Goal: Task Accomplishment & Management: Use online tool/utility

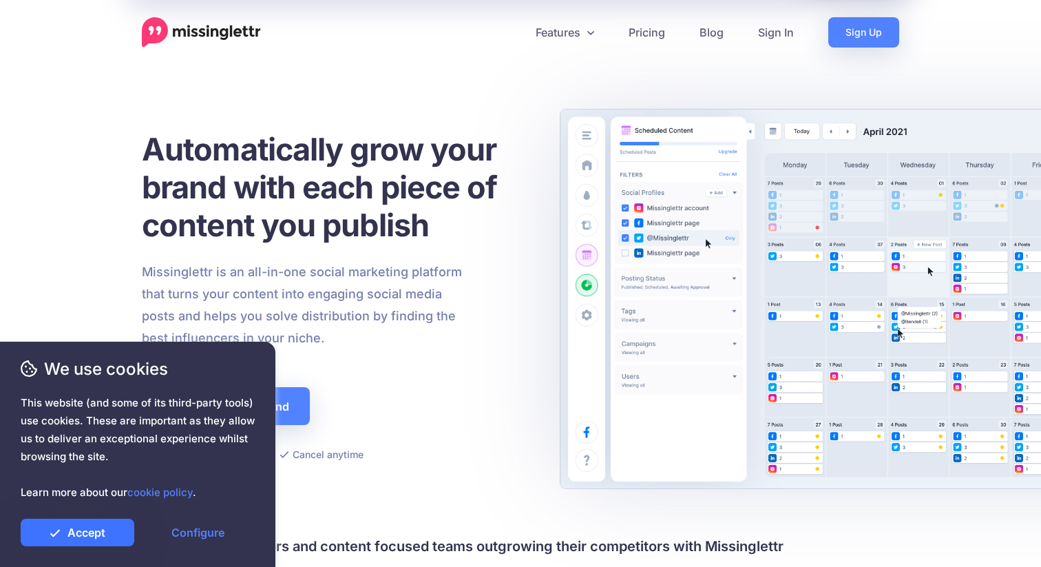
click at [65, 527] on link "Accept" at bounding box center [78, 533] width 114 height 28
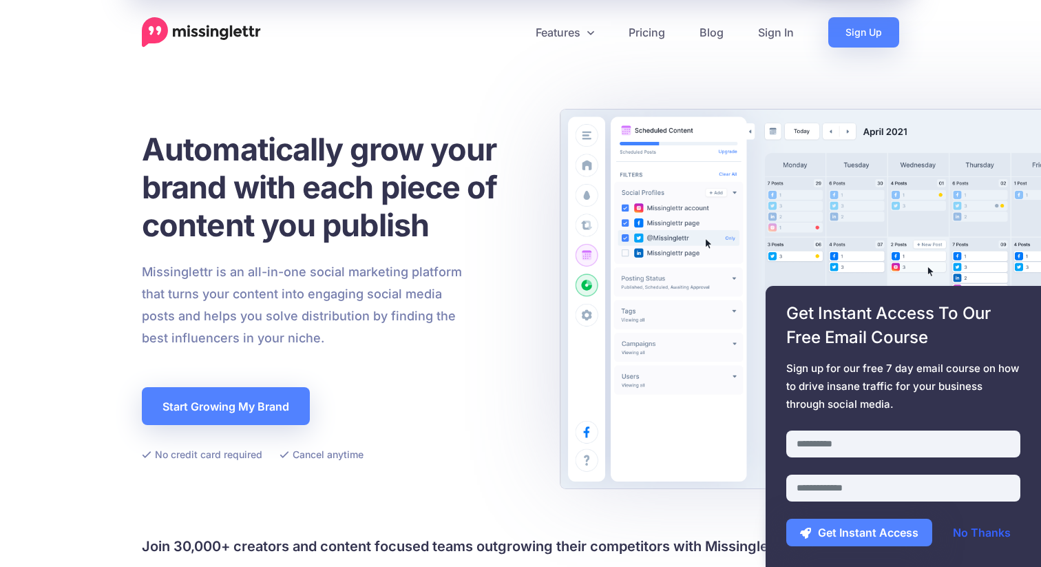
click at [972, 530] on link "No Thanks" at bounding box center [981, 533] width 85 height 28
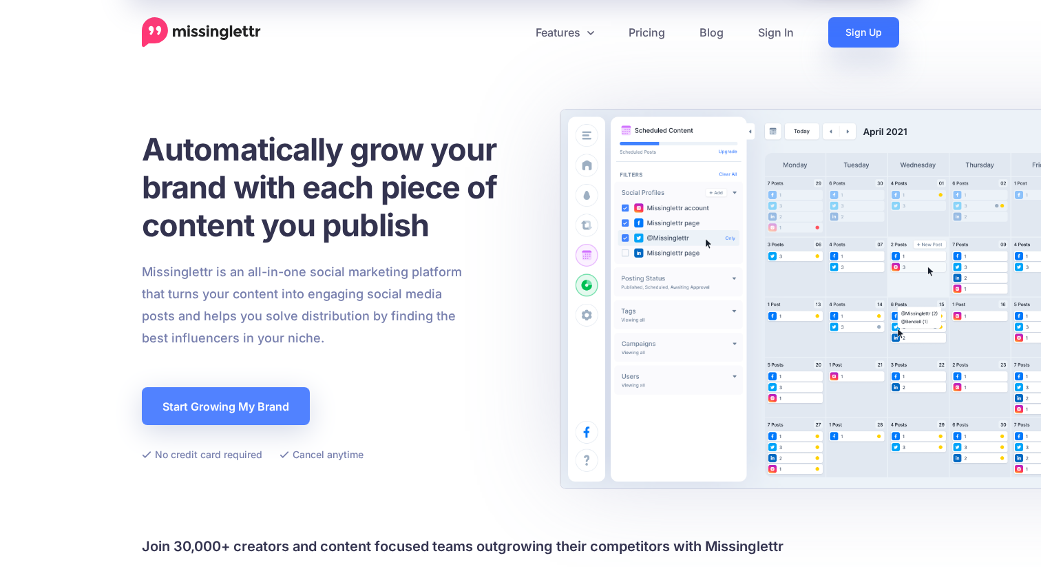
click at [852, 37] on link "Sign Up" at bounding box center [863, 32] width 71 height 30
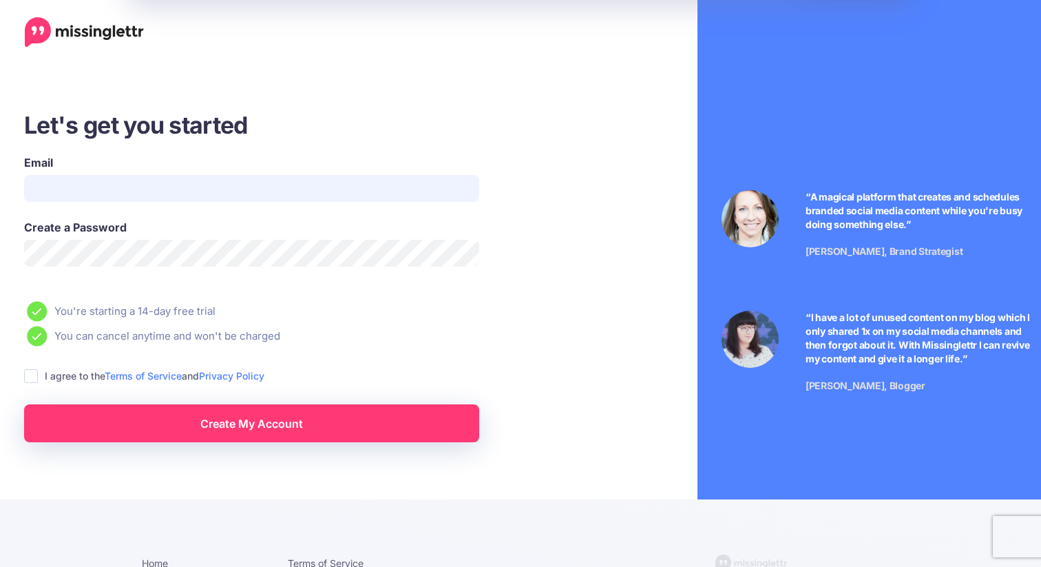
click at [249, 180] on input "Email" at bounding box center [251, 188] width 455 height 27
type input "**********"
click at [45, 376] on label "I agree to the Terms of Service and Privacy Policy" at bounding box center [155, 376] width 220 height 16
click at [25, 379] on ins at bounding box center [31, 376] width 14 height 14
click at [284, 429] on link "Create My Account" at bounding box center [251, 423] width 455 height 38
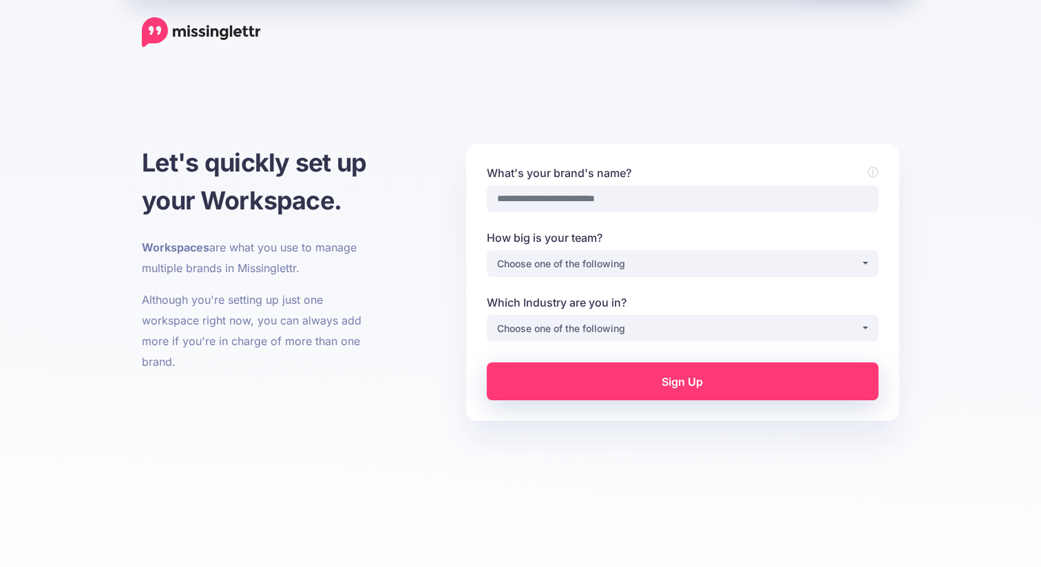
click at [597, 194] on input "What's your brand's name?" at bounding box center [683, 198] width 392 height 27
click at [594, 198] on input "What's your brand's name?" at bounding box center [683, 198] width 392 height 27
type input "**********"
click at [647, 269] on div "Choose one of the following" at bounding box center [679, 263] width 364 height 17
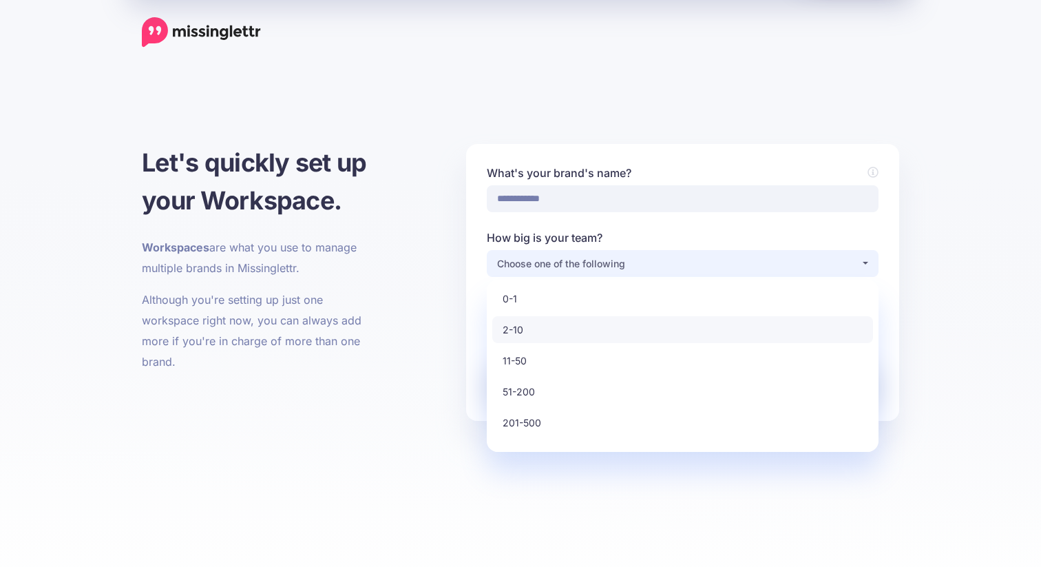
click at [597, 324] on link "2-10" at bounding box center [682, 329] width 381 height 27
select select "*"
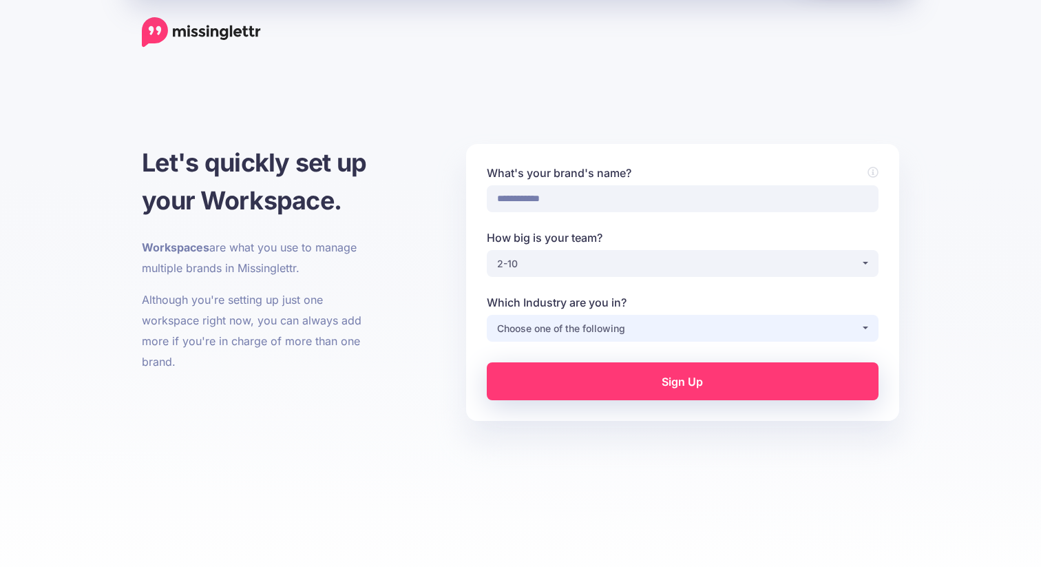
click at [589, 327] on div "Choose one of the following" at bounding box center [679, 328] width 364 height 17
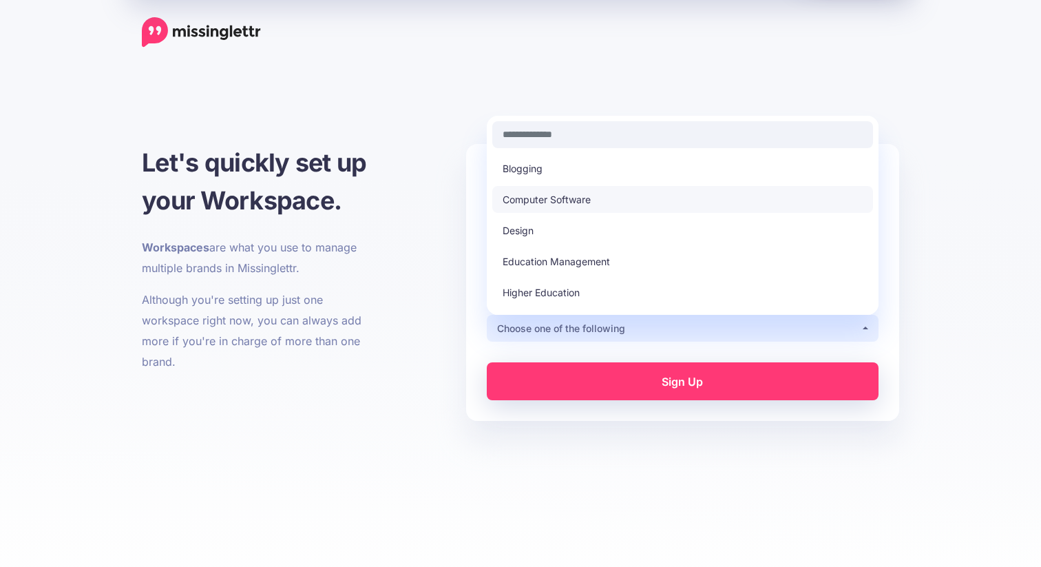
click at [586, 191] on span "Computer Software" at bounding box center [547, 199] width 88 height 17
select select "**********"
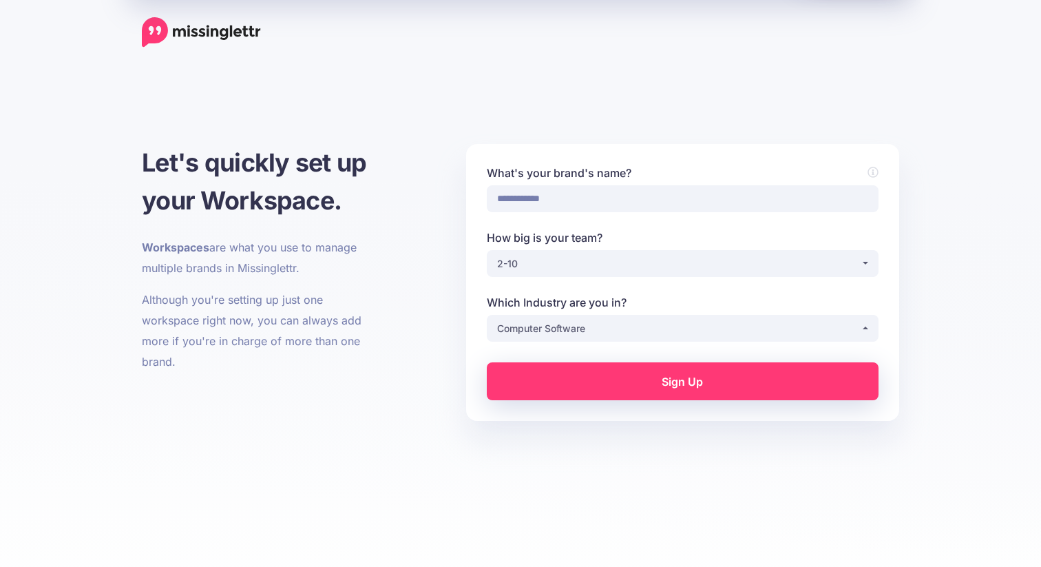
click at [598, 389] on link "Sign Up" at bounding box center [683, 381] width 392 height 38
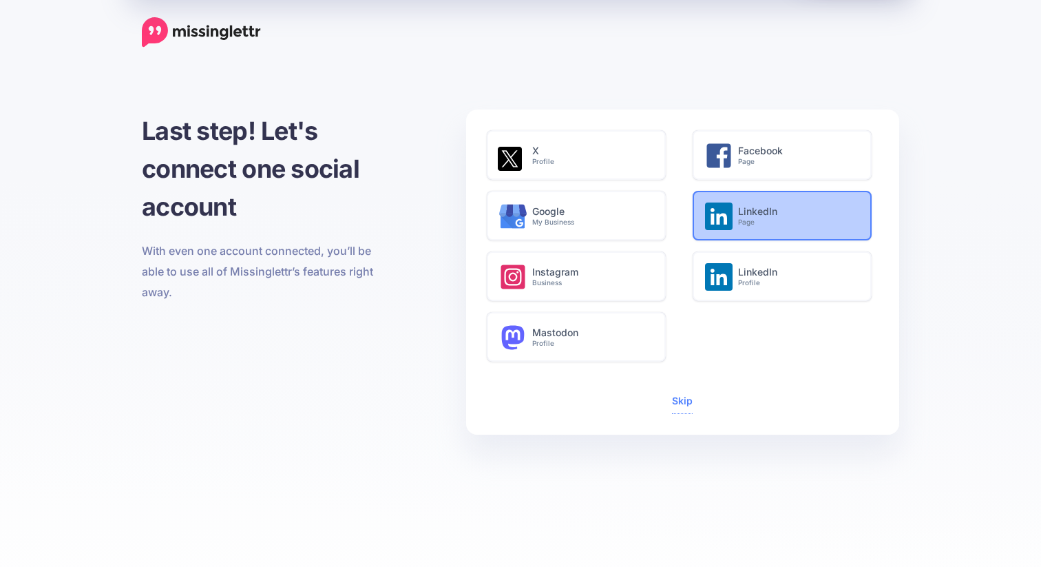
click at [779, 213] on h6 "LinkedIn Page" at bounding box center [797, 216] width 118 height 21
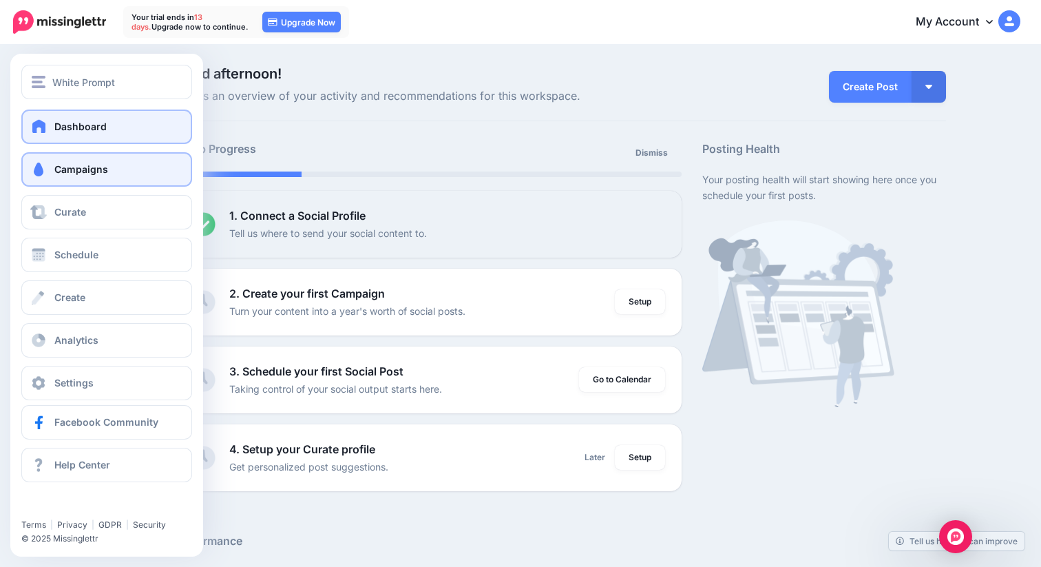
click at [109, 166] on link "Campaigns" at bounding box center [106, 169] width 171 height 34
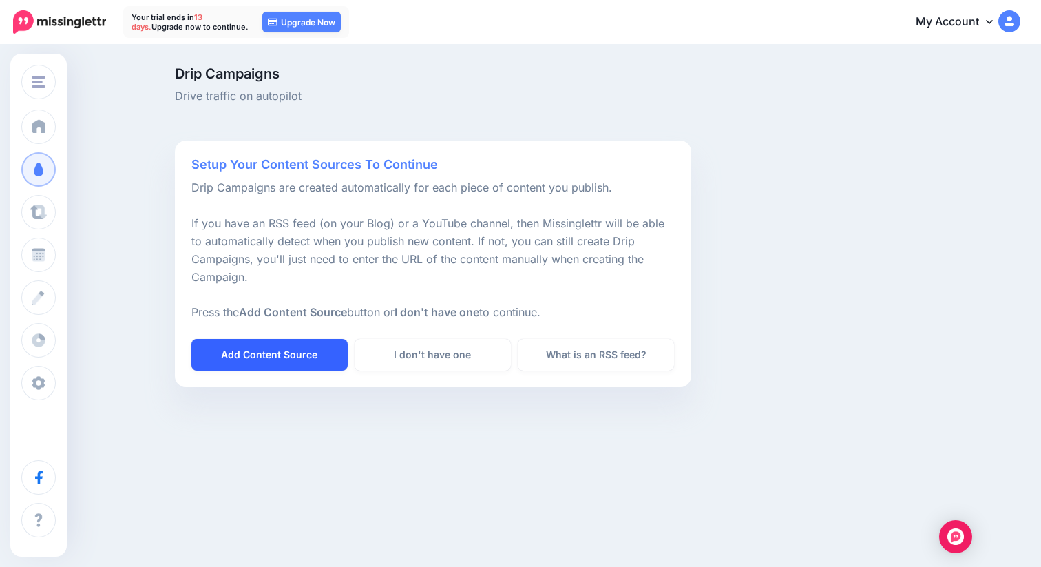
click at [219, 355] on link "Add Content Source" at bounding box center [269, 355] width 156 height 32
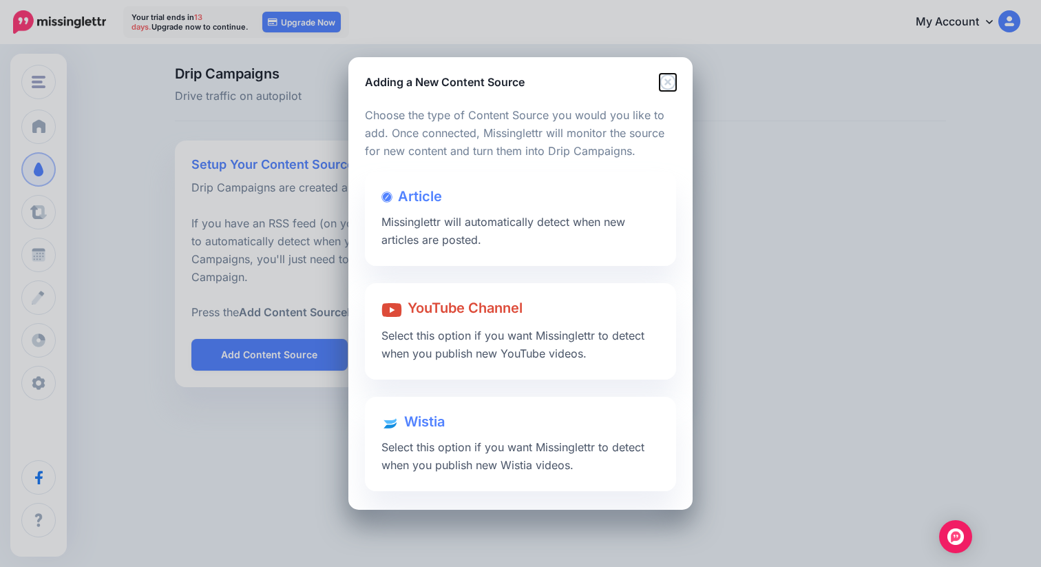
click at [671, 83] on icon "Close" at bounding box center [668, 82] width 17 height 17
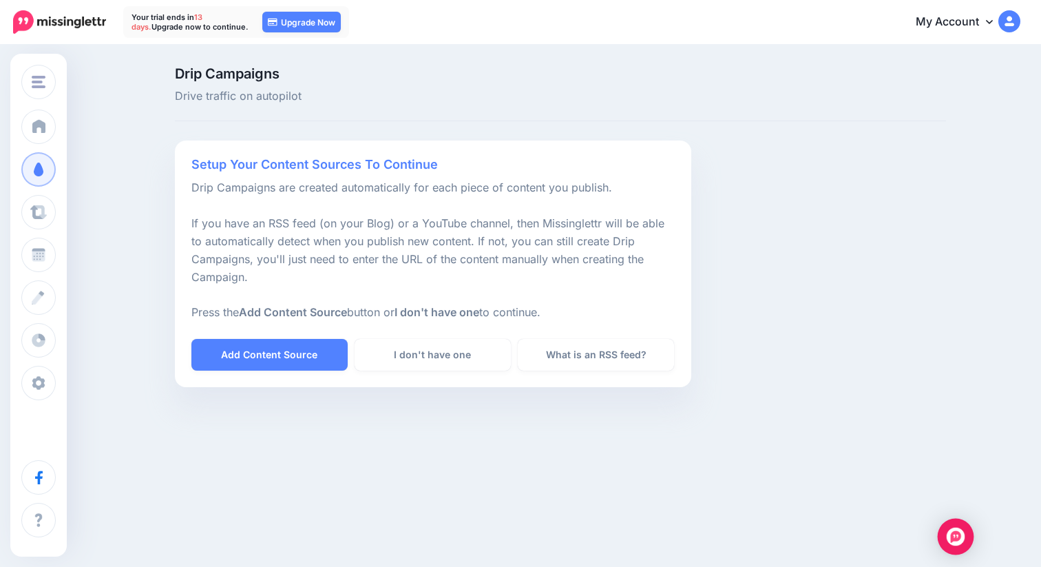
click at [953, 542] on img "Open Intercom Messenger" at bounding box center [956, 536] width 18 height 18
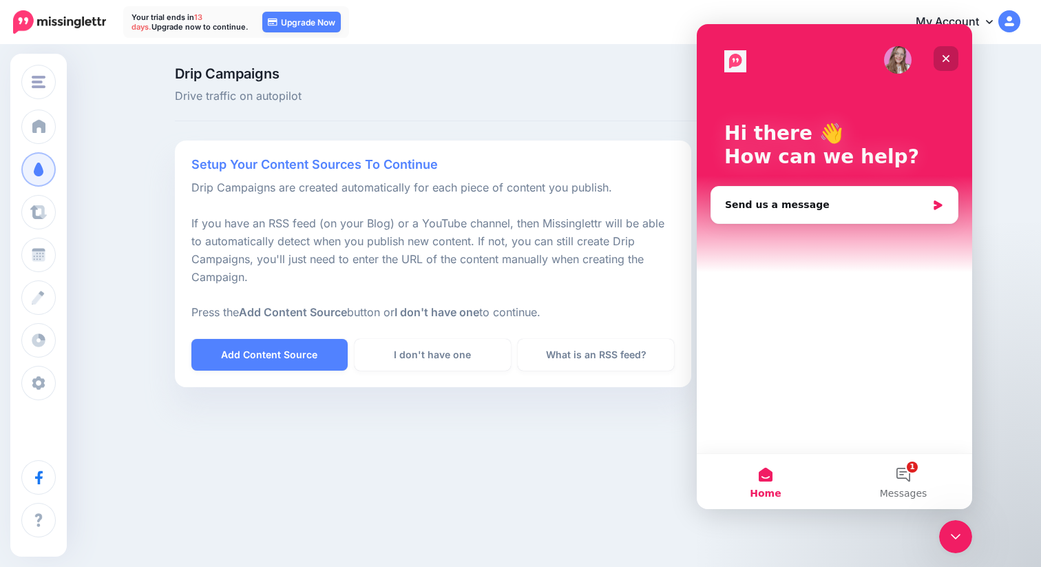
click at [947, 57] on icon "Close" at bounding box center [947, 59] width 8 height 8
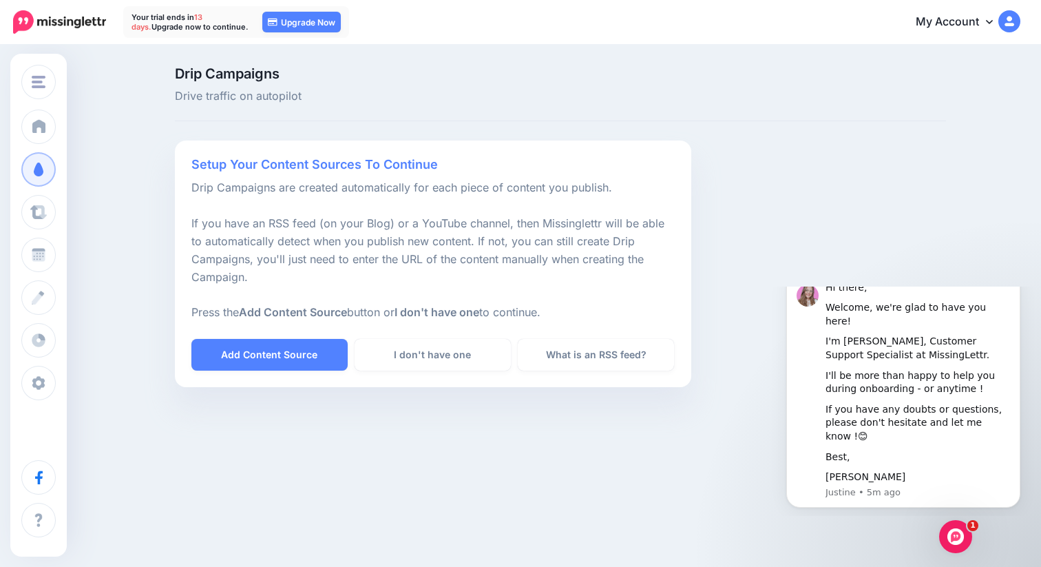
click at [624, 457] on div "White Prompt White Prompt Add Workspace Dashboard Campaigns Curate Schedule Cre…" at bounding box center [520, 285] width 1041 height 479
click at [326, 359] on link "Add Content Source" at bounding box center [269, 355] width 156 height 32
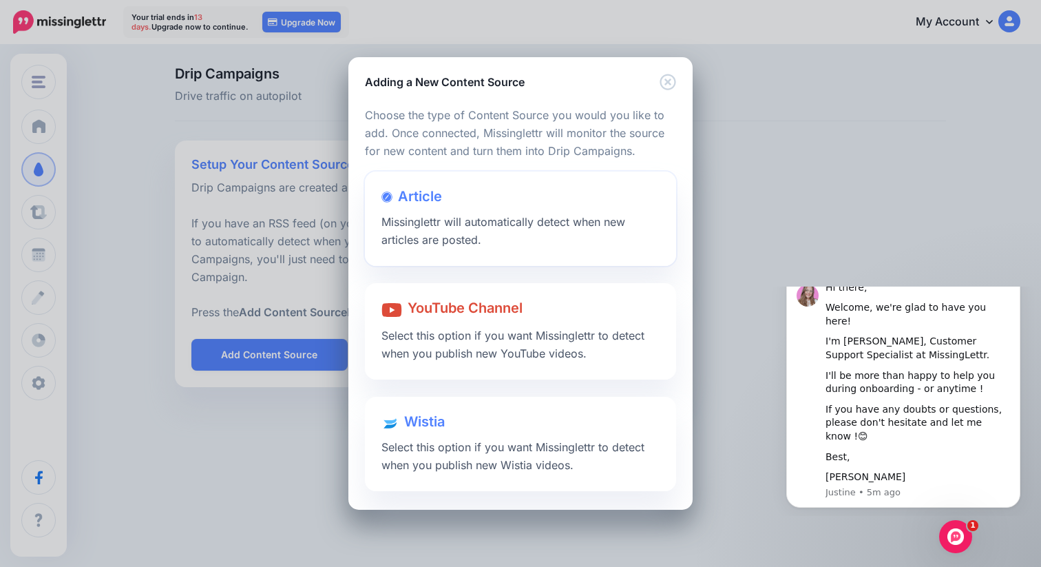
click at [455, 240] on span "Missinglettr will automatically detect when new articles are posted." at bounding box center [503, 231] width 244 height 32
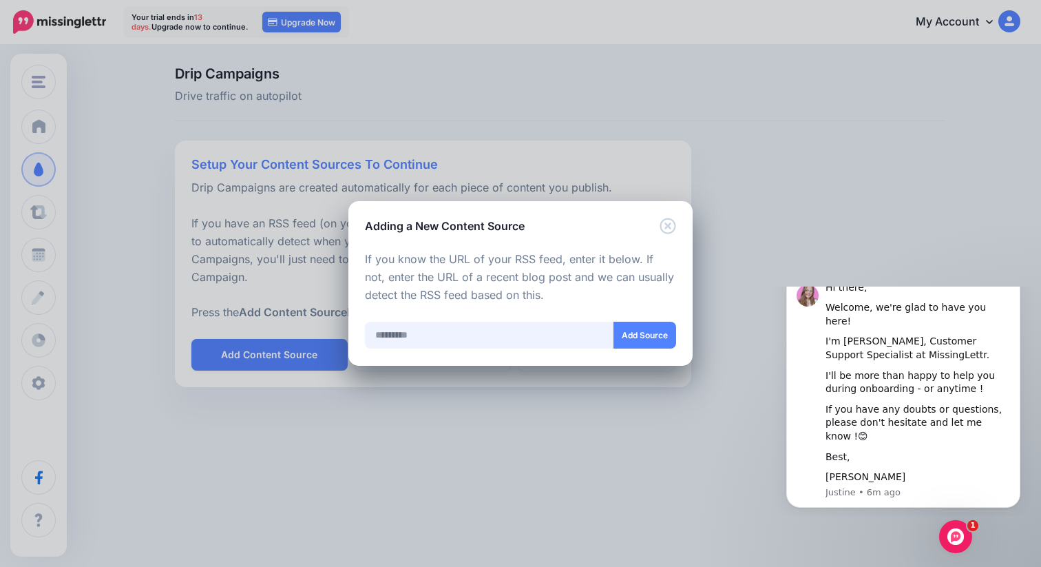
click at [450, 330] on input "text" at bounding box center [489, 335] width 249 height 27
paste input "**********"
type input "**********"
click at [656, 342] on button "Add Source" at bounding box center [645, 335] width 63 height 27
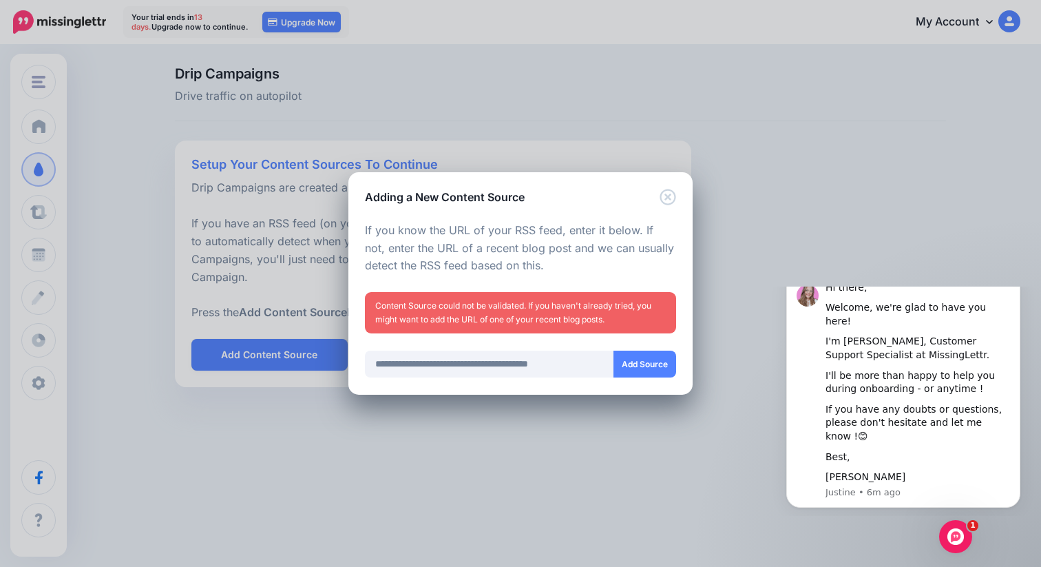
click at [1022, 285] on button "Dismiss notification" at bounding box center [1016, 276] width 18 height 18
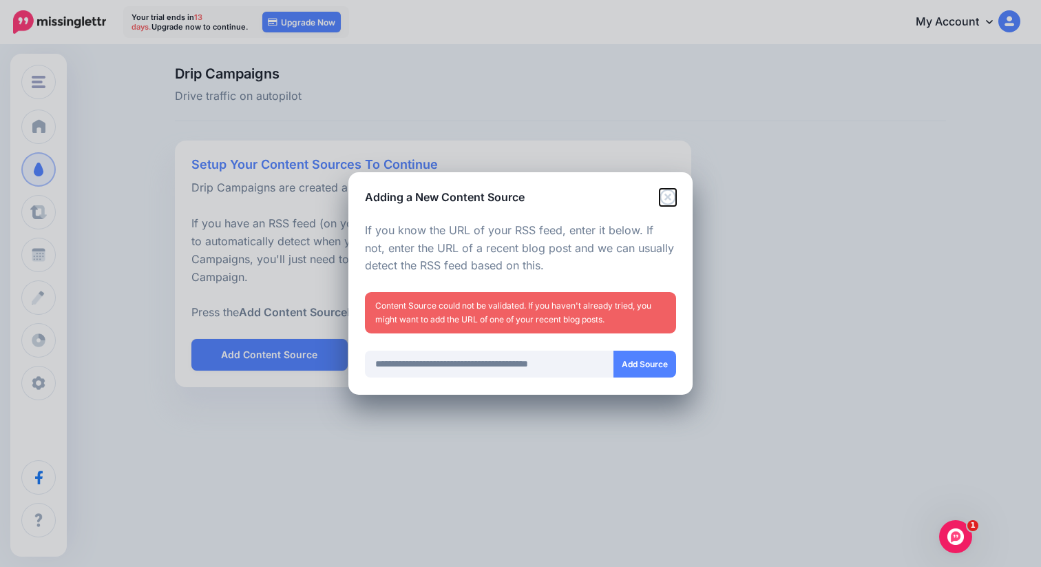
click at [660, 195] on icon "Close" at bounding box center [668, 197] width 16 height 16
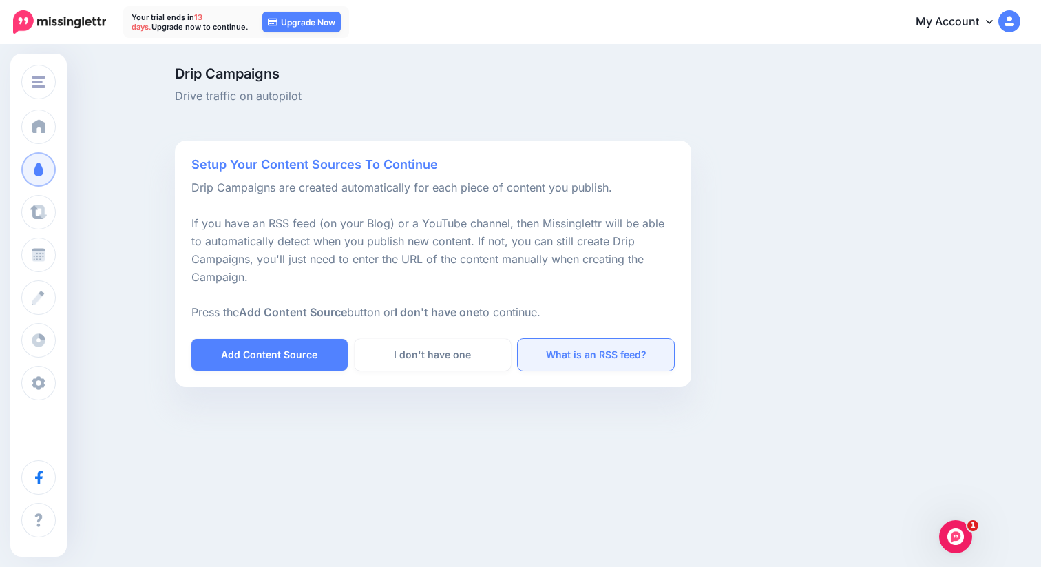
click at [605, 351] on link "What is an RSS feed?" at bounding box center [596, 355] width 156 height 32
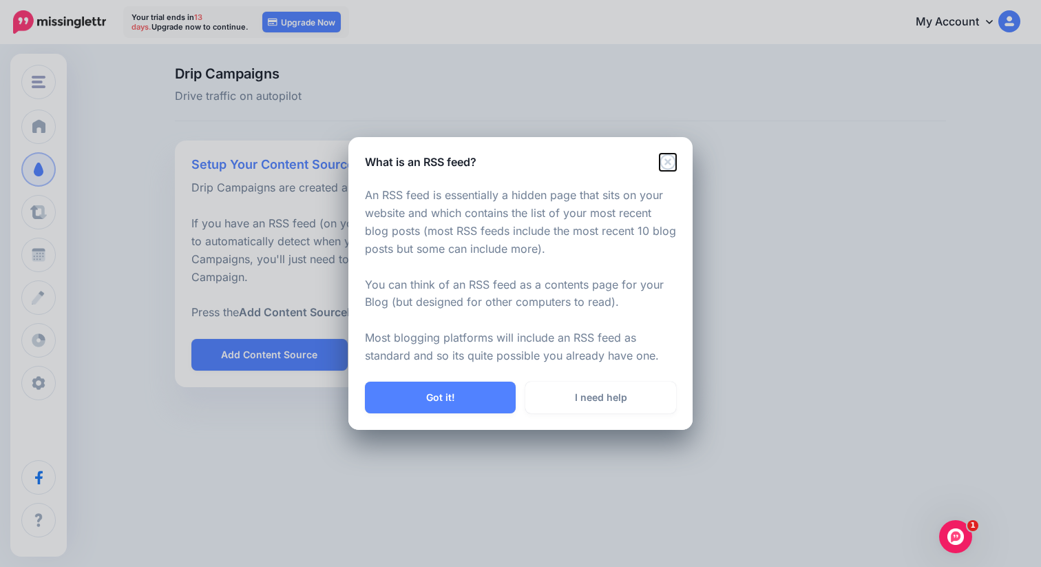
click at [671, 156] on icon "Close" at bounding box center [668, 162] width 16 height 16
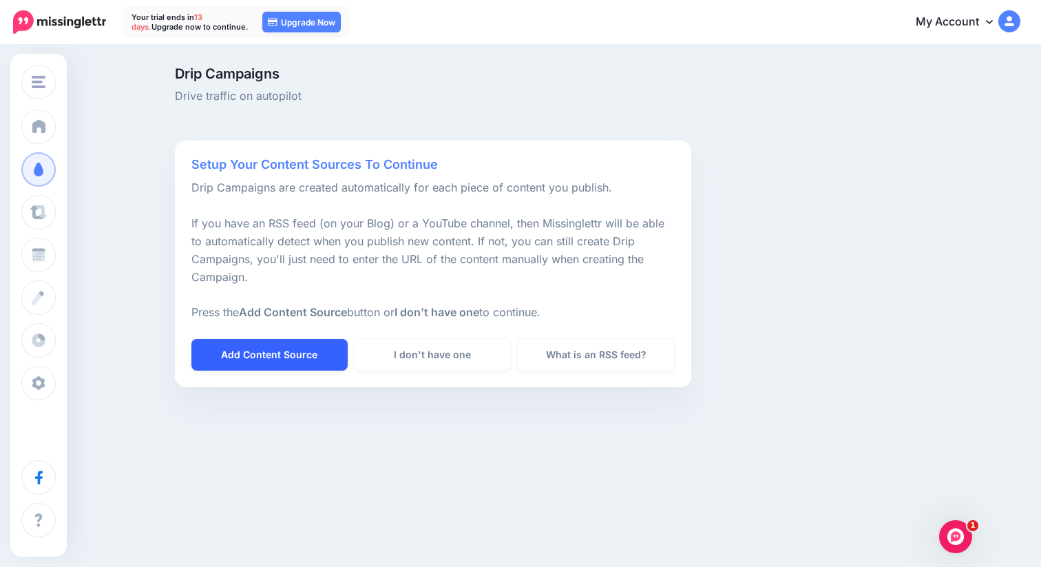
click at [319, 356] on link "Add Content Source" at bounding box center [269, 355] width 156 height 32
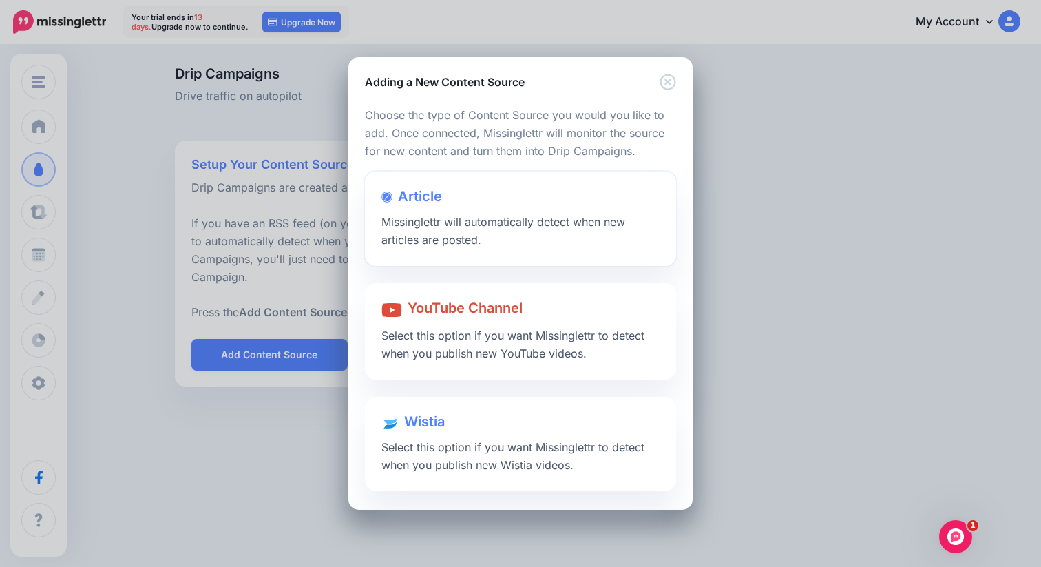
click at [488, 231] on div "Article Missinglettr will automatically detect when new articles are posted." at bounding box center [520, 218] width 311 height 94
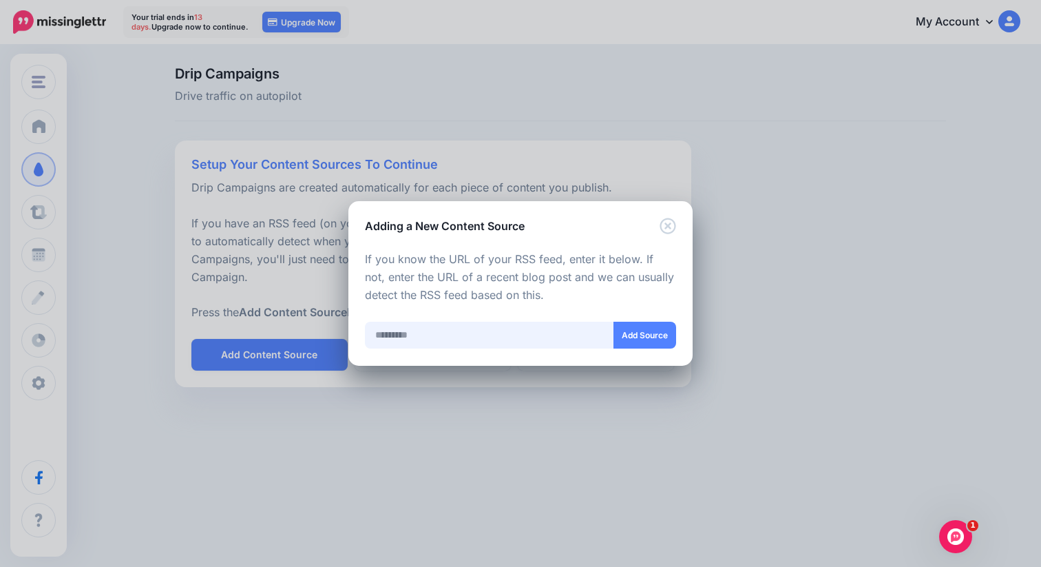
click at [407, 342] on input "text" at bounding box center [489, 335] width 249 height 27
paste input "**********"
type input "**********"
click at [650, 337] on button "Add Source" at bounding box center [645, 335] width 63 height 27
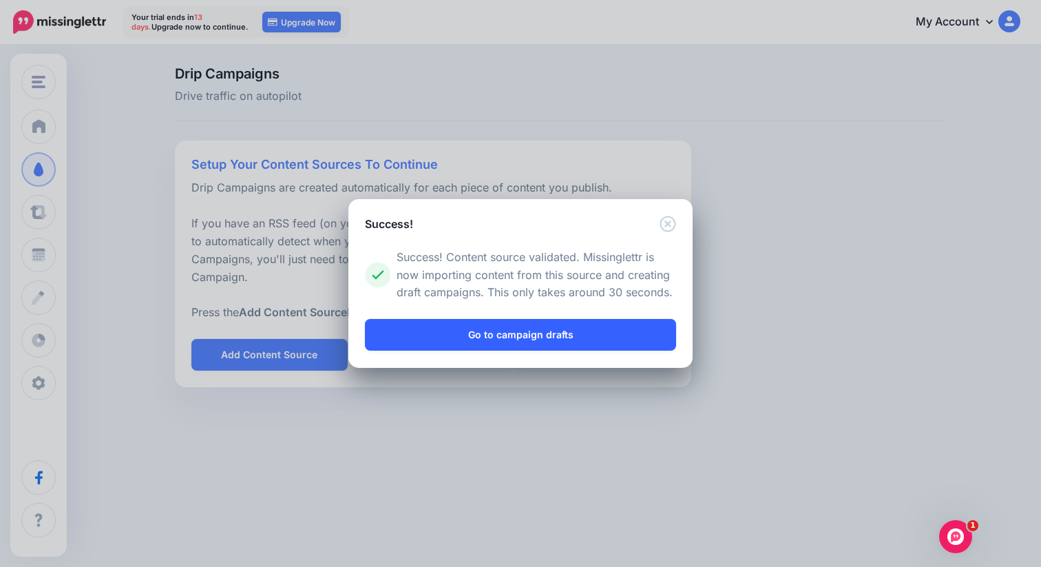
click at [565, 339] on link "Go to campaign drafts" at bounding box center [520, 335] width 311 height 32
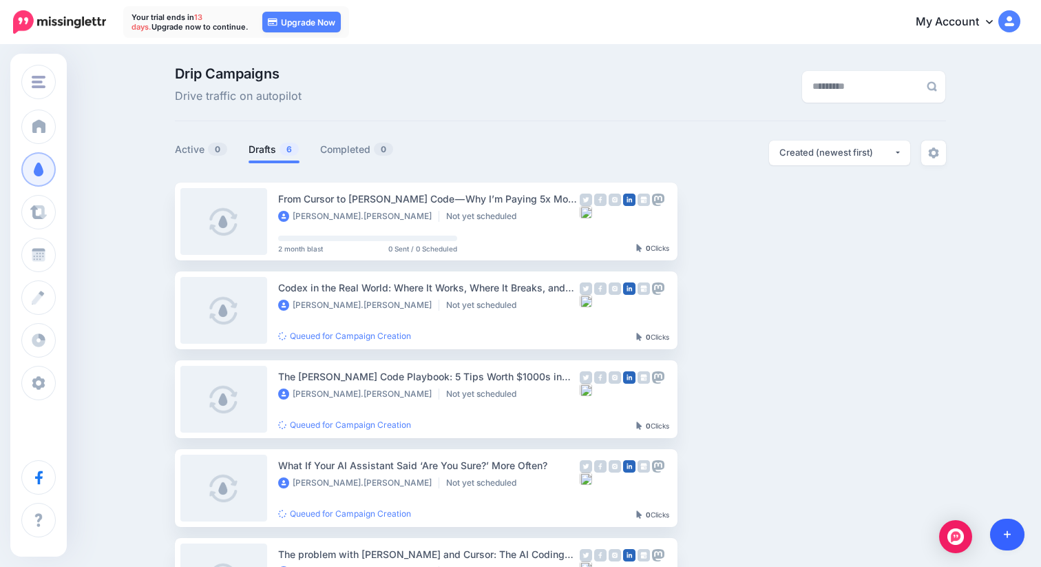
click at [1008, 530] on icon at bounding box center [1008, 535] width 8 height 10
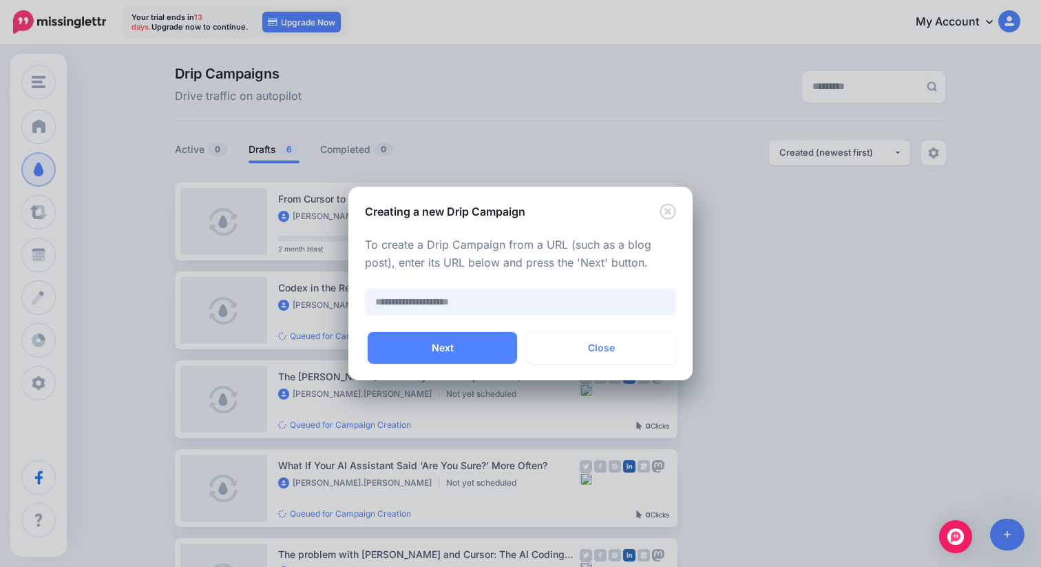
click at [470, 305] on input "text" at bounding box center [520, 302] width 311 height 27
paste input "**********"
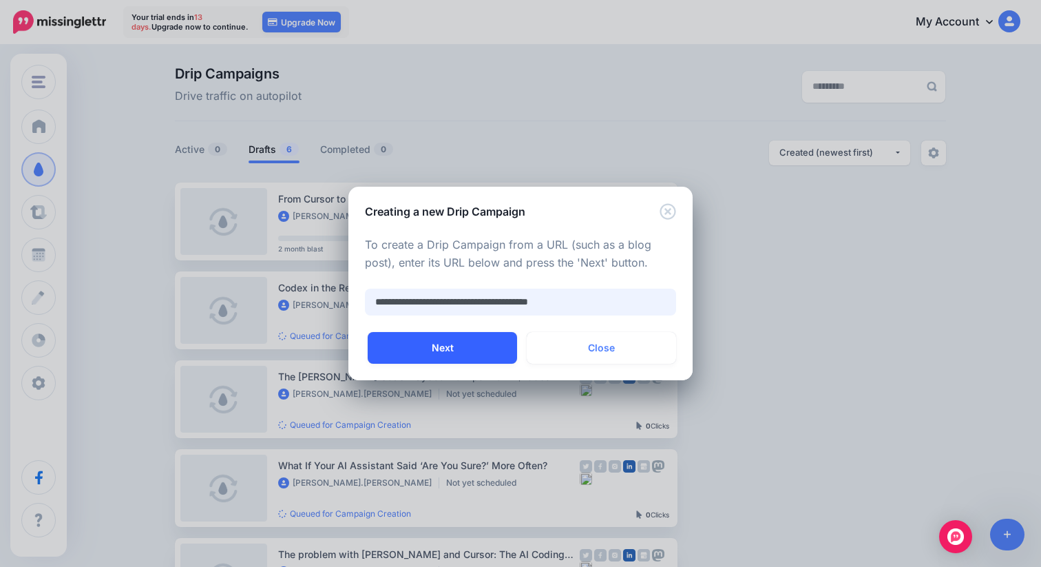
type input "**********"
click at [485, 348] on button "Next" at bounding box center [442, 348] width 149 height 32
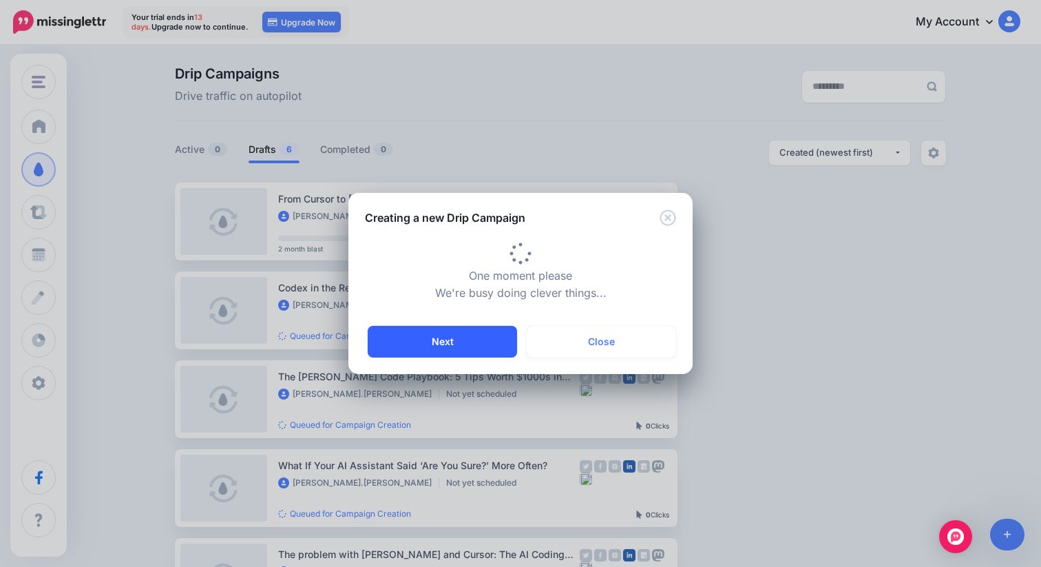
type input "**********"
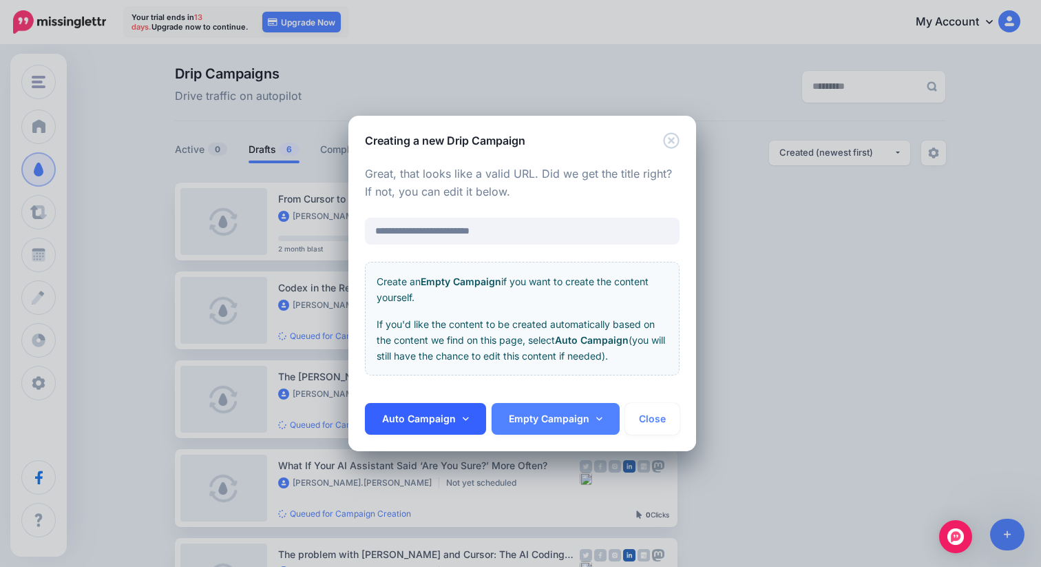
click at [454, 417] on link "Auto Campaign" at bounding box center [425, 419] width 121 height 32
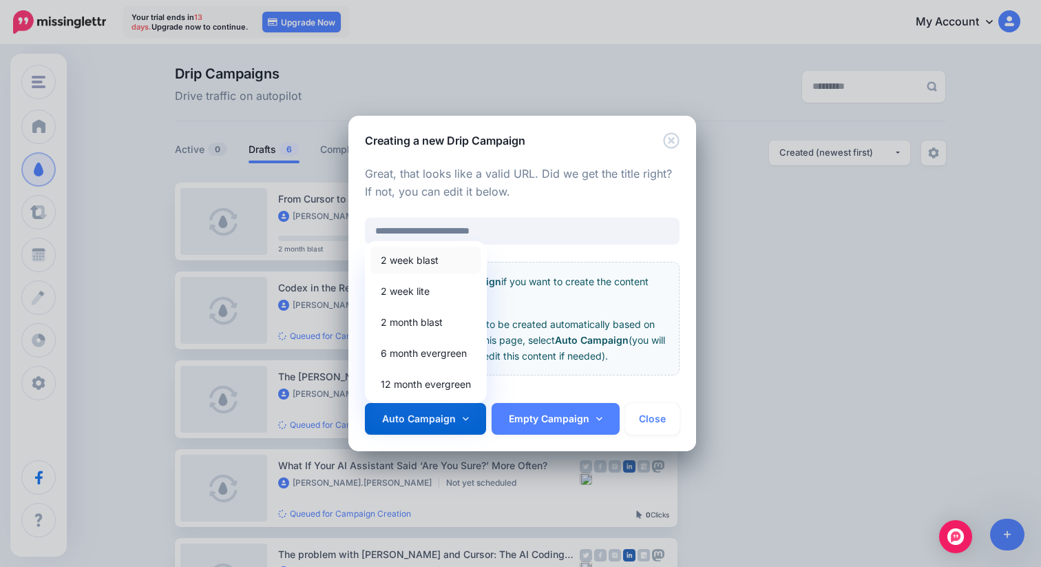
click at [446, 263] on link "2 week blast" at bounding box center [425, 260] width 111 height 27
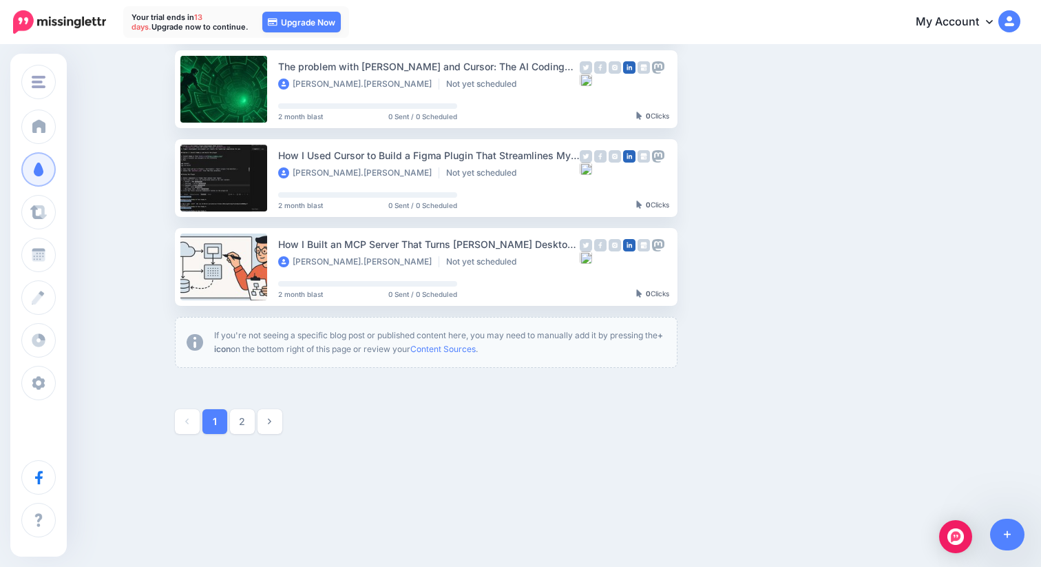
scroll to position [760, 0]
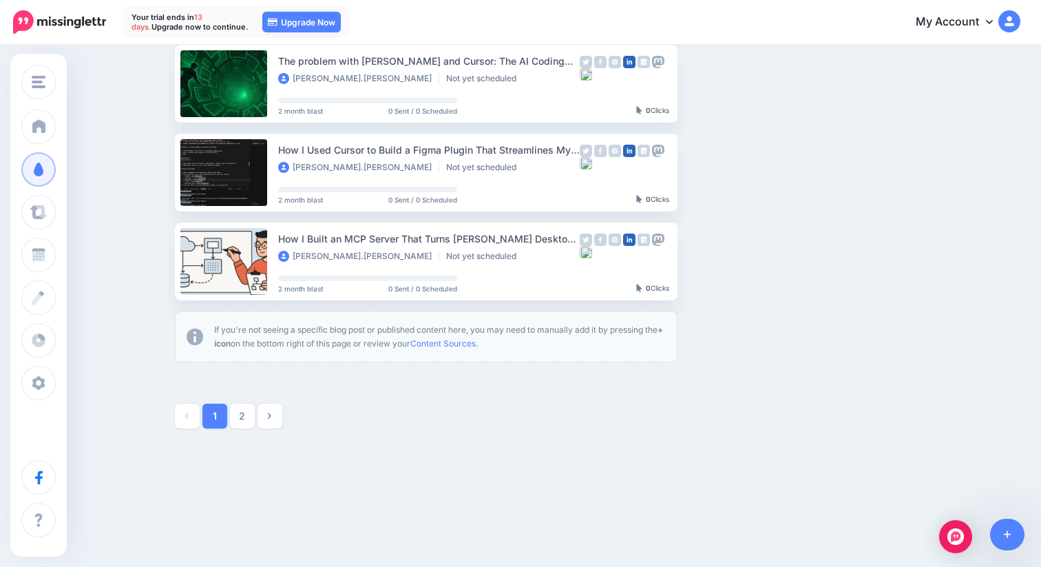
click at [264, 415] on link at bounding box center [270, 416] width 25 height 25
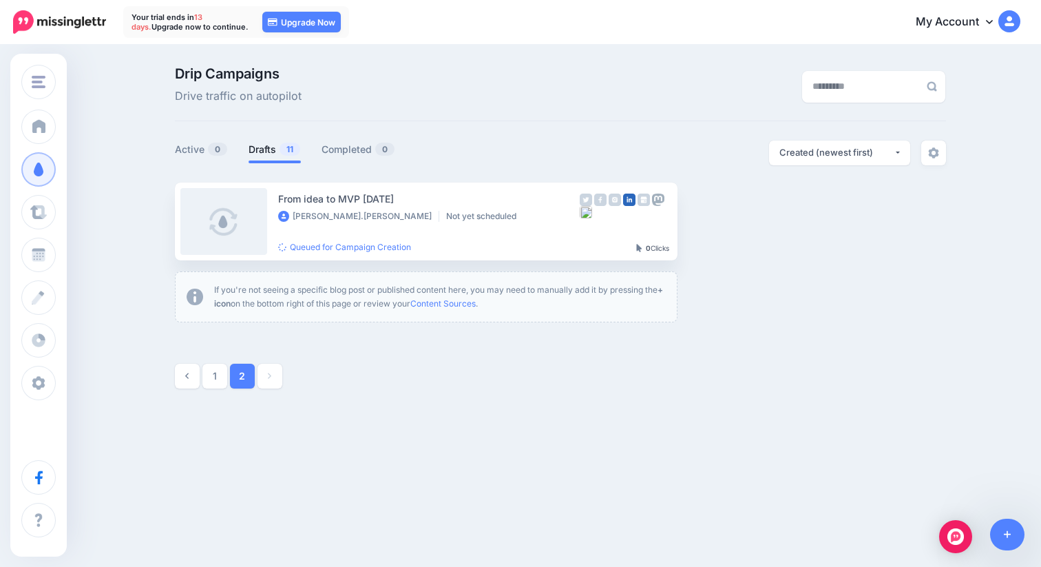
scroll to position [0, 0]
click at [467, 205] on div "From idea to MVP [DATE]" at bounding box center [429, 199] width 302 height 16
click at [806, 223] on button "button" at bounding box center [798, 221] width 25 height 25
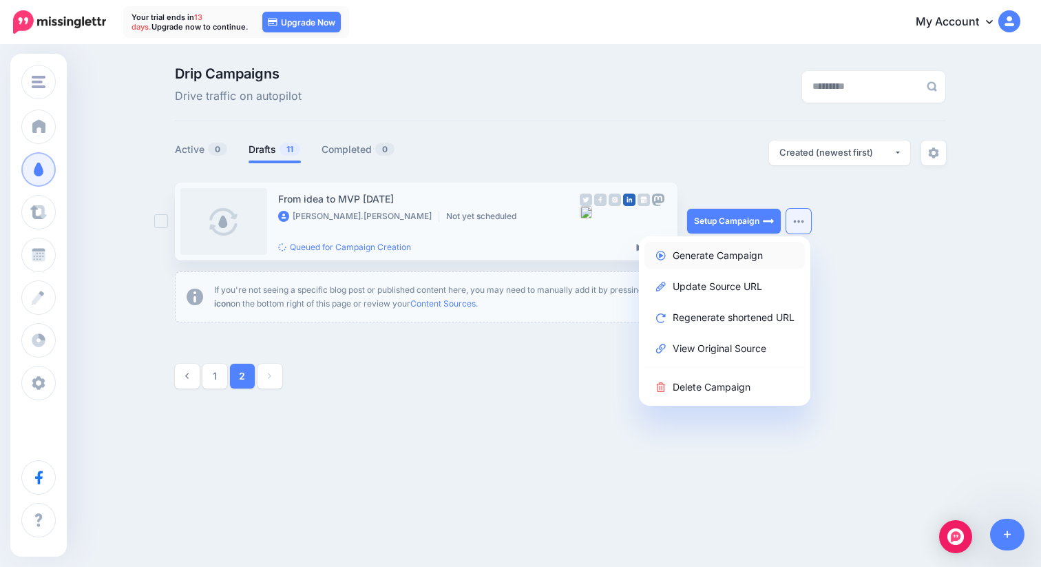
click at [744, 256] on link "Generate Campaign" at bounding box center [725, 255] width 160 height 27
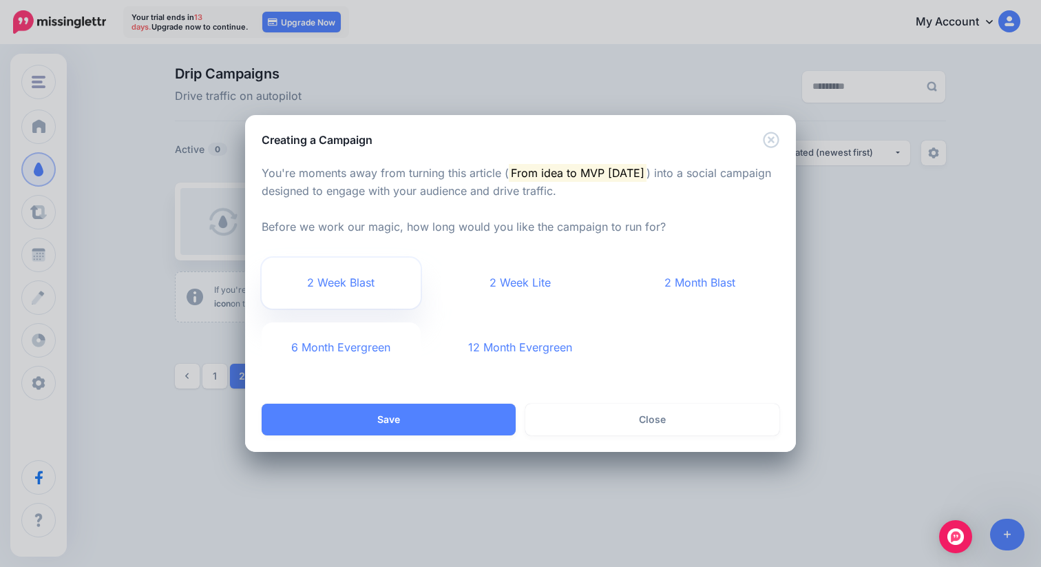
click at [338, 286] on link "2 Week Blast" at bounding box center [341, 283] width 159 height 51
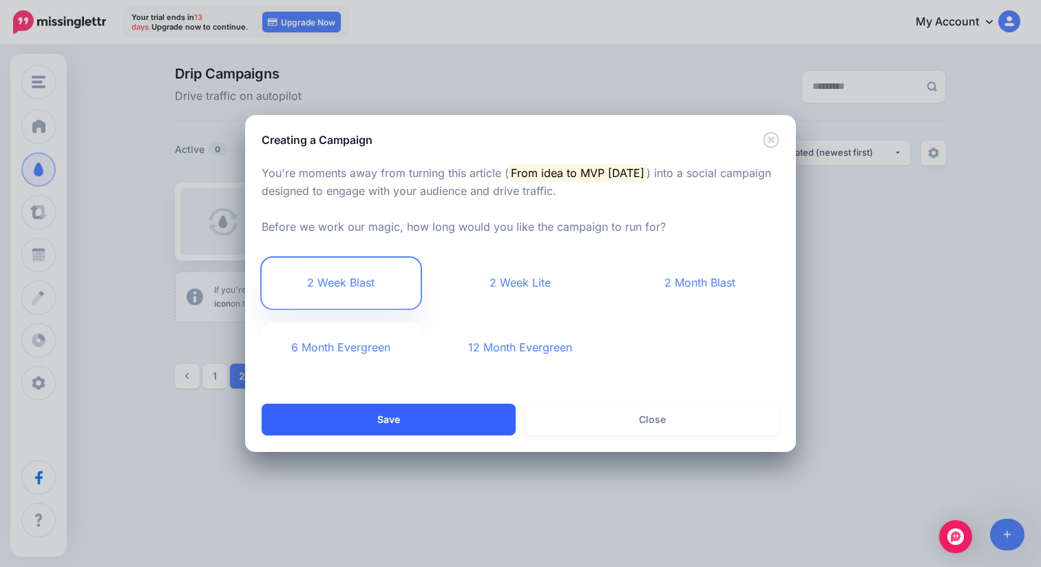
click at [406, 415] on button "Save" at bounding box center [389, 420] width 254 height 32
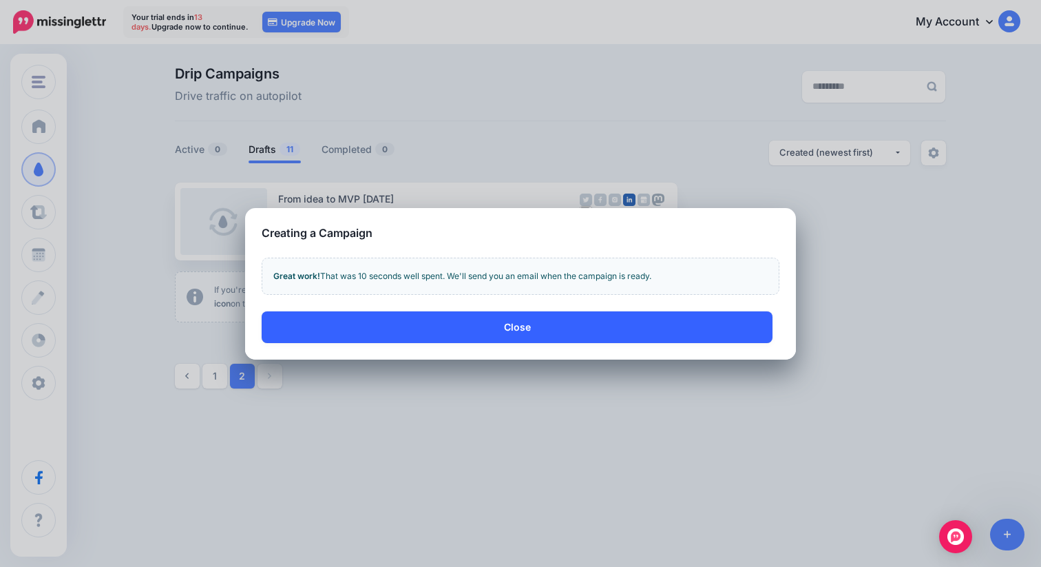
click at [430, 335] on button "Close" at bounding box center [517, 327] width 511 height 32
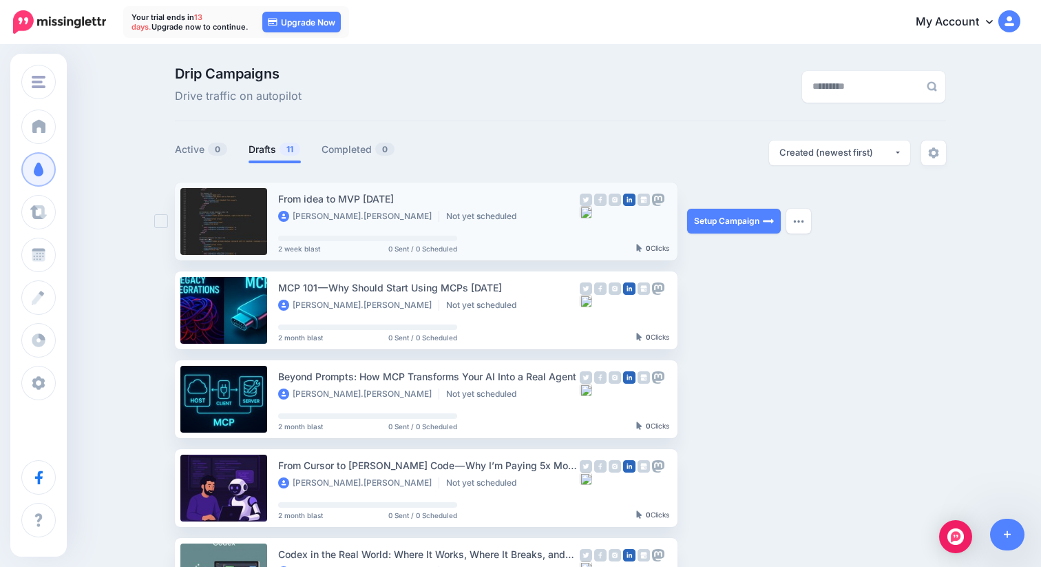
click at [446, 220] on li "Not yet scheduled" at bounding box center [484, 216] width 77 height 11
click at [750, 217] on link "Setup Campaign" at bounding box center [734, 221] width 94 height 25
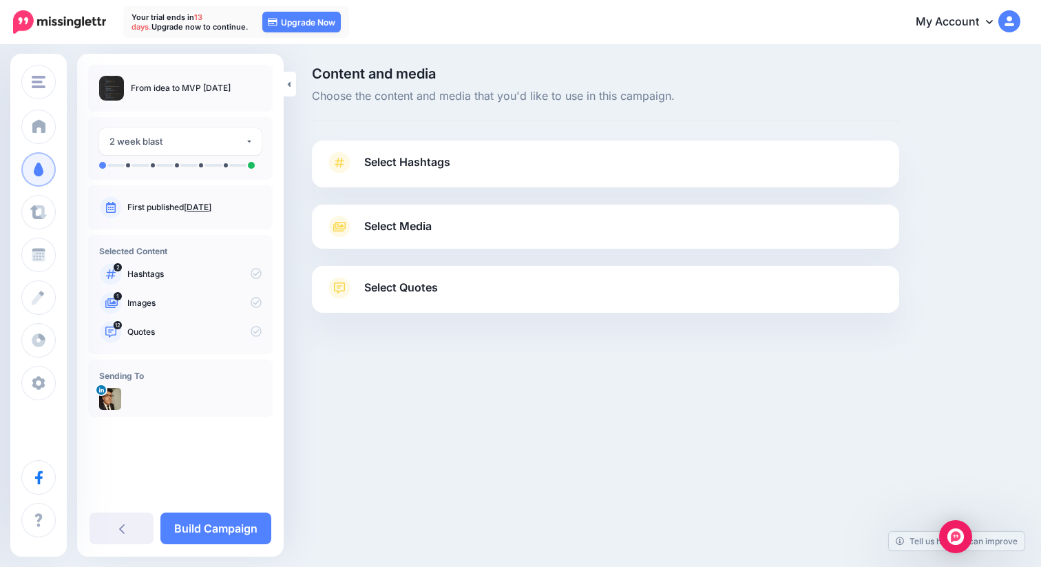
click at [421, 159] on span "Select Hashtags" at bounding box center [407, 162] width 86 height 19
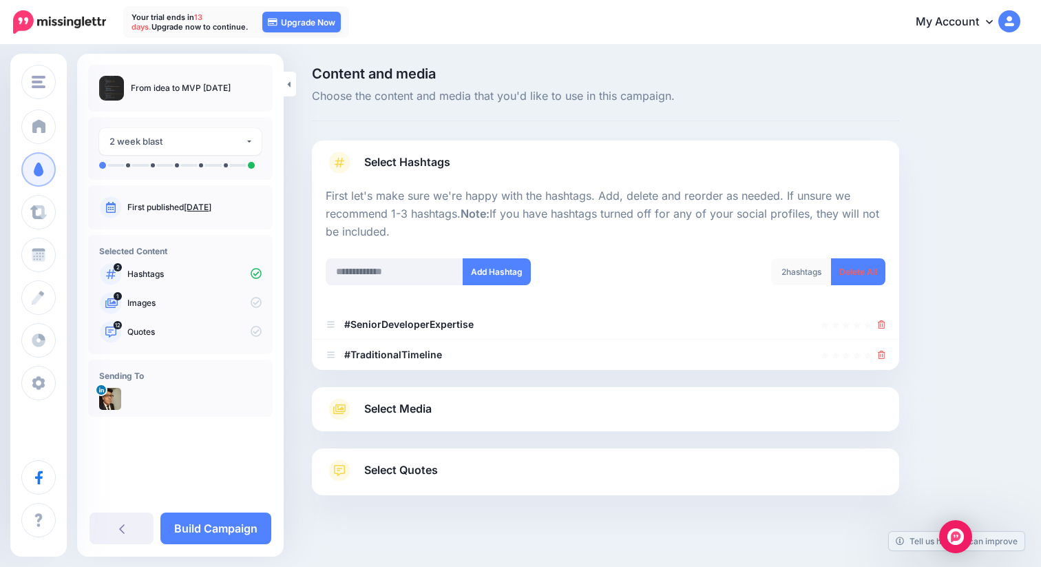
click at [446, 408] on link "Select Media" at bounding box center [606, 409] width 560 height 22
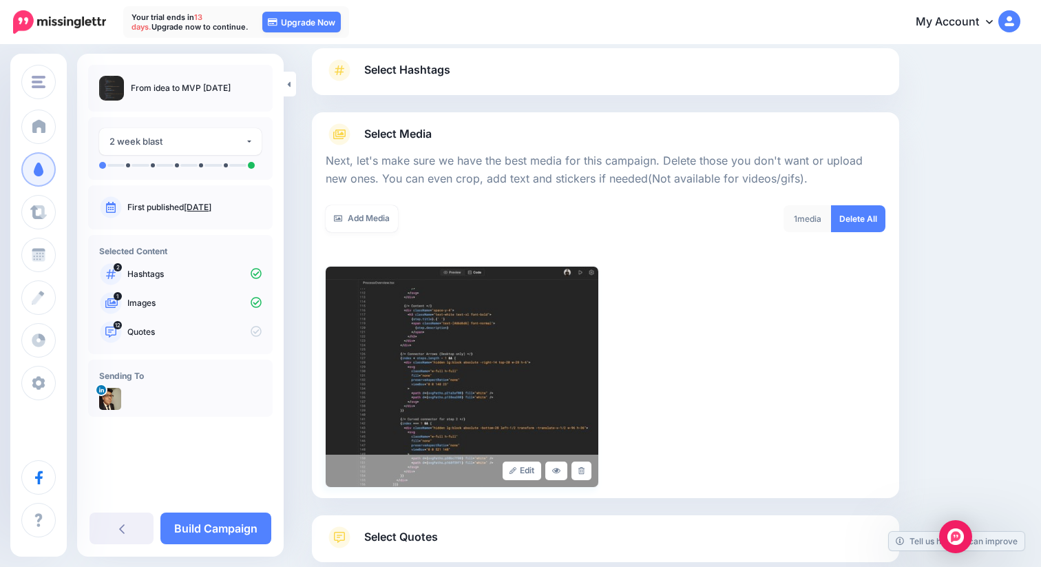
scroll to position [177, 0]
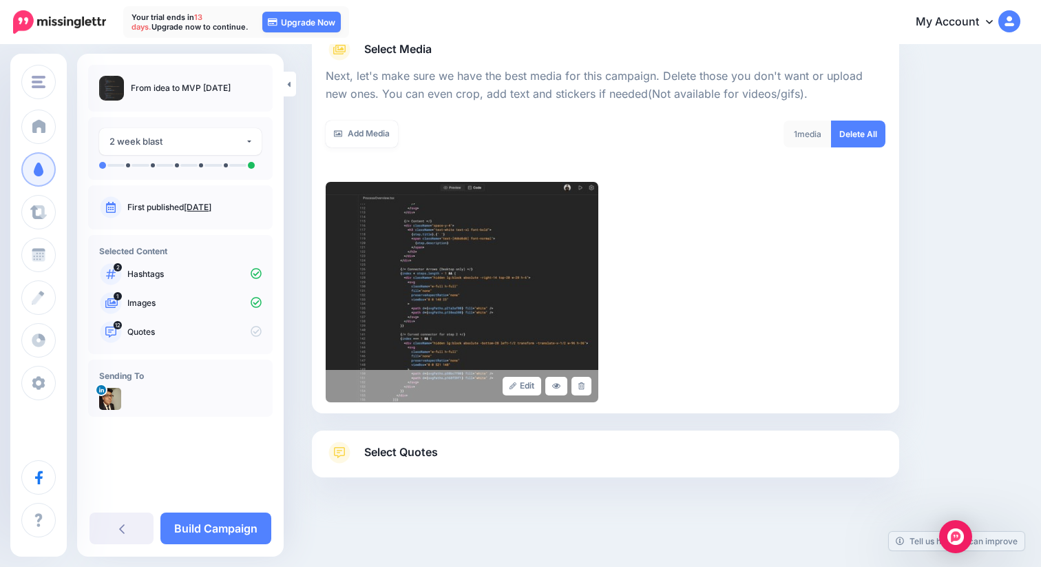
click at [393, 466] on link "Select Quotes" at bounding box center [606, 459] width 560 height 36
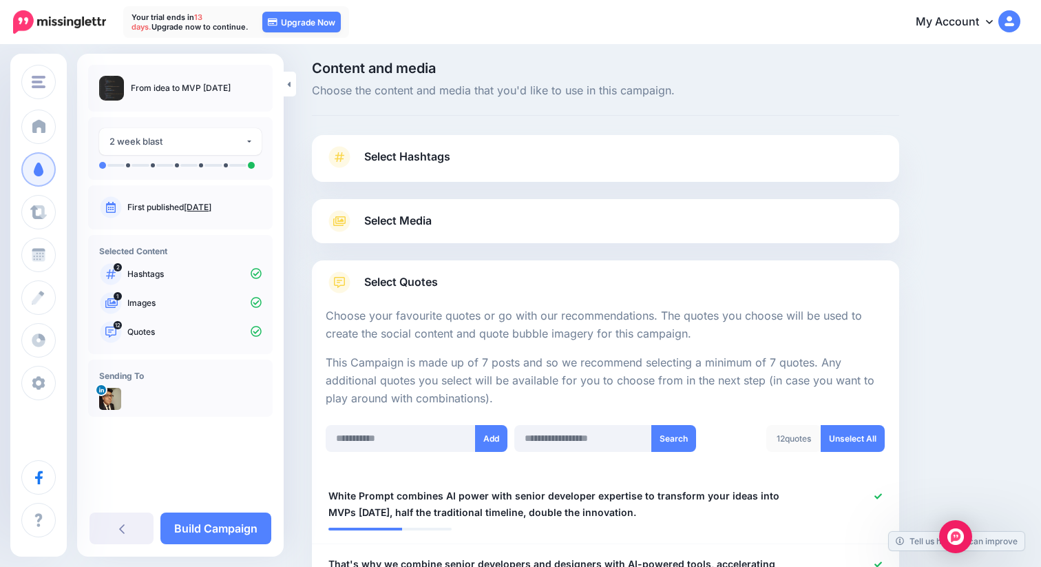
scroll to position [3, 0]
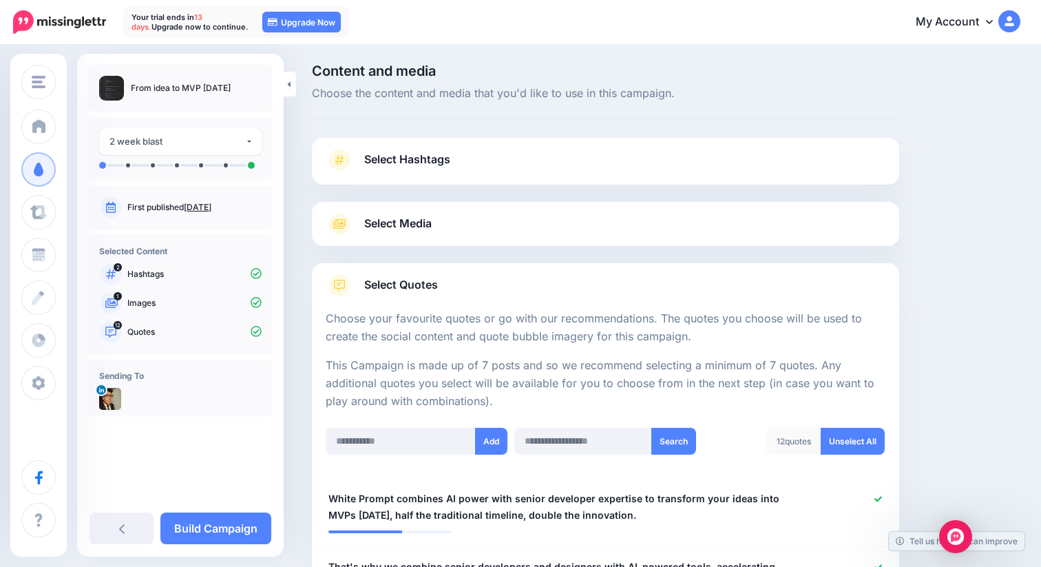
click at [443, 293] on link "Select Quotes" at bounding box center [606, 292] width 560 height 36
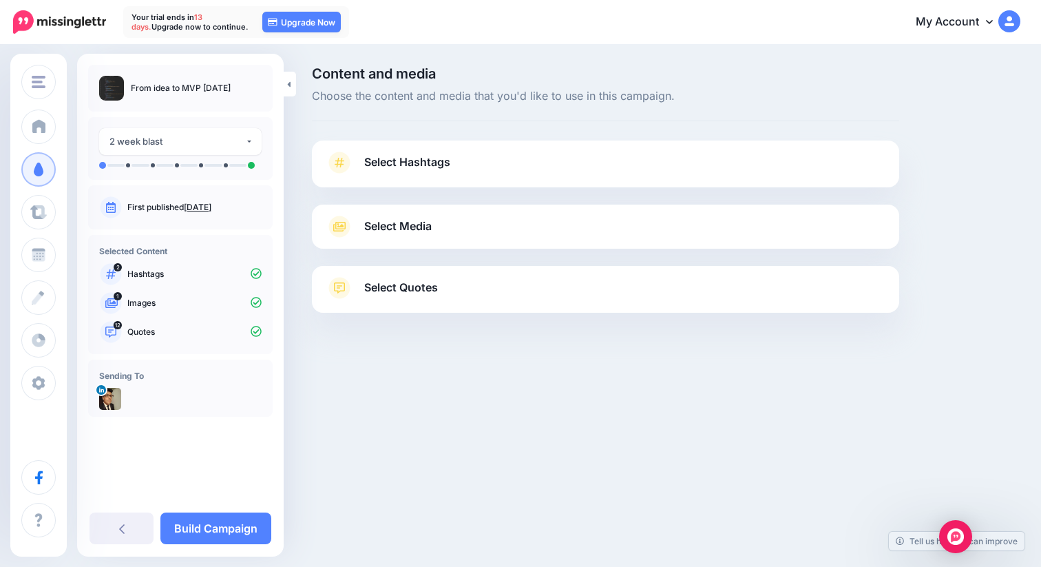
scroll to position [0, 0]
click at [399, 227] on span "Select Media" at bounding box center [397, 226] width 67 height 19
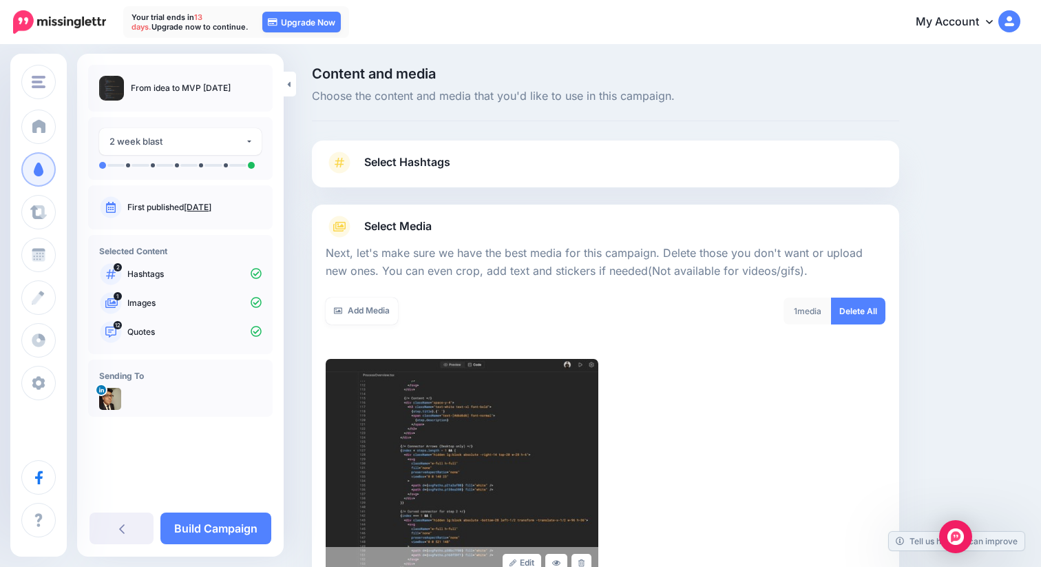
click at [399, 227] on span "Select Media" at bounding box center [397, 226] width 67 height 19
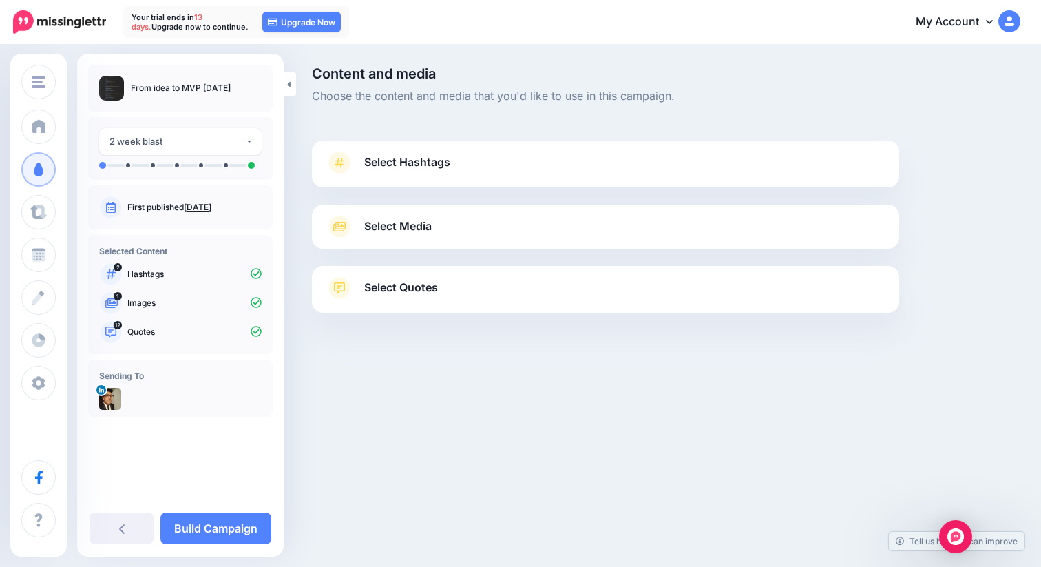
click at [428, 174] on link "Select Hashtags" at bounding box center [606, 169] width 560 height 36
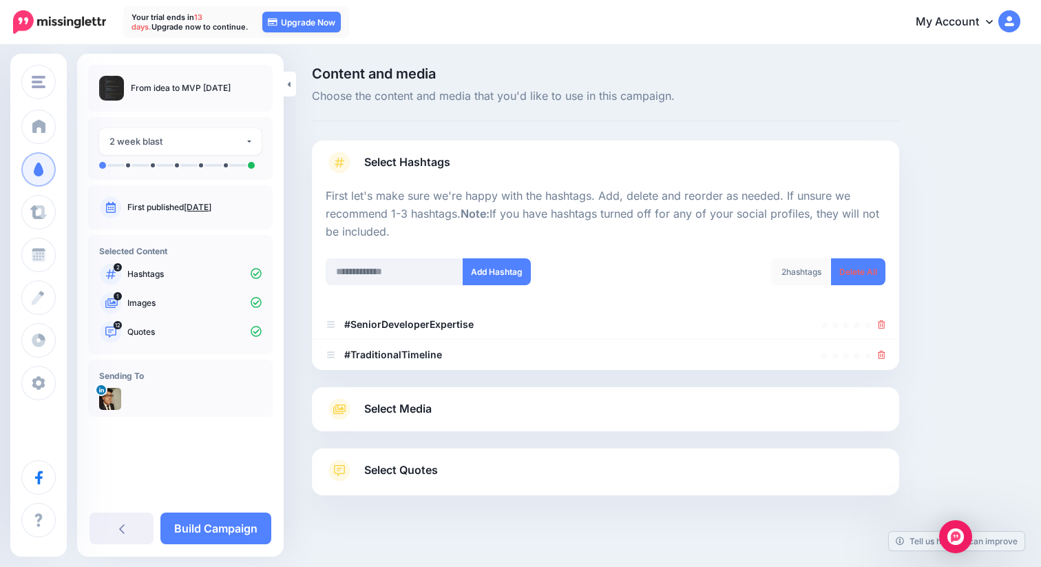
click at [428, 174] on link "Select Hashtags" at bounding box center [606, 169] width 560 height 36
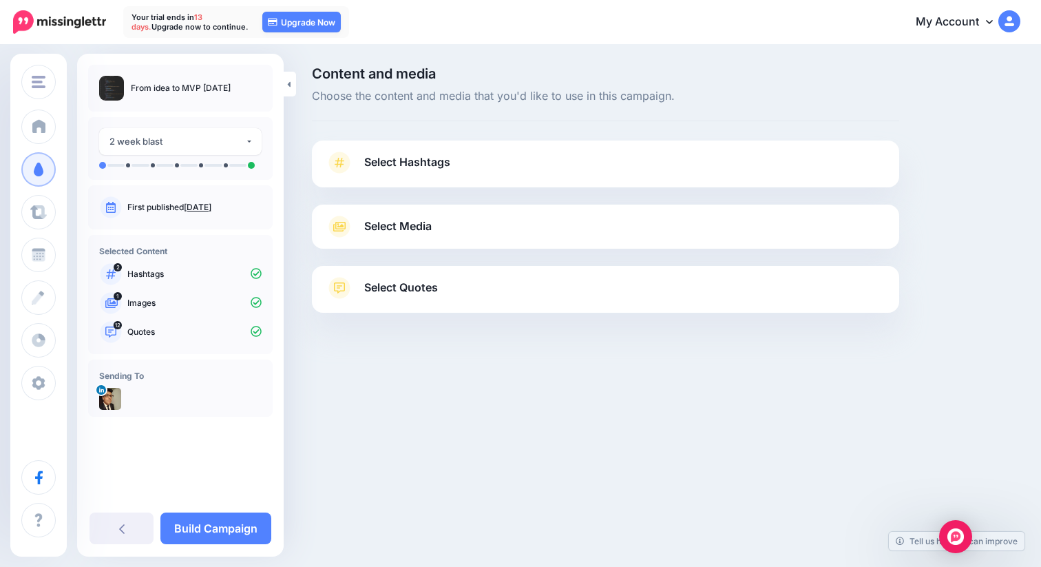
click at [410, 295] on span "Select Quotes" at bounding box center [401, 287] width 74 height 19
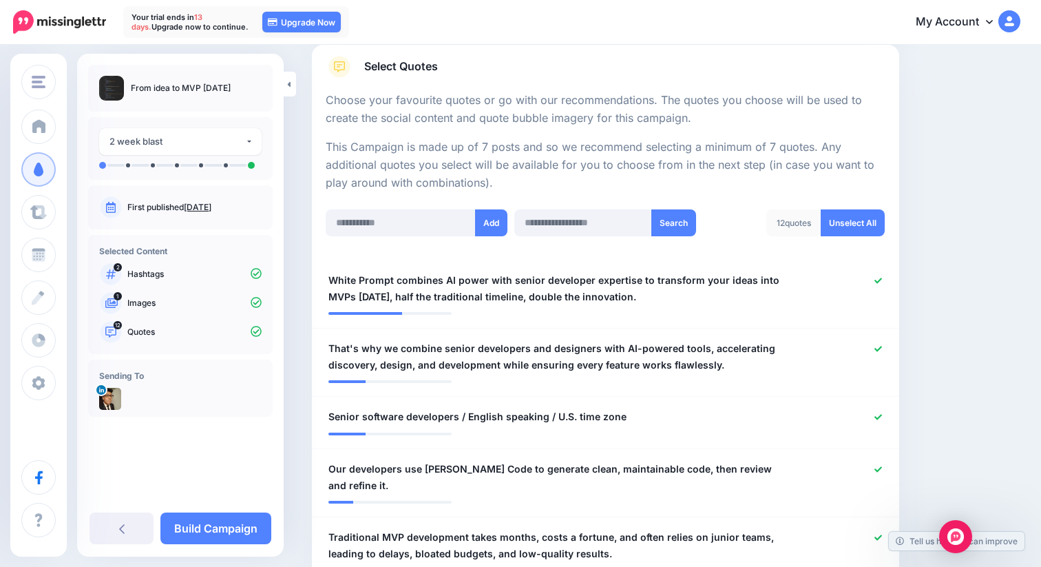
scroll to position [326, 0]
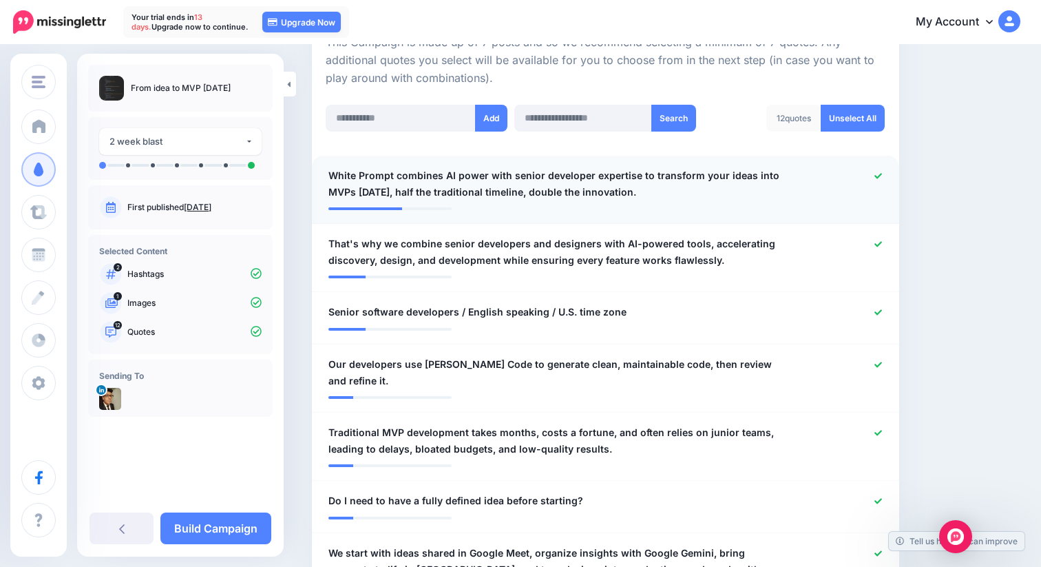
click at [583, 189] on span "White Prompt combines AI power with senior developer expertise to transform you…" at bounding box center [557, 183] width 458 height 33
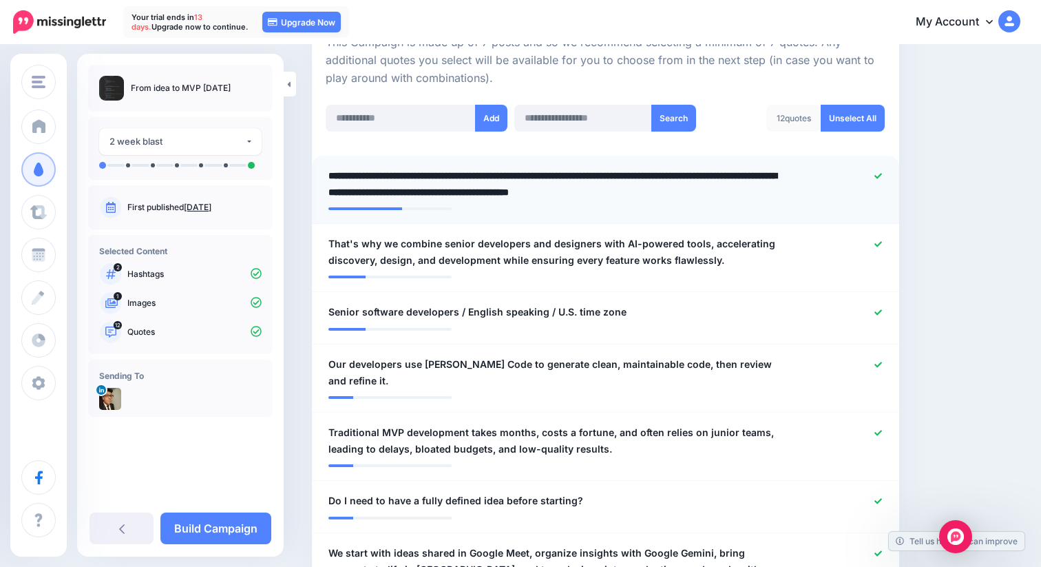
click at [554, 168] on textarea "**********" at bounding box center [557, 183] width 458 height 33
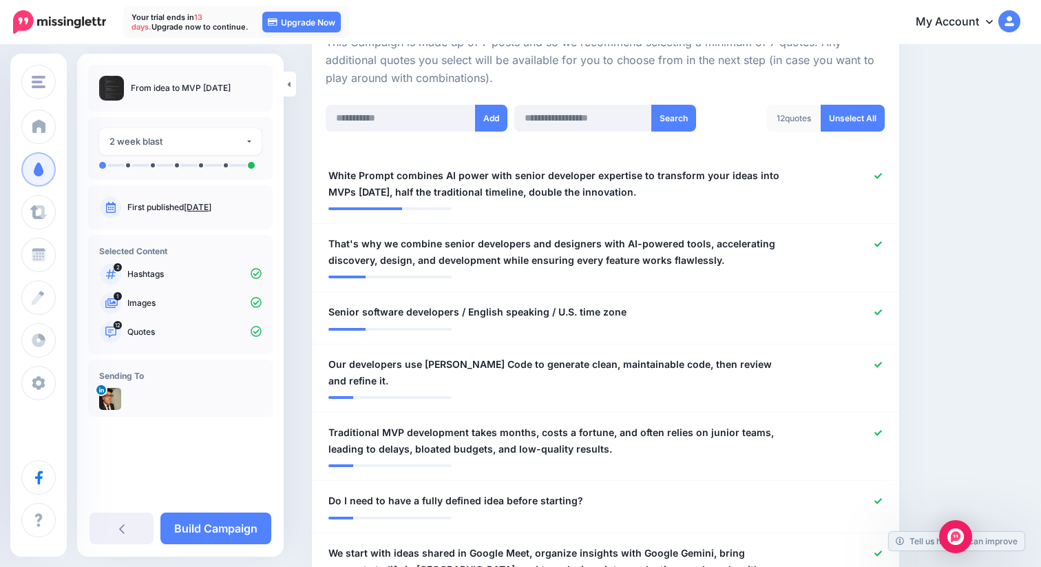
click at [879, 243] on icon at bounding box center [878, 244] width 8 height 6
click at [876, 176] on icon at bounding box center [878, 176] width 8 height 6
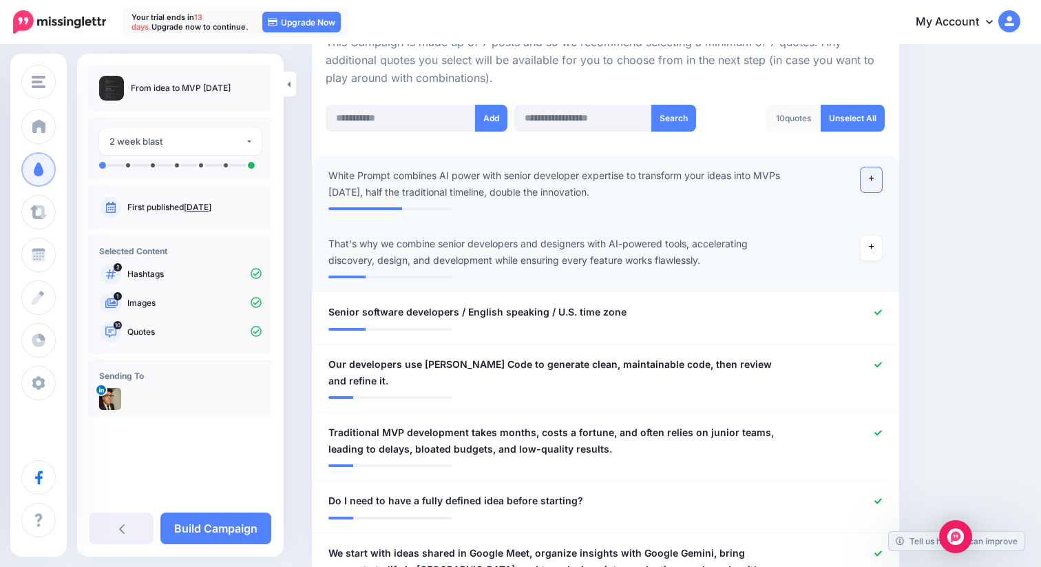
click at [877, 182] on link at bounding box center [872, 179] width 22 height 25
click at [869, 248] on icon at bounding box center [872, 247] width 6 height 8
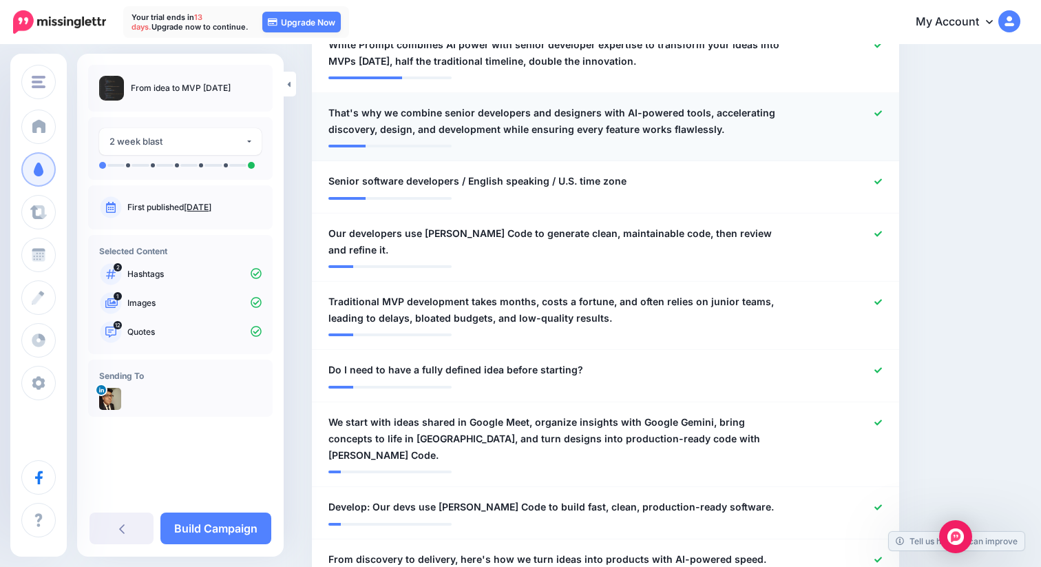
scroll to position [469, 0]
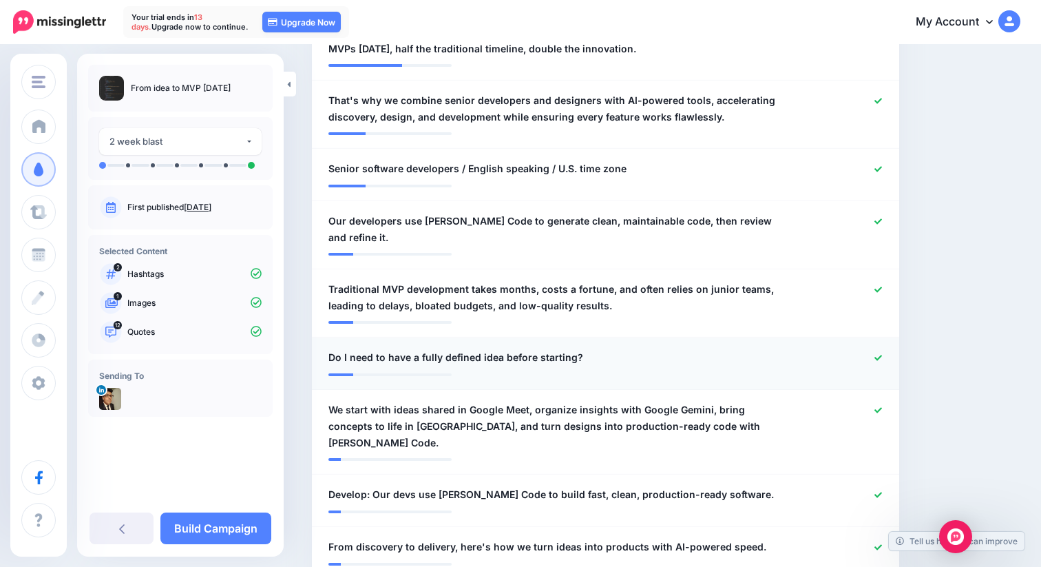
click at [876, 349] on div at bounding box center [845, 357] width 96 height 17
click at [879, 355] on icon at bounding box center [878, 358] width 8 height 6
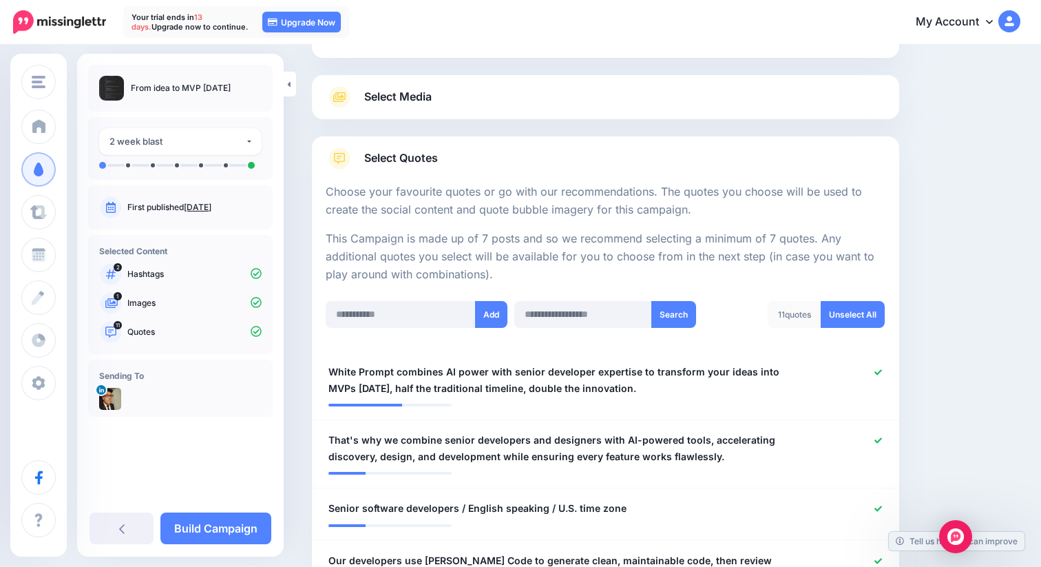
scroll to position [0, 0]
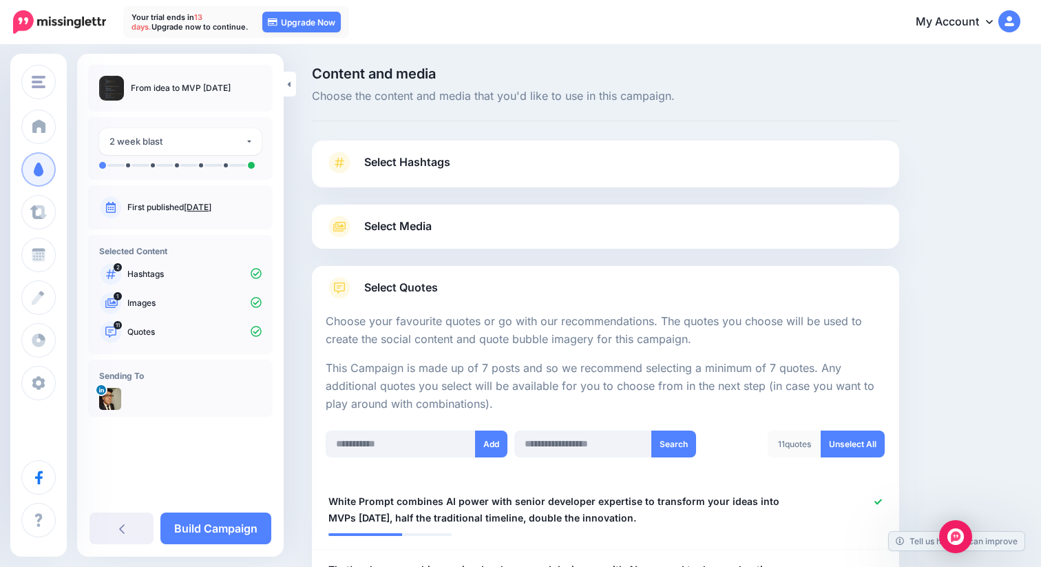
click at [130, 165] on ul at bounding box center [180, 165] width 163 height 7
click at [185, 165] on li at bounding box center [188, 165] width 17 height 3
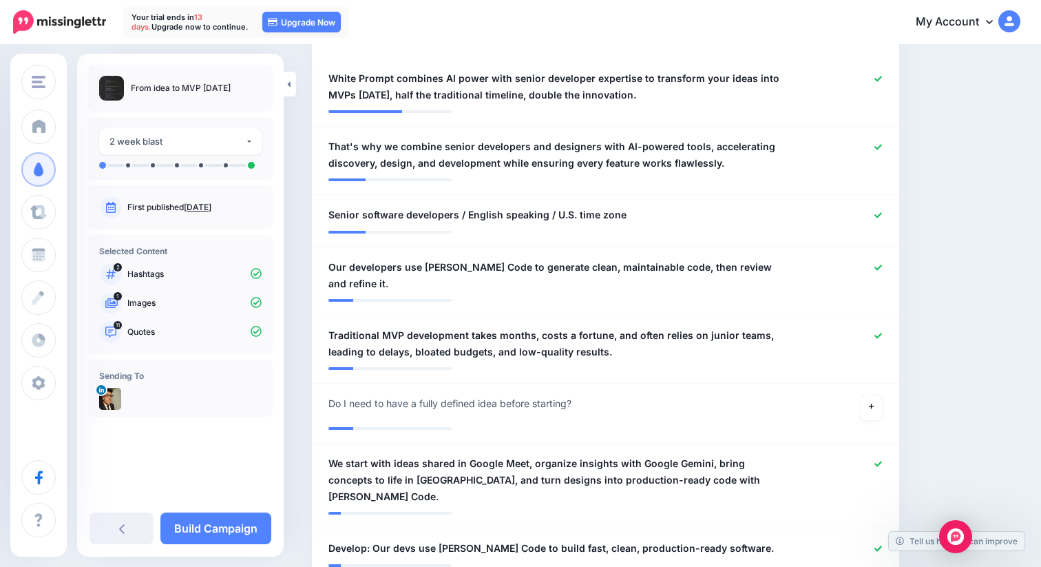
scroll to position [461, 0]
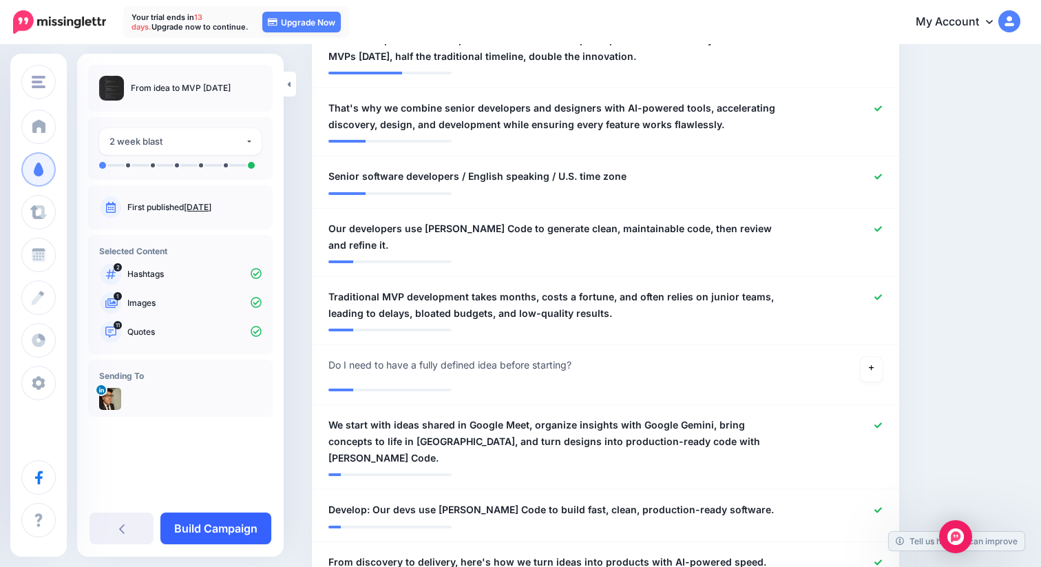
click at [227, 527] on link "Build Campaign" at bounding box center [215, 528] width 111 height 32
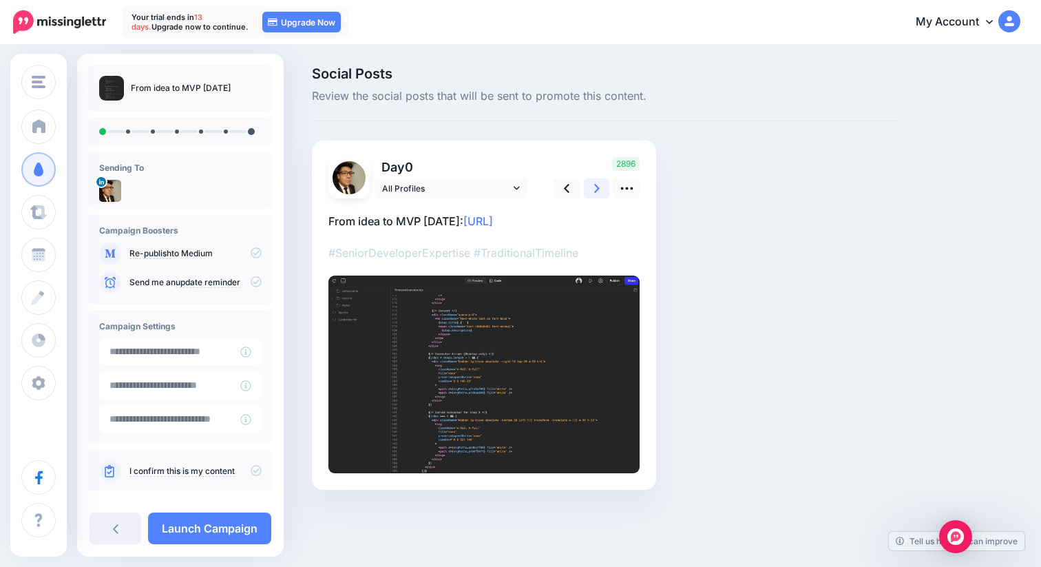
click at [601, 189] on link at bounding box center [597, 188] width 26 height 20
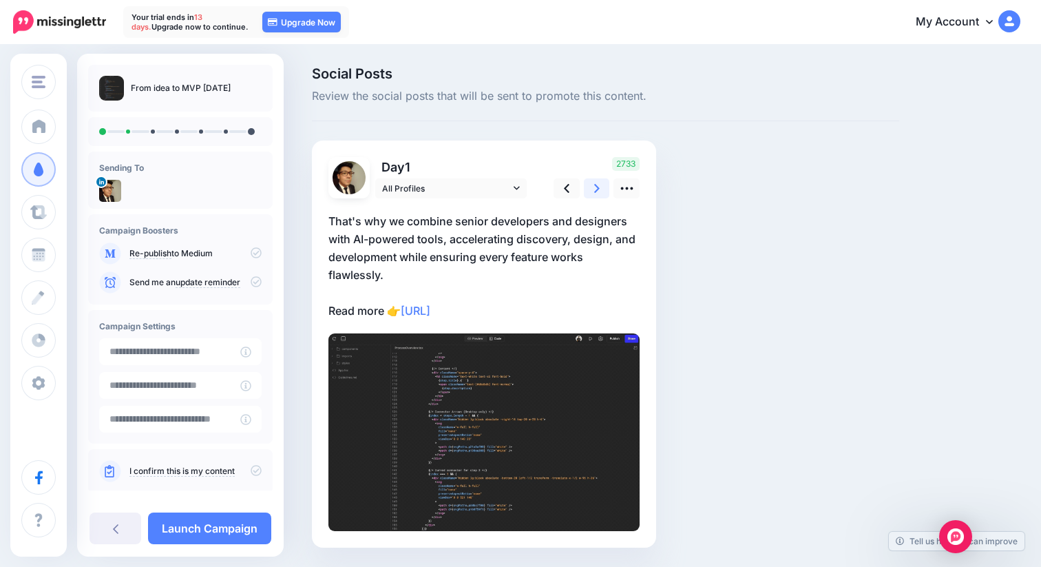
click at [601, 189] on link at bounding box center [597, 188] width 26 height 20
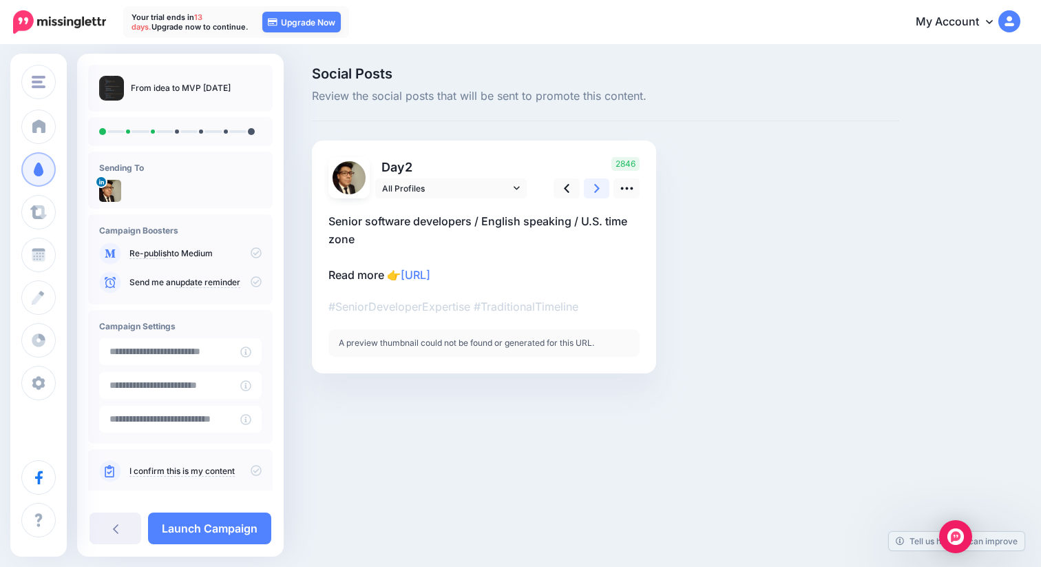
click at [601, 189] on link at bounding box center [597, 188] width 26 height 20
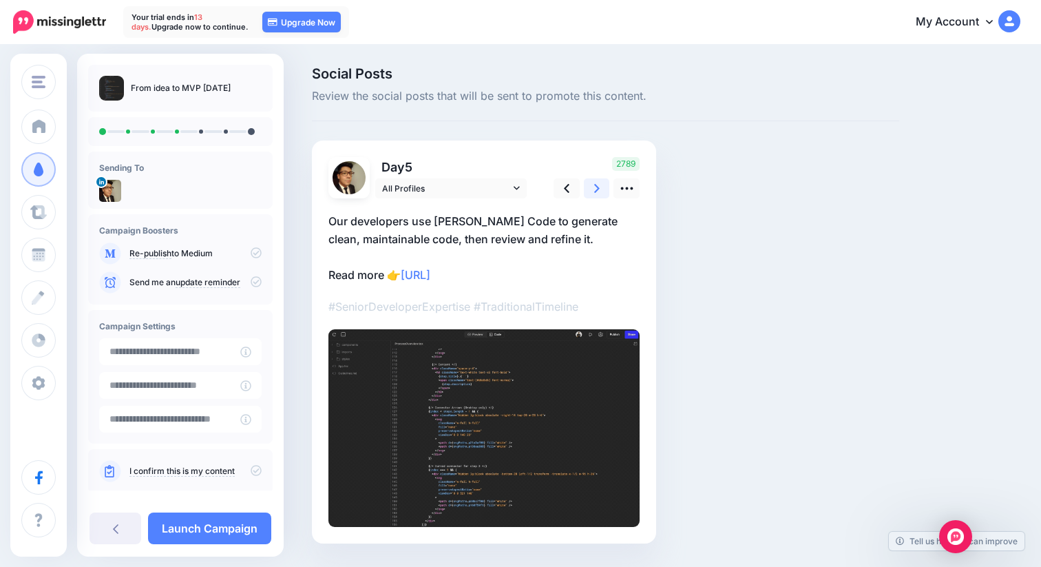
click at [601, 189] on link at bounding box center [597, 188] width 26 height 20
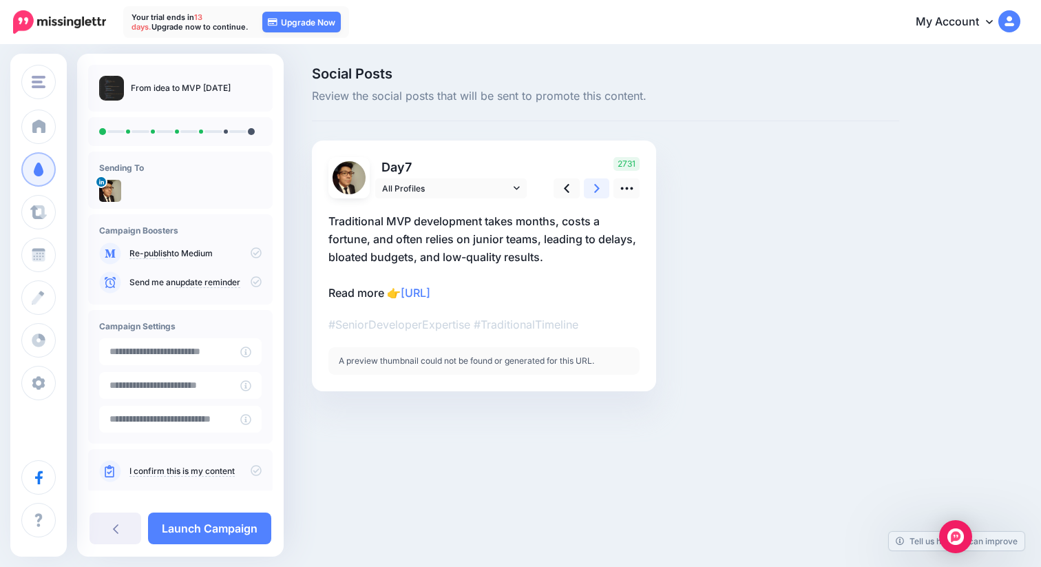
click at [601, 189] on link at bounding box center [597, 188] width 26 height 20
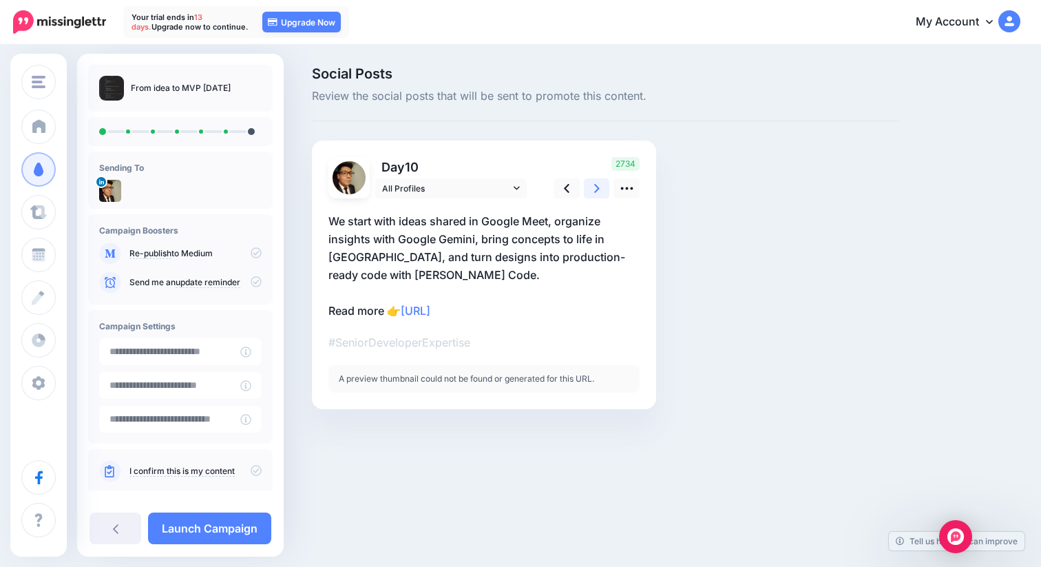
click at [601, 189] on link at bounding box center [597, 188] width 26 height 20
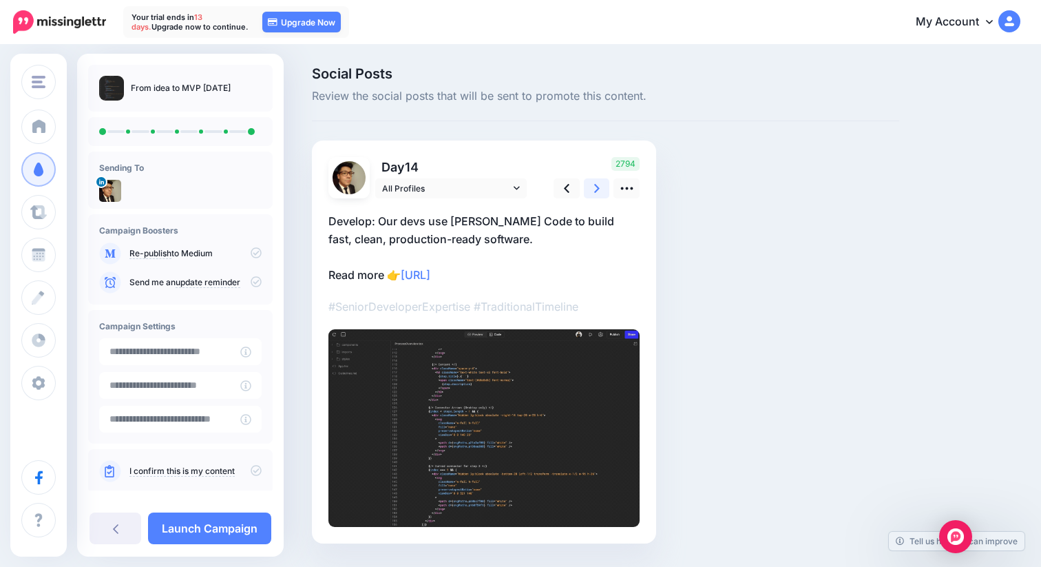
click at [601, 189] on link at bounding box center [597, 188] width 26 height 20
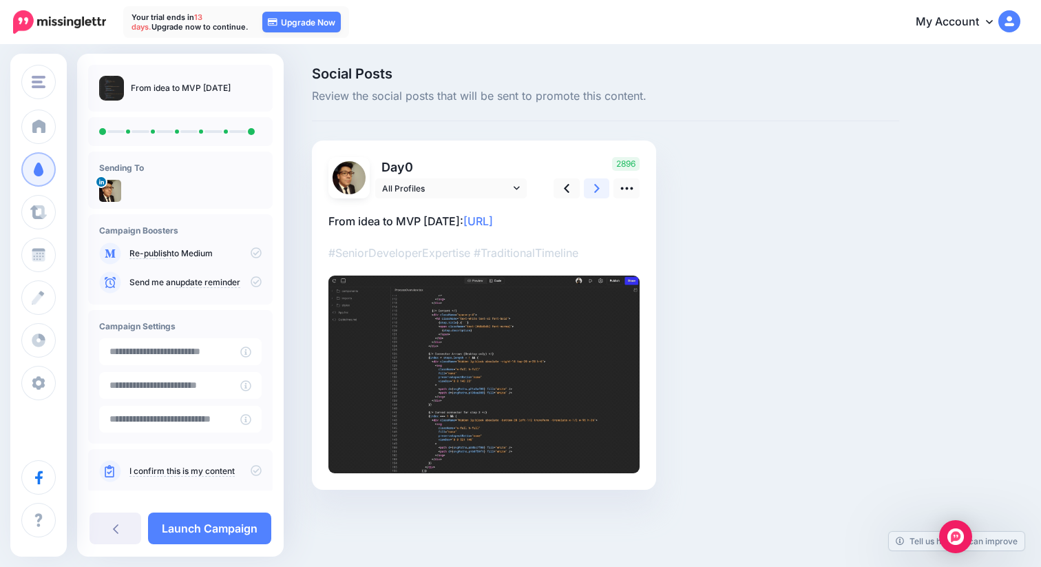
click at [601, 189] on link at bounding box center [597, 188] width 26 height 20
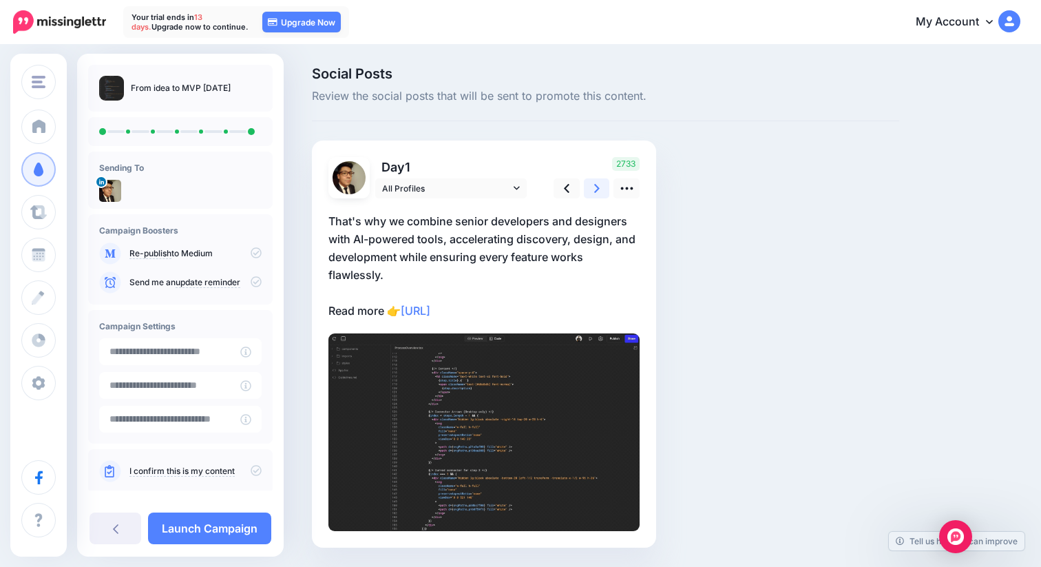
click at [601, 189] on link at bounding box center [597, 188] width 26 height 20
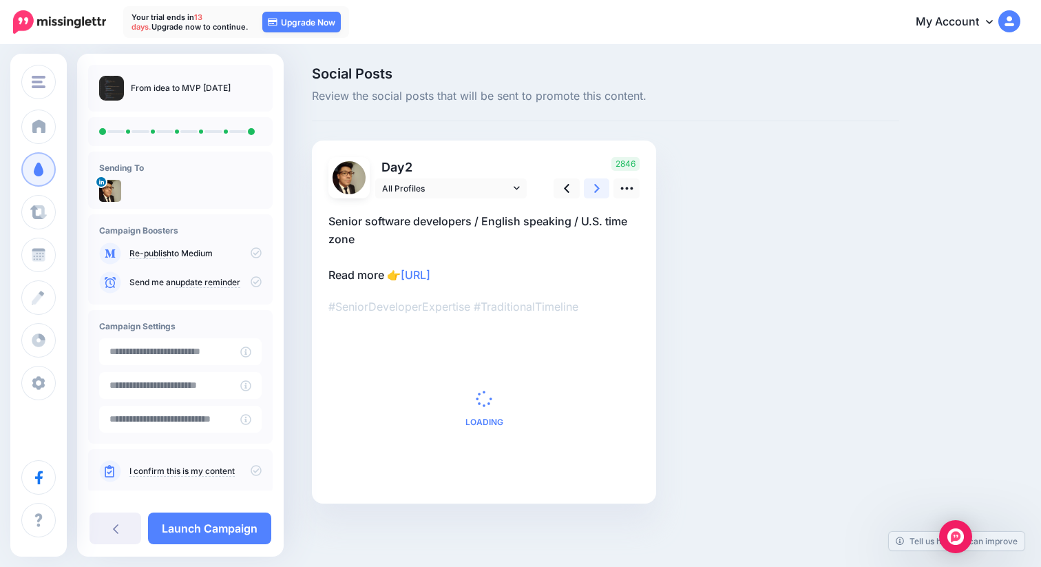
click at [601, 189] on link at bounding box center [597, 188] width 26 height 20
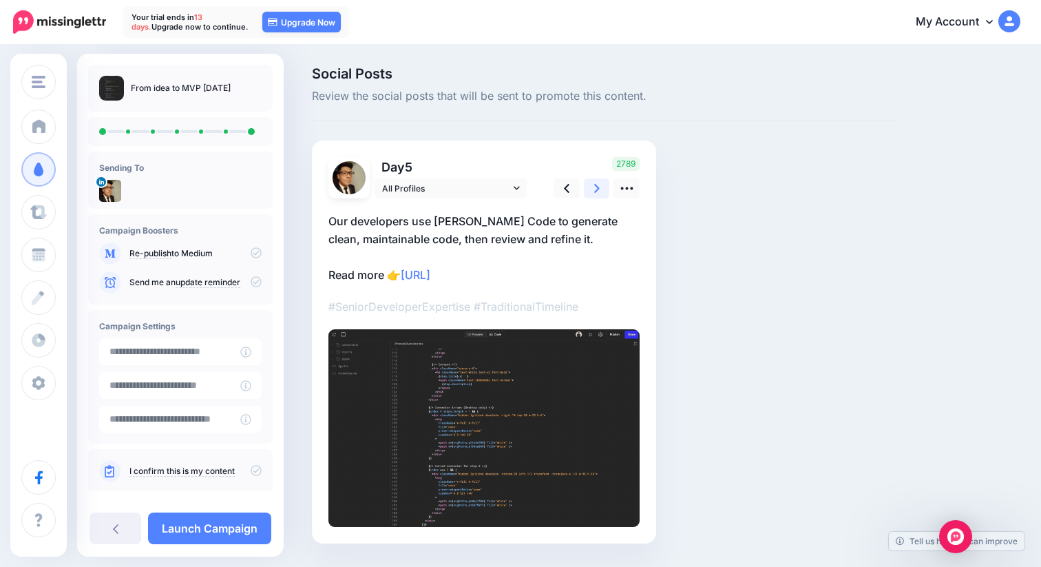
click at [601, 189] on link at bounding box center [597, 188] width 26 height 20
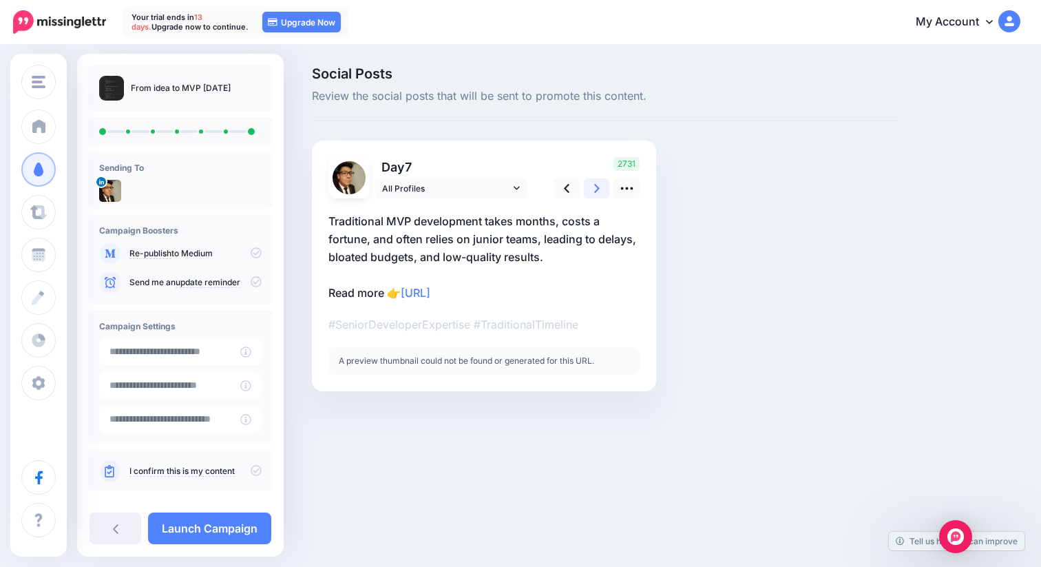
click at [601, 189] on link at bounding box center [597, 188] width 26 height 20
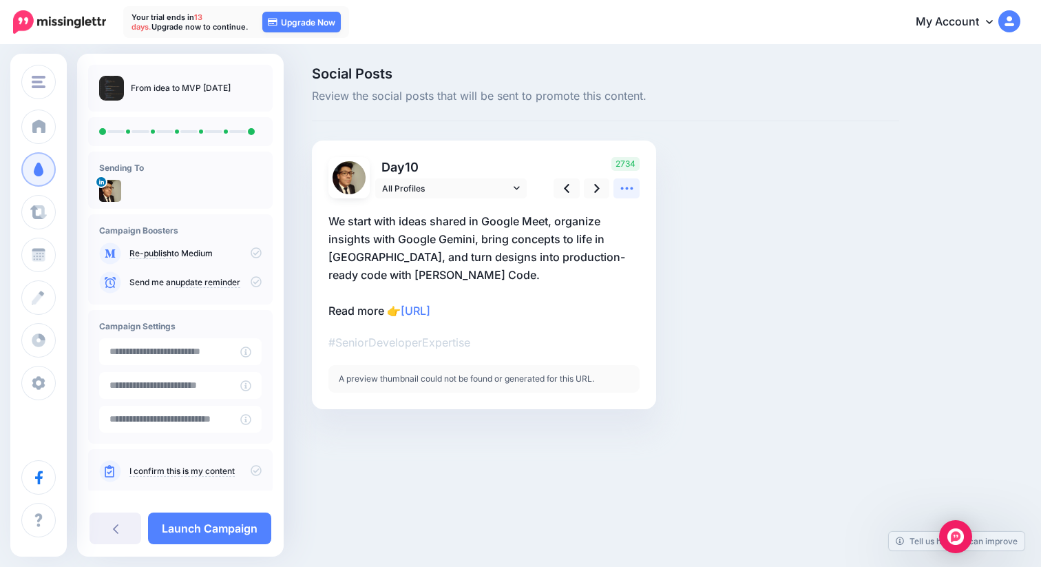
click at [620, 189] on icon at bounding box center [627, 188] width 14 height 14
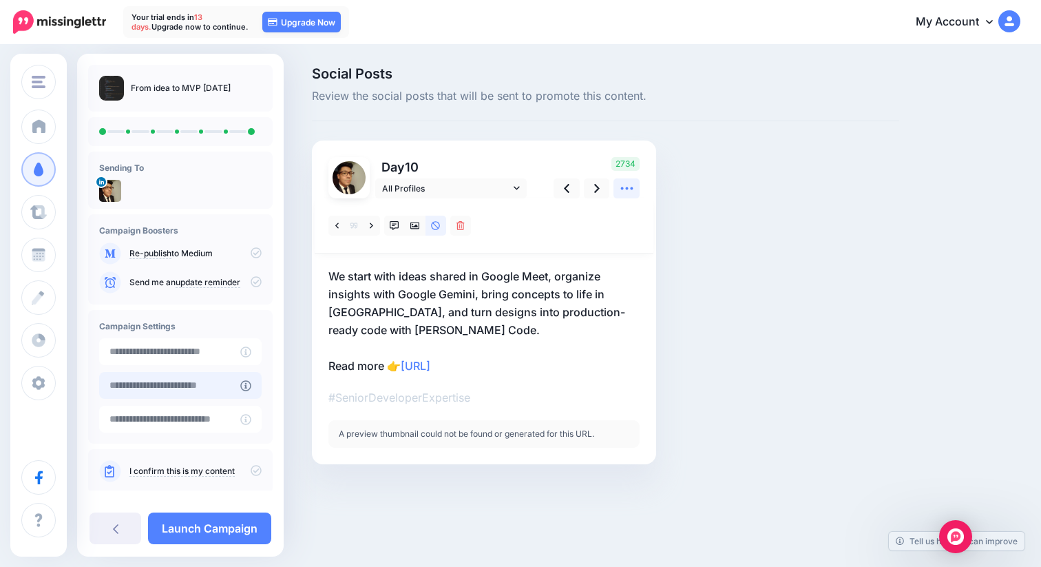
scroll to position [19, 0]
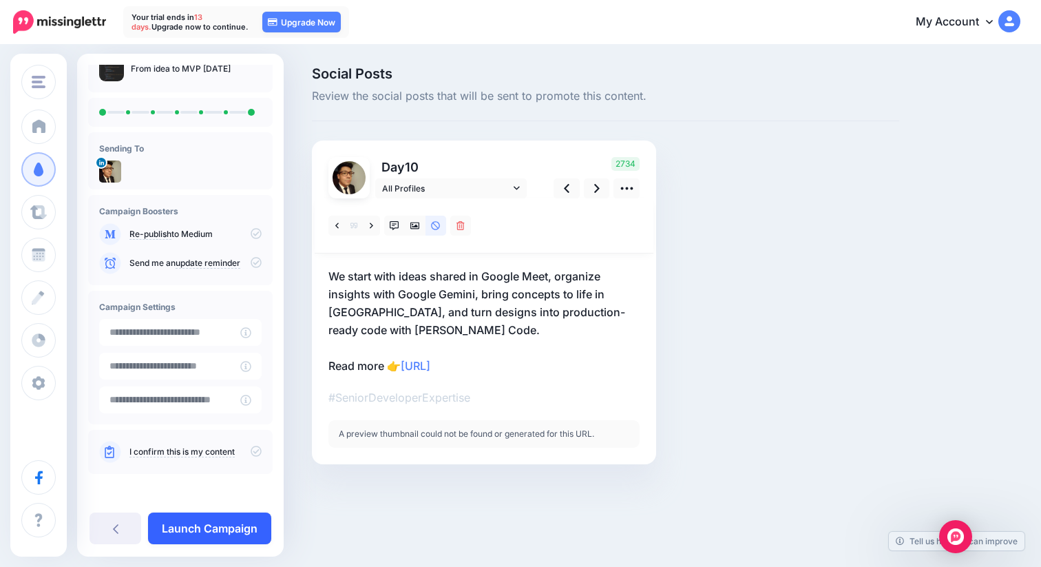
click at [232, 532] on link "Launch Campaign" at bounding box center [209, 528] width 123 height 32
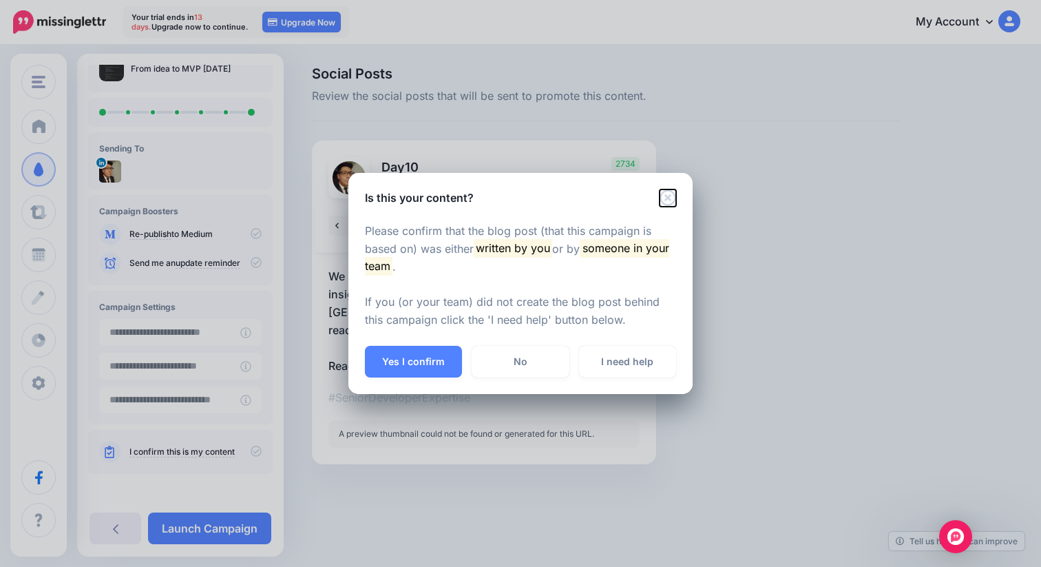
click at [666, 198] on icon "Close" at bounding box center [668, 197] width 16 height 16
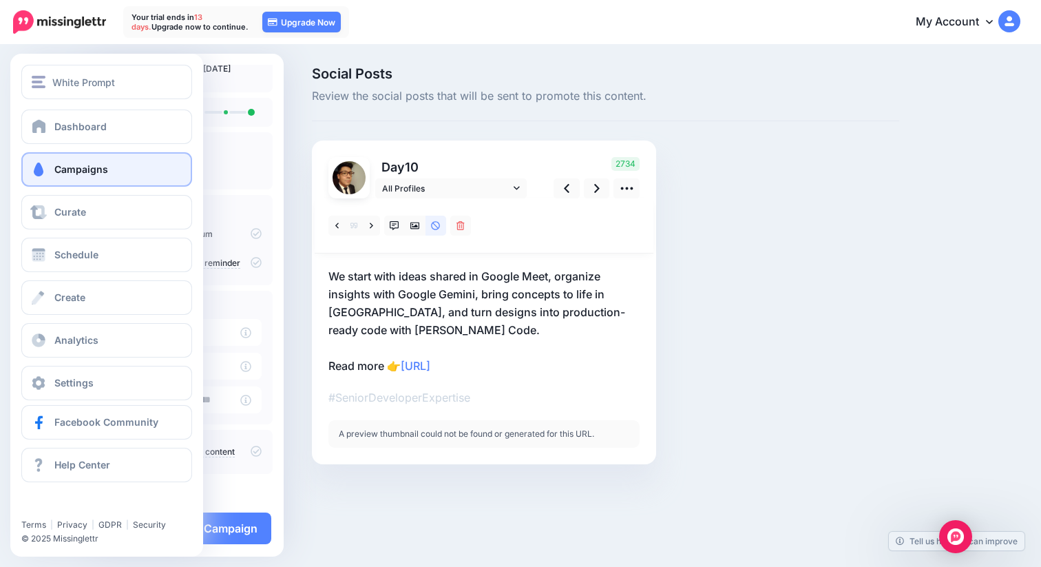
click at [54, 167] on span "Campaigns" at bounding box center [81, 169] width 54 height 12
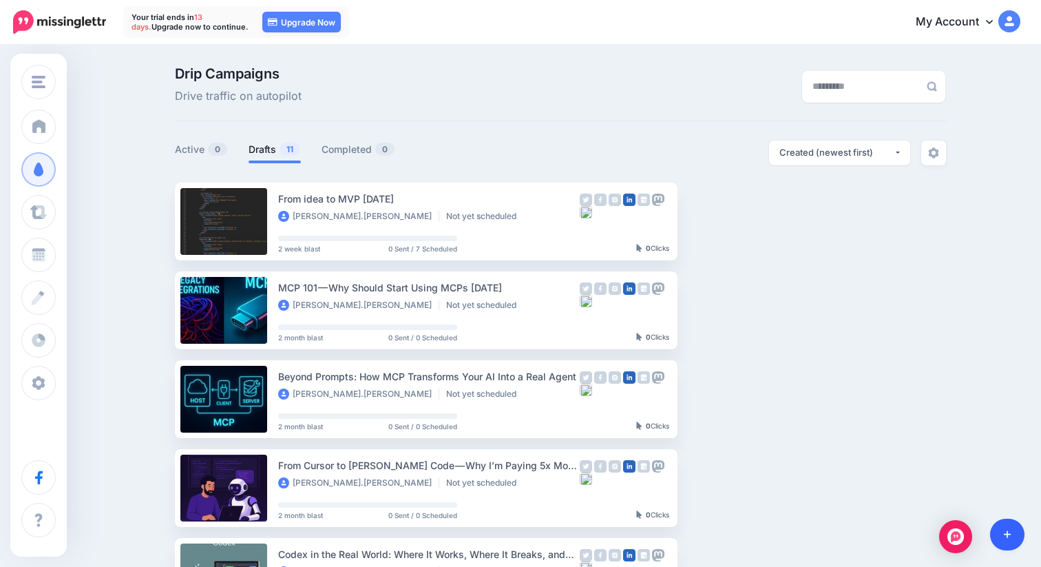
click at [1012, 532] on link at bounding box center [1007, 535] width 35 height 32
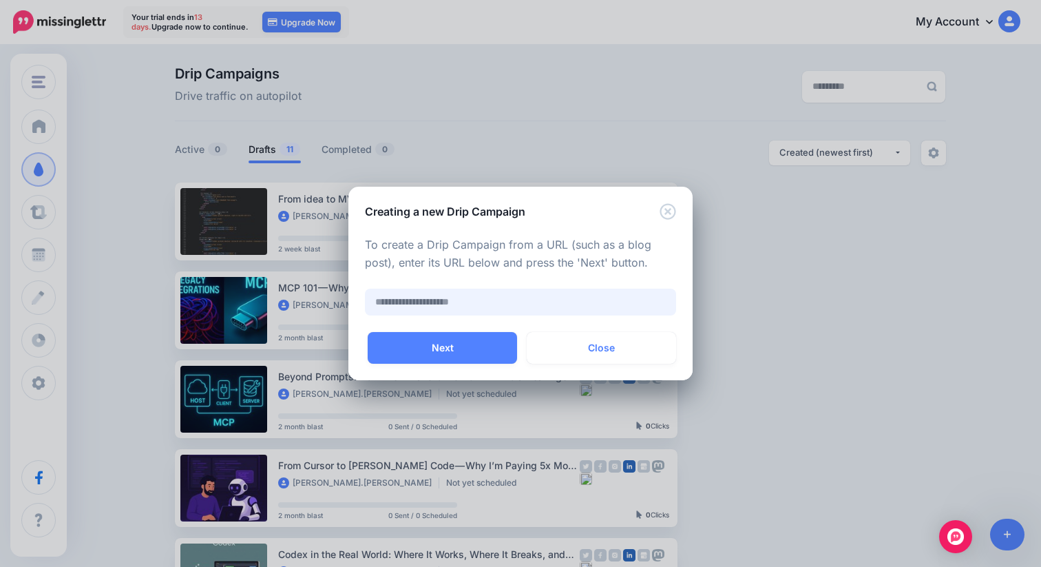
paste input "**********"
type input "**********"
click at [473, 345] on button "Next" at bounding box center [442, 348] width 149 height 32
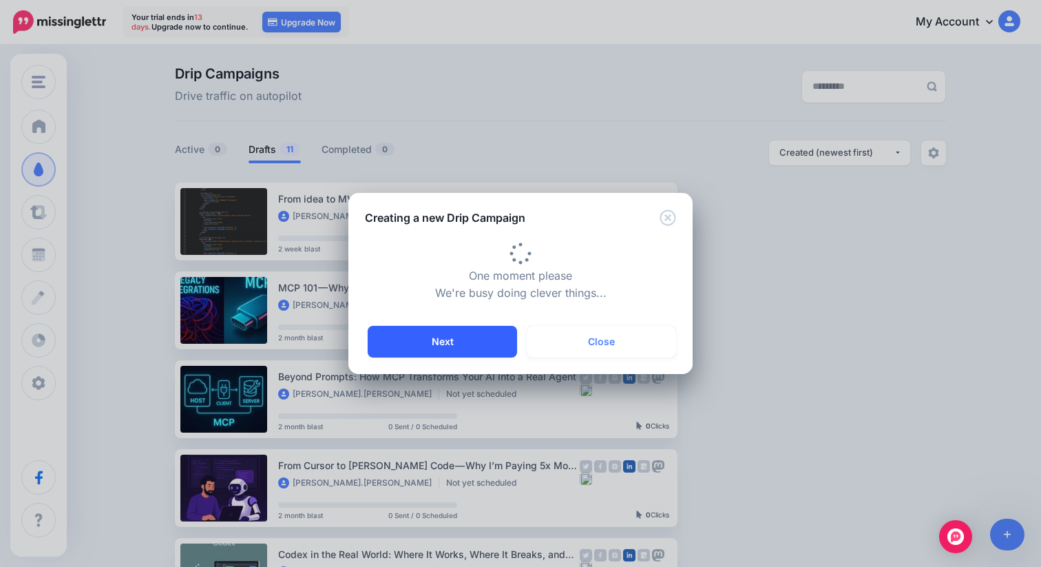
type input "**********"
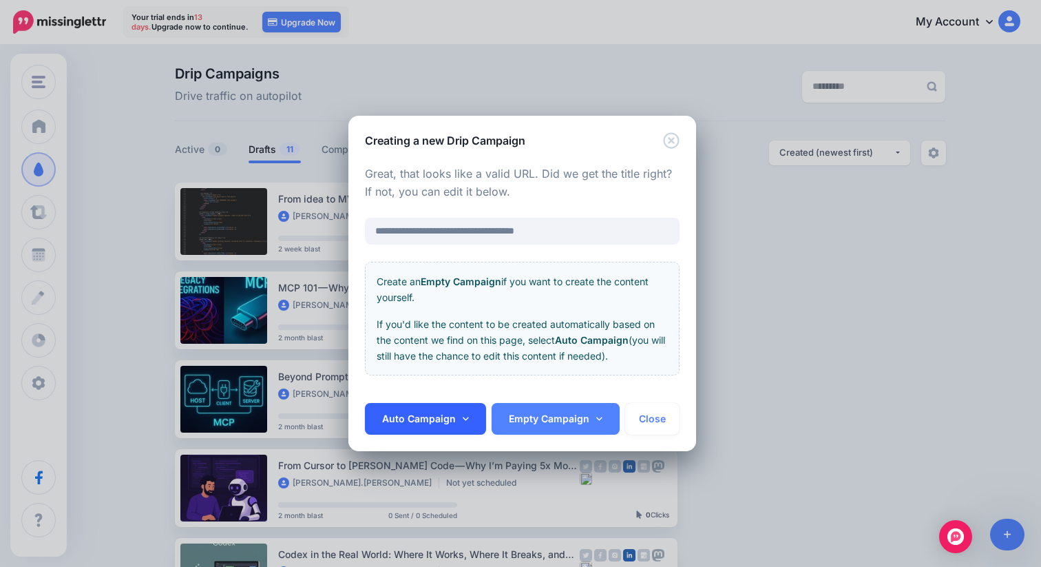
click at [415, 425] on link "Auto Campaign" at bounding box center [425, 419] width 121 height 32
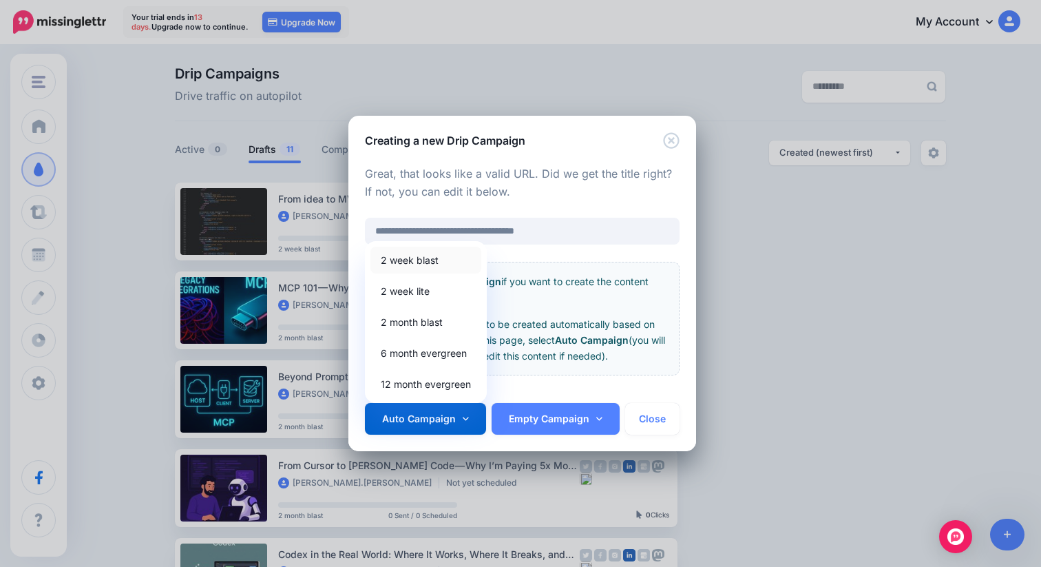
click at [429, 259] on link "2 week blast" at bounding box center [425, 260] width 111 height 27
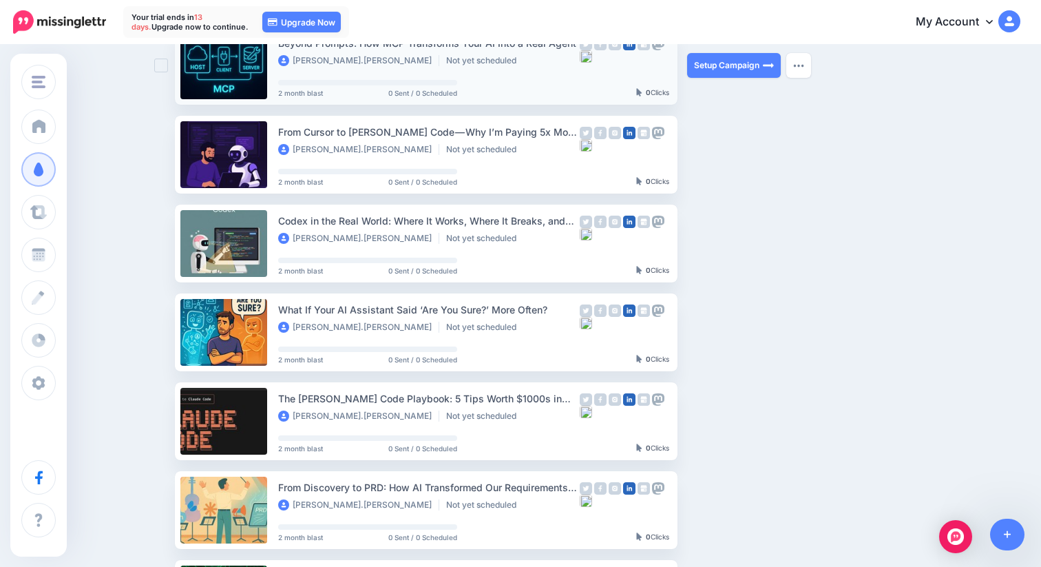
scroll to position [760, 0]
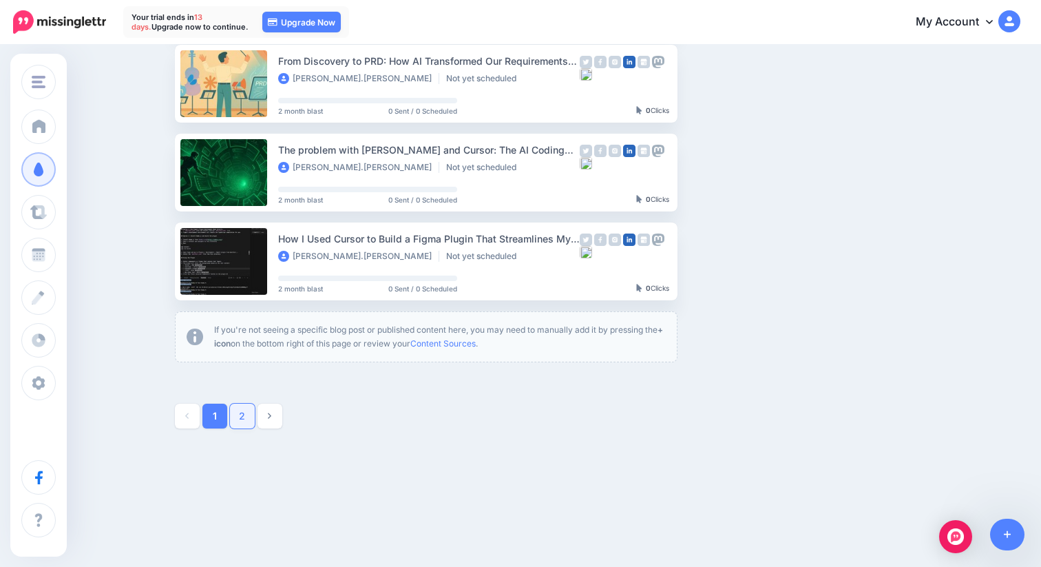
click at [242, 417] on link "2" at bounding box center [242, 416] width 25 height 25
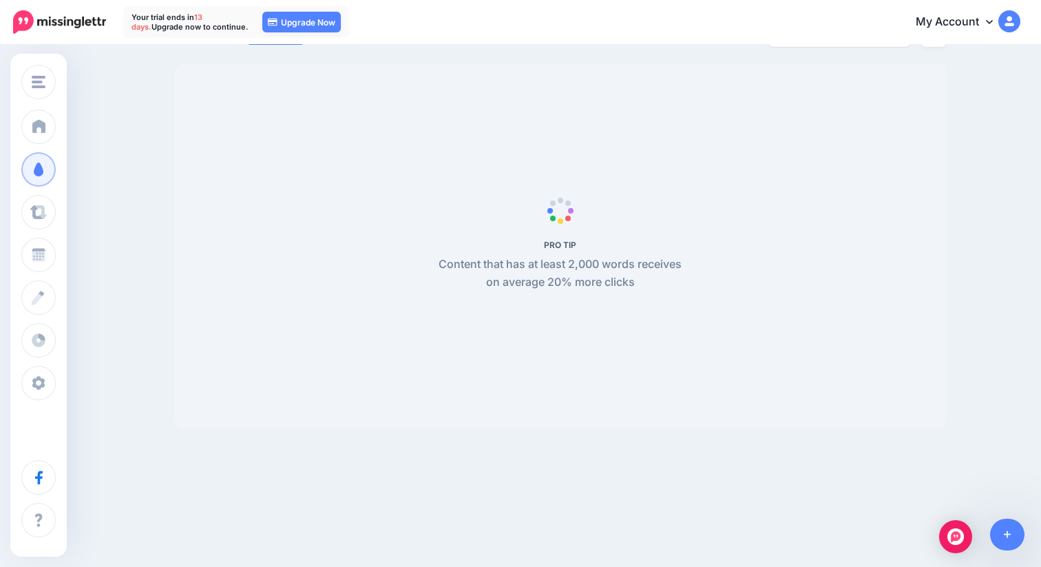
scroll to position [49, 0]
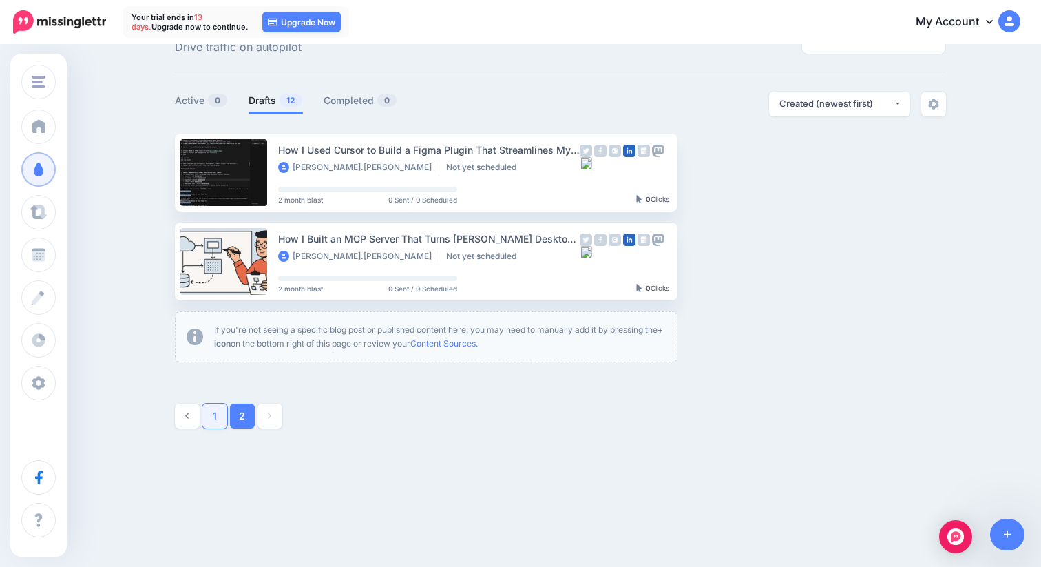
click at [210, 413] on link "1" at bounding box center [214, 416] width 25 height 25
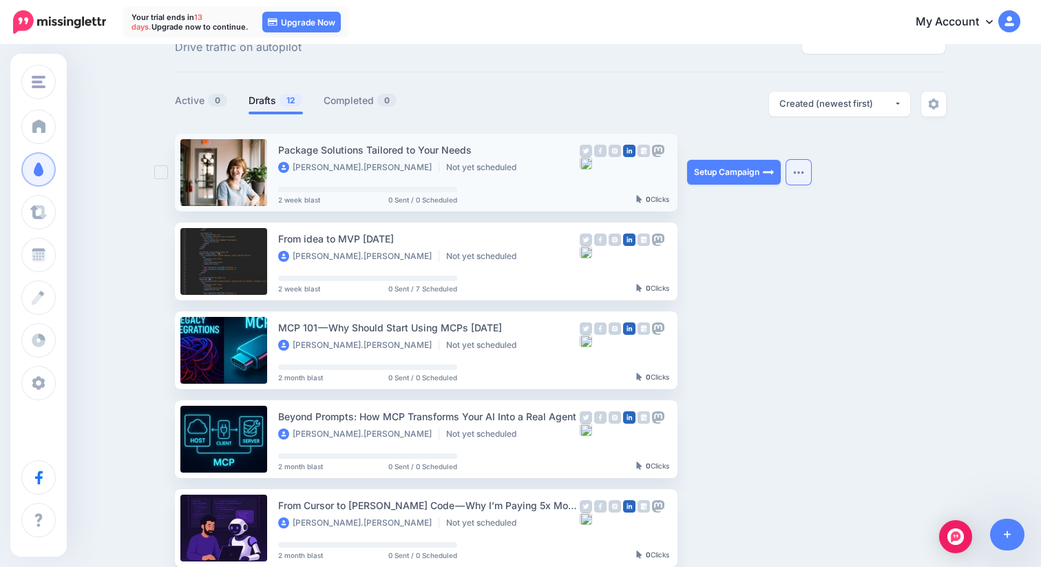
click at [799, 167] on button "button" at bounding box center [798, 172] width 25 height 25
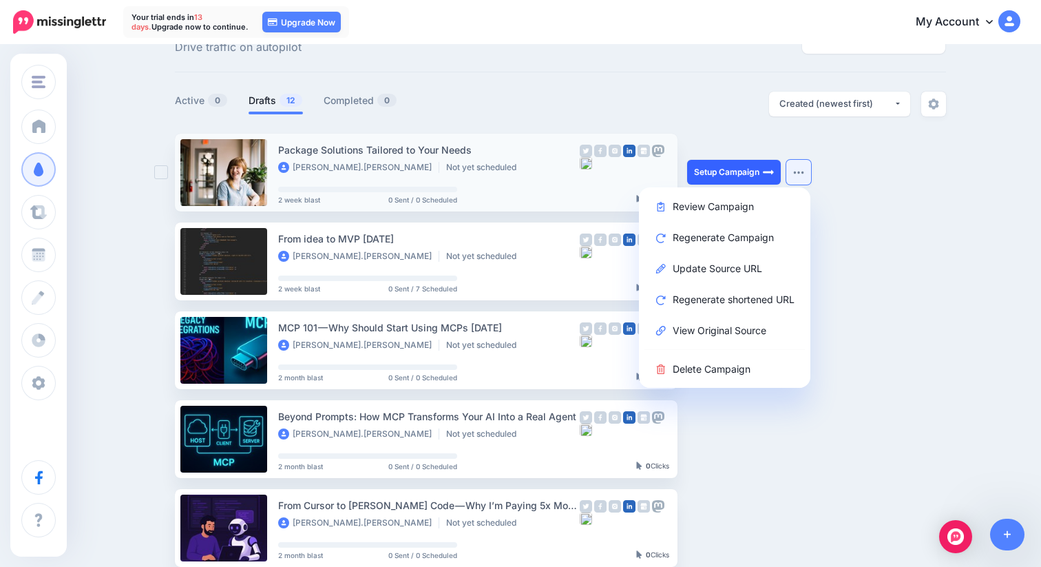
click at [711, 171] on link "Setup Campaign" at bounding box center [734, 172] width 94 height 25
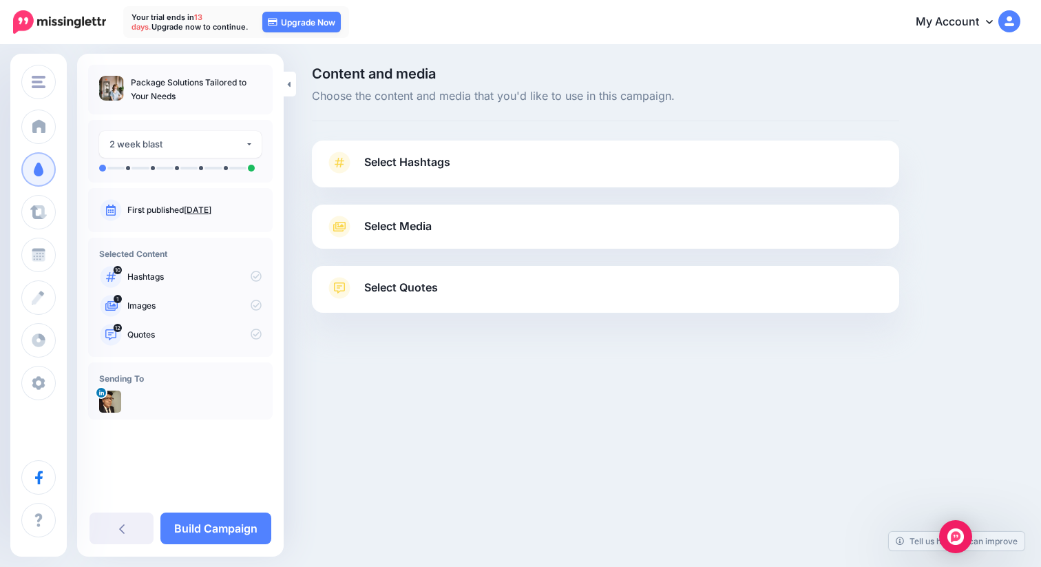
click at [479, 163] on link "Select Hashtags" at bounding box center [606, 169] width 560 height 36
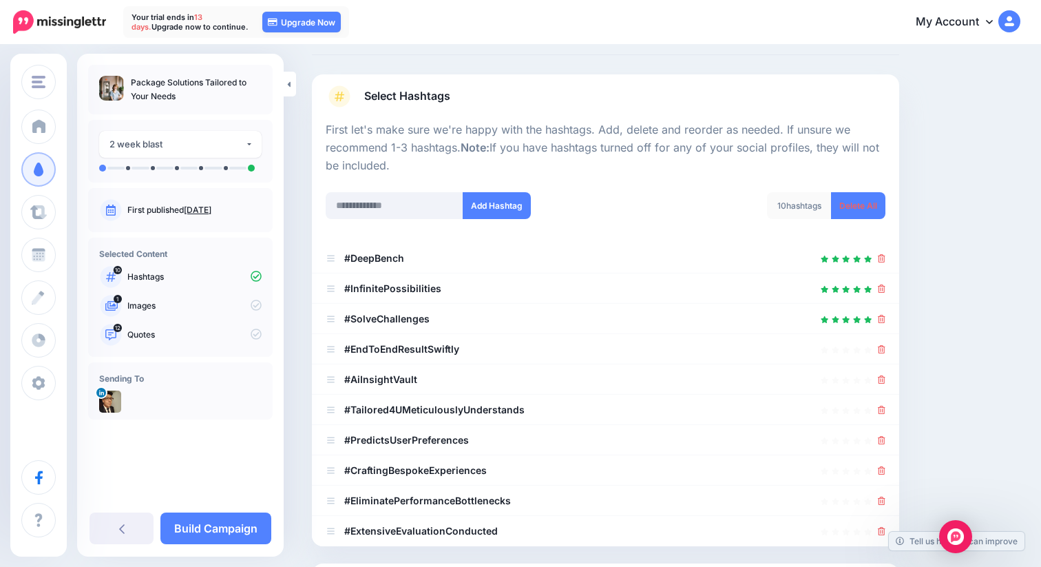
scroll to position [77, 0]
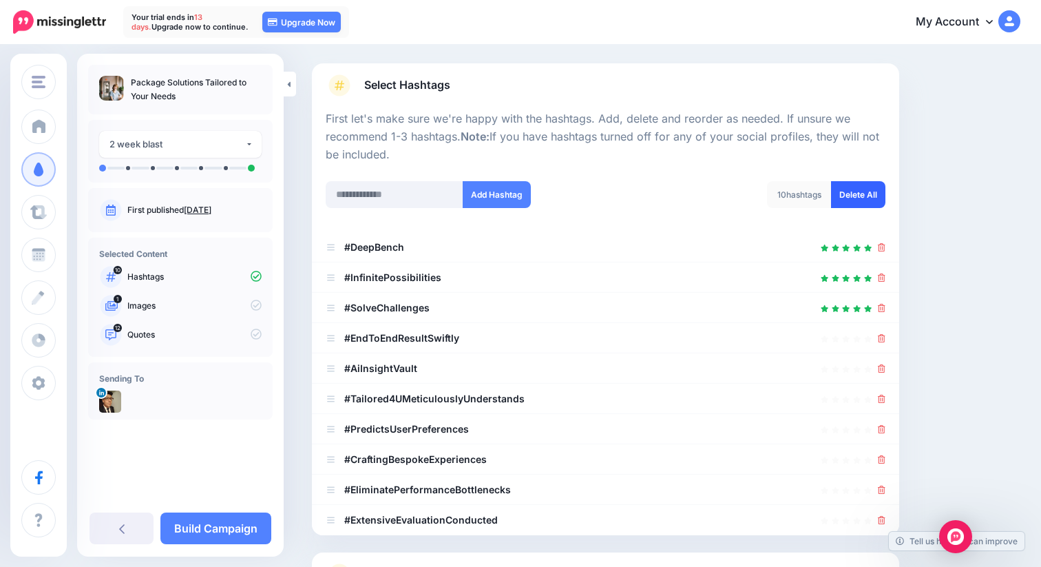
click at [862, 194] on link "Delete All" at bounding box center [858, 194] width 54 height 27
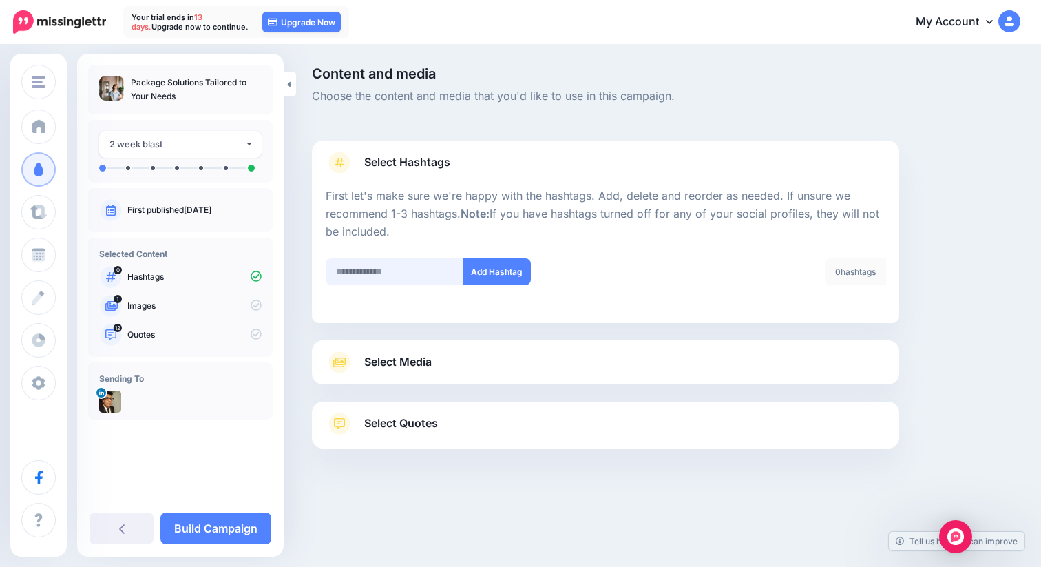
click at [381, 268] on input "text" at bounding box center [395, 271] width 138 height 27
type input "**********"
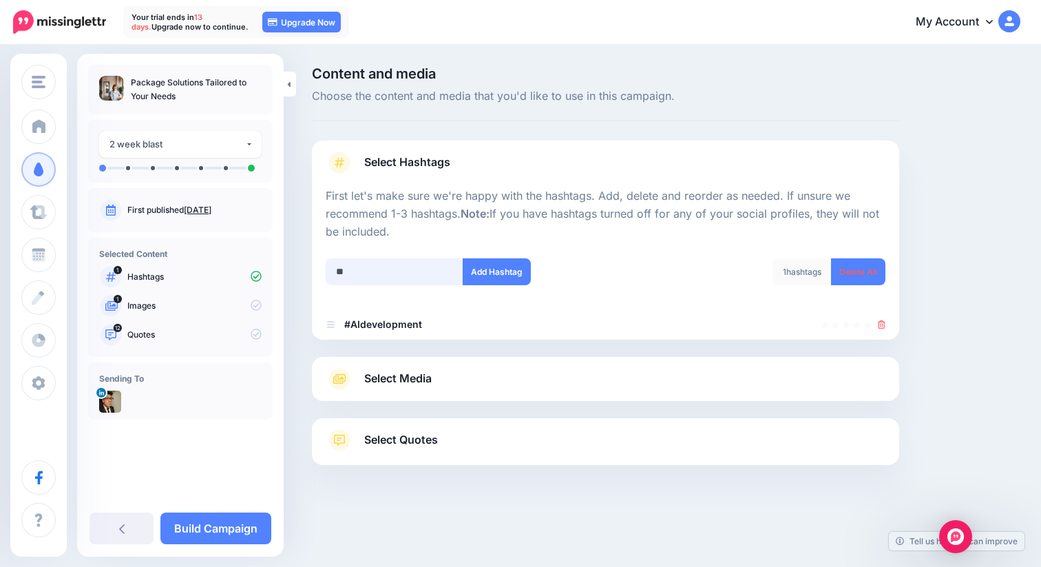
type input "*"
type input "**********"
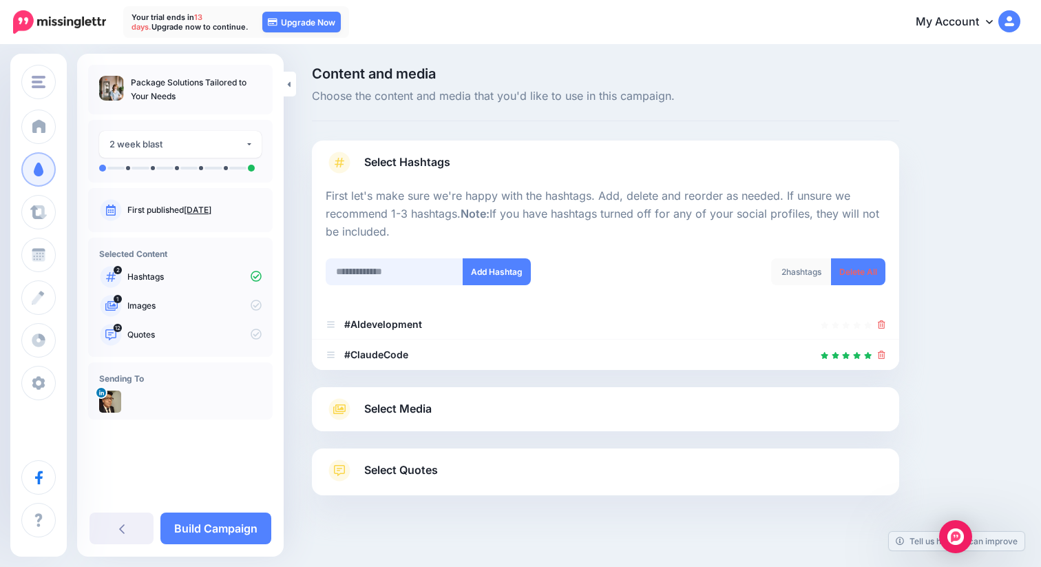
scroll to position [17, 0]
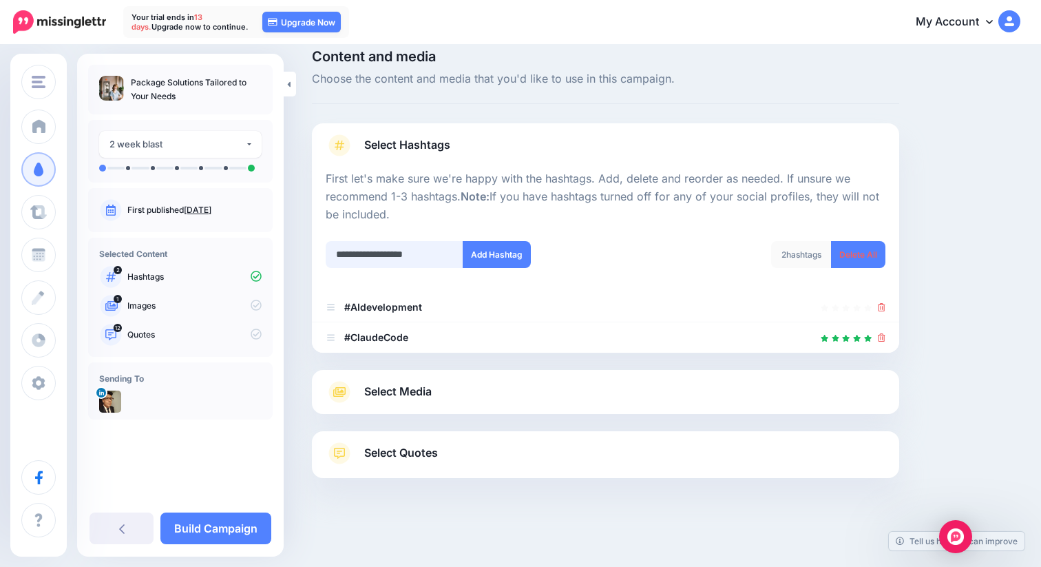
type input "**********"
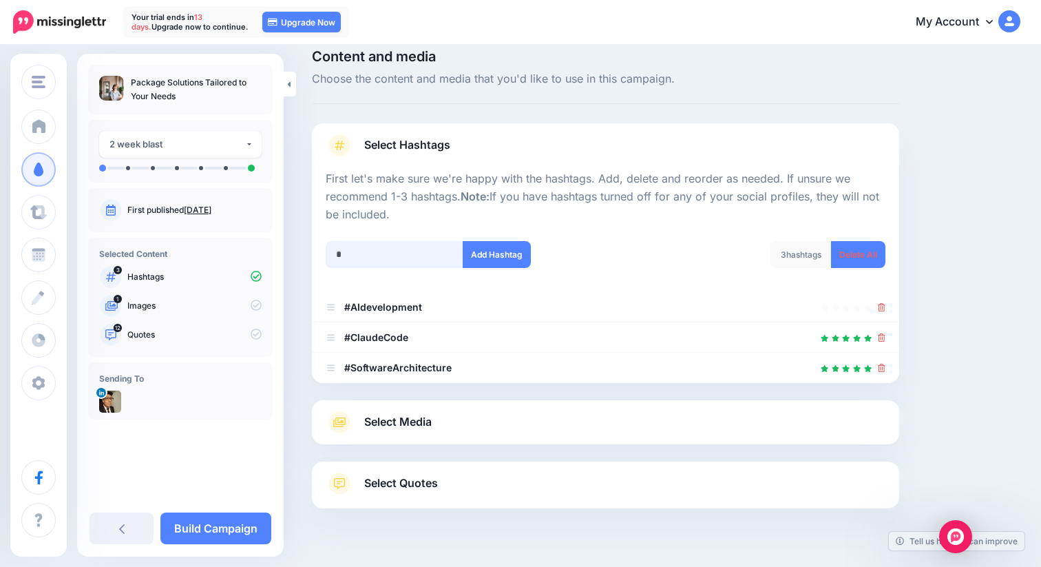
scroll to position [48, 0]
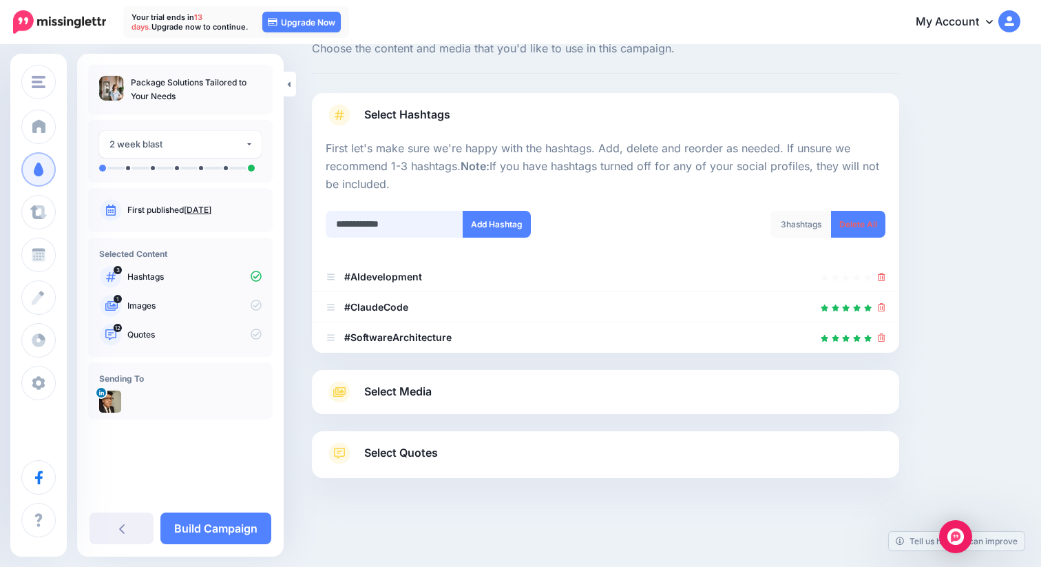
type input "**********"
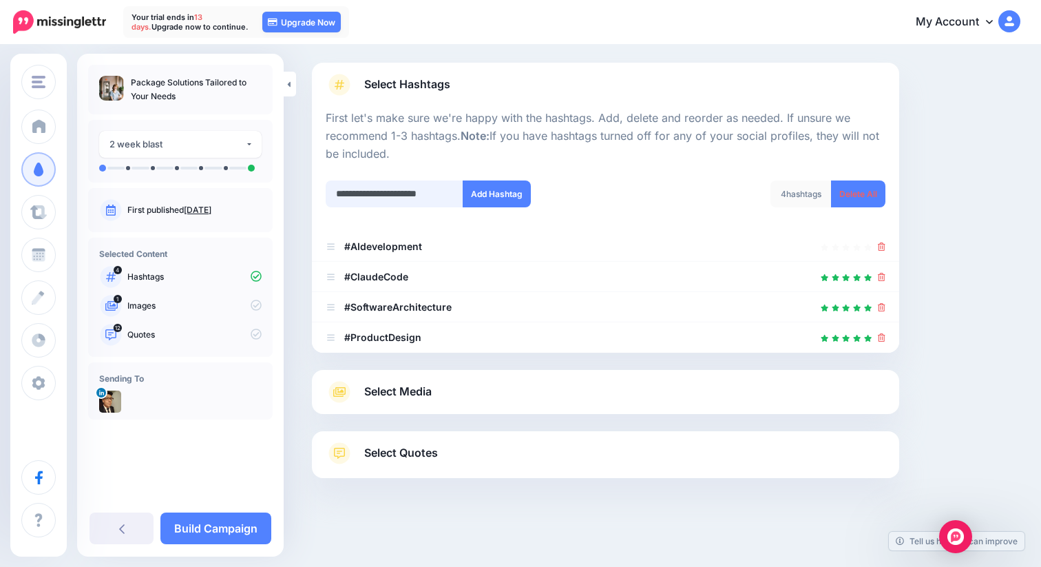
scroll to position [0, 0]
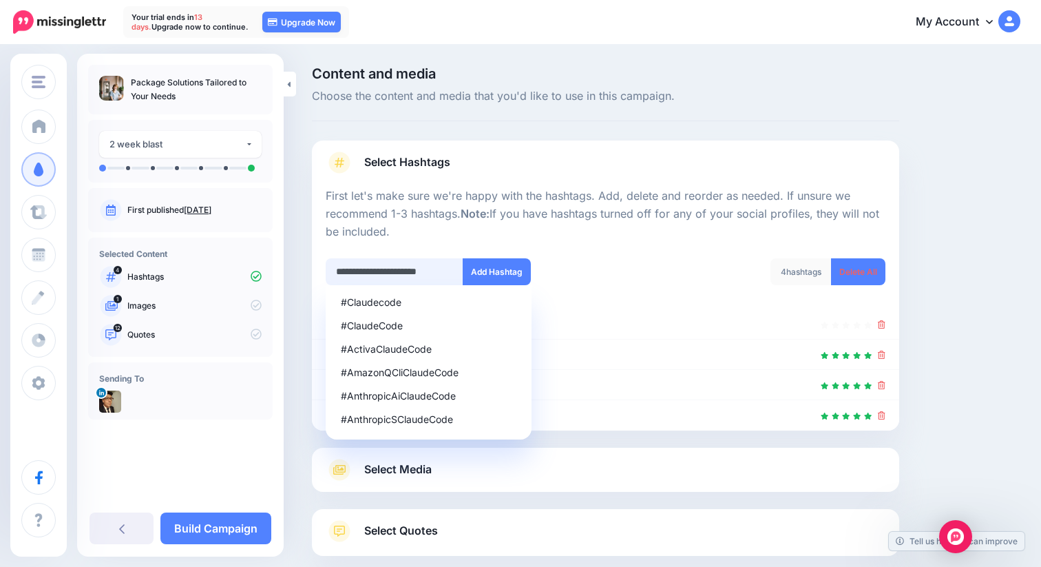
click at [428, 271] on input "**********" at bounding box center [395, 271] width 138 height 27
type input "******"
click at [512, 272] on button "Add Hashtag" at bounding box center [497, 271] width 68 height 27
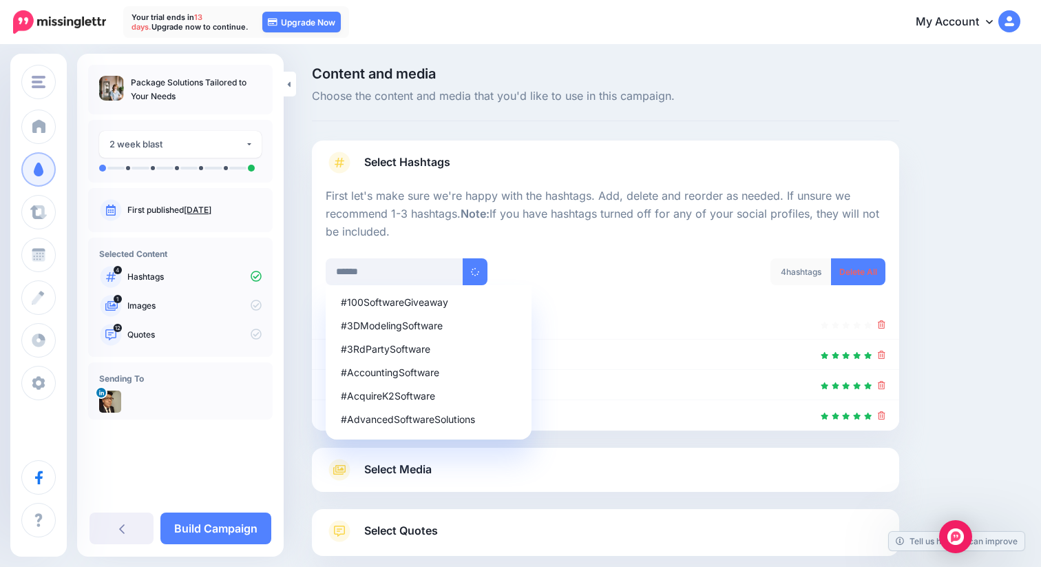
click at [688, 101] on span "Choose the content and media that you'd like to use in this campaign." at bounding box center [605, 96] width 587 height 18
click at [724, 107] on div "Content and media Choose the content and media that you'd like to use in this c…" at bounding box center [605, 94] width 587 height 54
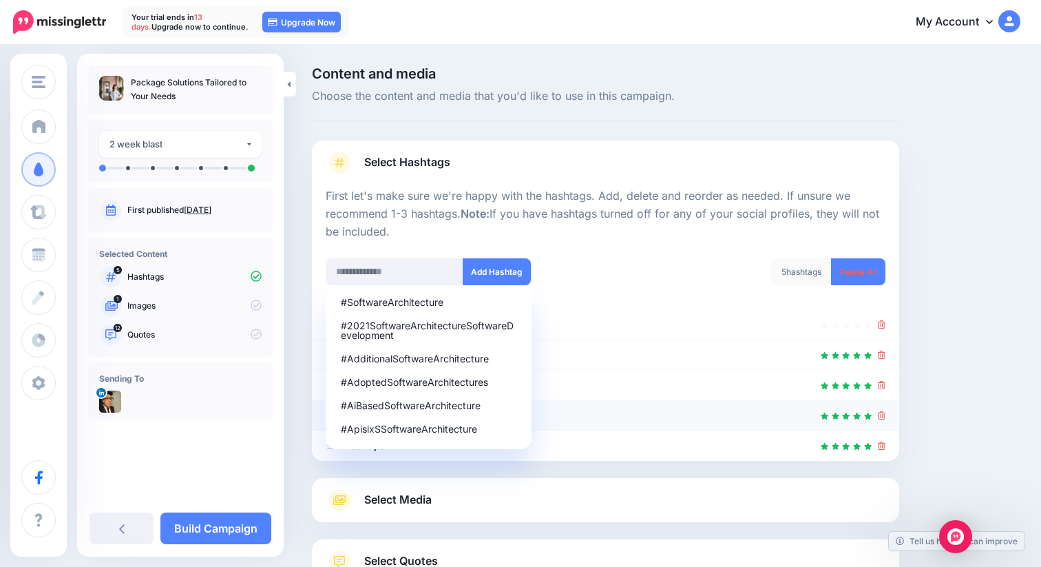
scroll to position [108, 0]
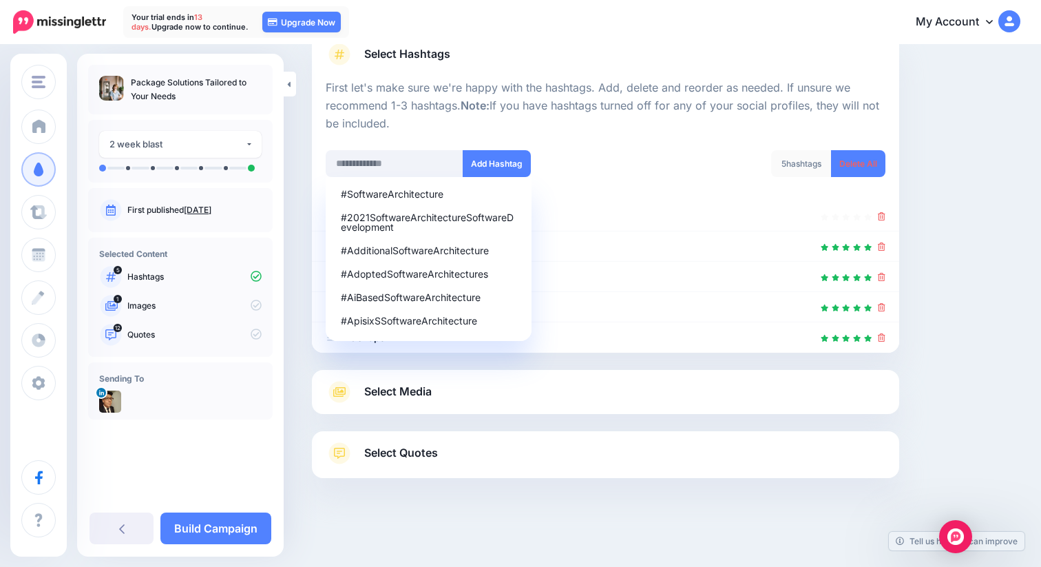
click at [960, 244] on div "Content and media Choose the content and media that you'd like to use in this c…" at bounding box center [666, 253] width 729 height 588
click at [1036, 125] on div "Content and media Choose the content and media that you'd like to use in this c…" at bounding box center [520, 252] width 1041 height 629
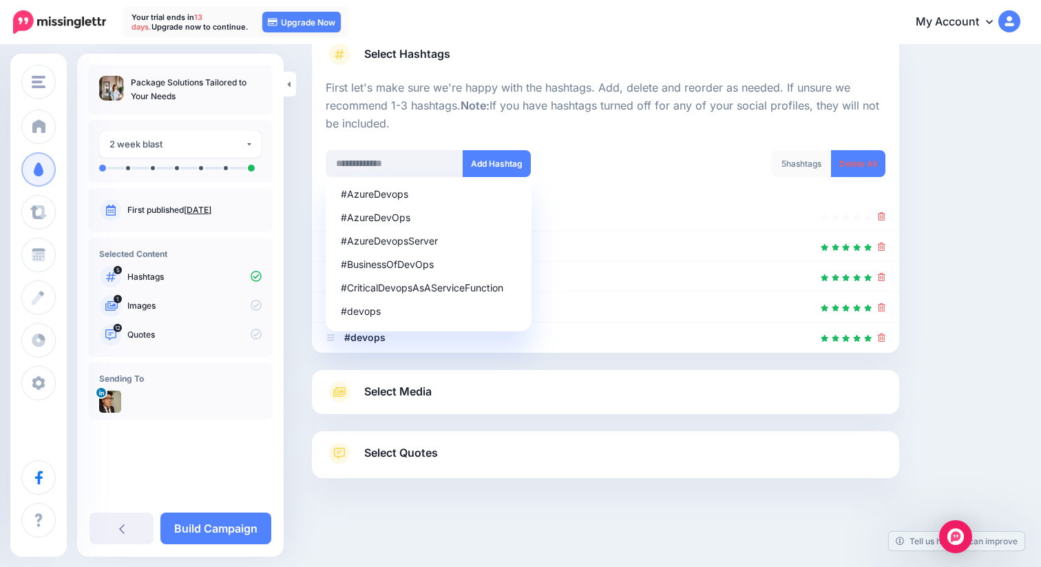
click at [964, 155] on div "Content and media Choose the content and media that you'd like to use in this c…" at bounding box center [666, 253] width 729 height 588
drag, startPoint x: 950, startPoint y: 172, endPoint x: 593, endPoint y: 160, distance: 357.6
click at [950, 173] on div "Content and media Choose the content and media that you'd like to use in this c…" at bounding box center [666, 253] width 729 height 588
click at [330, 159] on input "text" at bounding box center [395, 163] width 138 height 27
click at [310, 163] on div "Content and media Choose the content and media that you'd like to use in this c…" at bounding box center [606, 253] width 608 height 588
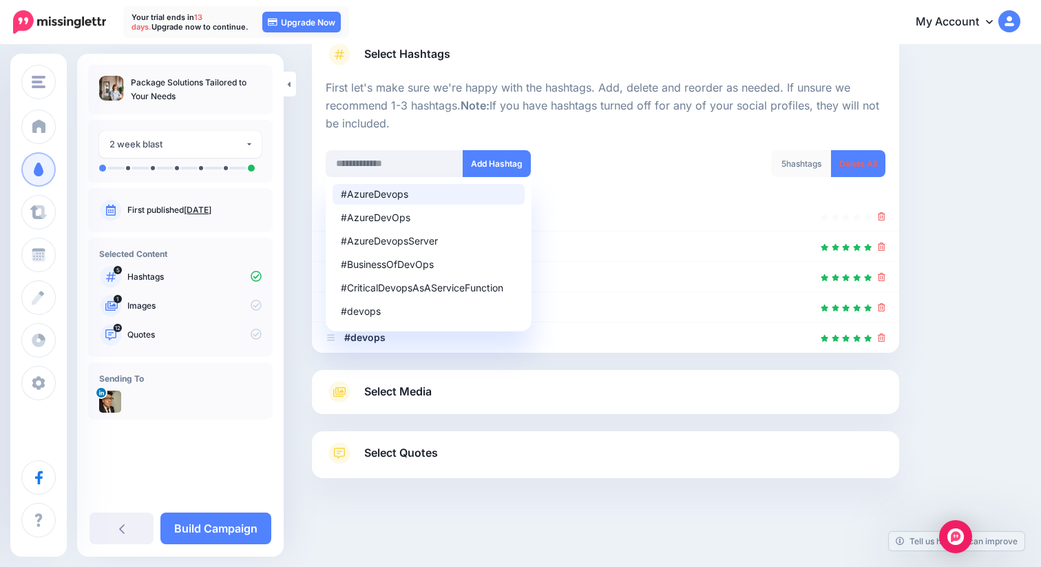
click at [943, 369] on div "Content and media Choose the content and media that you'd like to use in this c…" at bounding box center [666, 253] width 729 height 588
click at [462, 396] on link "Select Media" at bounding box center [606, 392] width 560 height 22
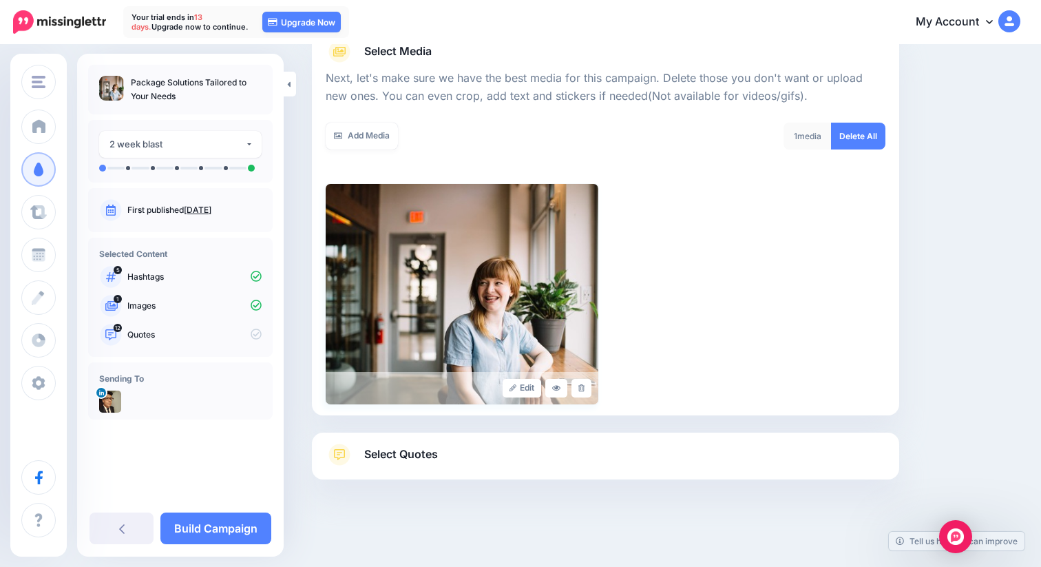
scroll to position [177, 0]
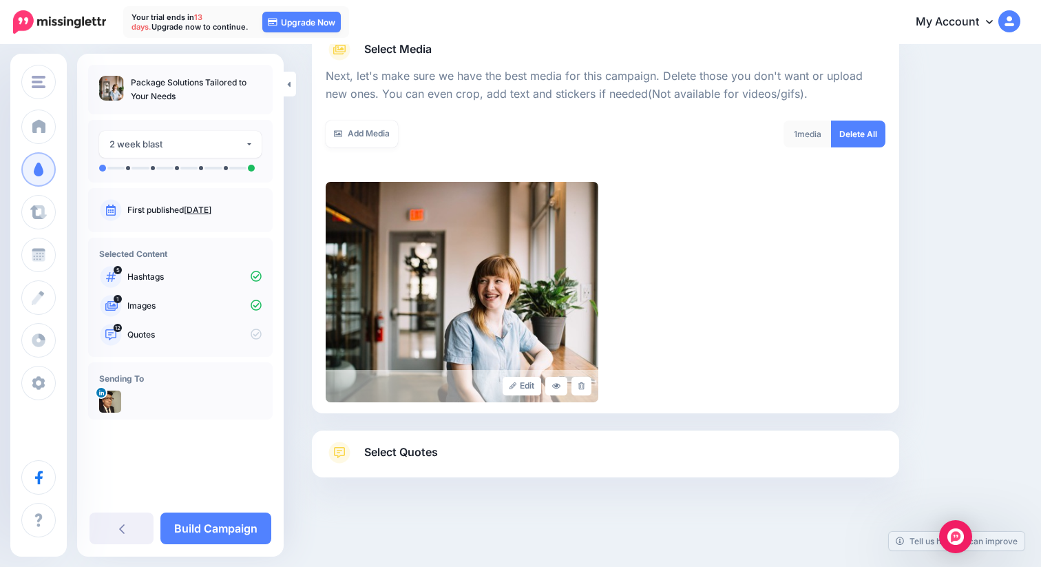
click at [819, 137] on div "1 media" at bounding box center [808, 134] width 48 height 27
click at [393, 458] on span "Select Quotes" at bounding box center [401, 452] width 74 height 19
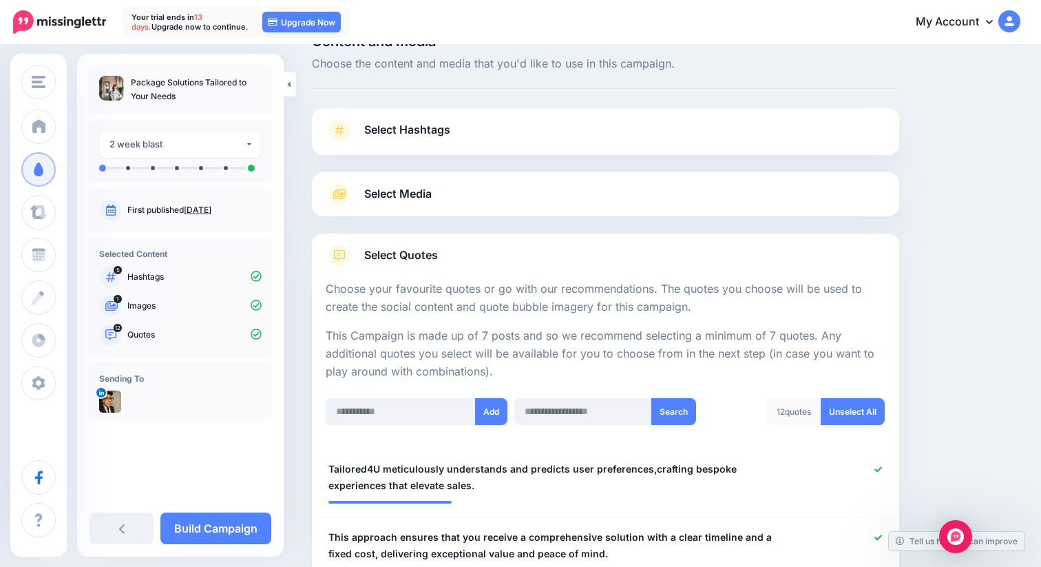
scroll to position [30, 0]
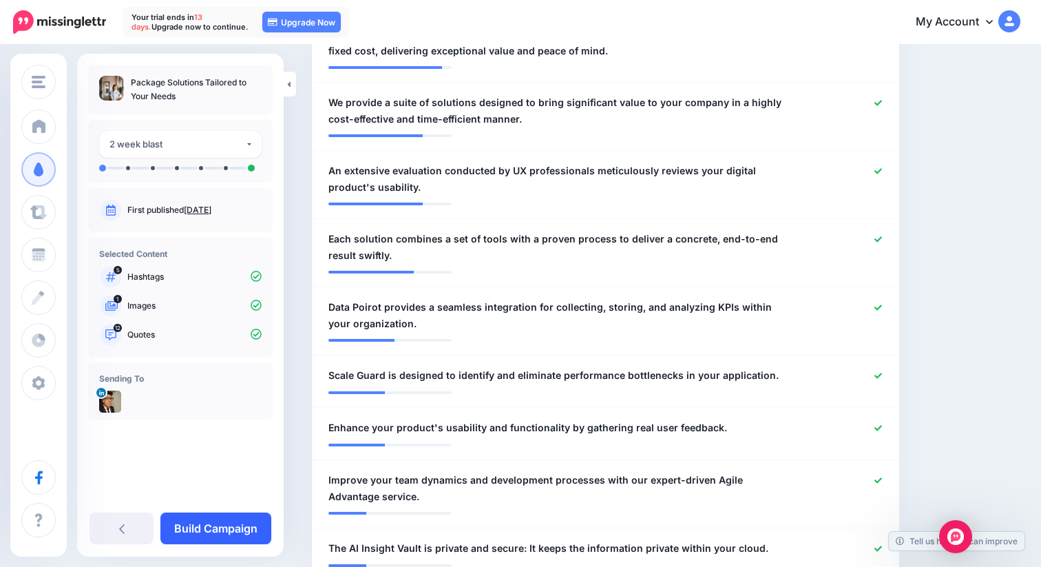
click at [225, 525] on link "Build Campaign" at bounding box center [215, 528] width 111 height 32
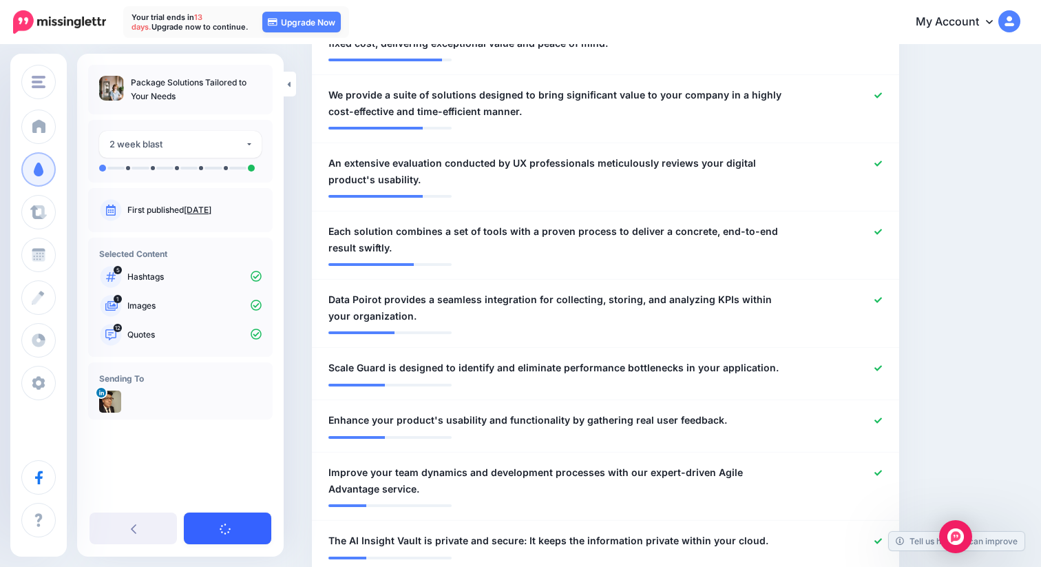
scroll to position [544, 0]
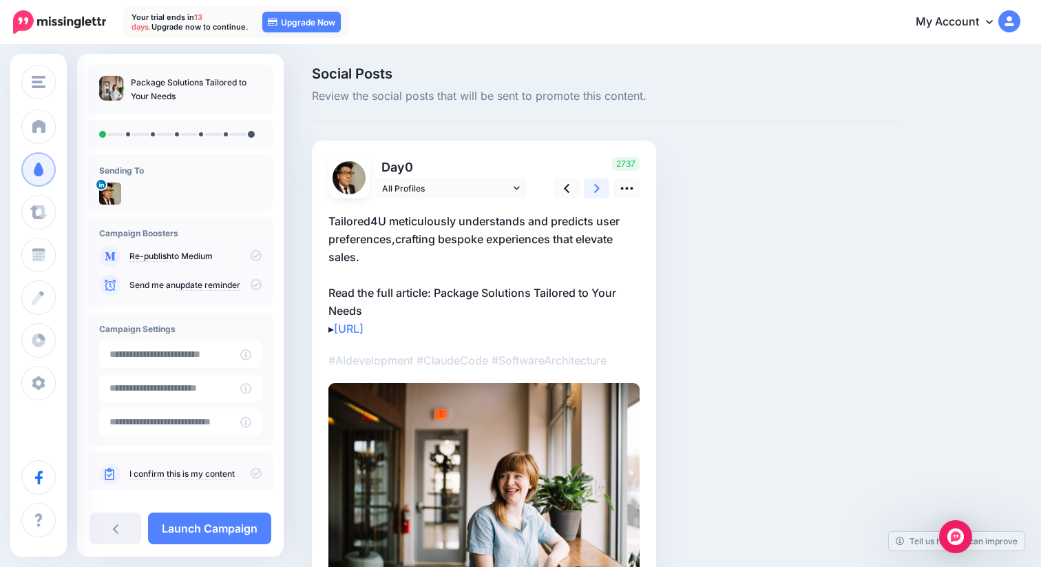
click at [601, 186] on link at bounding box center [597, 188] width 26 height 20
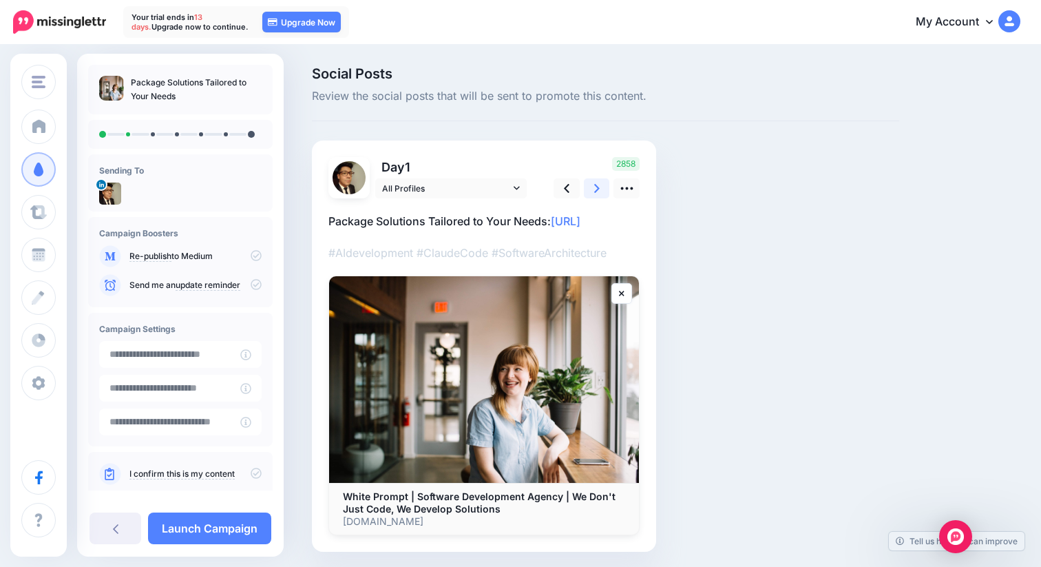
click at [601, 186] on link at bounding box center [597, 188] width 26 height 20
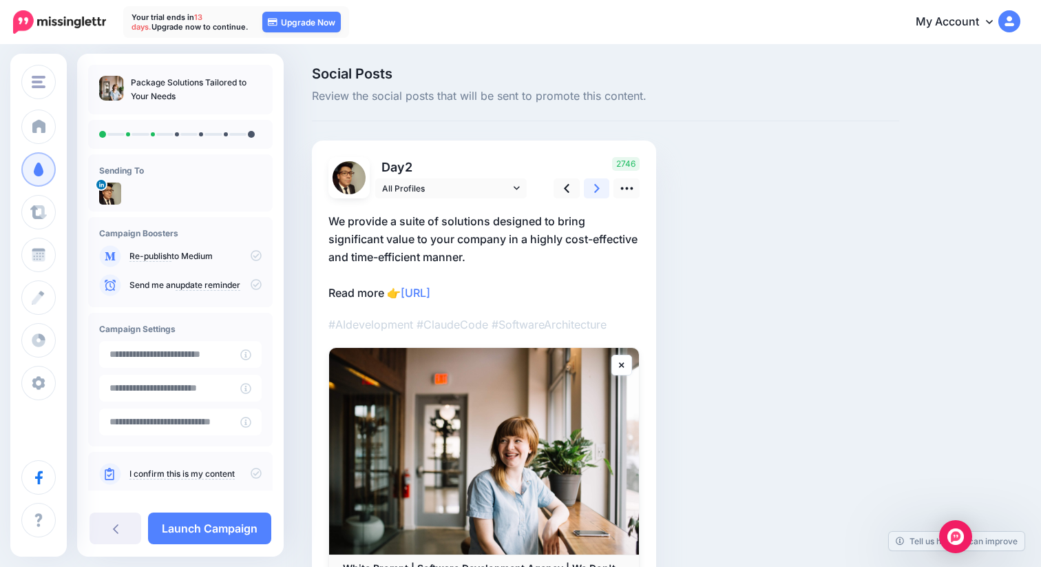
click at [601, 186] on link at bounding box center [597, 188] width 26 height 20
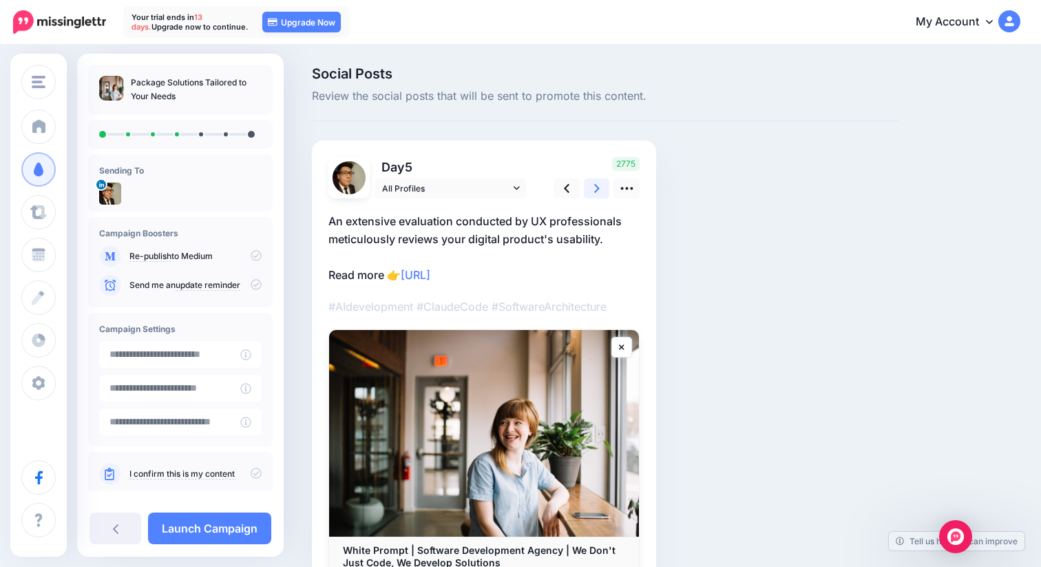
click at [601, 186] on link at bounding box center [597, 188] width 26 height 20
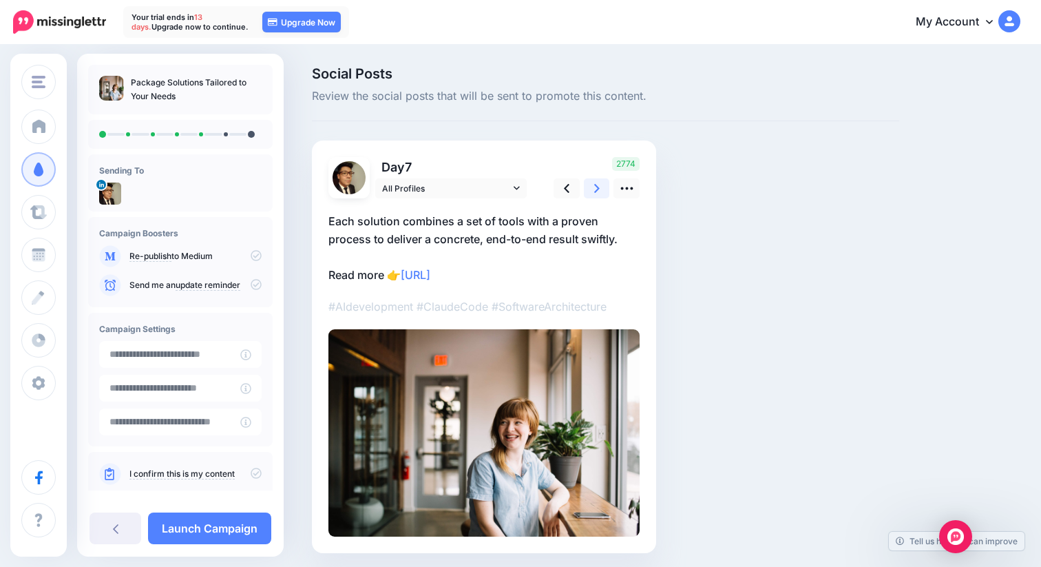
click at [601, 186] on link at bounding box center [597, 188] width 26 height 20
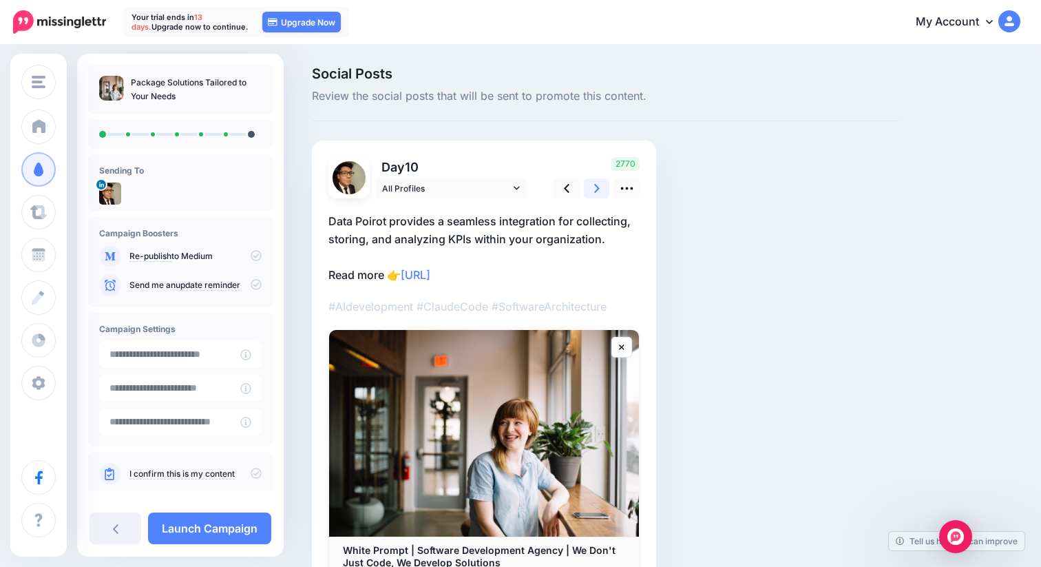
click at [601, 186] on link at bounding box center [597, 188] width 26 height 20
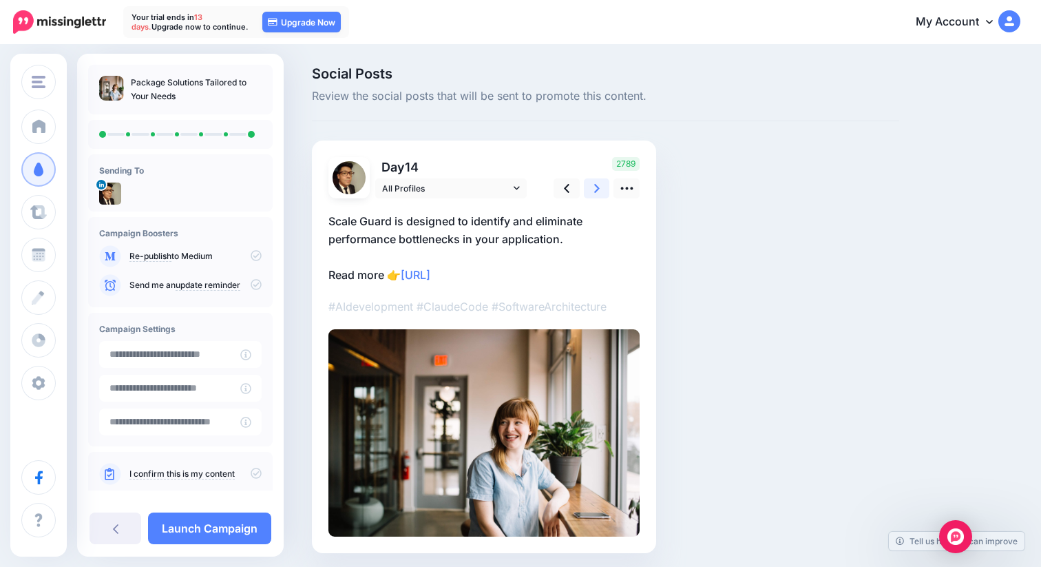
click at [601, 185] on link at bounding box center [597, 188] width 26 height 20
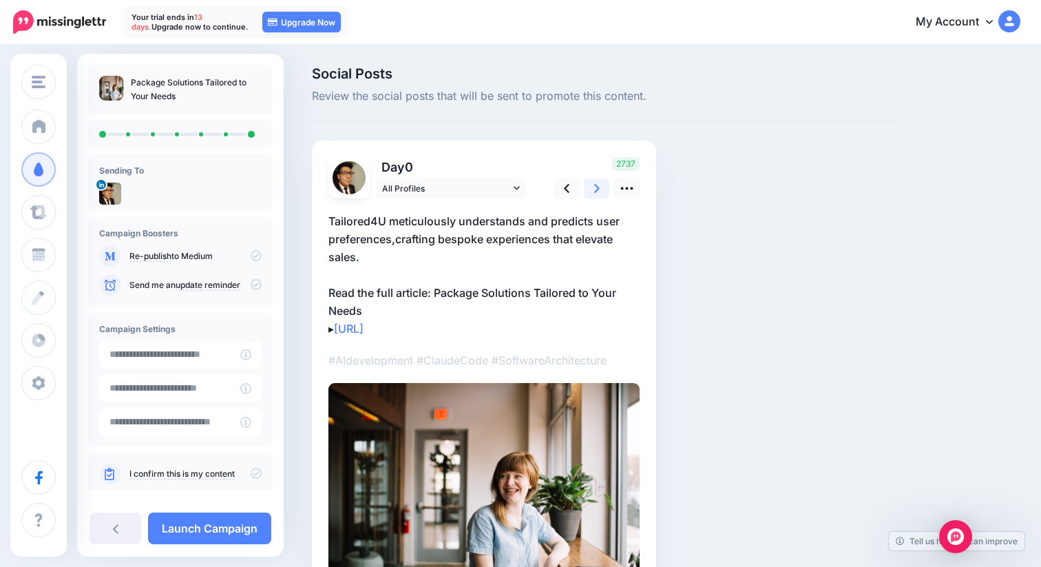
click at [601, 185] on link at bounding box center [597, 188] width 26 height 20
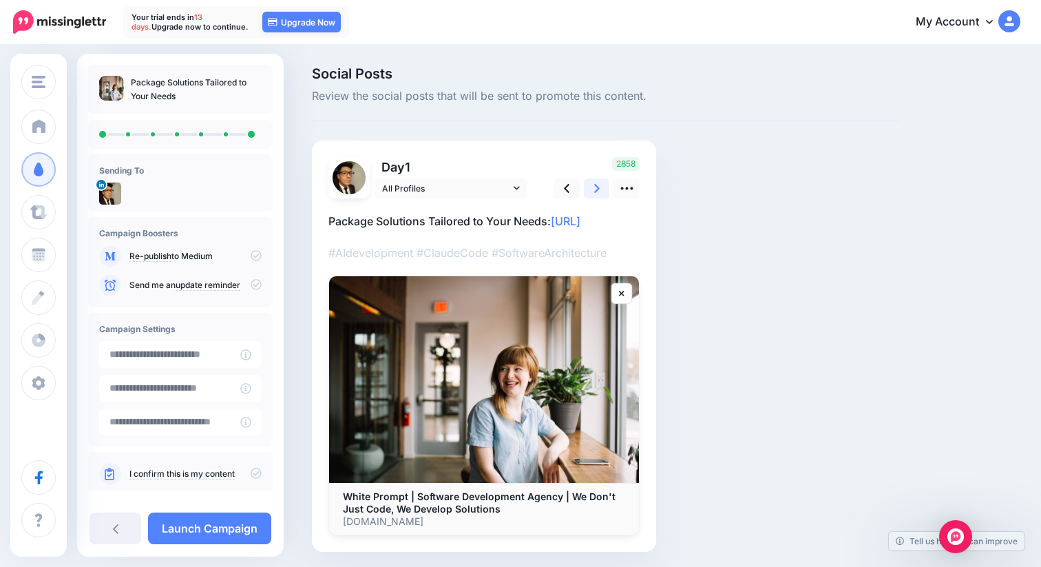
click at [601, 185] on link at bounding box center [597, 188] width 26 height 20
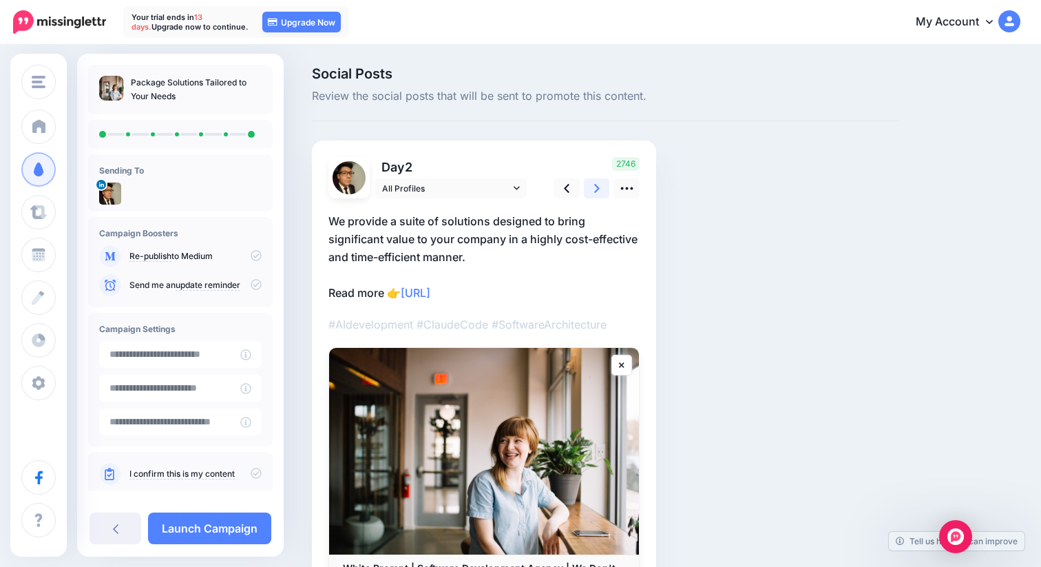
click at [601, 185] on link at bounding box center [597, 188] width 26 height 20
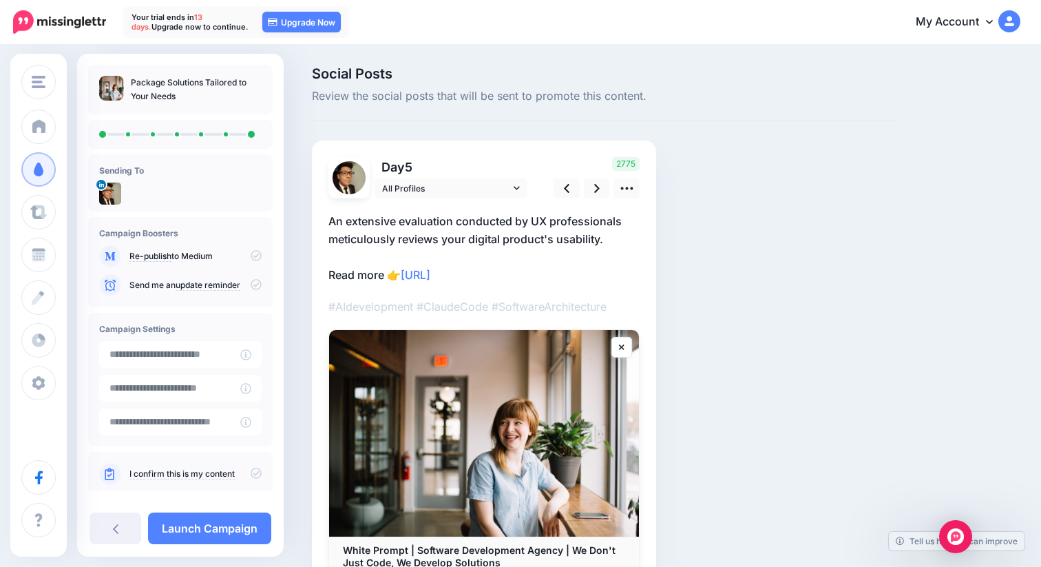
click at [876, 113] on div "Social Posts Review the social posts that will be sent to promote this content." at bounding box center [605, 94] width 587 height 54
click at [598, 187] on icon at bounding box center [597, 188] width 6 height 14
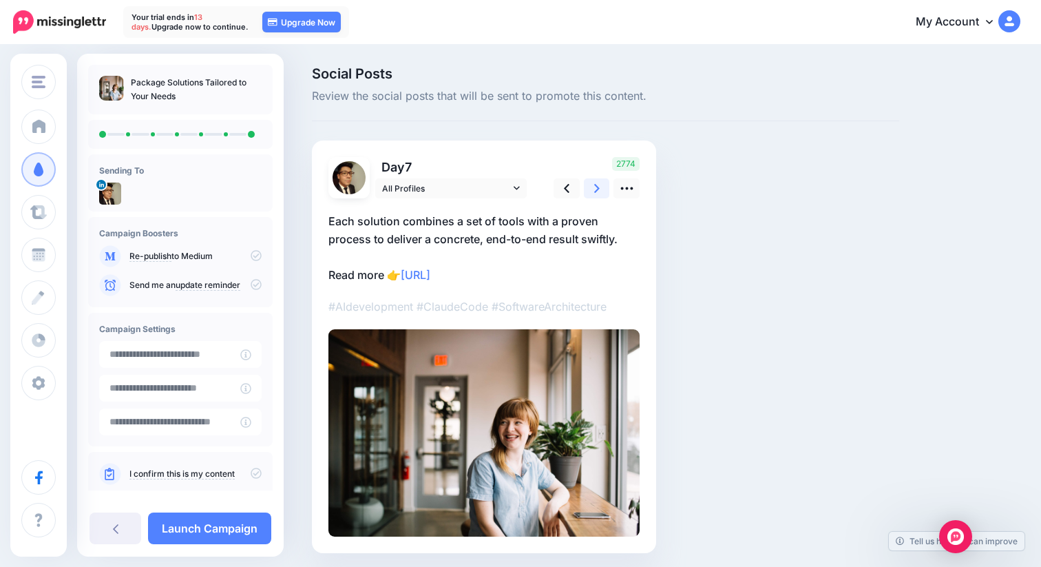
click at [598, 187] on icon at bounding box center [597, 188] width 6 height 14
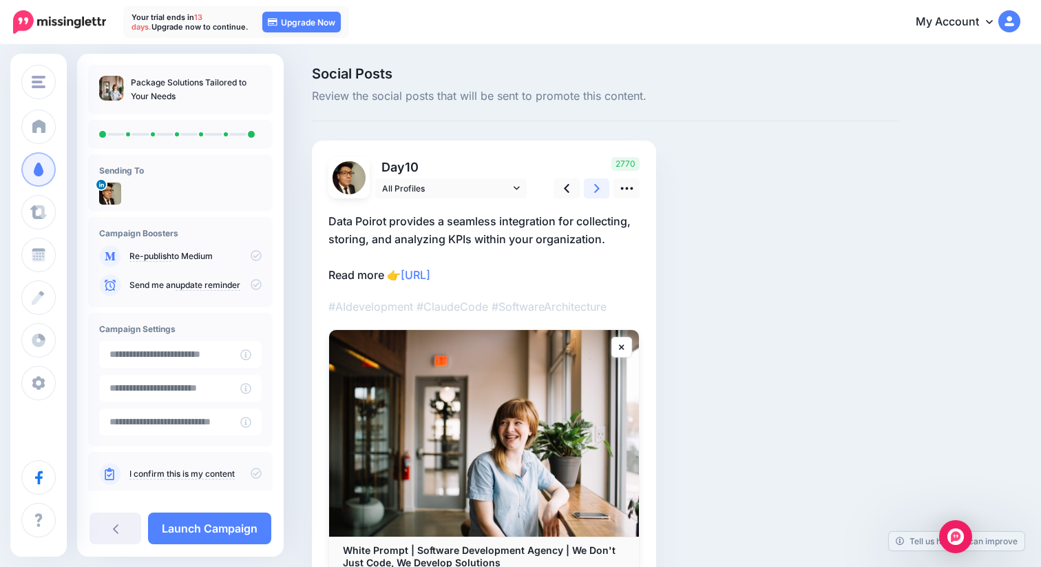
click at [598, 187] on icon at bounding box center [597, 188] width 6 height 14
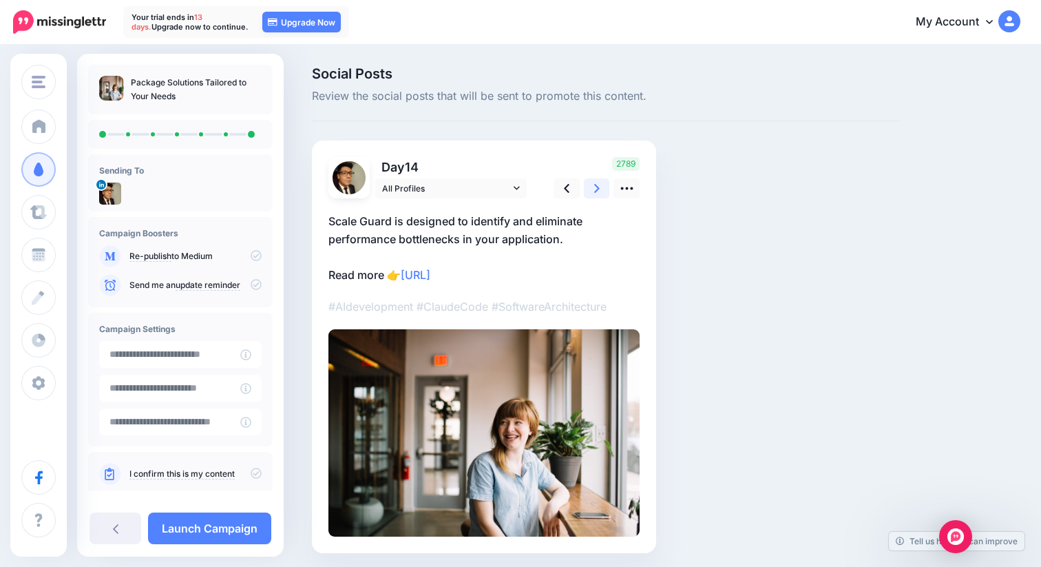
click at [598, 187] on icon at bounding box center [597, 188] width 6 height 14
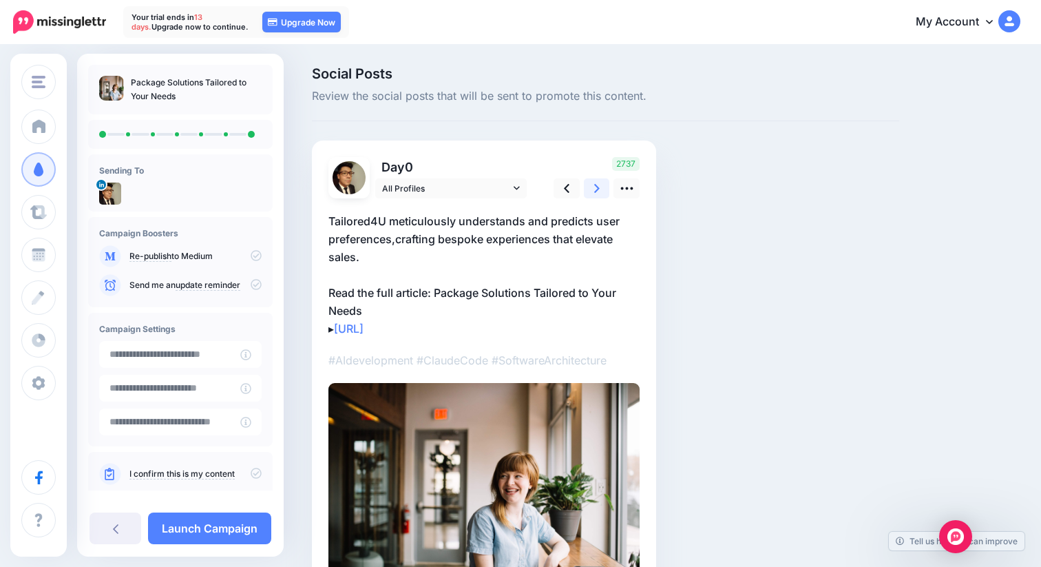
click at [598, 187] on icon at bounding box center [597, 188] width 6 height 14
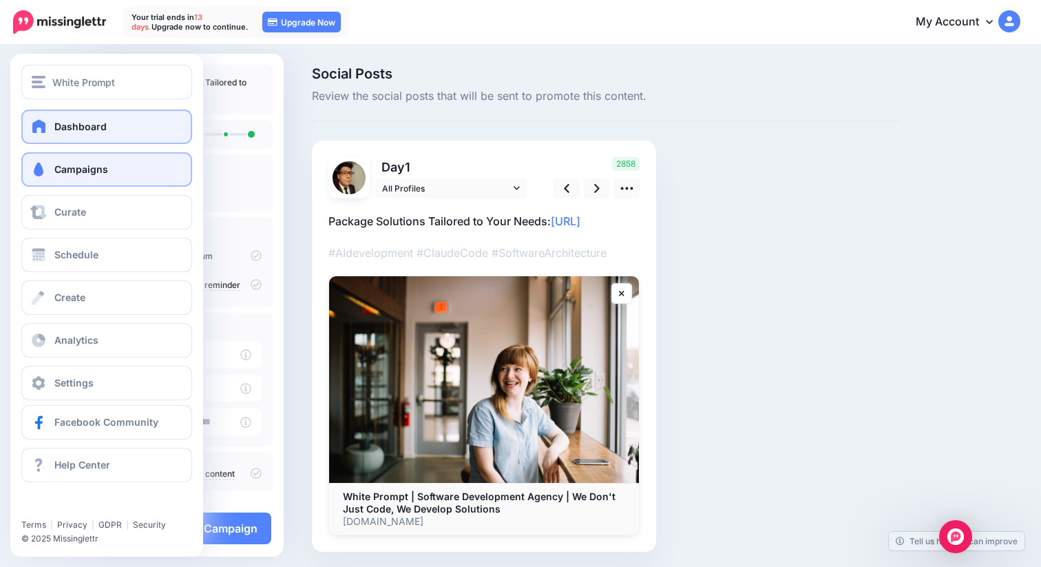
click at [101, 136] on link "Dashboard" at bounding box center [106, 126] width 171 height 34
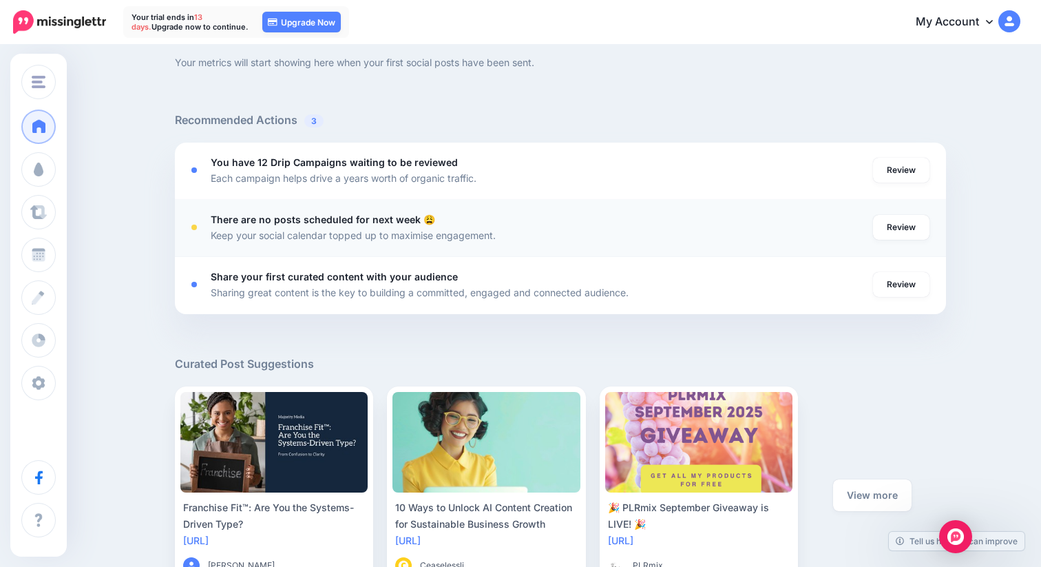
scroll to position [507, 0]
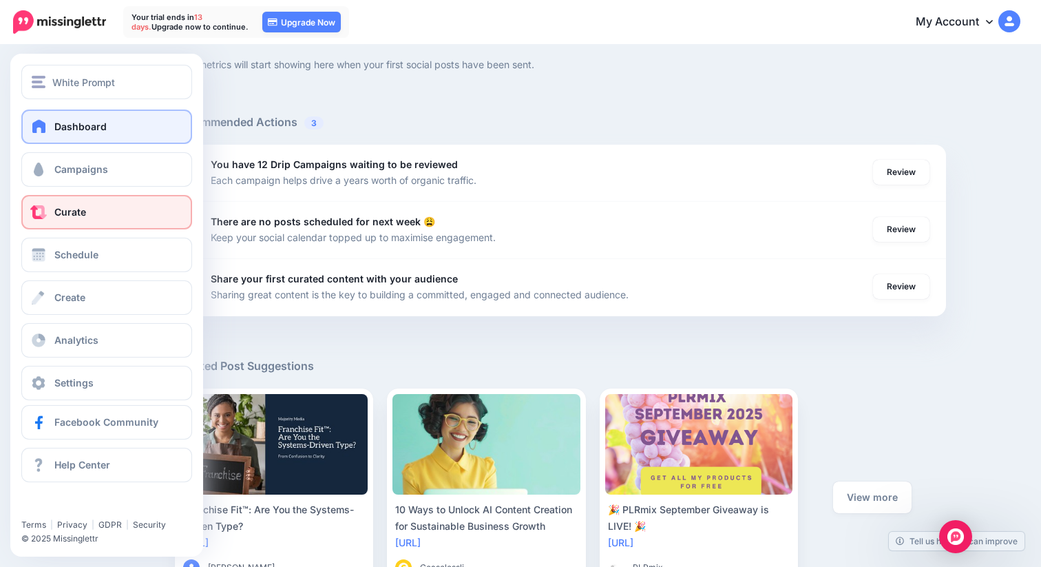
click at [154, 205] on link "Curate" at bounding box center [106, 212] width 171 height 34
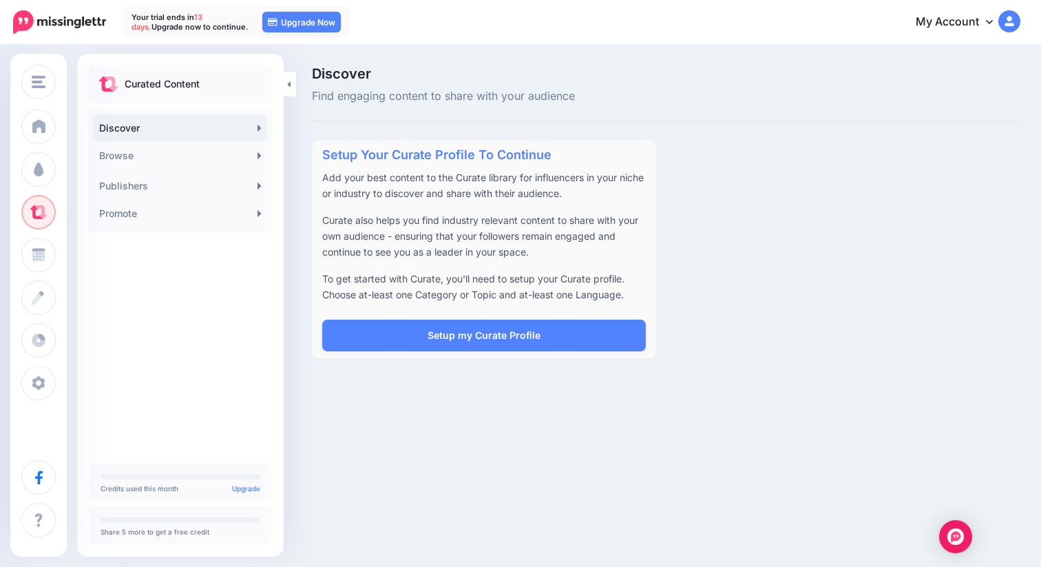
click at [409, 472] on div "White Prompt White Prompt Add Workspace Dashboard Campaigns Curate Schedule Cre…" at bounding box center [520, 283] width 1041 height 567
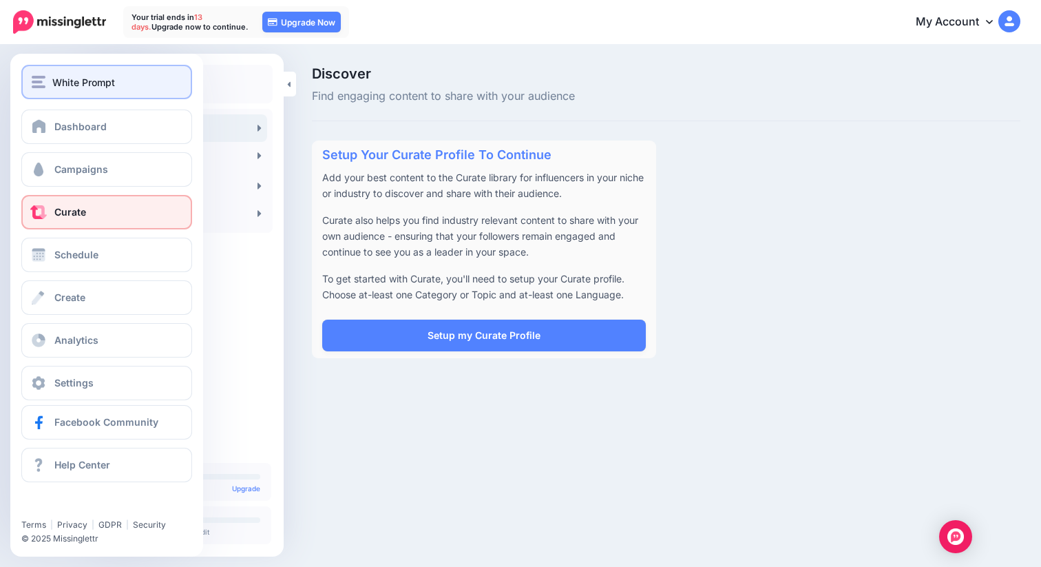
click at [47, 81] on div "White Prompt" at bounding box center [107, 82] width 150 height 16
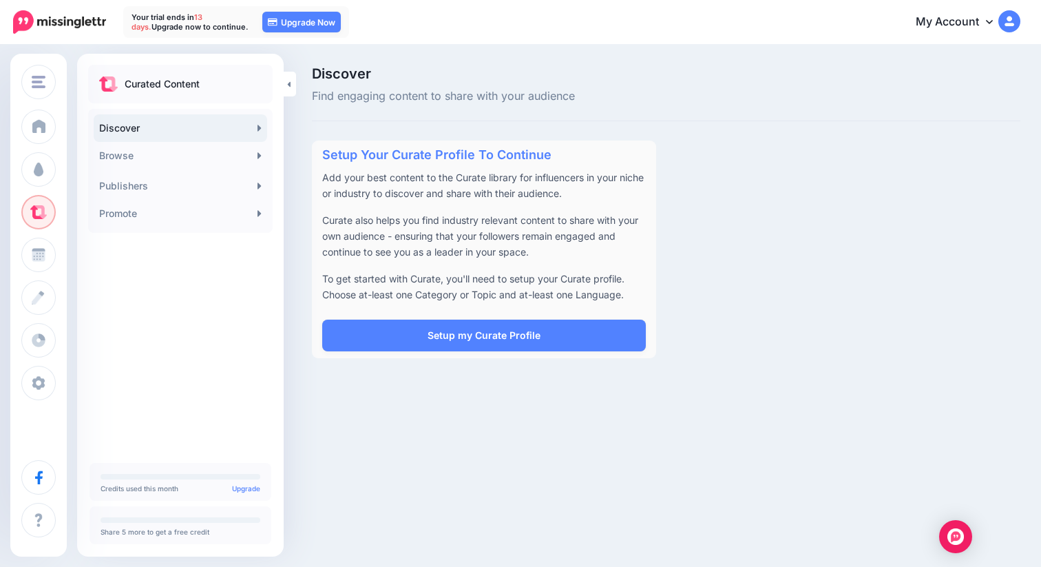
click at [673, 69] on div "Discover Find engaging content to share with your audience" at bounding box center [545, 86] width 486 height 39
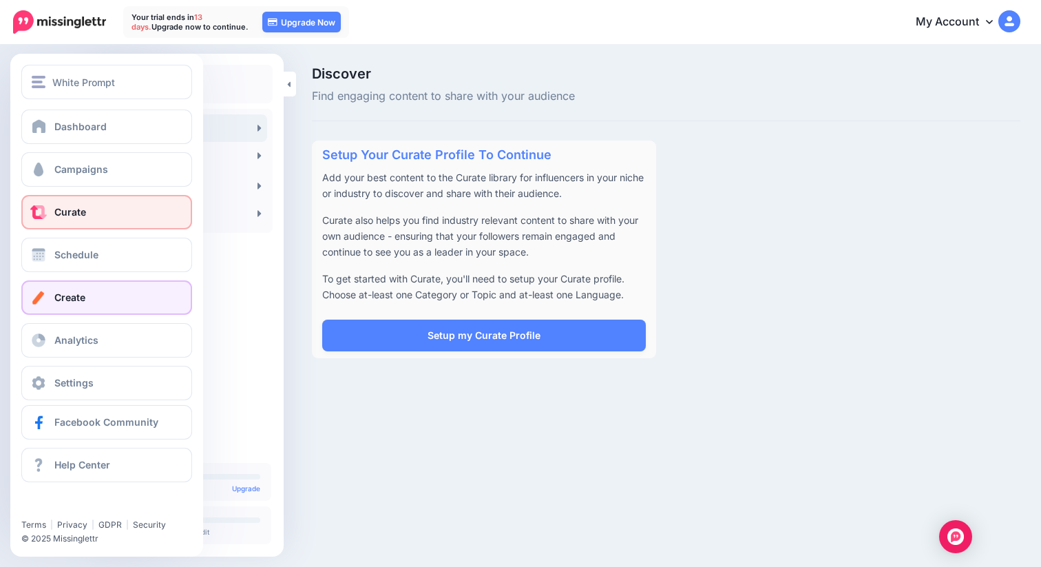
click at [87, 295] on link "Create" at bounding box center [106, 297] width 171 height 34
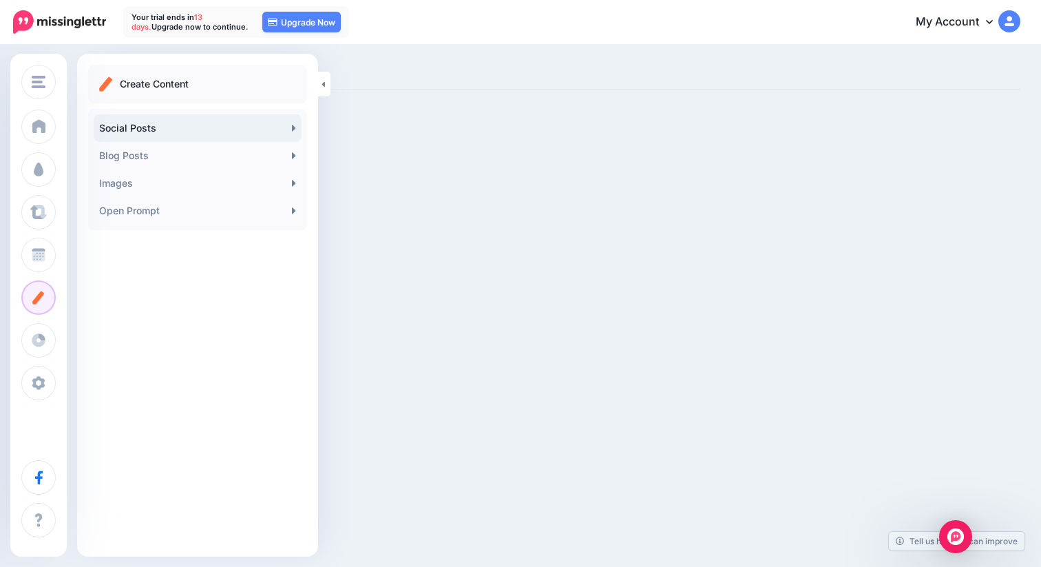
click at [284, 129] on link "Social Posts" at bounding box center [198, 128] width 208 height 28
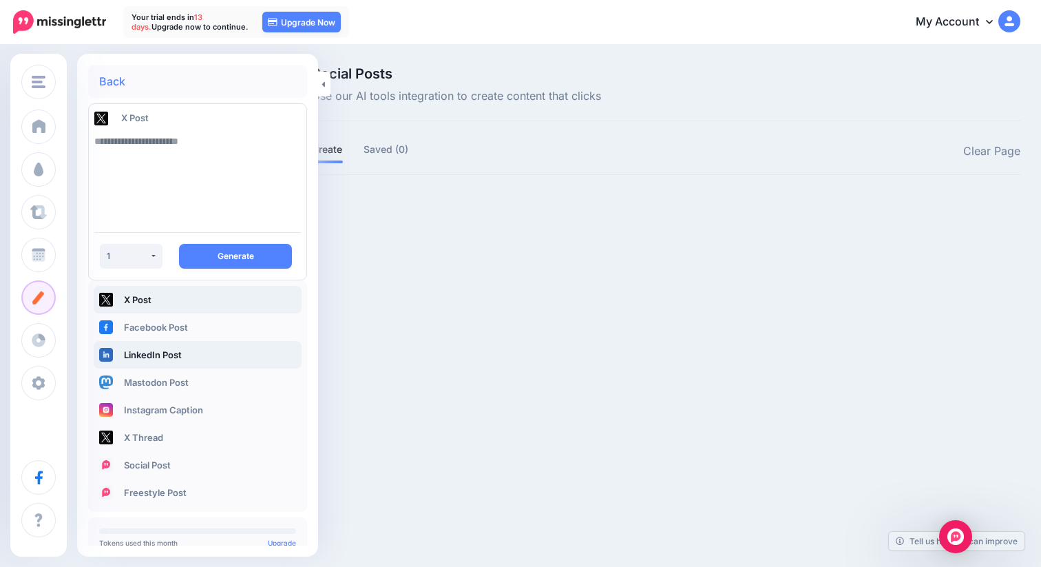
click at [202, 353] on link "LinkedIn Post" at bounding box center [198, 355] width 208 height 28
click at [188, 169] on textarea at bounding box center [197, 174] width 207 height 94
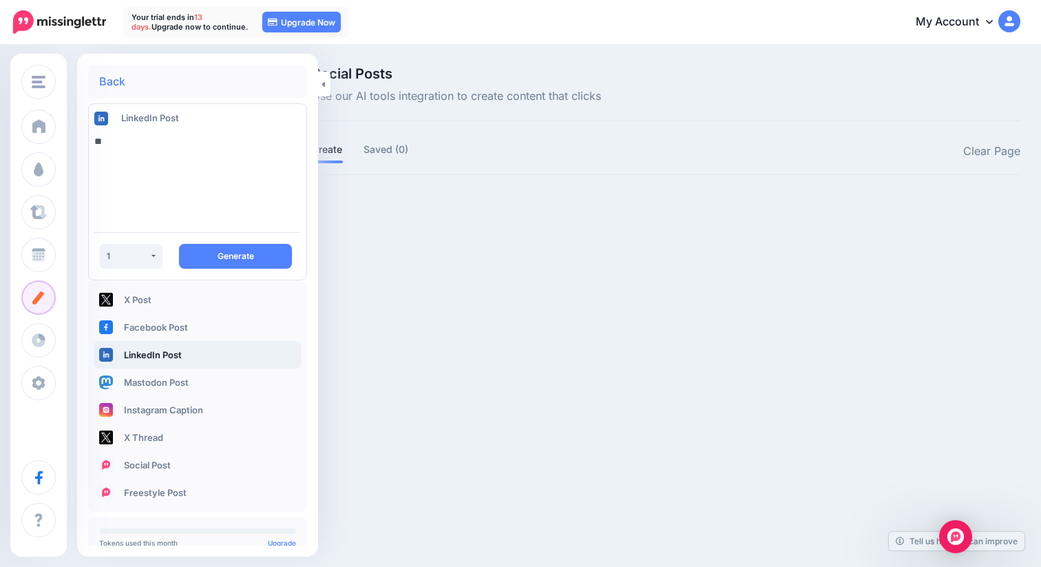
type textarea "*"
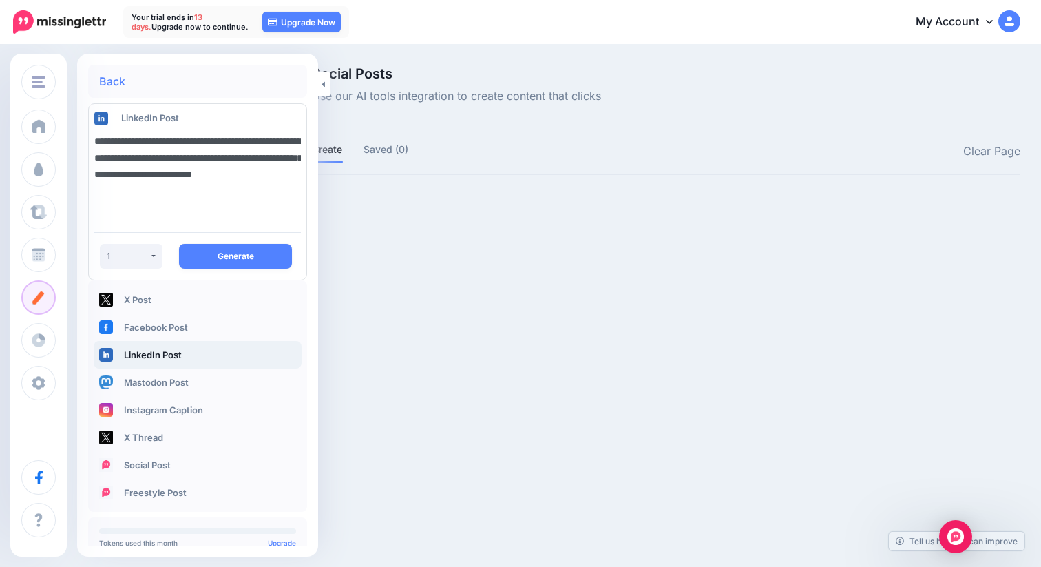
click at [96, 155] on textarea "**********" at bounding box center [197, 174] width 207 height 94
type textarea "**********"
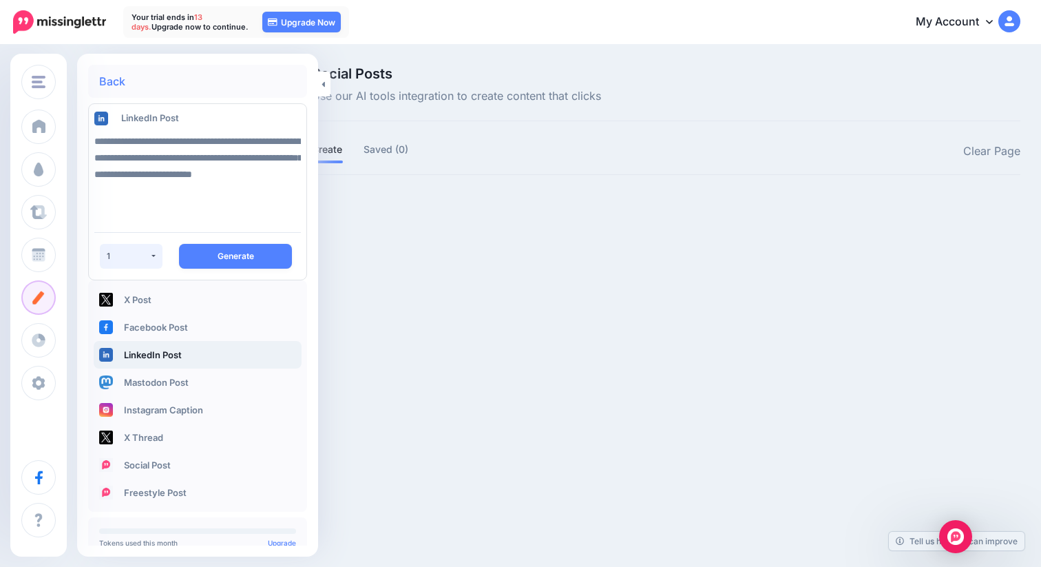
click at [141, 256] on div "1" at bounding box center [128, 256] width 43 height 10
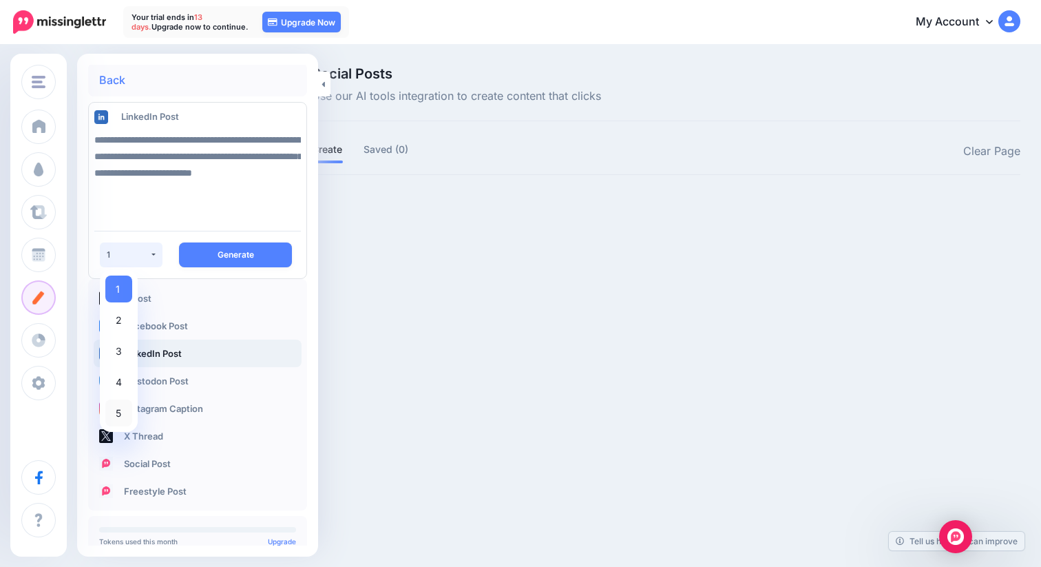
click at [119, 412] on span "5" at bounding box center [119, 412] width 6 height 17
select select "*"
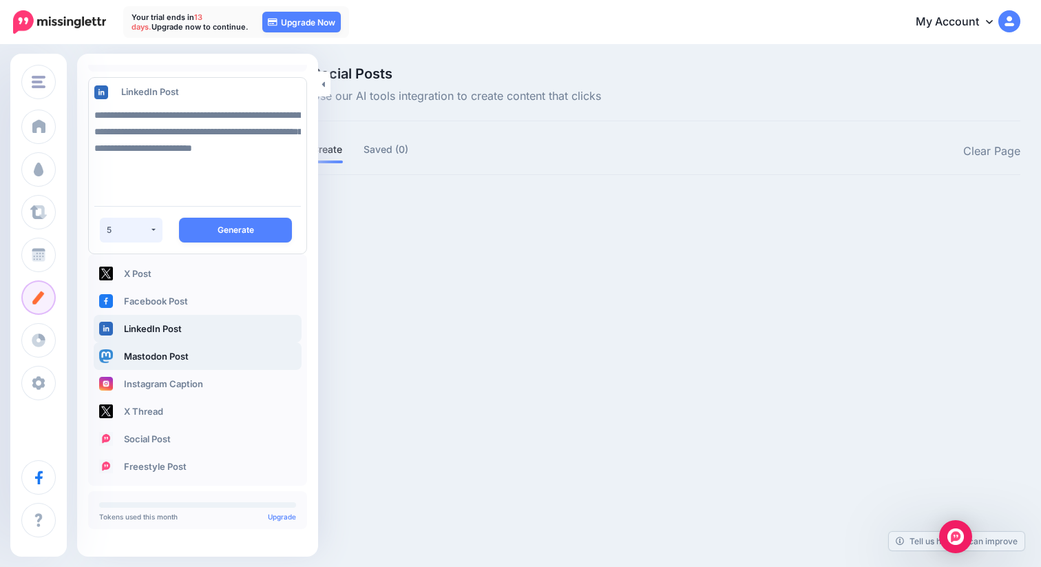
scroll to position [0, 0]
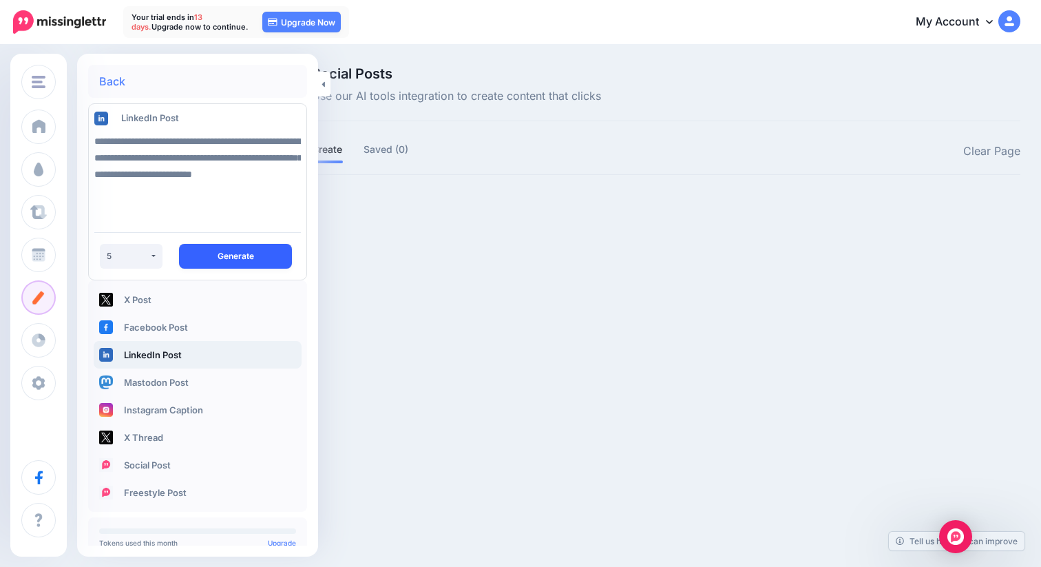
click at [232, 258] on button "Generate" at bounding box center [235, 256] width 113 height 25
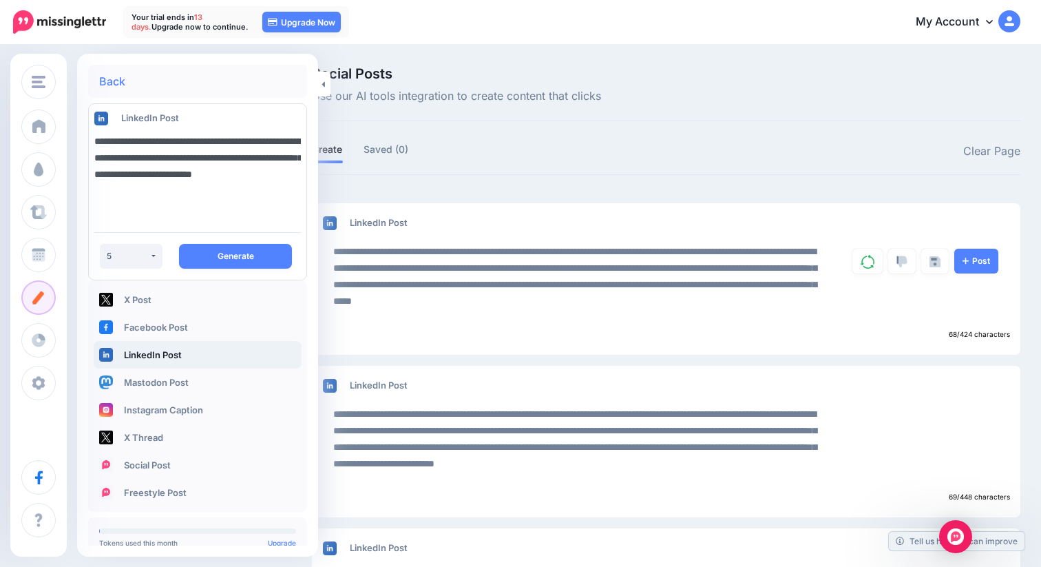
click at [249, 206] on textarea "**********" at bounding box center [197, 174] width 207 height 94
paste textarea "**********"
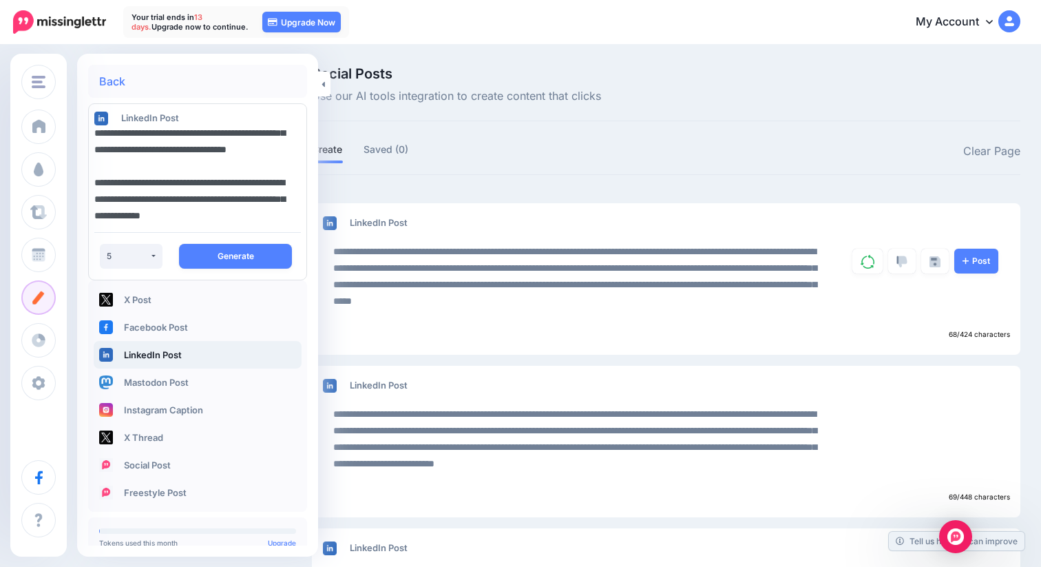
scroll to position [58, 0]
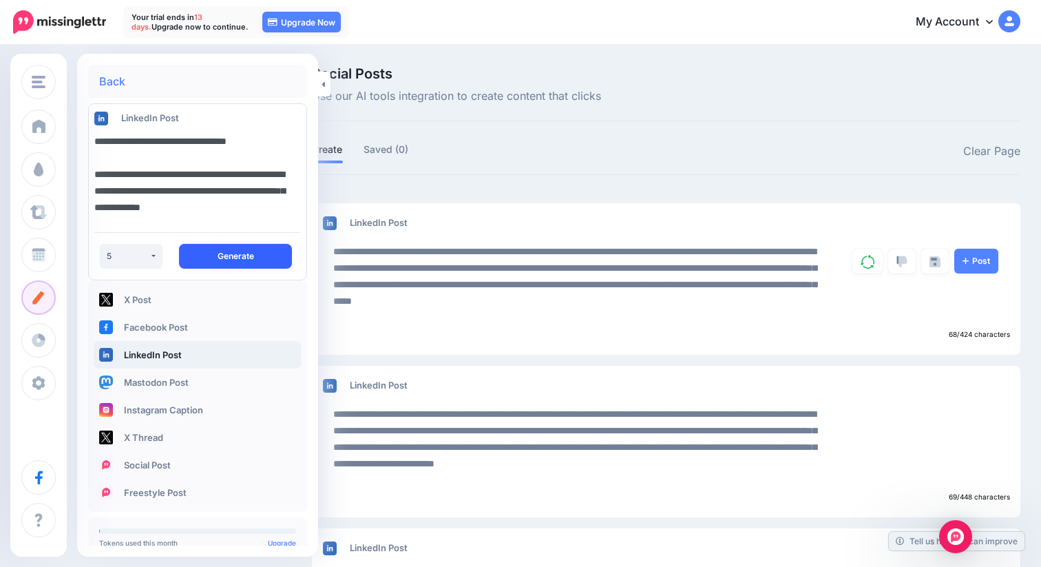
type textarea "**********"
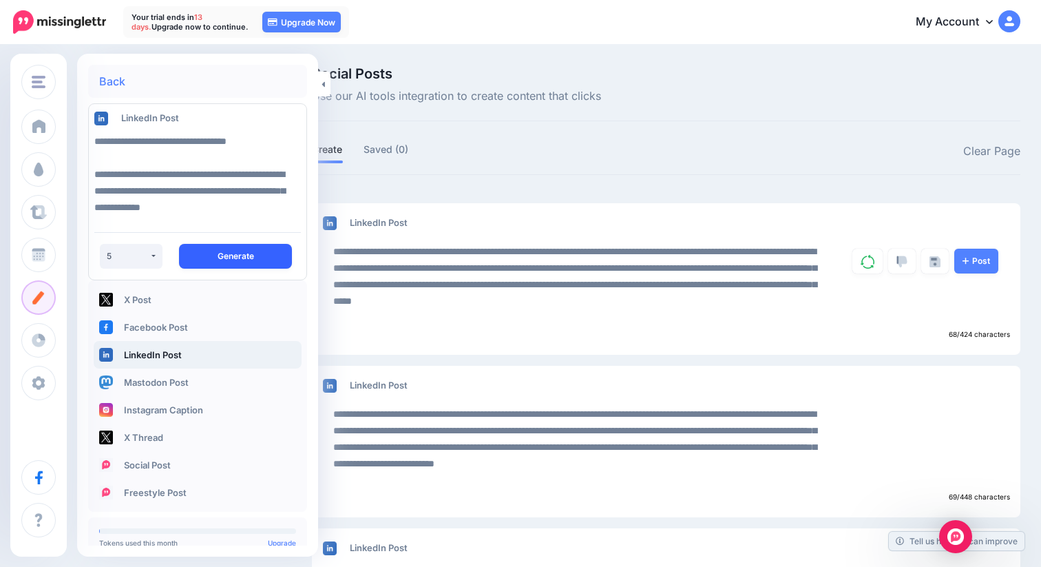
click at [266, 262] on button "Generate" at bounding box center [235, 256] width 113 height 25
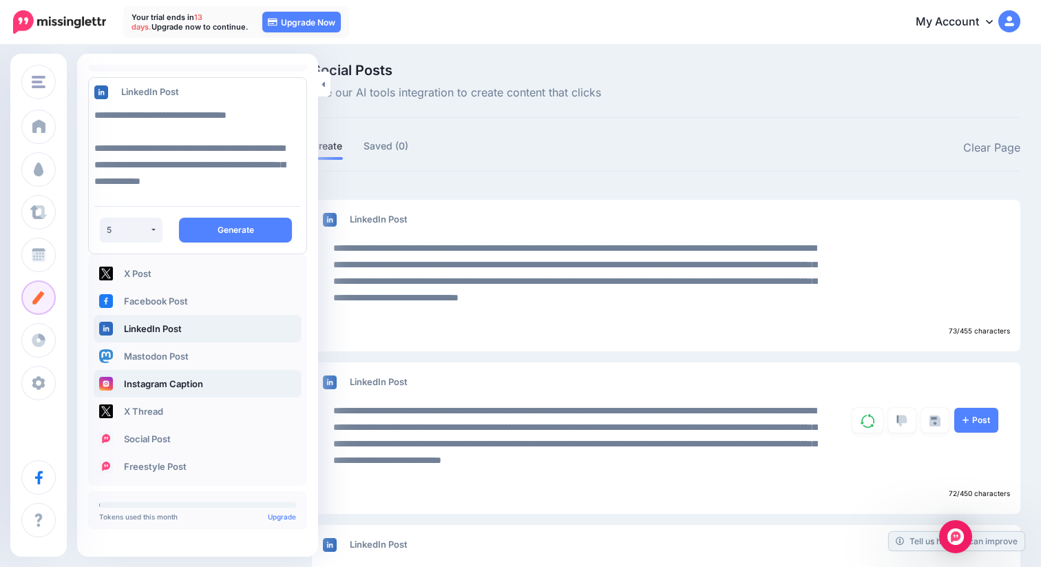
scroll to position [0, 0]
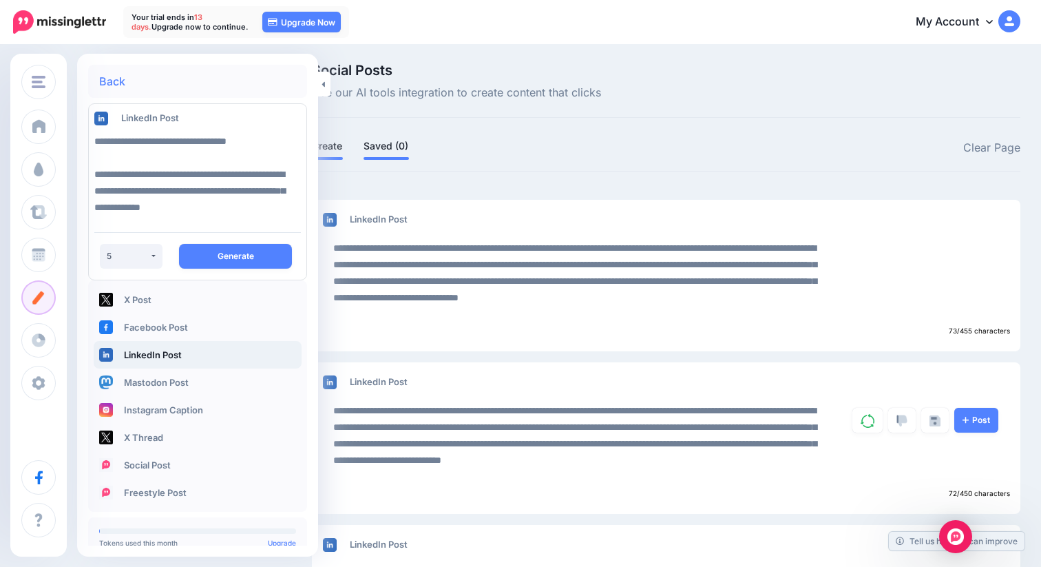
click at [401, 149] on link "Saved (0)" at bounding box center [386, 146] width 45 height 17
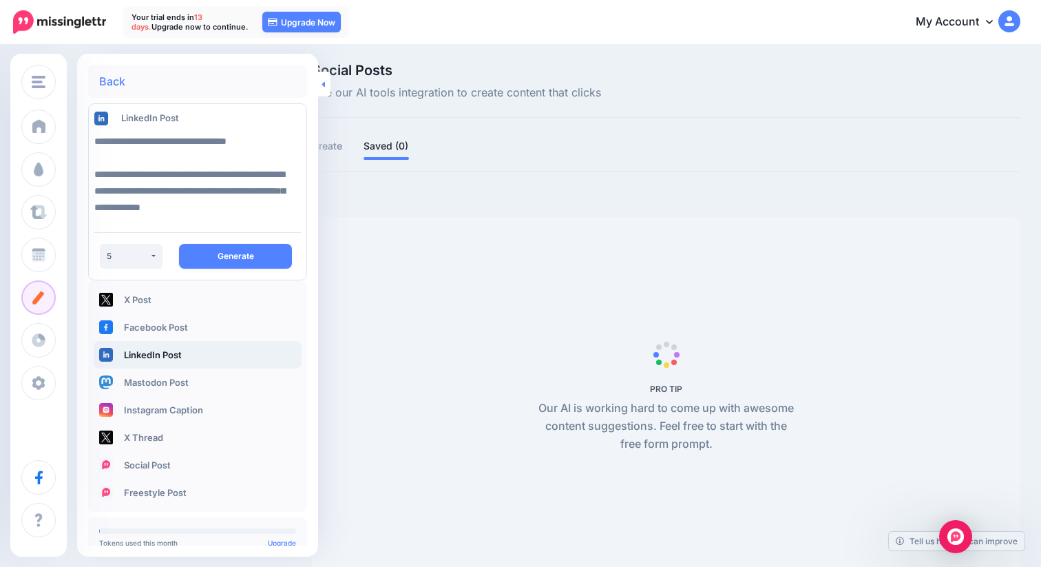
click at [327, 89] on link at bounding box center [324, 84] width 12 height 25
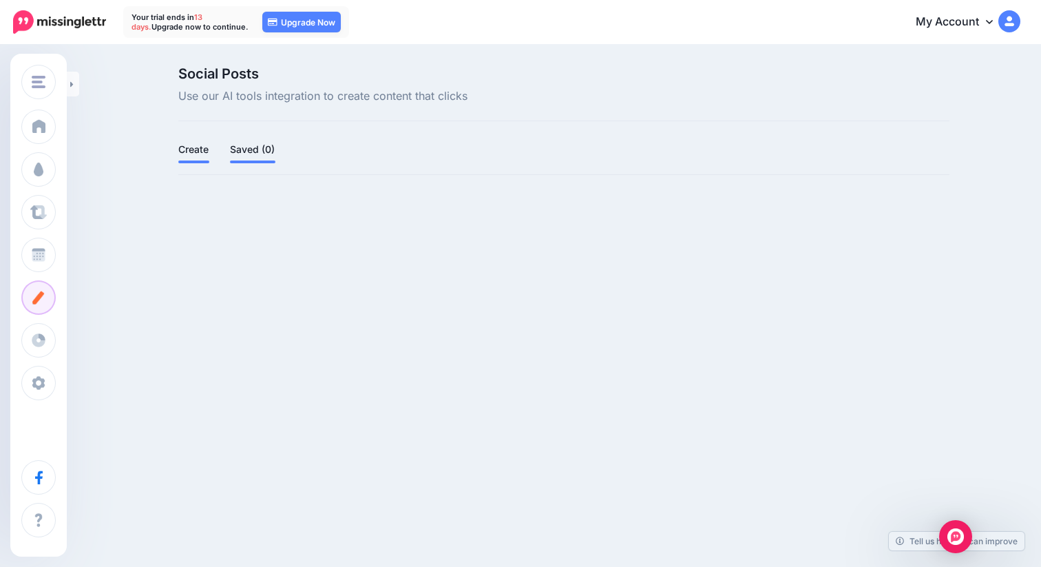
click at [202, 149] on link "Create" at bounding box center [193, 149] width 31 height 17
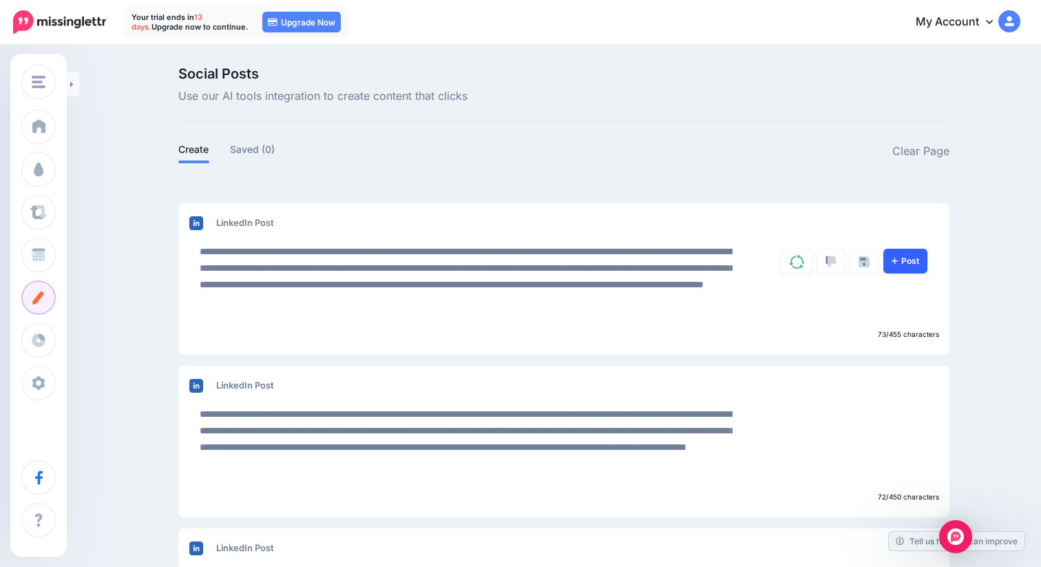
click at [888, 263] on link "Post" at bounding box center [905, 261] width 44 height 25
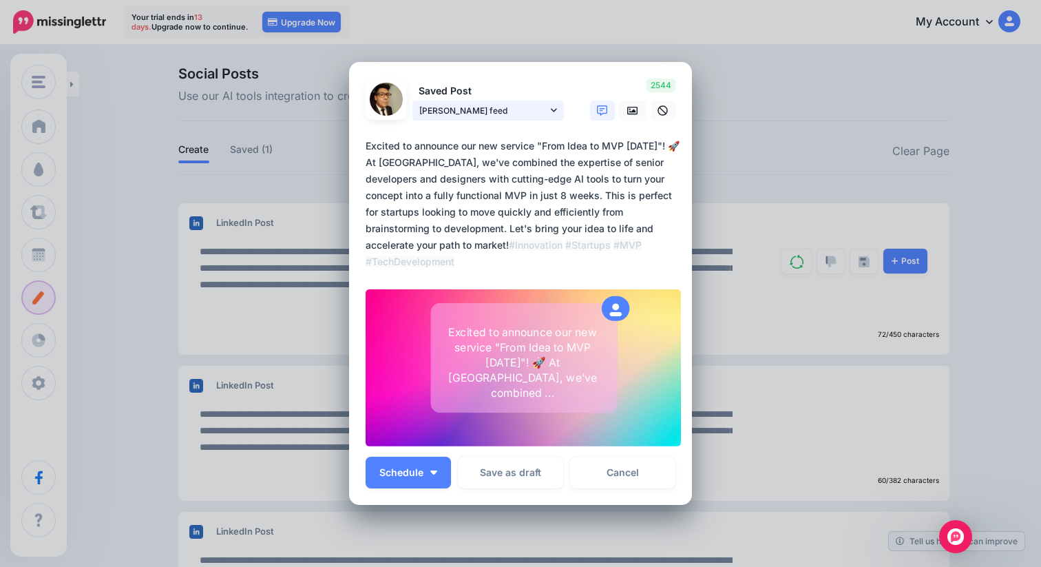
click at [555, 107] on icon at bounding box center [554, 110] width 6 height 10
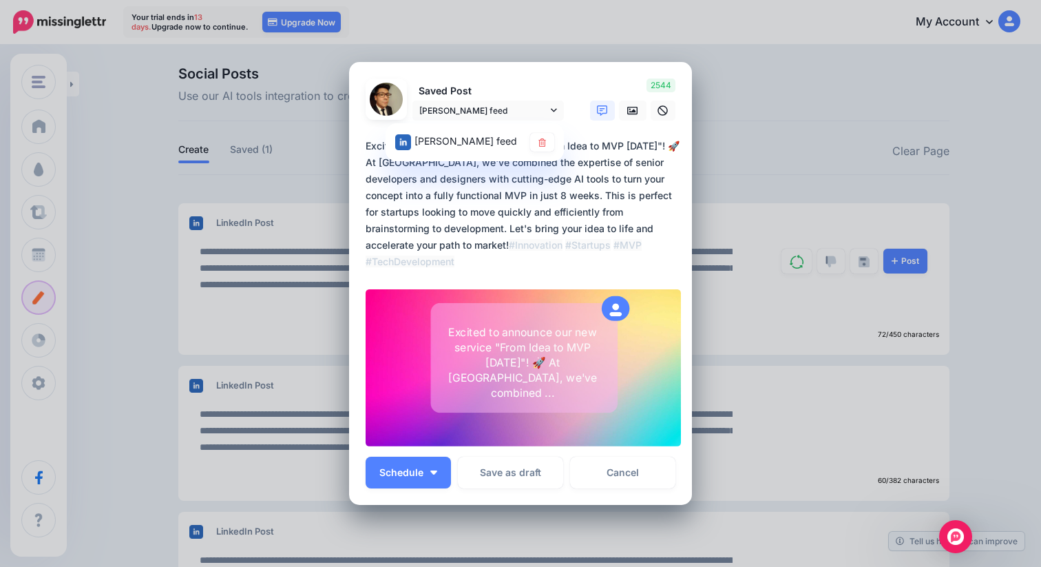
click at [468, 87] on p "Saved Post" at bounding box center [487, 91] width 151 height 16
drag, startPoint x: 407, startPoint y: 103, endPoint x: 390, endPoint y: 108, distance: 17.2
click at [401, 106] on div "Saved Post Roddy Garcia feed Roddy Garcia feed" at bounding box center [465, 99] width 220 height 42
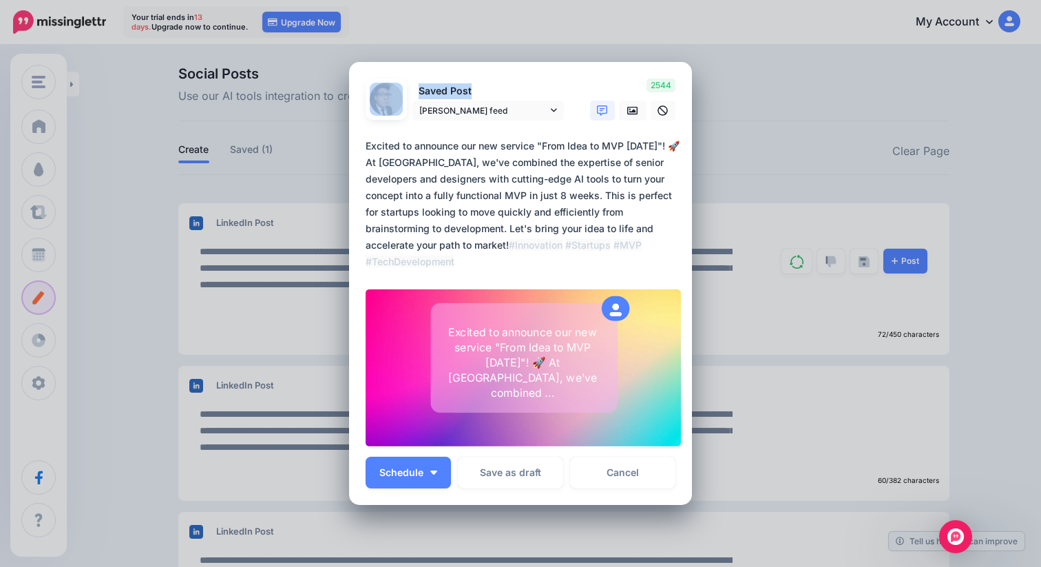
click at [380, 108] on img at bounding box center [386, 99] width 33 height 33
click at [483, 86] on p "Saved Post" at bounding box center [487, 91] width 151 height 16
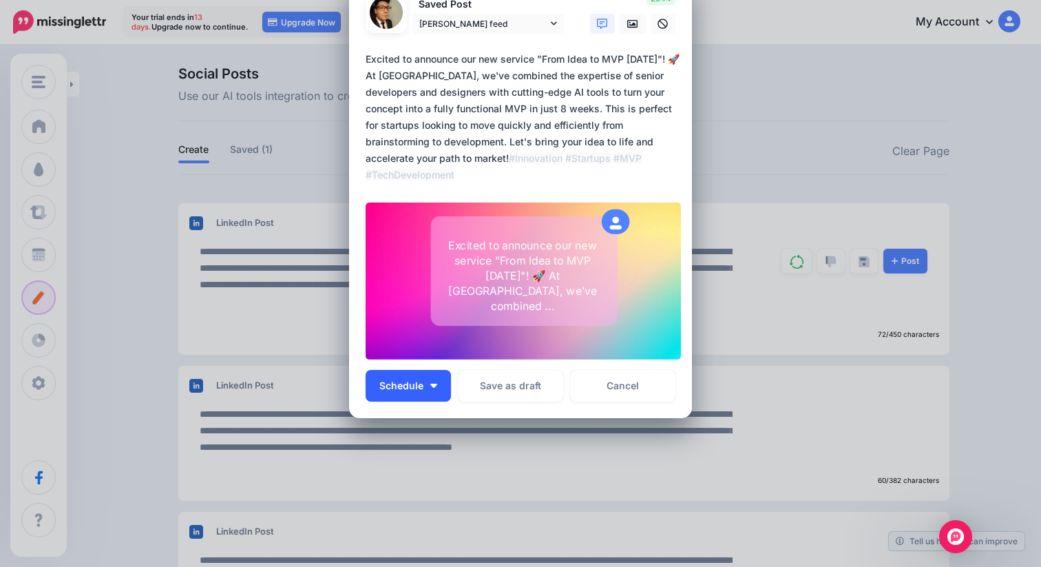
click at [432, 399] on button "Schedule" at bounding box center [408, 386] width 85 height 32
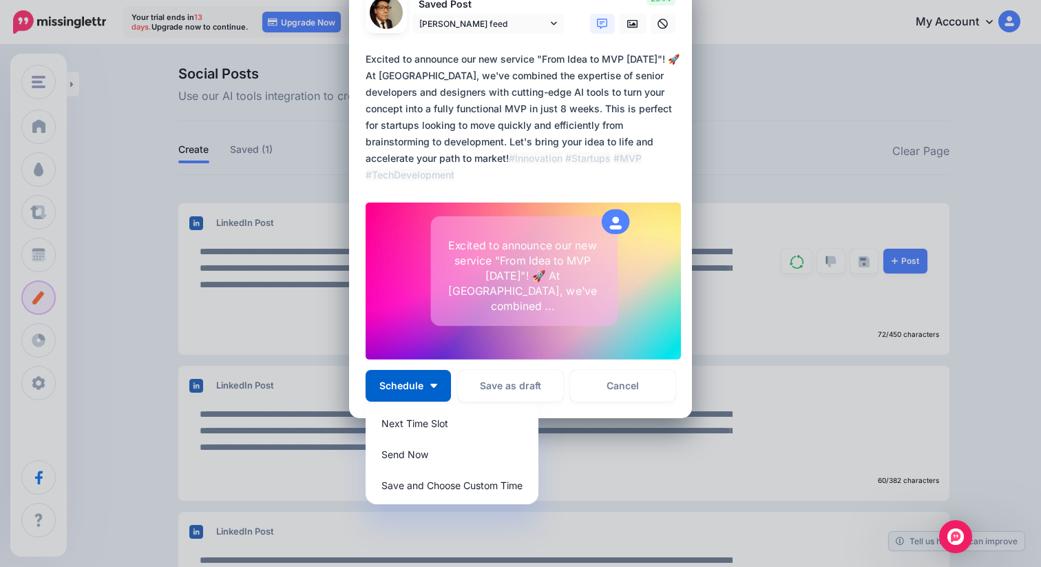
scroll to position [0, 0]
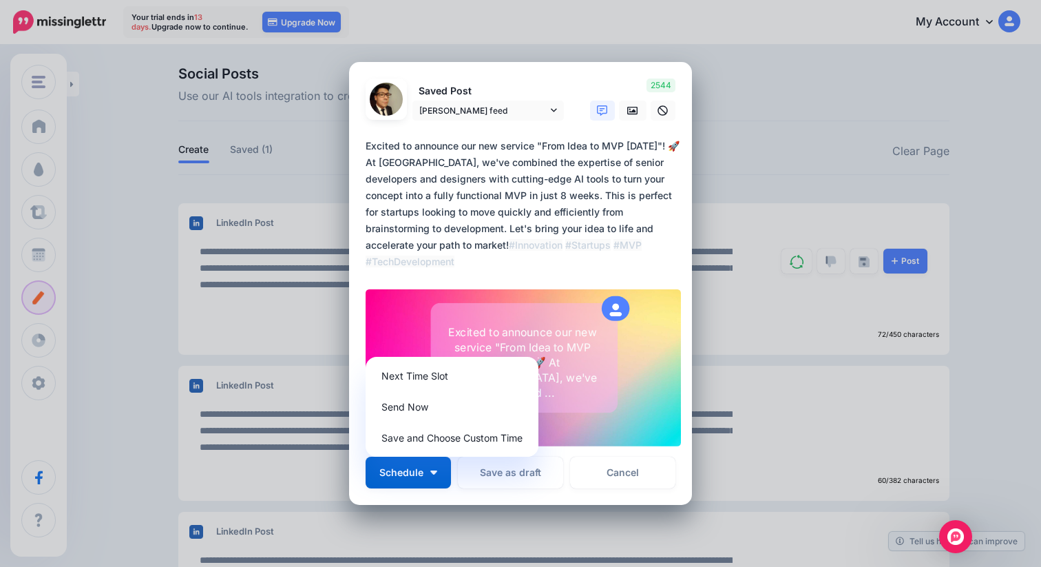
click at [599, 227] on textarea "**********" at bounding box center [524, 204] width 317 height 132
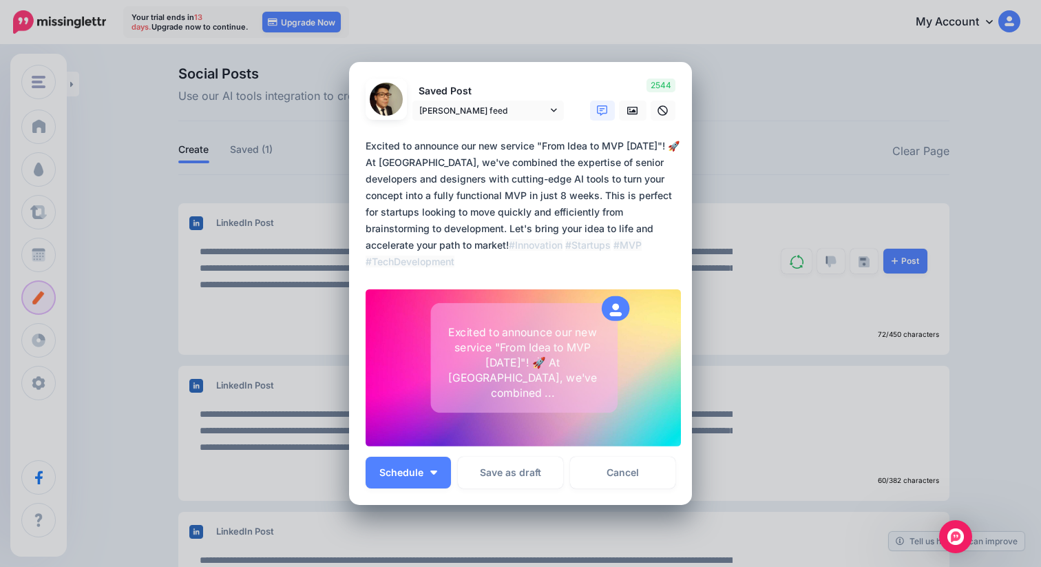
click at [606, 114] on icon at bounding box center [602, 110] width 11 height 11
click at [633, 112] on icon at bounding box center [632, 110] width 11 height 11
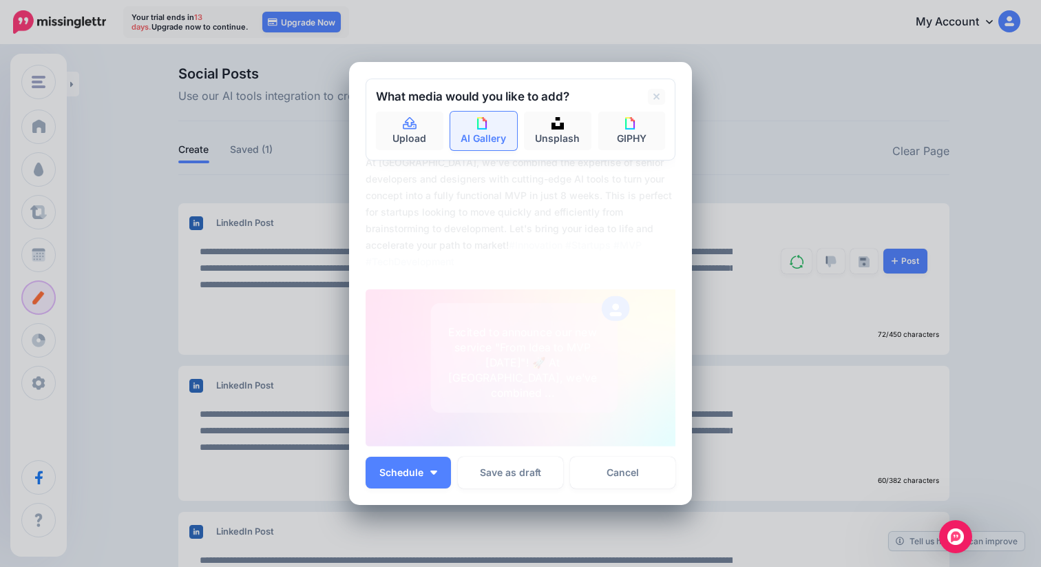
click at [474, 129] on link "AI Gallery" at bounding box center [483, 131] width 67 height 39
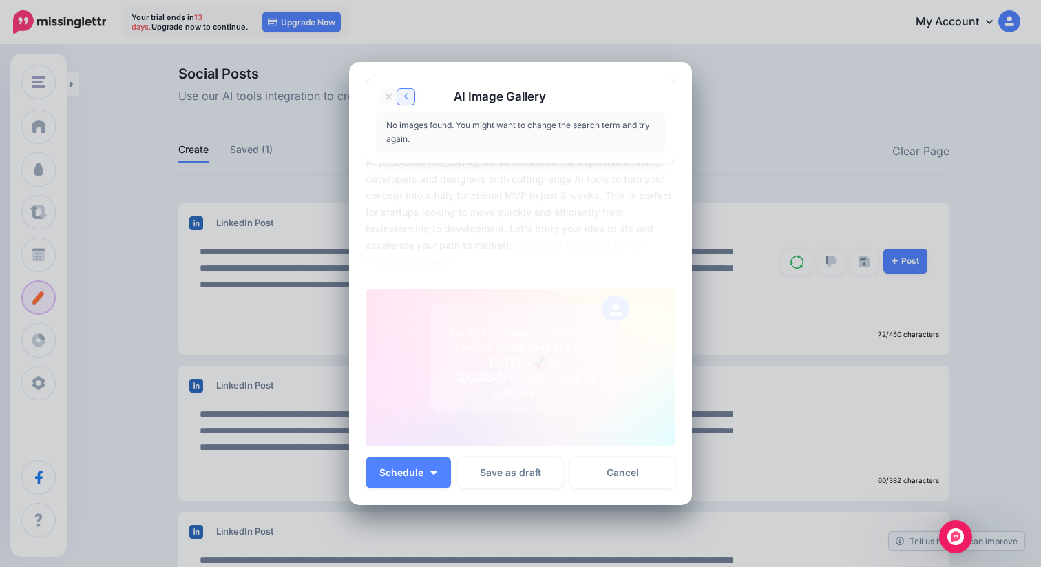
click at [406, 98] on icon at bounding box center [406, 97] width 4 height 7
click at [518, 235] on textarea "**********" at bounding box center [524, 204] width 317 height 132
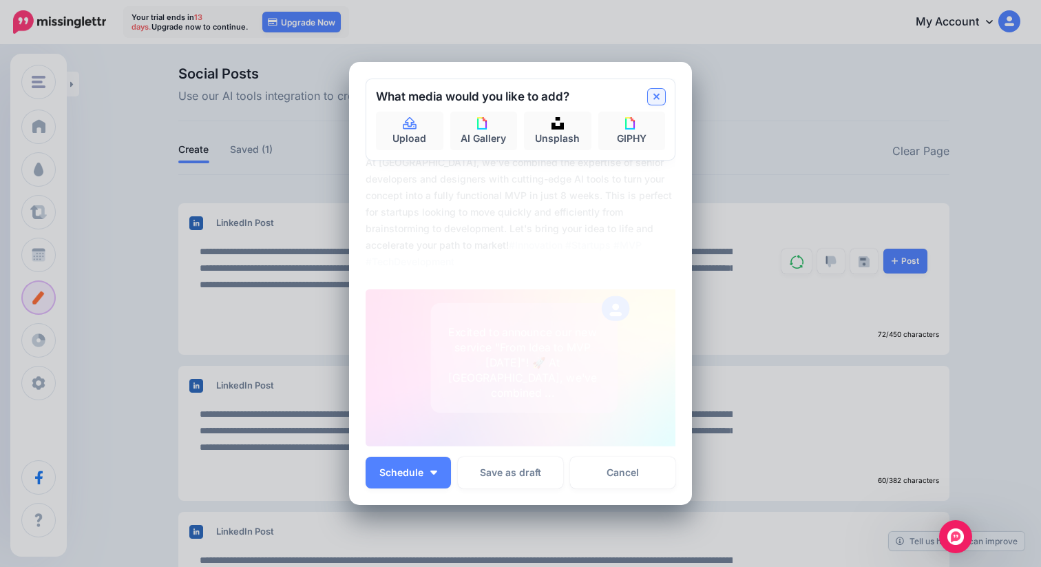
click at [653, 97] on icon at bounding box center [656, 97] width 7 height 11
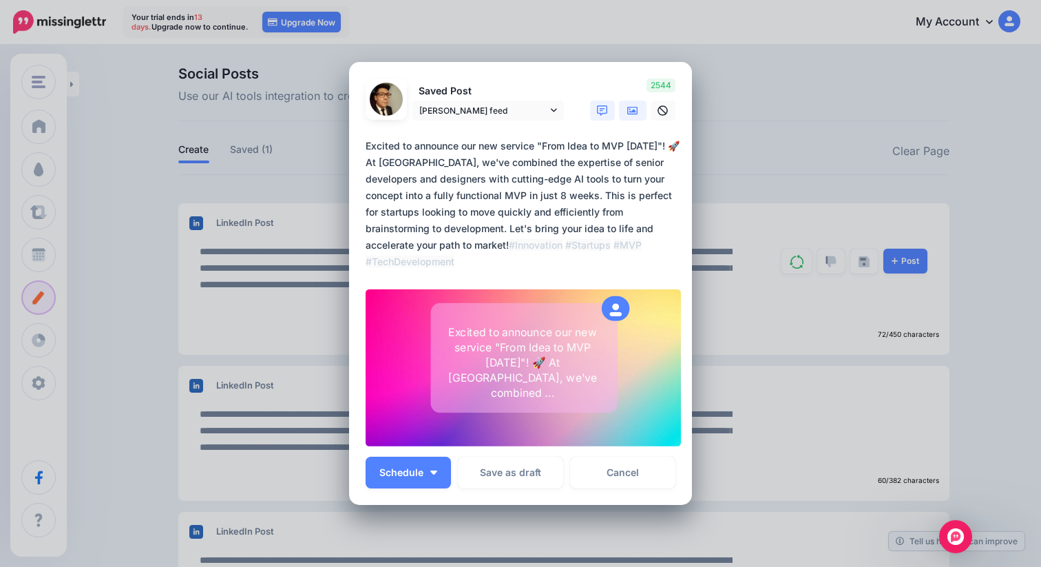
click at [629, 115] on icon at bounding box center [632, 110] width 11 height 11
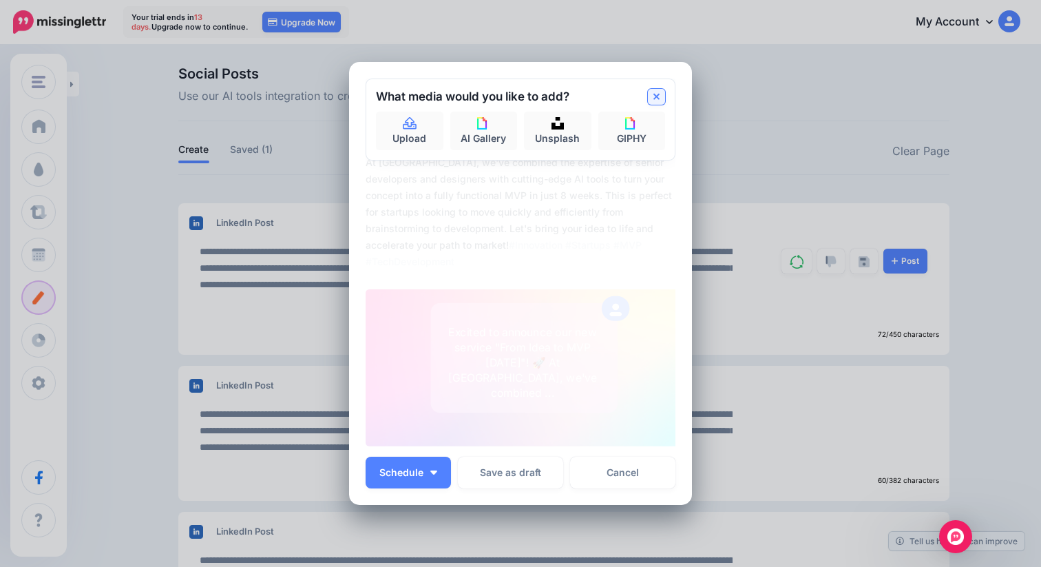
click at [659, 90] on link at bounding box center [656, 97] width 17 height 16
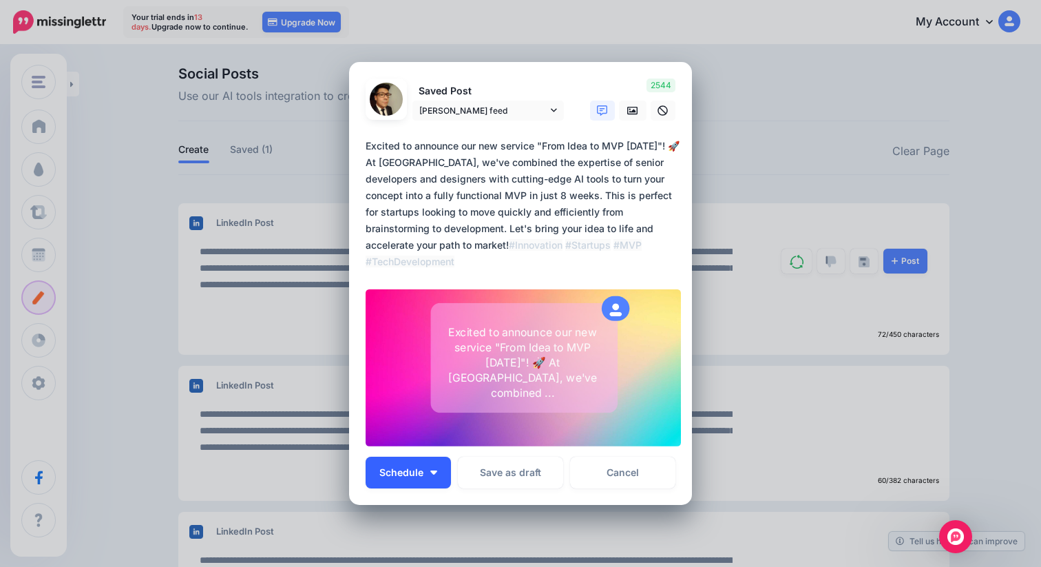
click at [436, 468] on button "Schedule" at bounding box center [408, 473] width 85 height 32
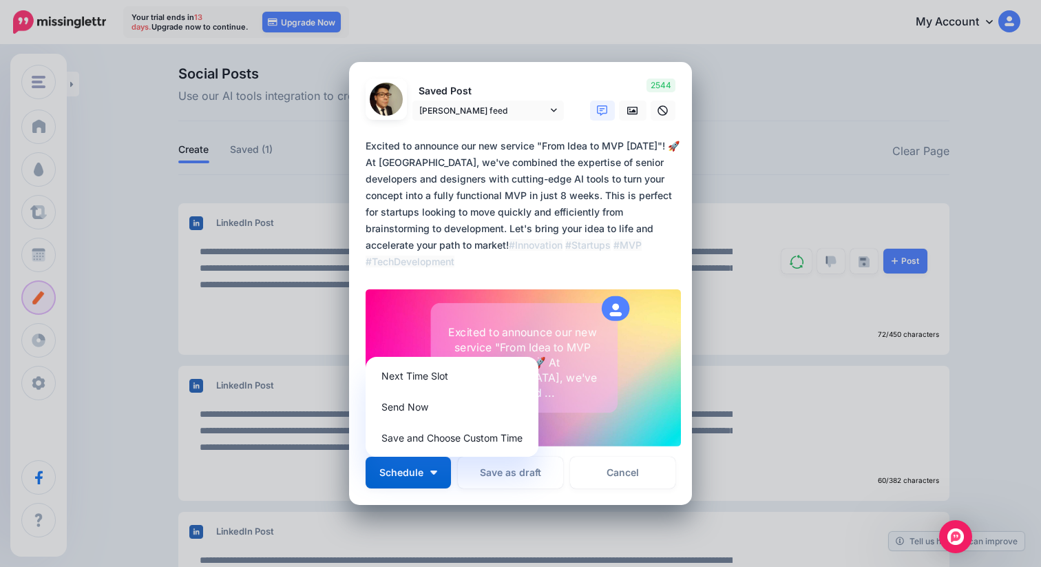
click at [515, 164] on textarea "**********" at bounding box center [524, 204] width 317 height 132
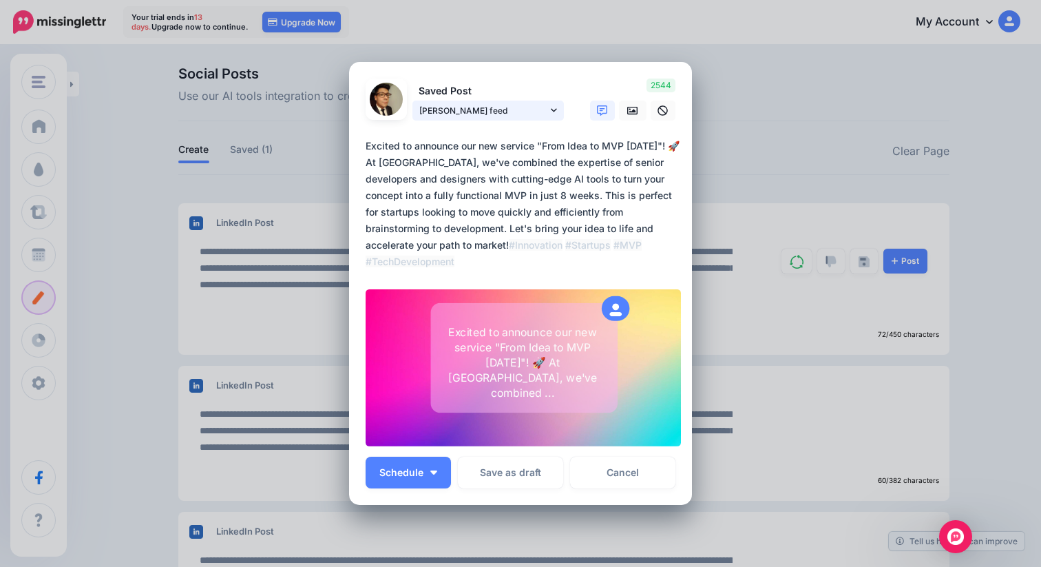
click at [534, 108] on span "Roddy Garcia feed" at bounding box center [483, 110] width 128 height 14
click at [523, 85] on p "Saved Post" at bounding box center [487, 91] width 151 height 16
click at [534, 112] on span "Roddy Garcia feed" at bounding box center [483, 110] width 128 height 14
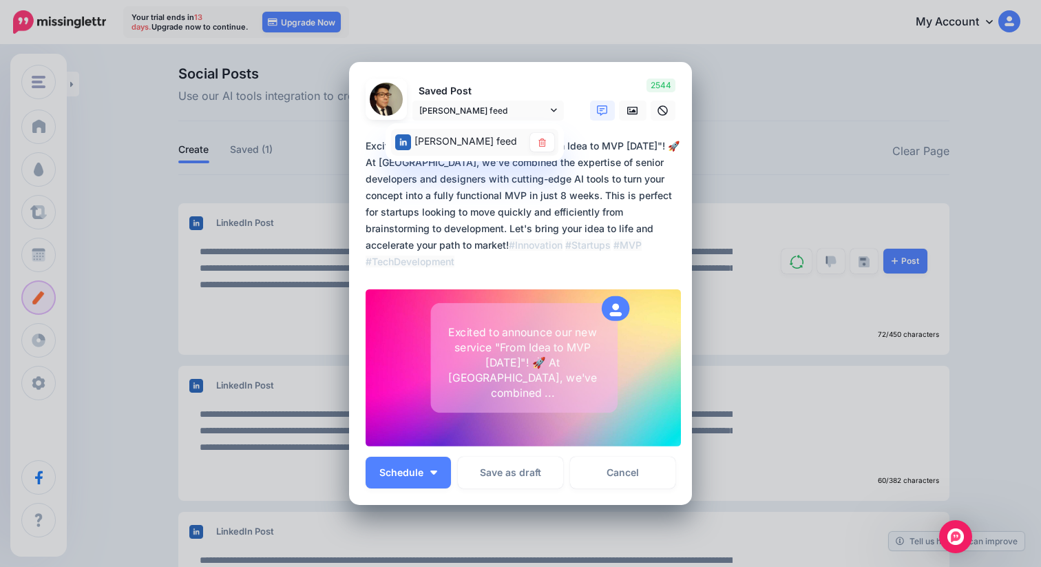
click at [469, 140] on span "Roddy Garcia feed" at bounding box center [466, 141] width 103 height 12
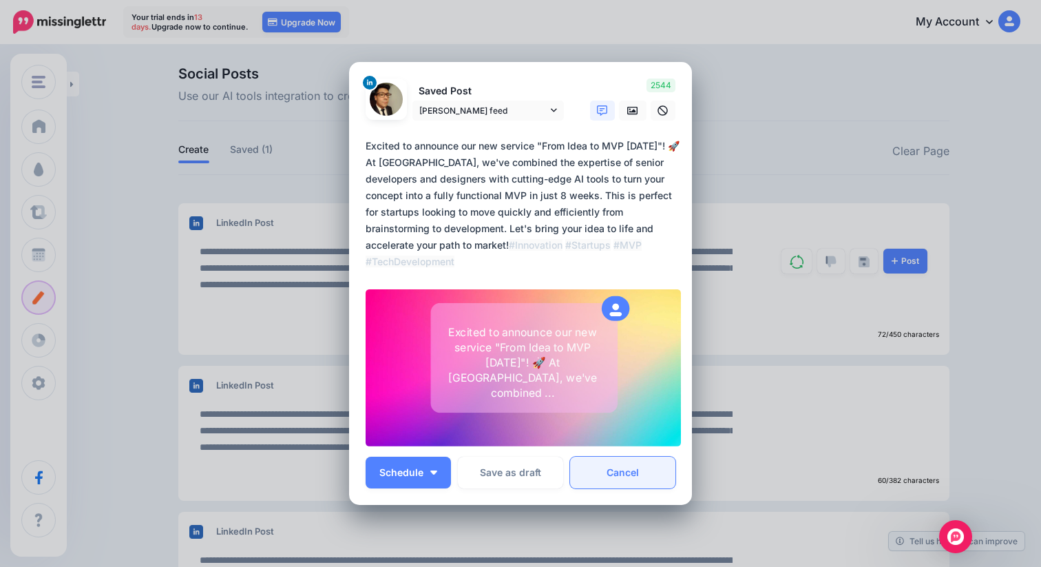
click at [650, 479] on link "Cancel" at bounding box center [622, 473] width 105 height 32
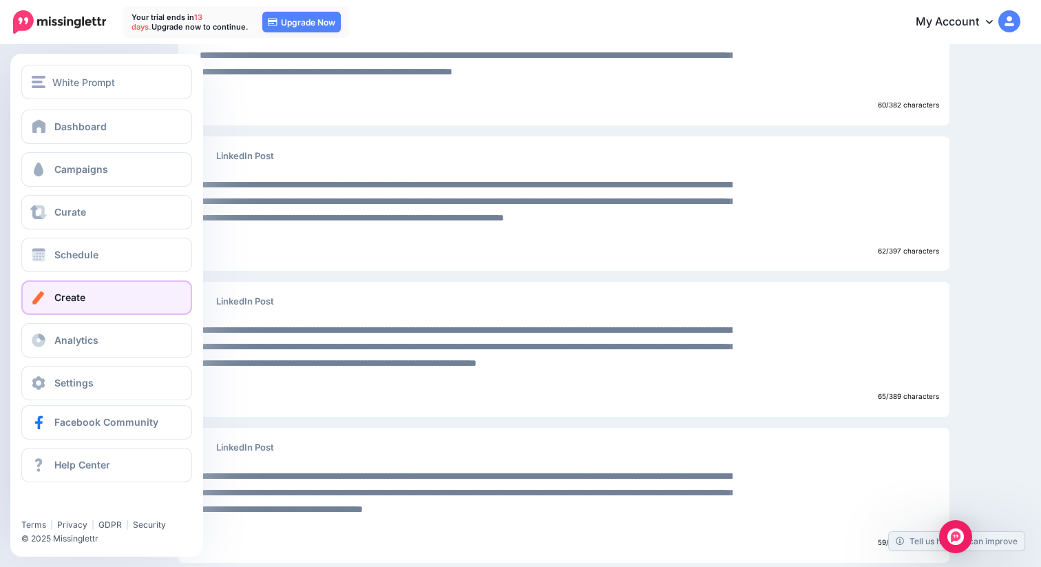
scroll to position [392, 0]
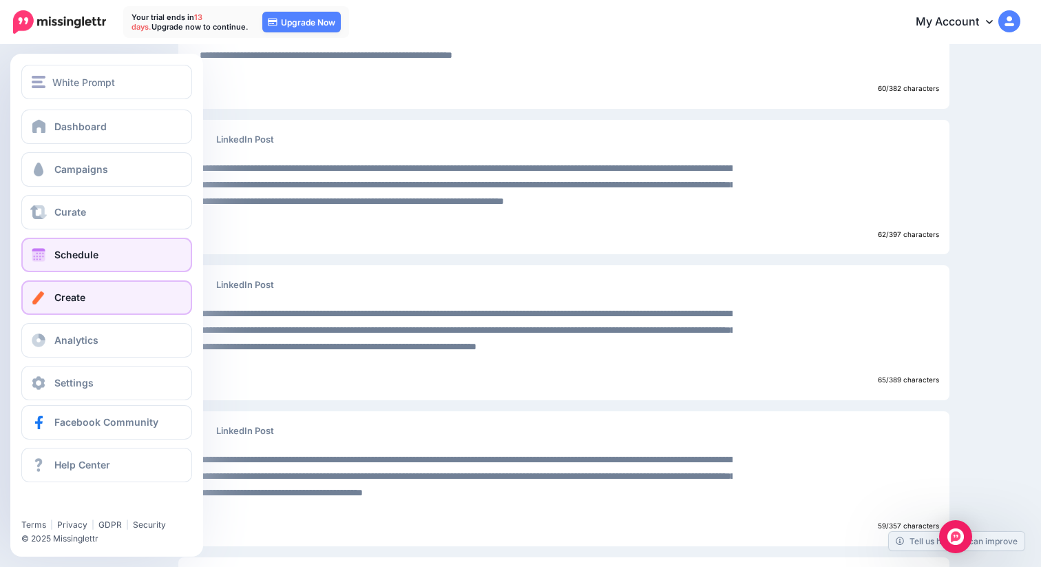
click at [110, 262] on link "Schedule" at bounding box center [106, 255] width 171 height 34
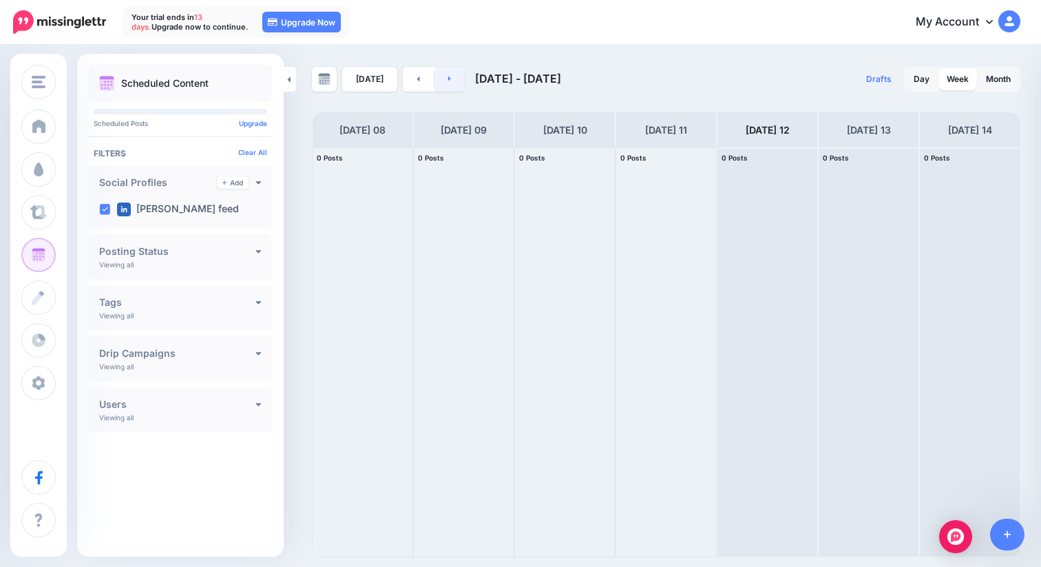
click at [459, 82] on link at bounding box center [449, 79] width 31 height 25
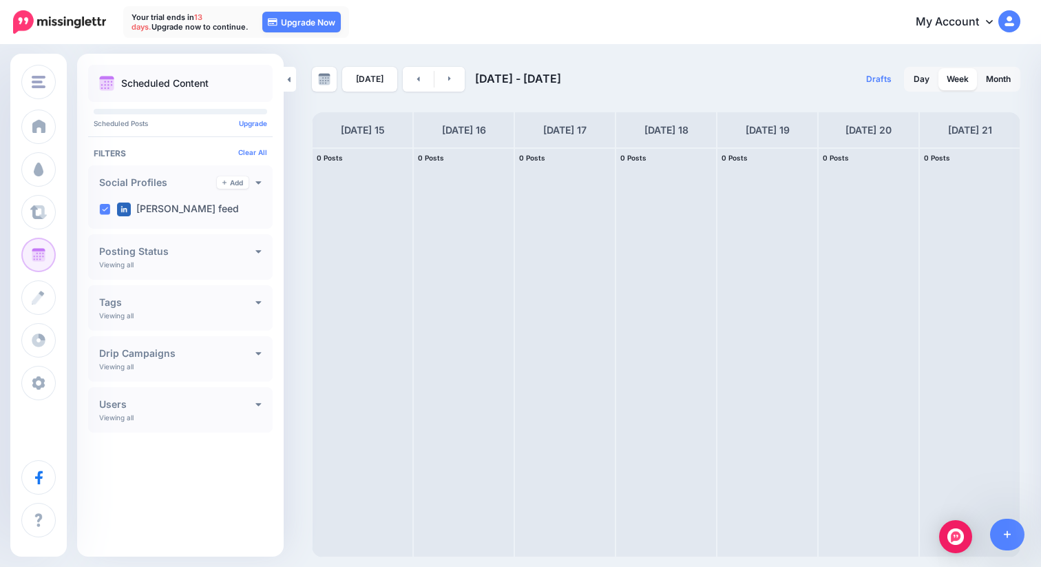
click at [250, 355] on h4 "Drip Campaigns" at bounding box center [177, 353] width 156 height 10
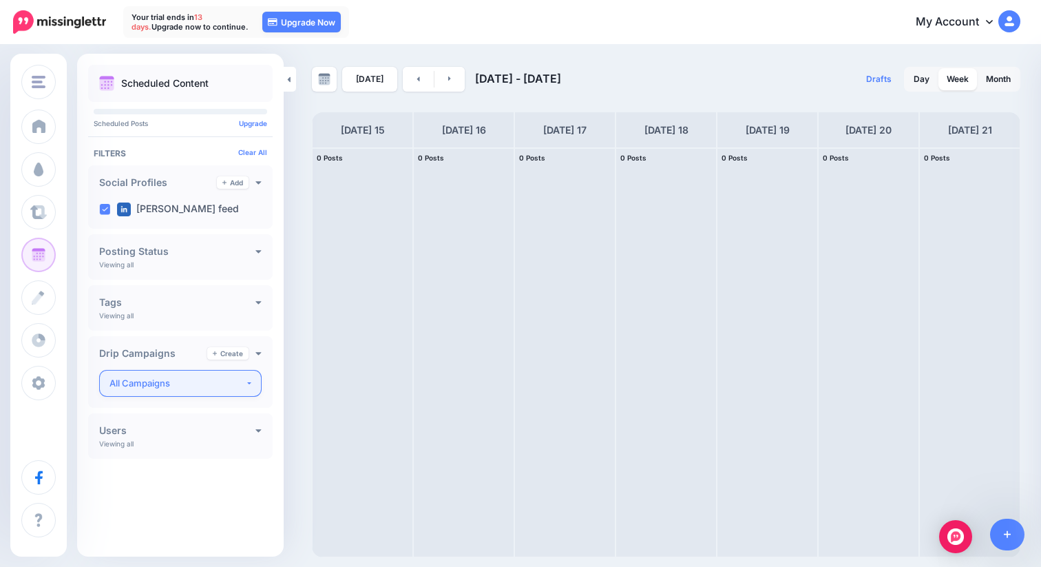
click at [239, 382] on div "All Campaigns" at bounding box center [177, 383] width 136 height 16
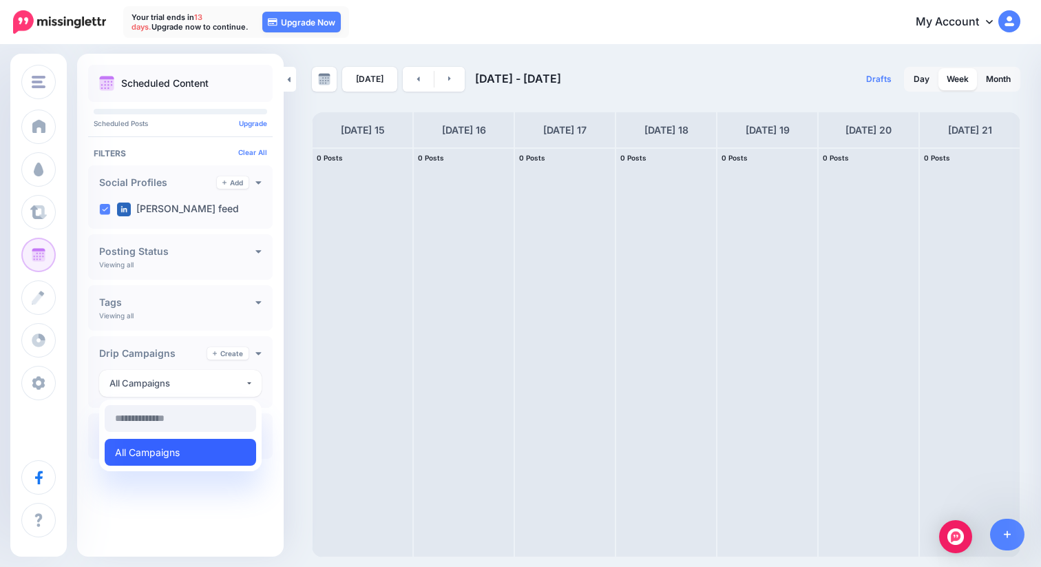
click at [207, 454] on link "All Campaigns" at bounding box center [180, 452] width 151 height 27
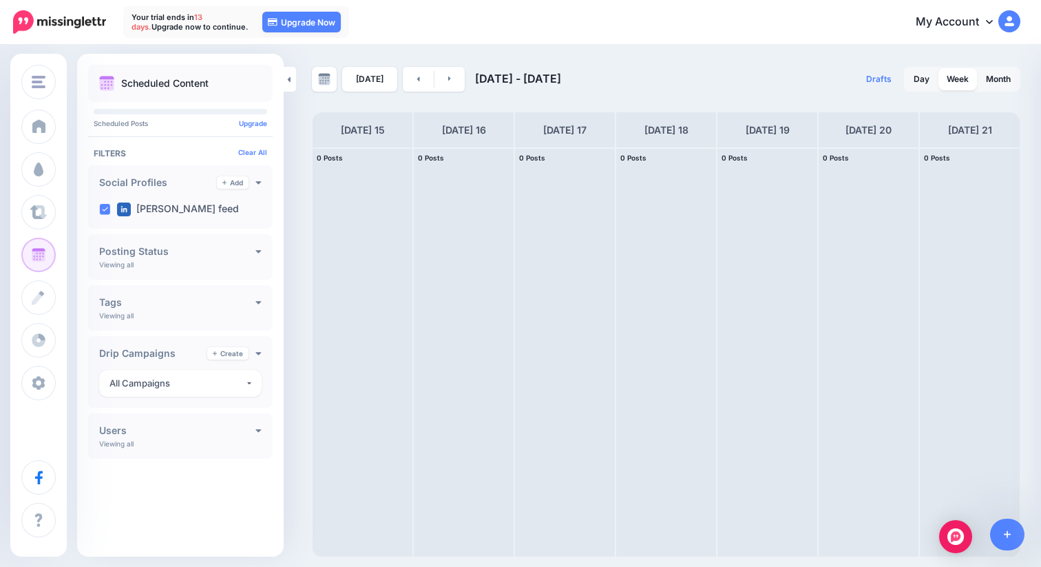
click at [247, 309] on div "Tags Add Viewing all Drip Campaign Curated Content AI Content No Label" at bounding box center [180, 307] width 185 height 45
click at [265, 261] on div "Posting Status Viewing all Published Scheduled Awaiting Approval Error" at bounding box center [180, 256] width 185 height 45
click at [255, 251] on icon at bounding box center [258, 251] width 6 height 10
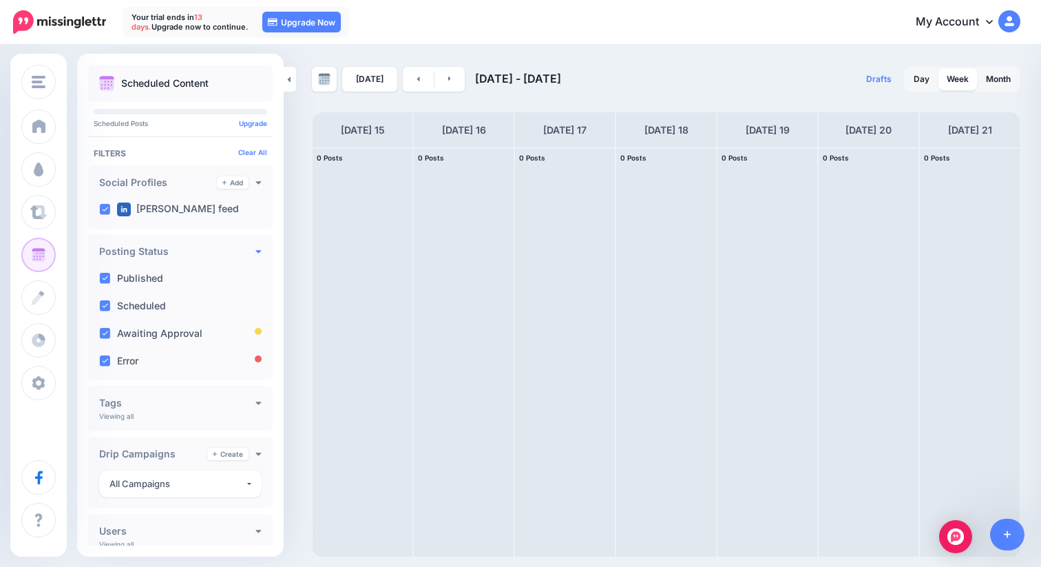
click at [255, 251] on div "Posting Status Viewing all Published Scheduled Awaiting Approval Error" at bounding box center [180, 307] width 185 height 146
click at [255, 253] on icon at bounding box center [258, 251] width 6 height 10
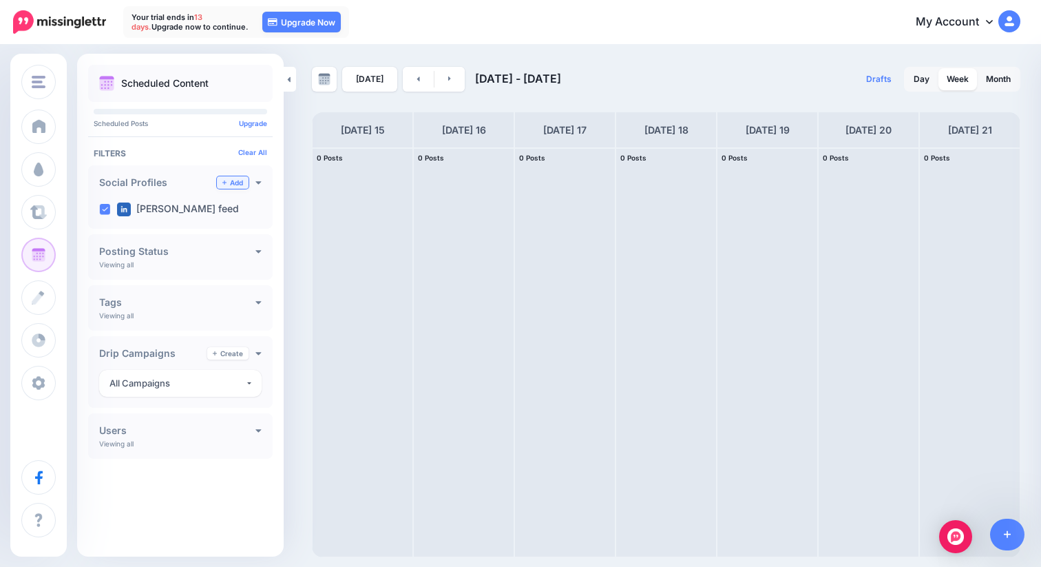
click at [236, 186] on link "Add" at bounding box center [233, 182] width 32 height 12
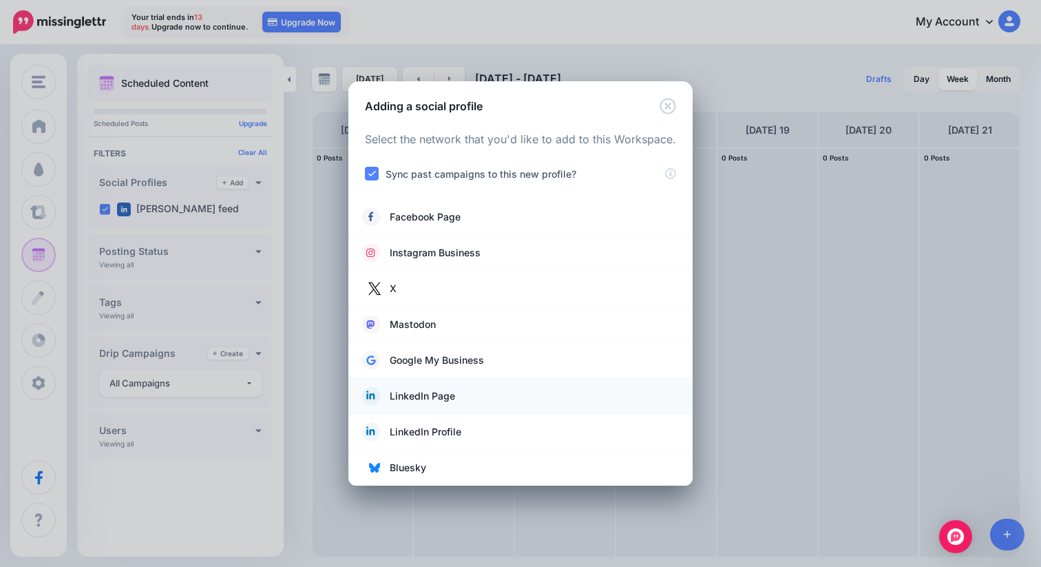
click at [458, 395] on link "LinkedIn Page" at bounding box center [520, 395] width 317 height 19
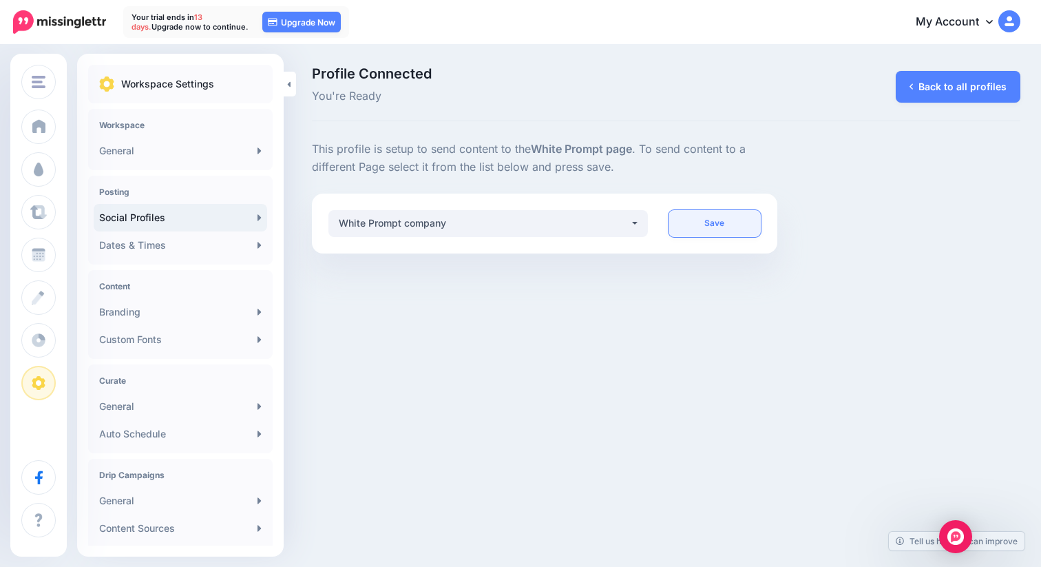
click at [704, 219] on link "Save" at bounding box center [715, 223] width 93 height 27
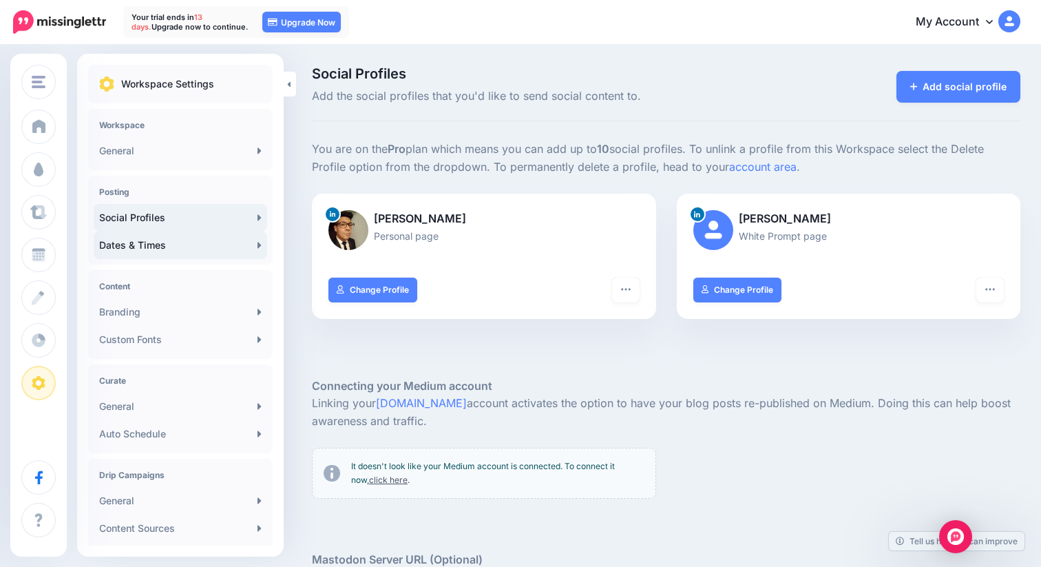
click at [169, 251] on link "Dates & Times" at bounding box center [181, 245] width 174 height 28
click at [198, 244] on link "Dates & Times" at bounding box center [181, 245] width 174 height 28
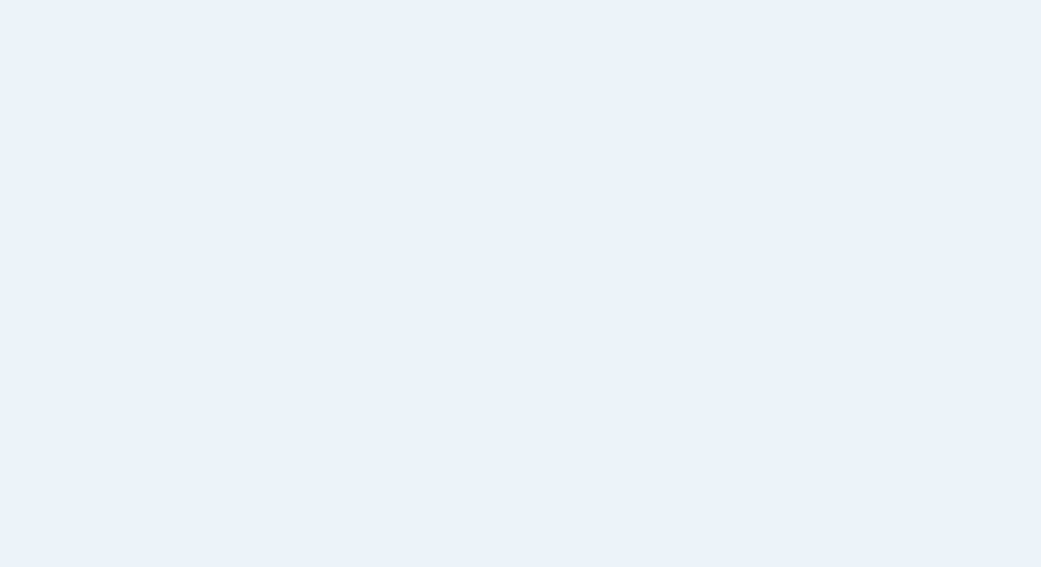
select select
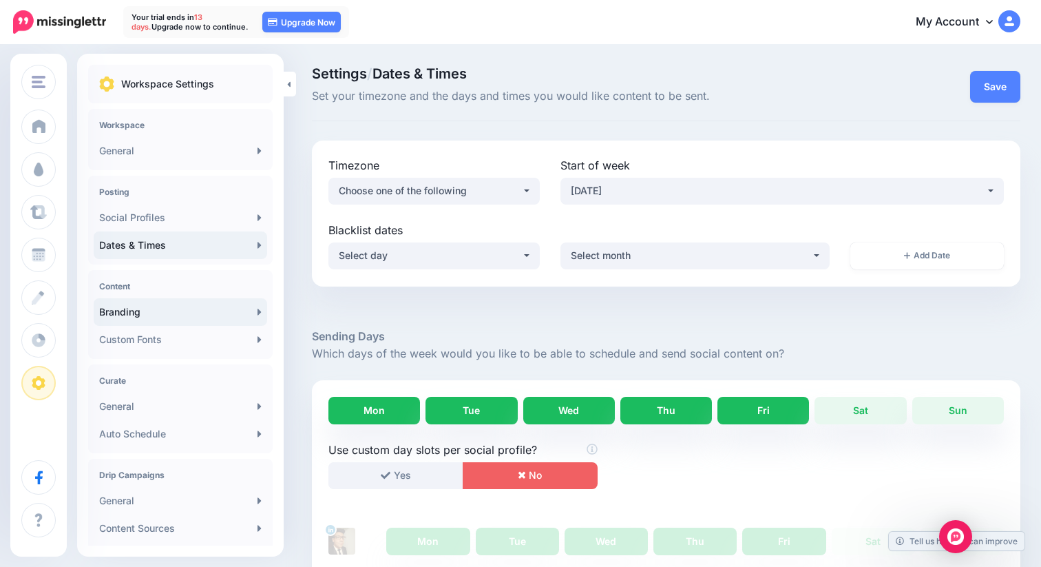
click at [149, 314] on link "Branding" at bounding box center [181, 312] width 174 height 28
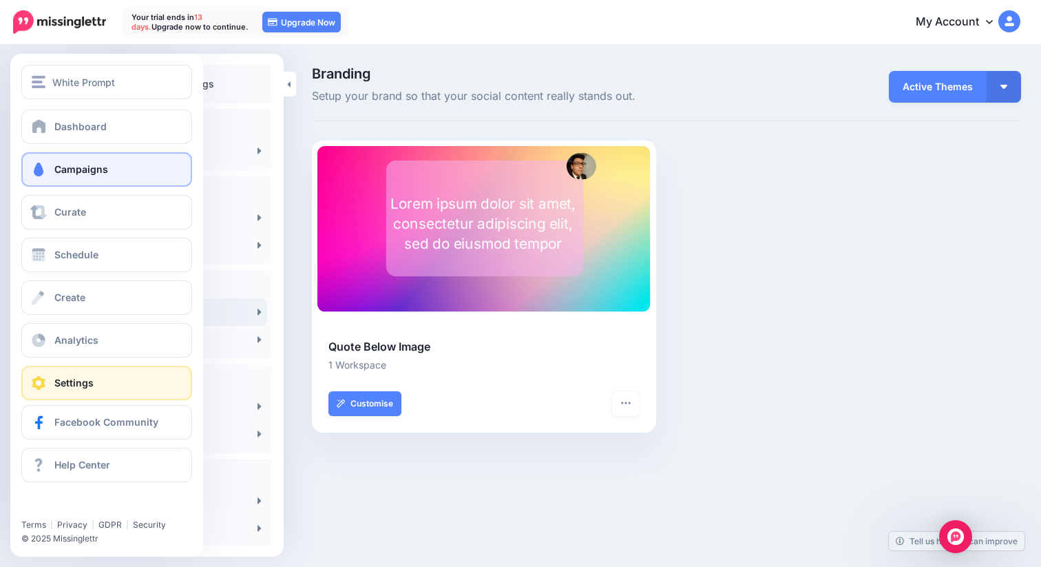
click at [121, 168] on link "Campaigns" at bounding box center [106, 169] width 171 height 34
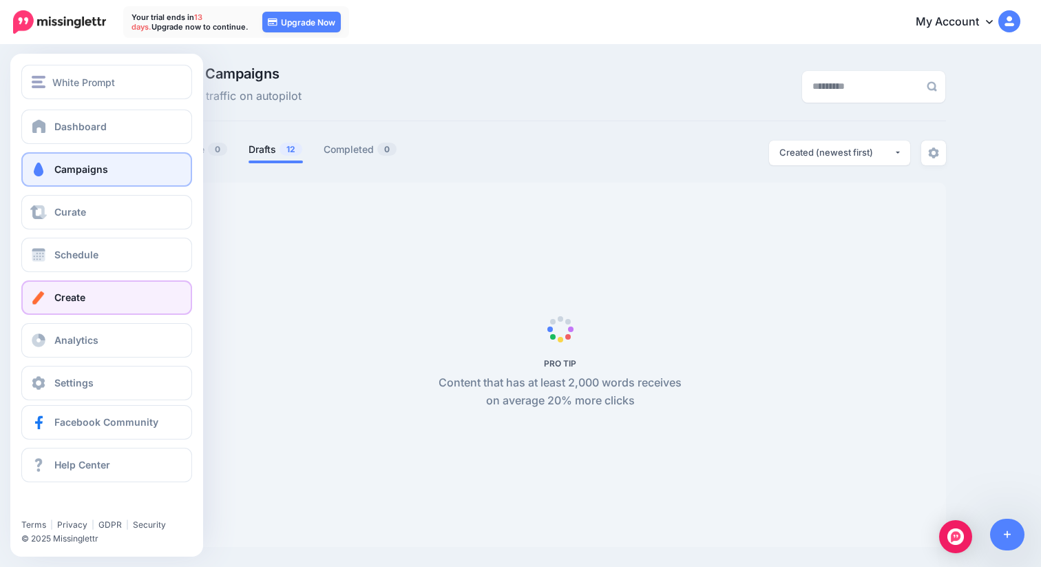
click at [92, 293] on link "Create" at bounding box center [106, 297] width 171 height 34
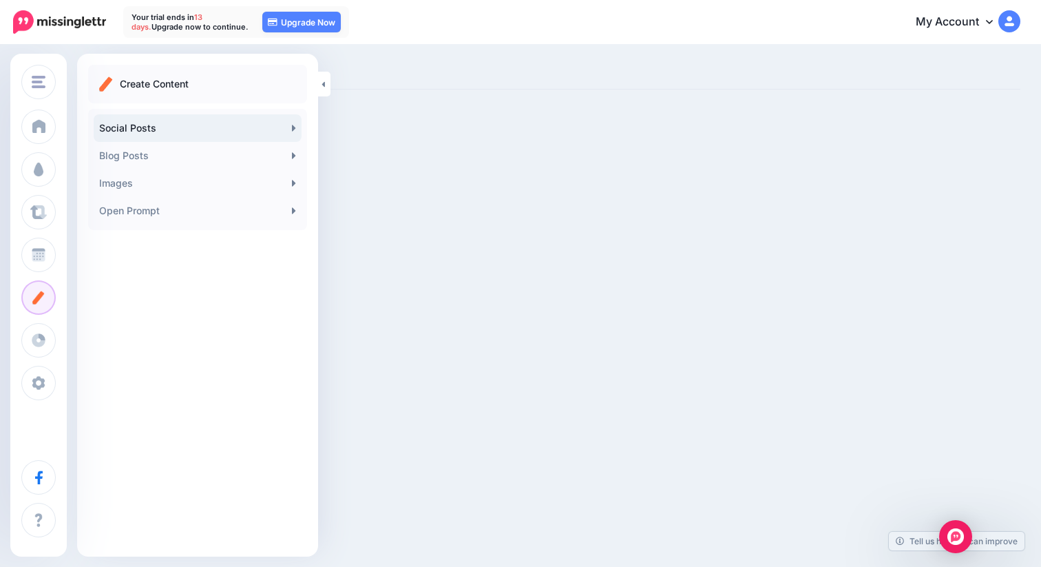
click at [176, 126] on link "Social Posts" at bounding box center [198, 128] width 208 height 28
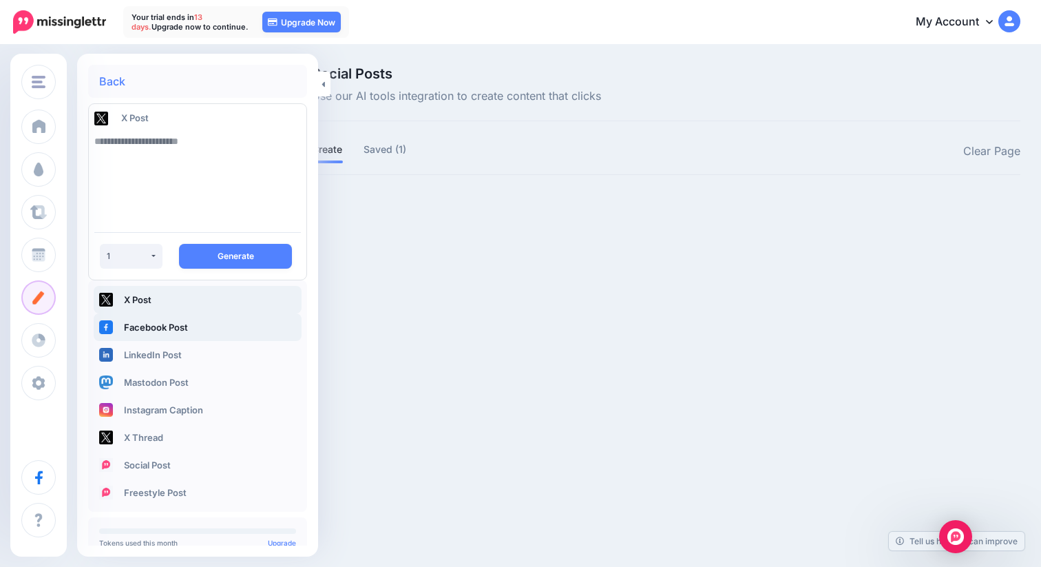
scroll to position [3, 0]
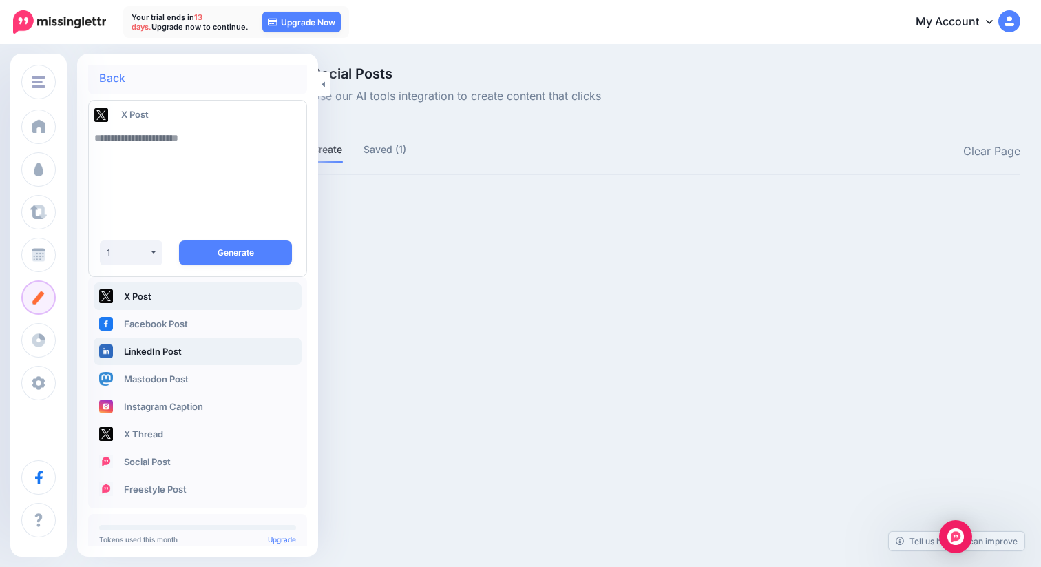
click at [143, 360] on link "LinkedIn Post" at bounding box center [198, 351] width 208 height 28
click at [164, 185] on textarea at bounding box center [197, 171] width 207 height 94
click at [220, 167] on textarea at bounding box center [197, 171] width 207 height 94
type textarea "*"
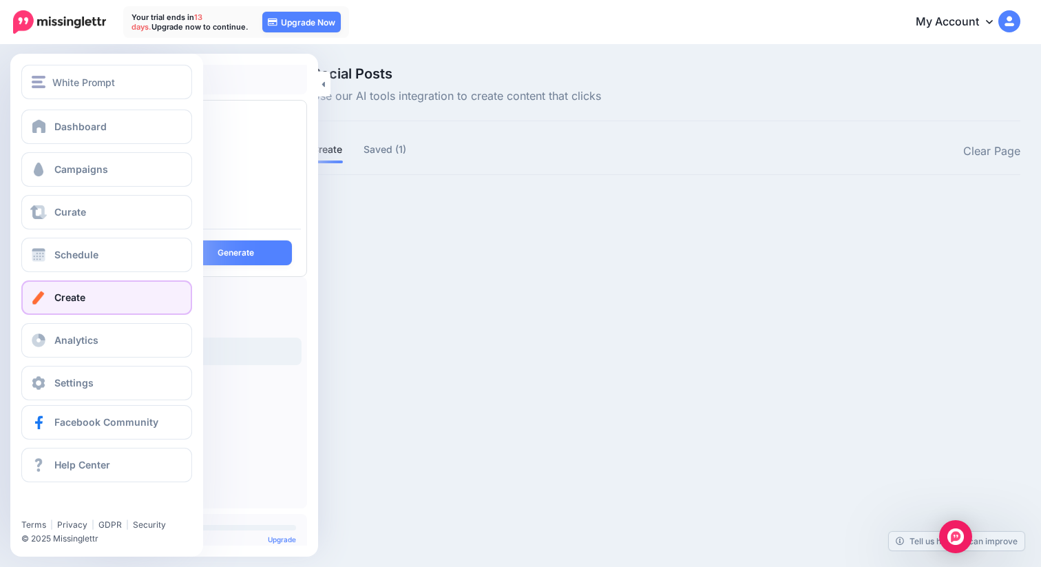
click at [48, 300] on link "Create" at bounding box center [106, 297] width 171 height 34
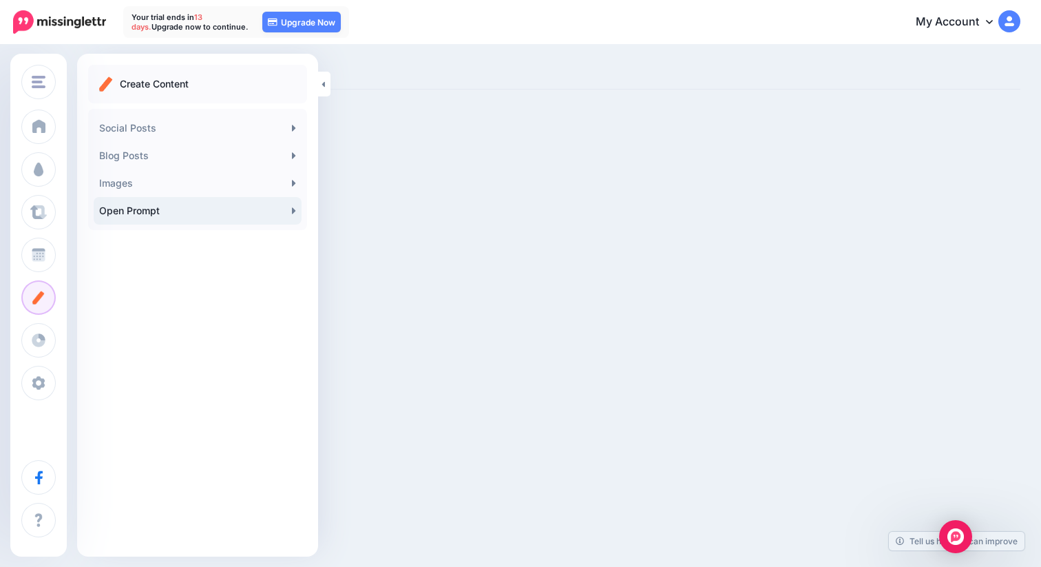
click at [173, 217] on link "Open Prompt" at bounding box center [198, 211] width 208 height 28
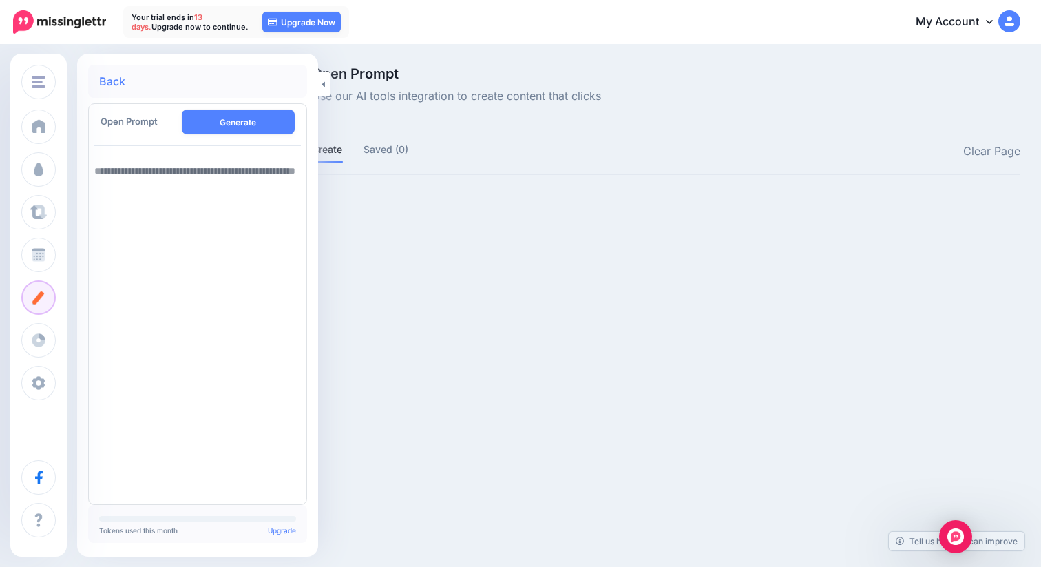
click at [145, 179] on textarea at bounding box center [197, 328] width 207 height 342
paste textarea "**********"
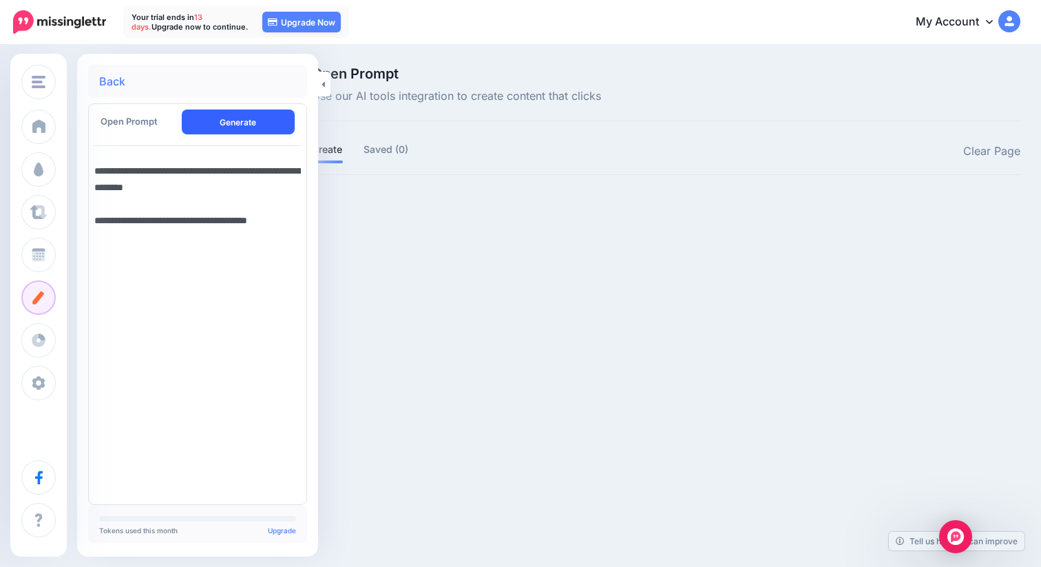
type textarea "**********"
click at [258, 127] on button "Generate" at bounding box center [239, 121] width 114 height 25
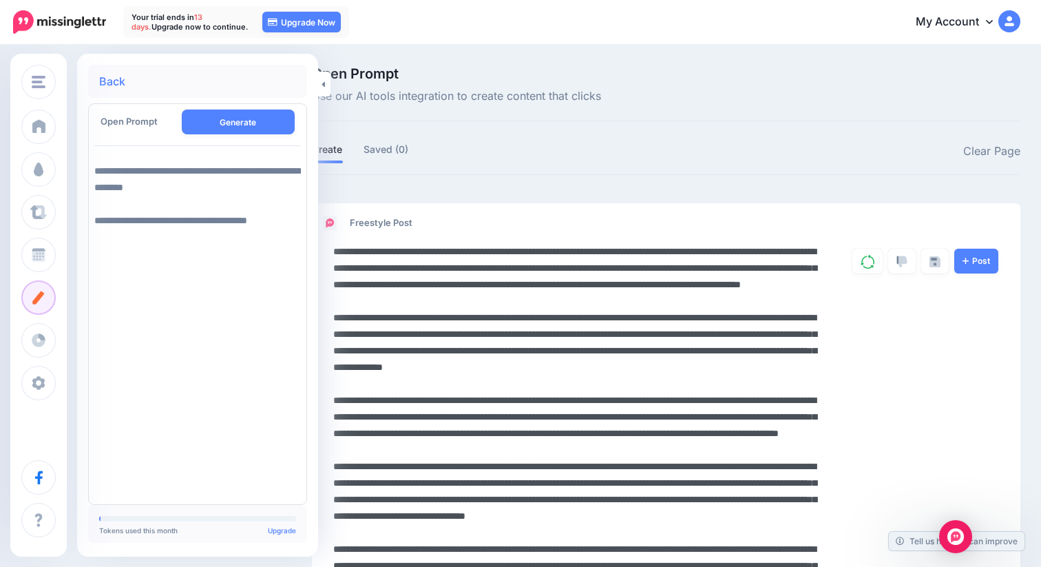
click at [587, 300] on textarea at bounding box center [576, 474] width 486 height 463
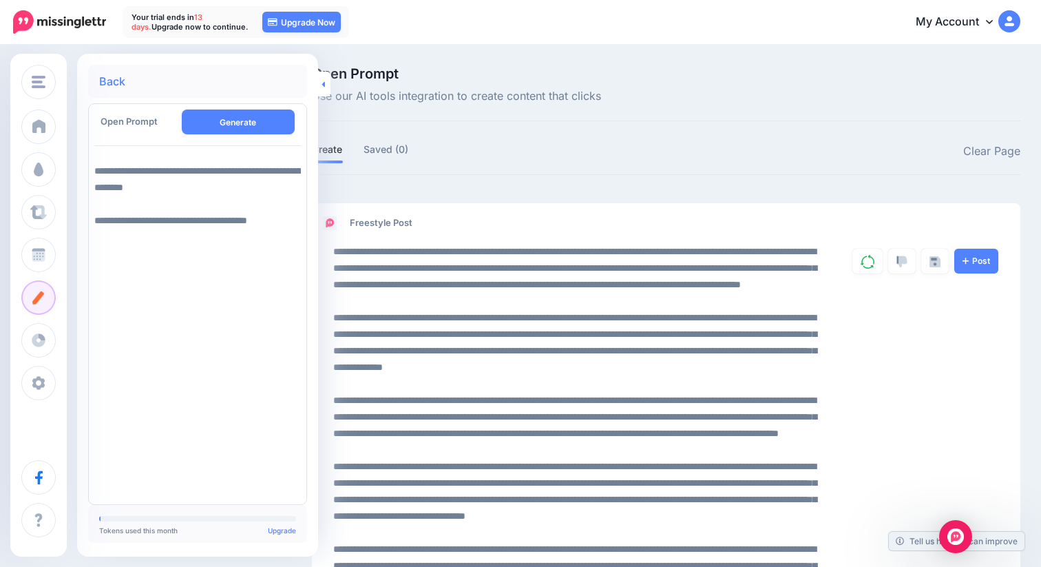
click at [324, 86] on icon at bounding box center [323, 84] width 3 height 6
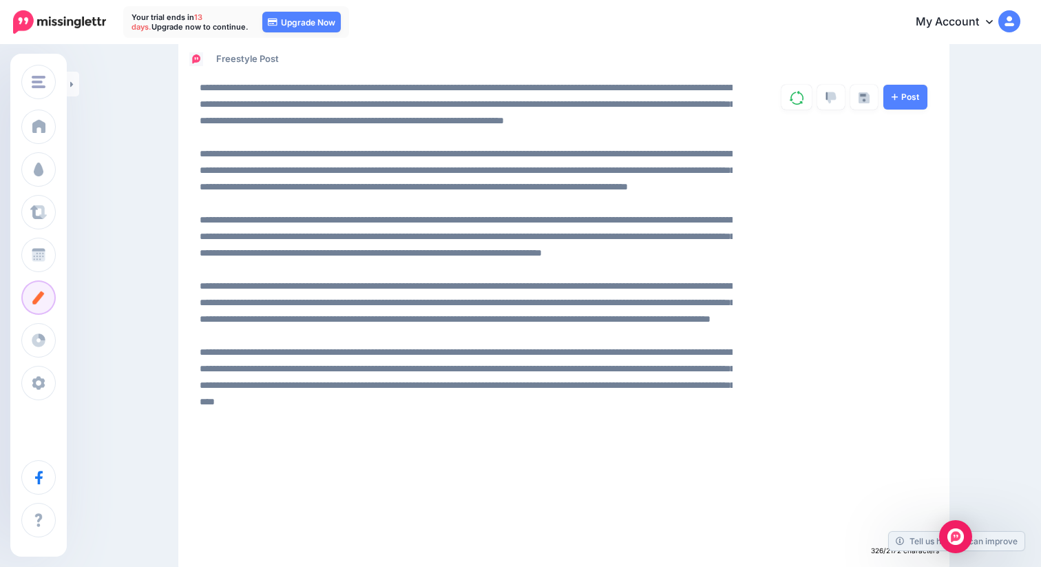
scroll to position [3, 0]
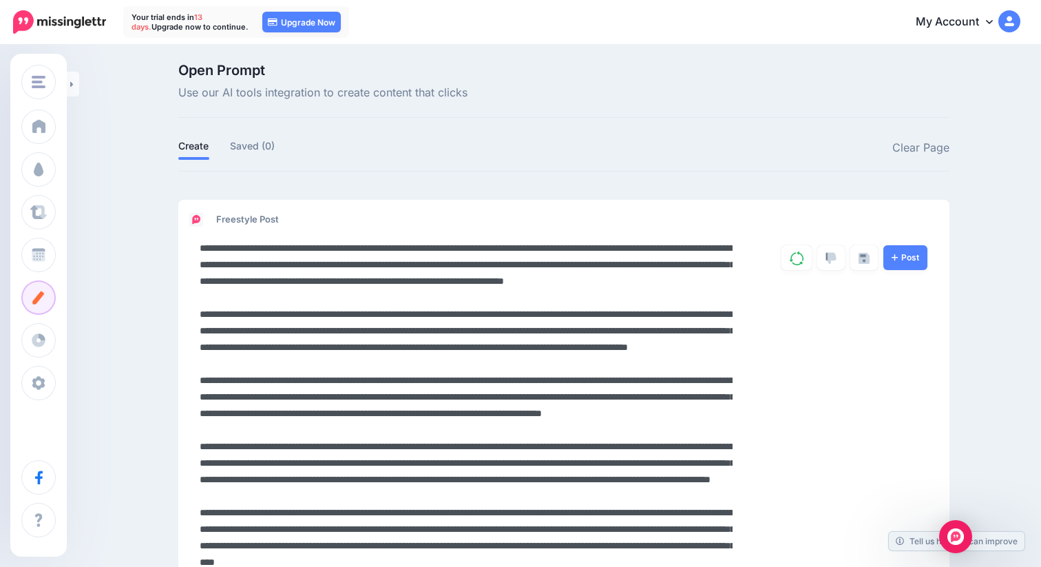
drag, startPoint x: 508, startPoint y: 297, endPoint x: 96, endPoint y: 233, distance: 416.6
click at [96, 233] on div "White Prompt White Prompt Add Workspace Dashboard Campaigns Curate Schedule Cre…" at bounding box center [520, 411] width 1041 height 737
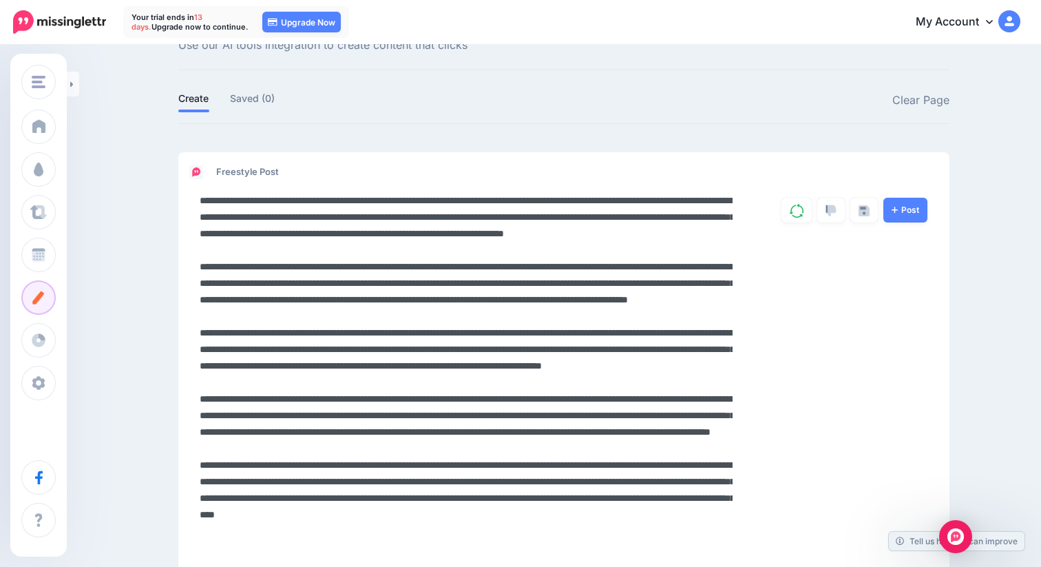
scroll to position [158, 0]
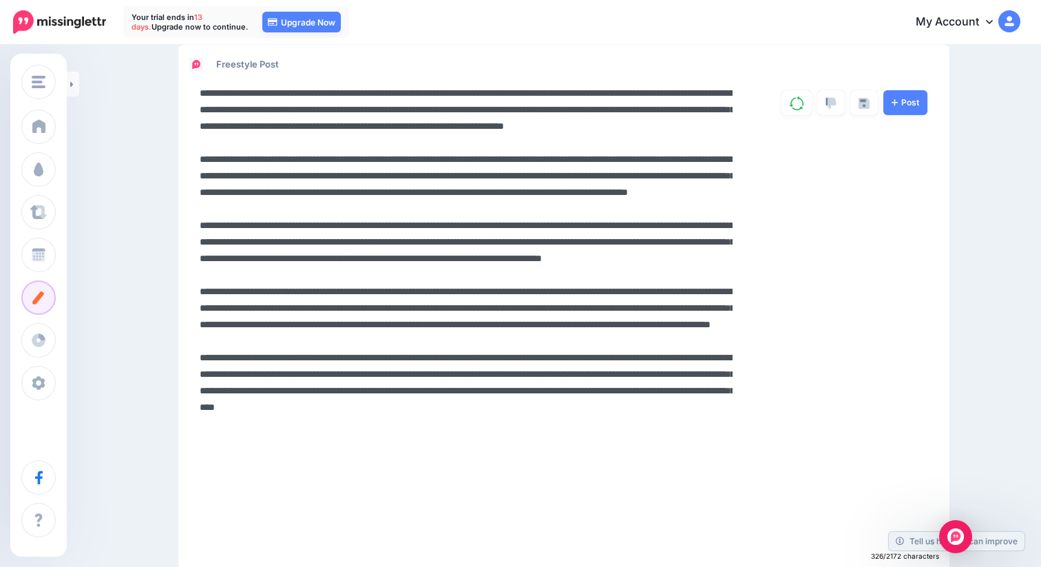
click at [479, 447] on textarea at bounding box center [466, 316] width 533 height 463
drag, startPoint x: 421, startPoint y: 494, endPoint x: 182, endPoint y: 167, distance: 405.2
click at [182, 167] on div "Post" at bounding box center [563, 316] width 771 height 463
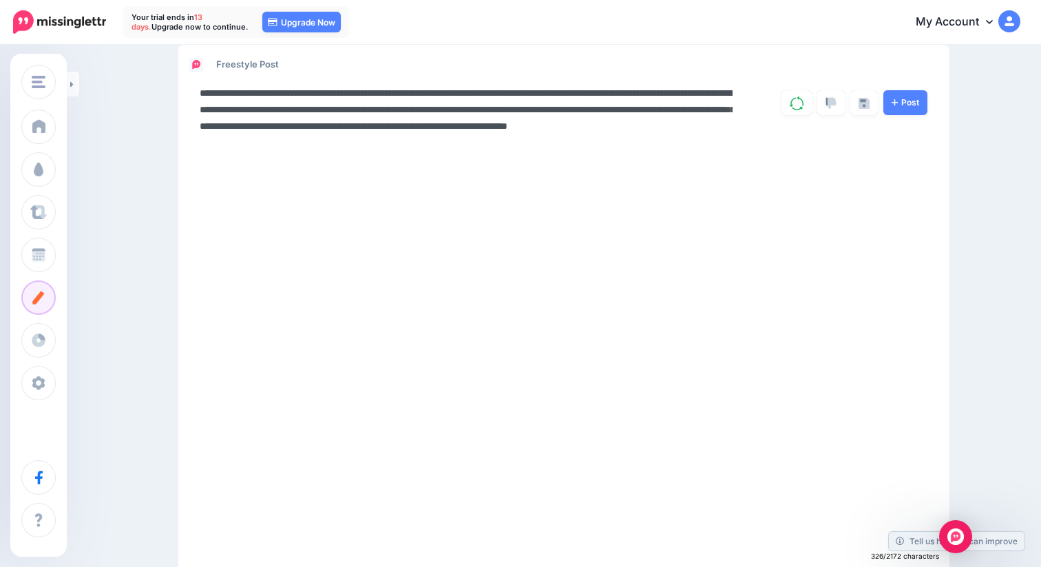
scroll to position [0, 0]
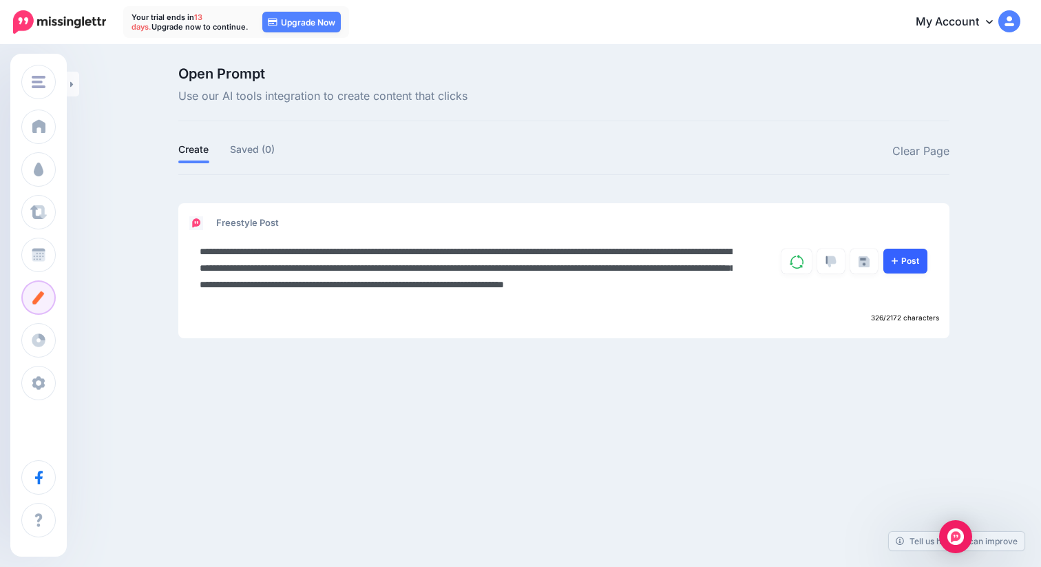
type textarea "**********"
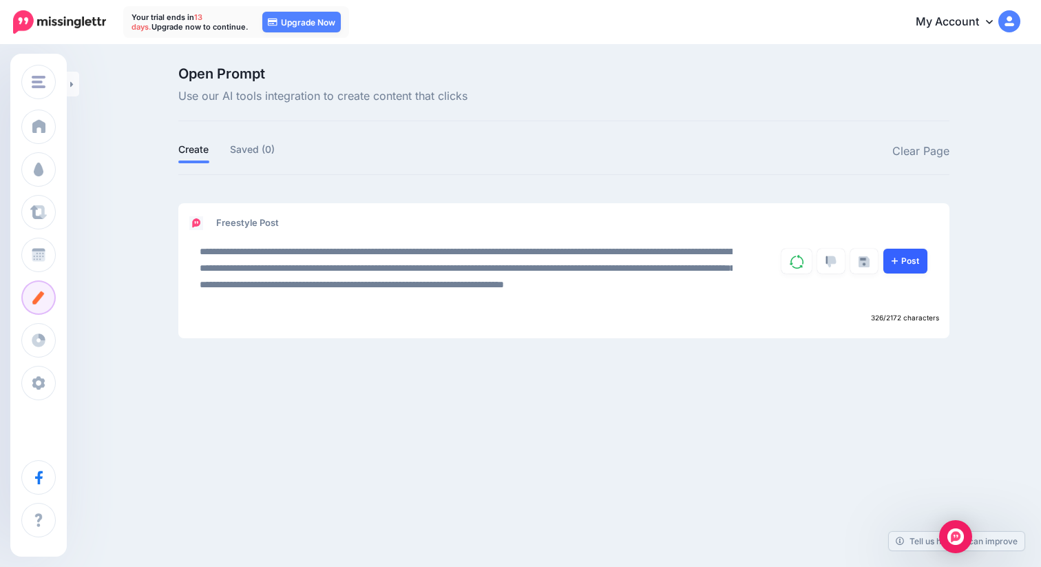
click at [917, 270] on link "Post" at bounding box center [905, 261] width 44 height 25
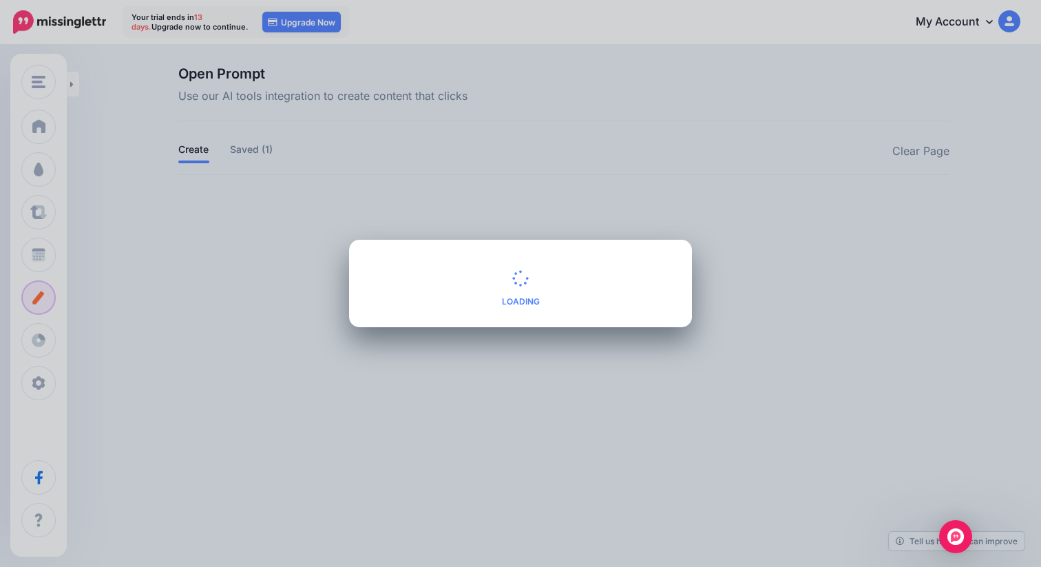
click at [358, 368] on div "Create AI Post Loading Schedule Save as draft Cancel" at bounding box center [520, 283] width 1041 height 567
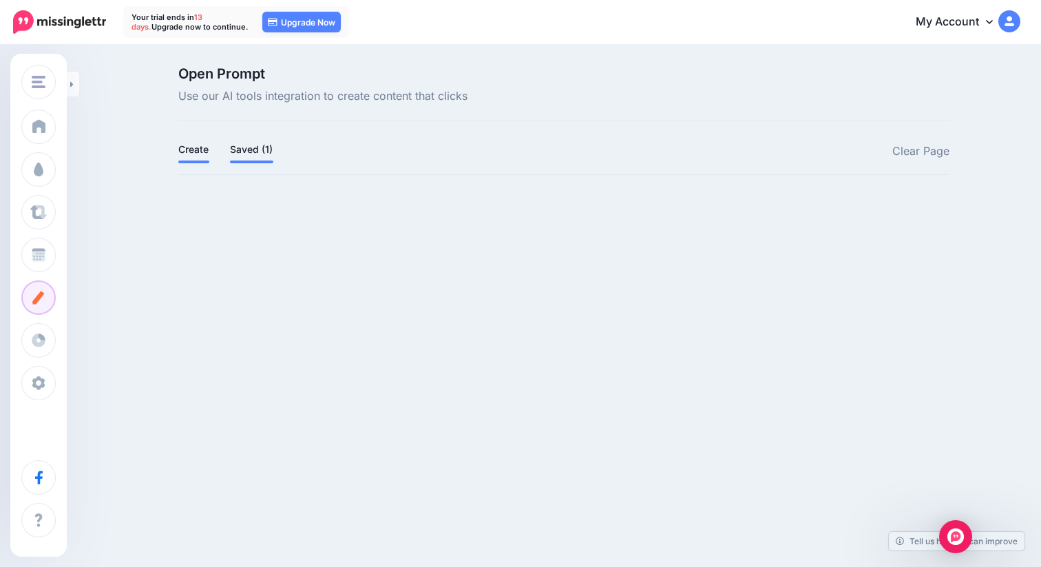
click at [231, 148] on link "Saved (1)" at bounding box center [251, 149] width 43 height 17
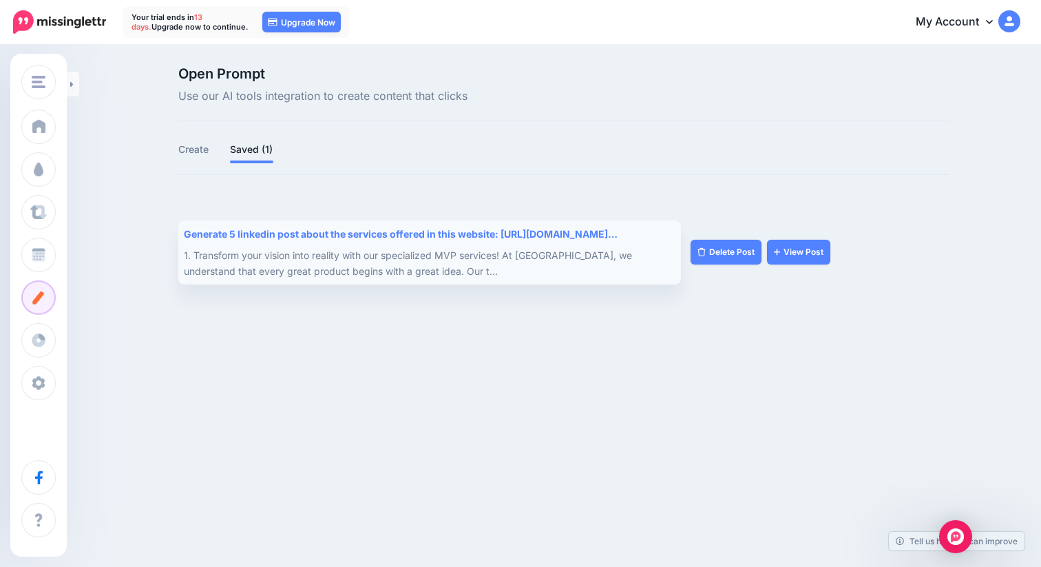
click at [259, 246] on div "Generate 5 linkedin post about the services offered in this website: [URL][DOMA…" at bounding box center [430, 252] width 492 height 53
click at [792, 255] on link "View Post" at bounding box center [798, 252] width 63 height 25
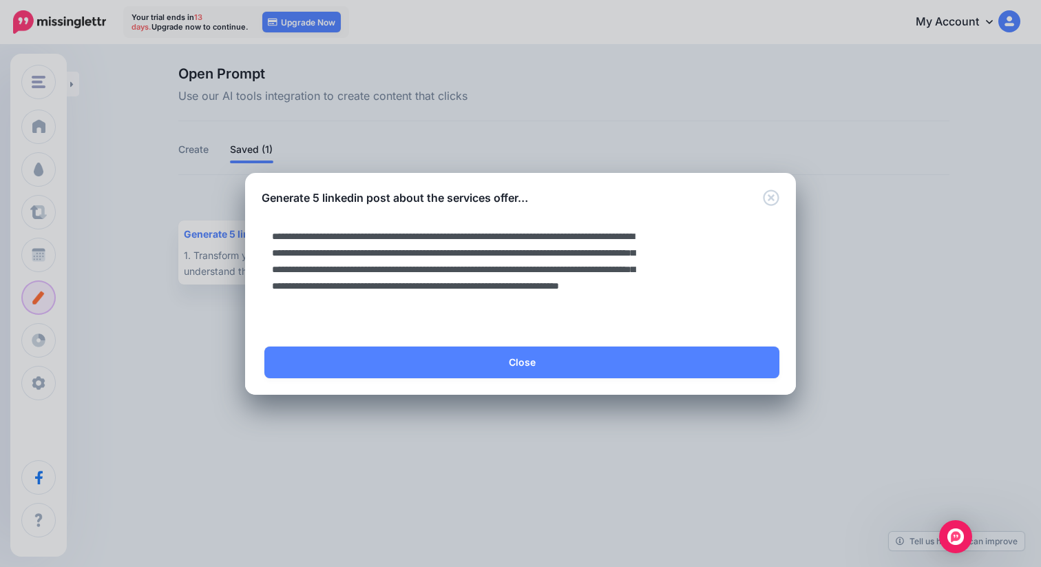
drag, startPoint x: 280, startPoint y: 231, endPoint x: 249, endPoint y: 231, distance: 31.0
click at [249, 231] on div "**********" at bounding box center [520, 276] width 551 height 140
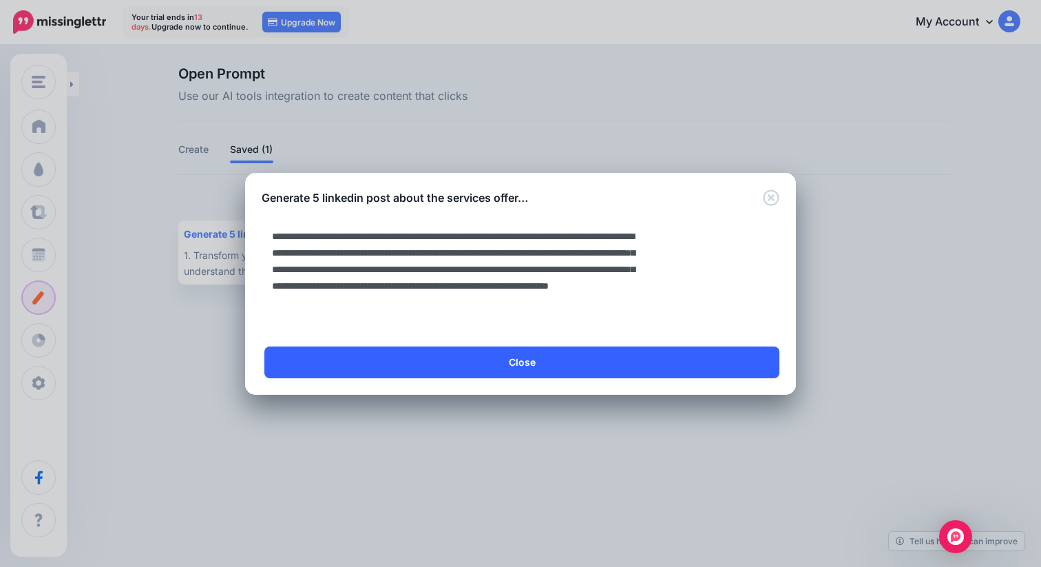
type textarea "**********"
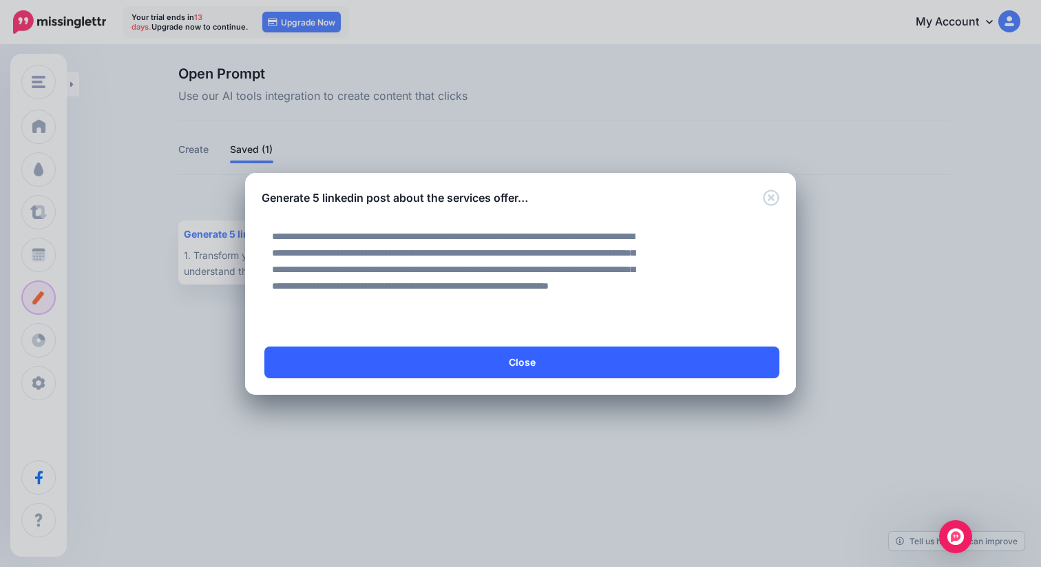
click at [596, 357] on link "Close" at bounding box center [521, 362] width 515 height 32
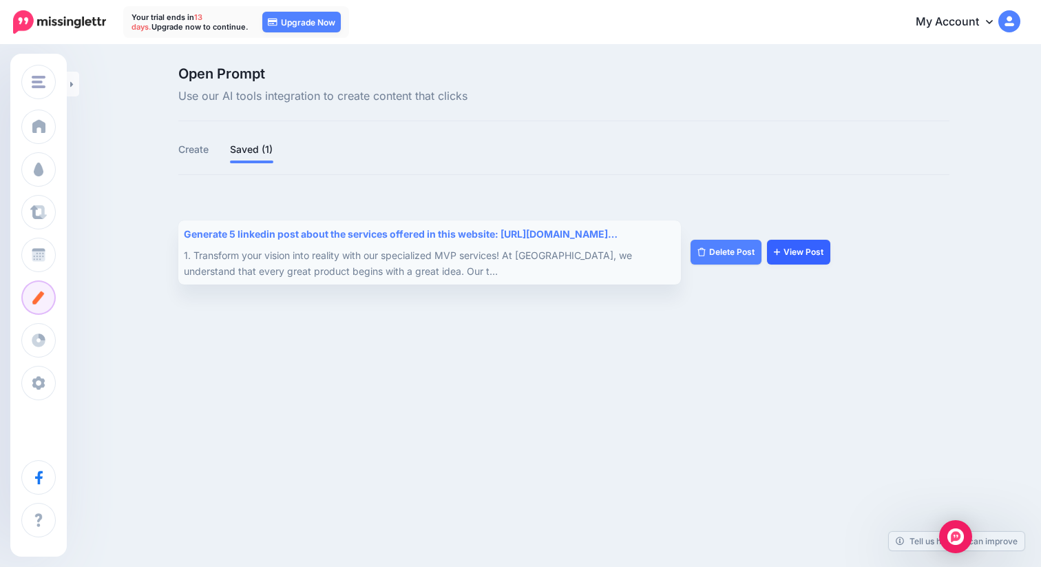
click at [800, 252] on link "View Post" at bounding box center [798, 252] width 63 height 25
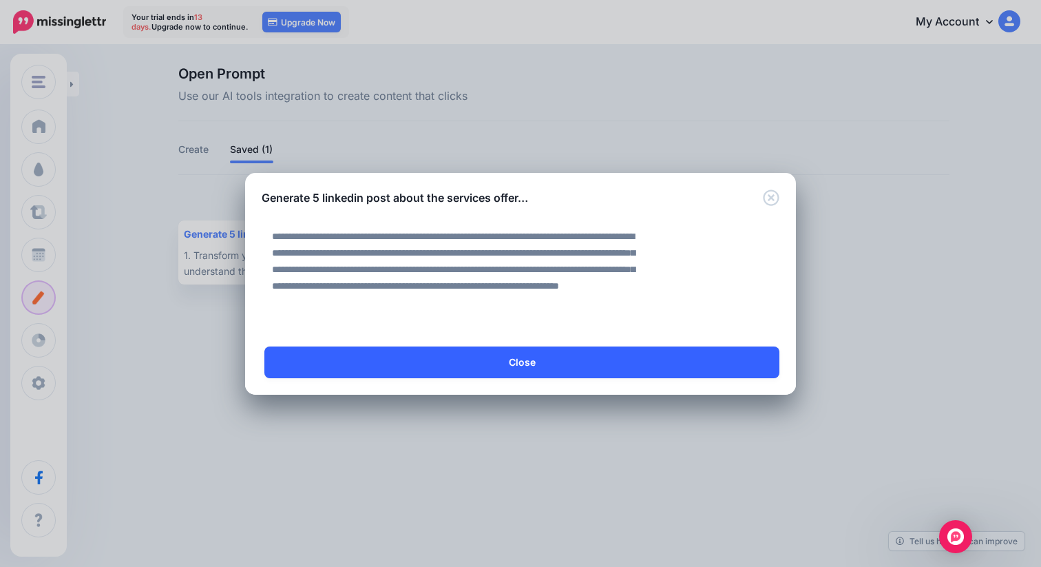
click at [507, 349] on link "Close" at bounding box center [521, 362] width 515 height 32
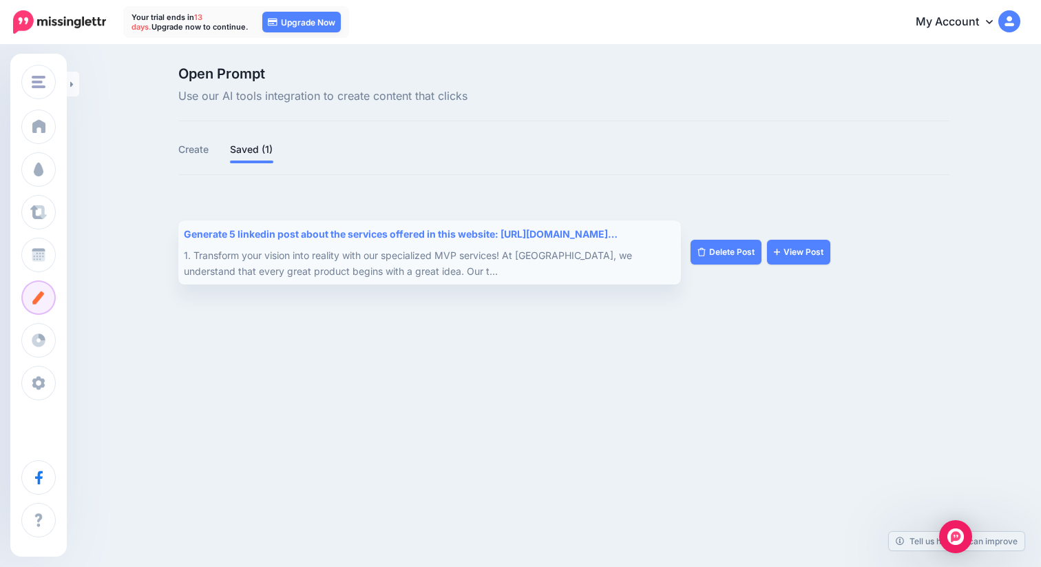
click at [399, 235] on div "Generate 5 linkedin post about the services offered in this website: [URL][DOMA…" at bounding box center [428, 234] width 489 height 16
click at [293, 258] on div "1. Transform your vision into reality with our specialized MVP services! At [GE…" at bounding box center [428, 263] width 489 height 32
click at [196, 147] on link "Create" at bounding box center [193, 149] width 31 height 17
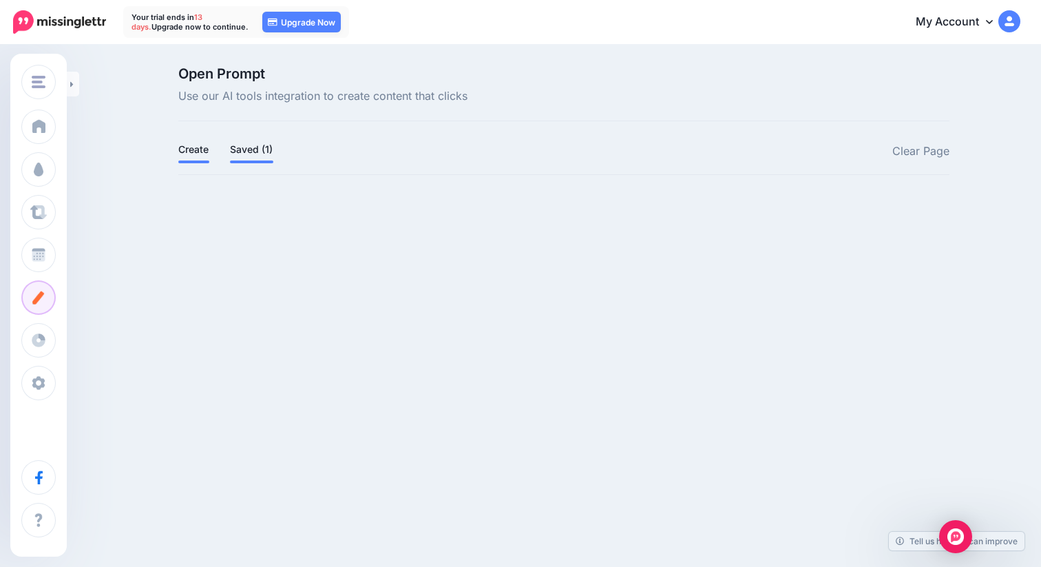
click at [254, 154] on link "Saved (1)" at bounding box center [251, 149] width 43 height 17
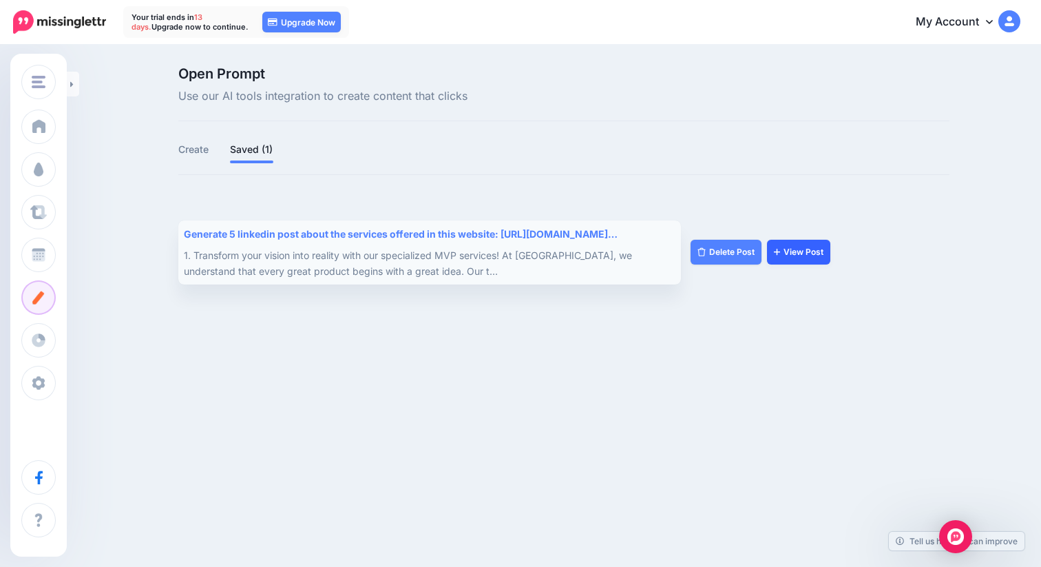
click at [797, 252] on link "View Post" at bounding box center [798, 252] width 63 height 25
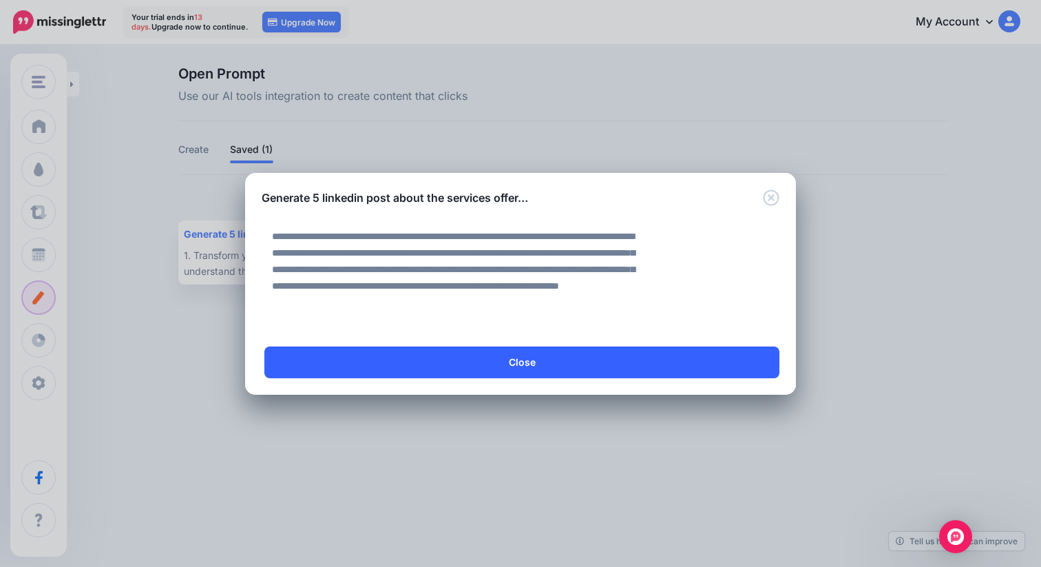
click at [461, 364] on link "Close" at bounding box center [521, 362] width 515 height 32
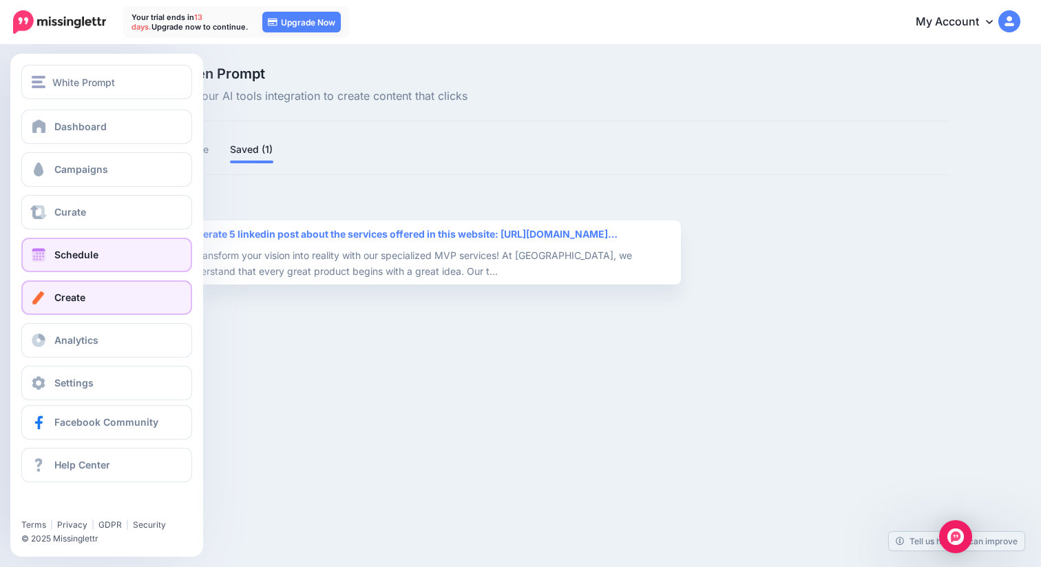
click at [118, 249] on link "Schedule" at bounding box center [106, 255] width 171 height 34
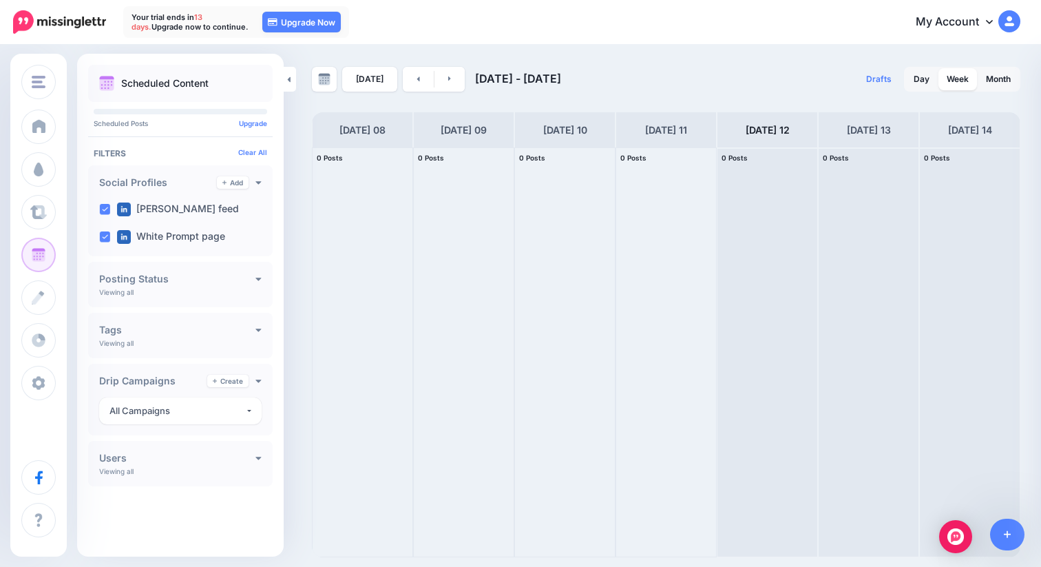
click at [251, 460] on h4 "Users" at bounding box center [177, 458] width 156 height 10
click at [167, 409] on div "All Campaigns" at bounding box center [177, 411] width 136 height 16
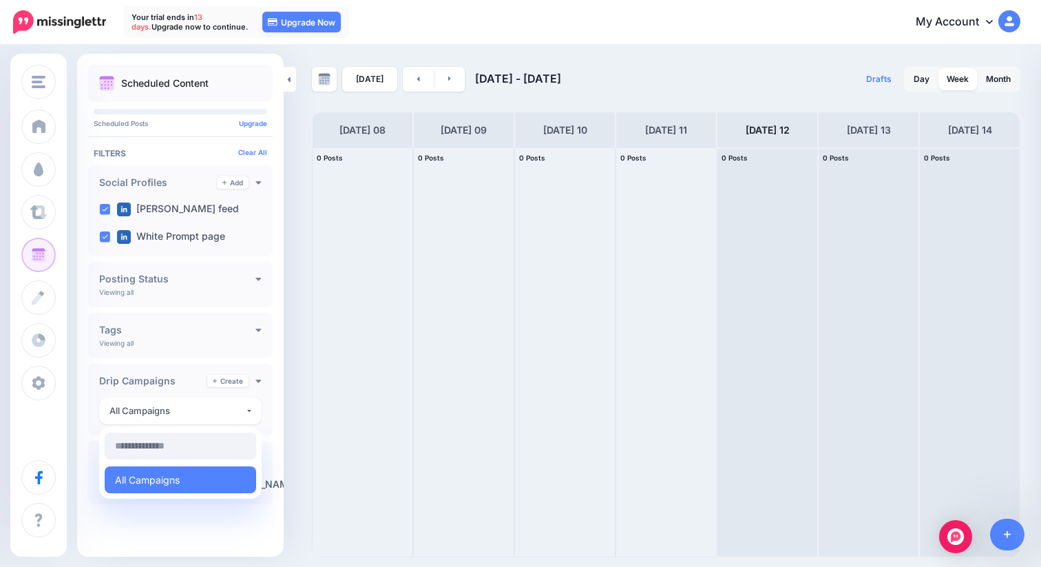
click at [165, 361] on div "Scheduled Content Scheduled Posts Upgrade Tags" at bounding box center [180, 301] width 207 height 473
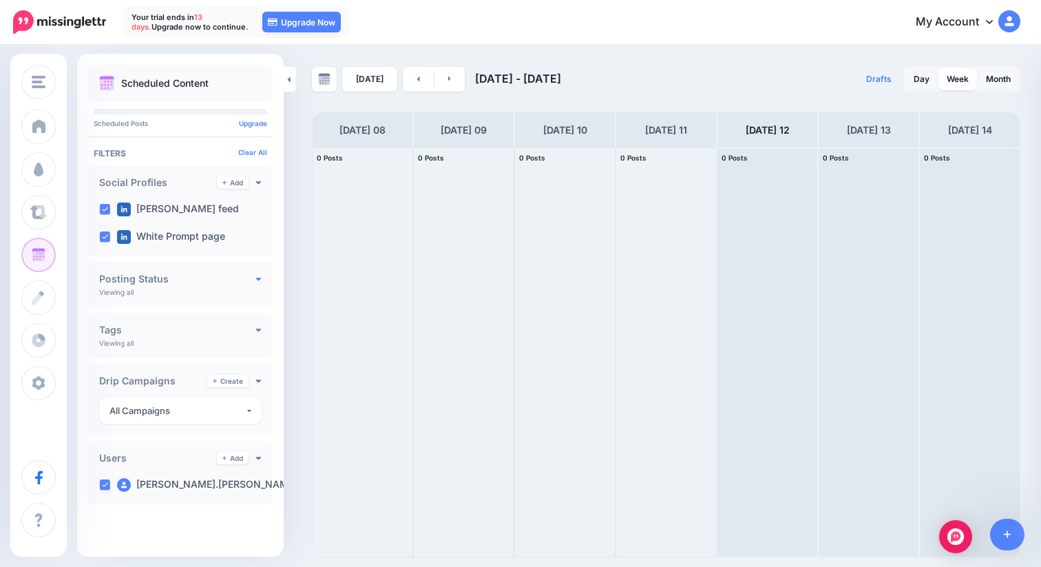
click at [258, 280] on icon at bounding box center [259, 278] width 6 height 3
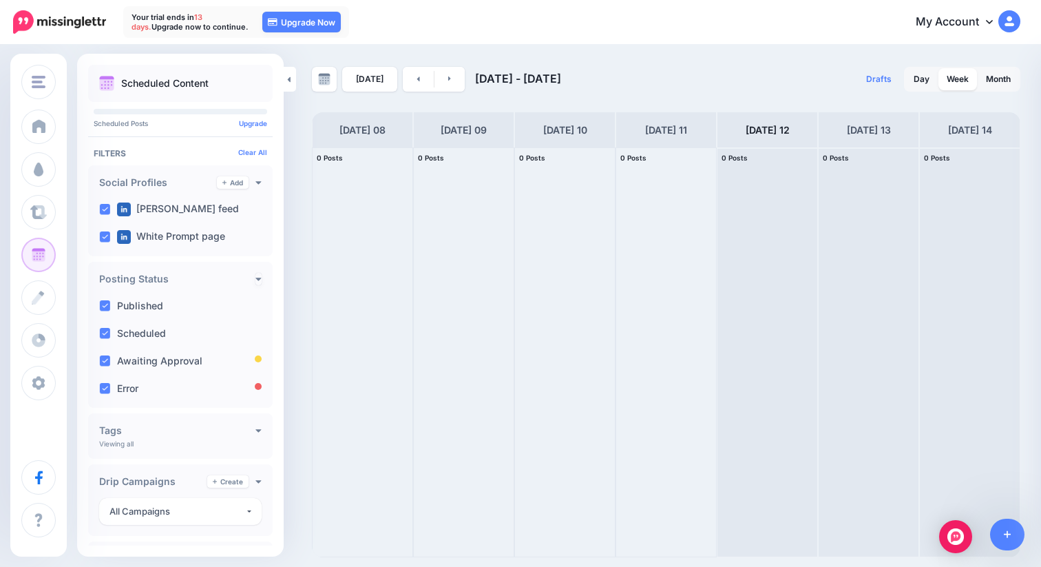
scroll to position [1, 0]
click at [377, 275] on div at bounding box center [363, 352] width 100 height 408
click at [565, 247] on div at bounding box center [565, 352] width 100 height 408
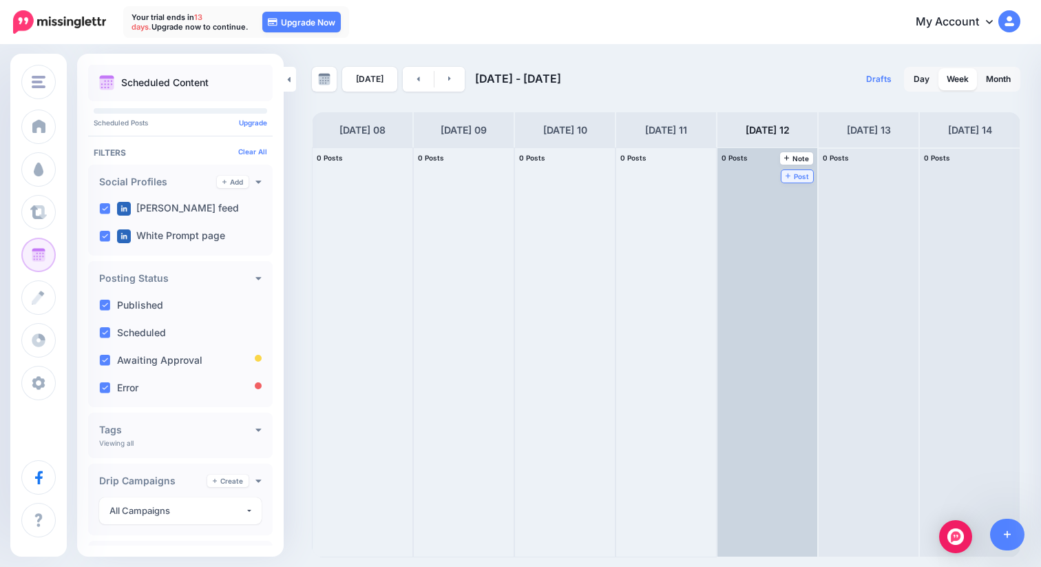
click at [798, 173] on span "Post" at bounding box center [798, 176] width 24 height 7
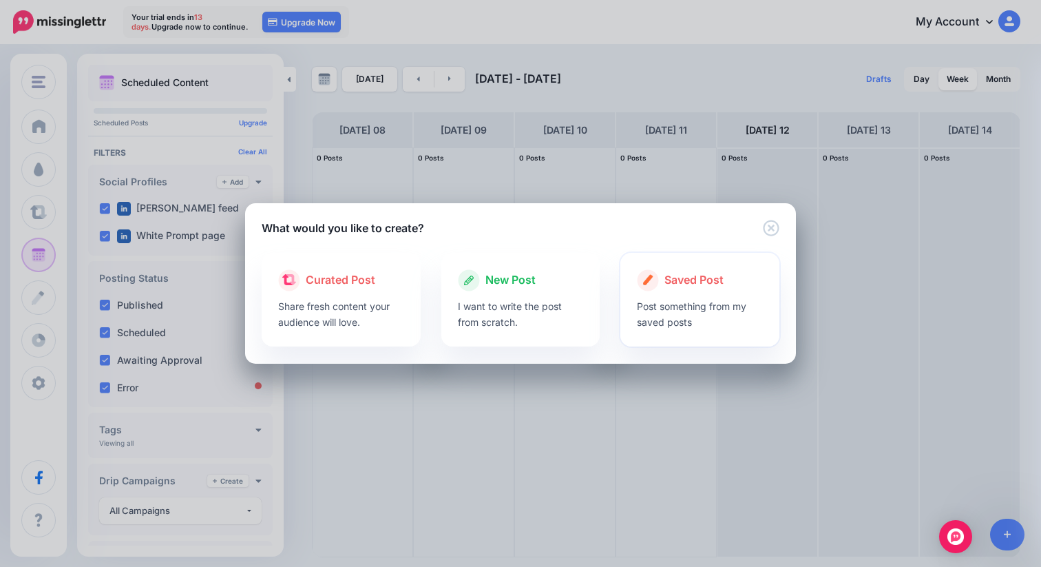
click at [704, 319] on p "Post something from my saved posts" at bounding box center [700, 314] width 126 height 32
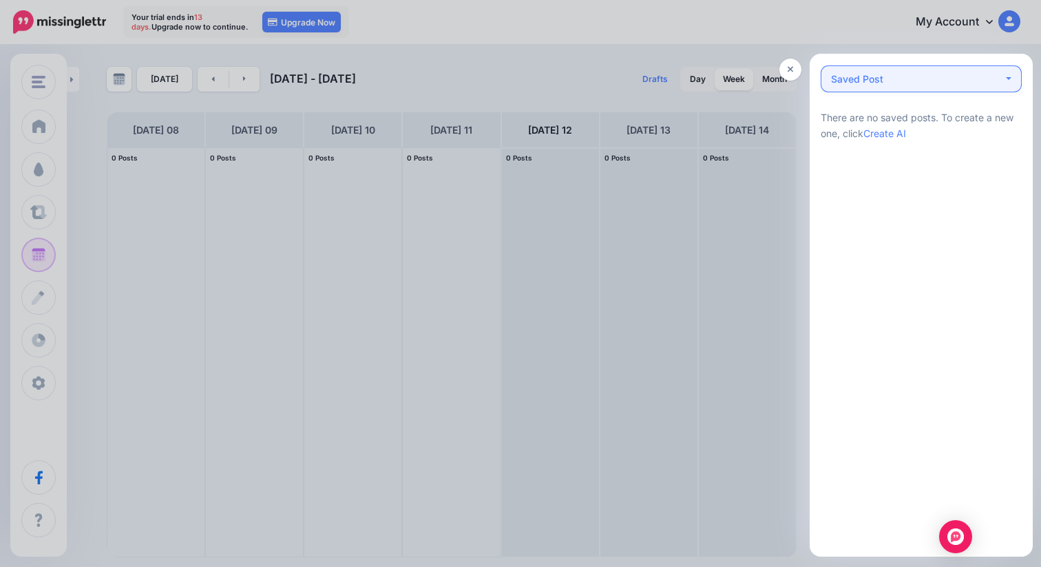
click at [992, 81] on div "Saved Post 0" at bounding box center [917, 79] width 172 height 17
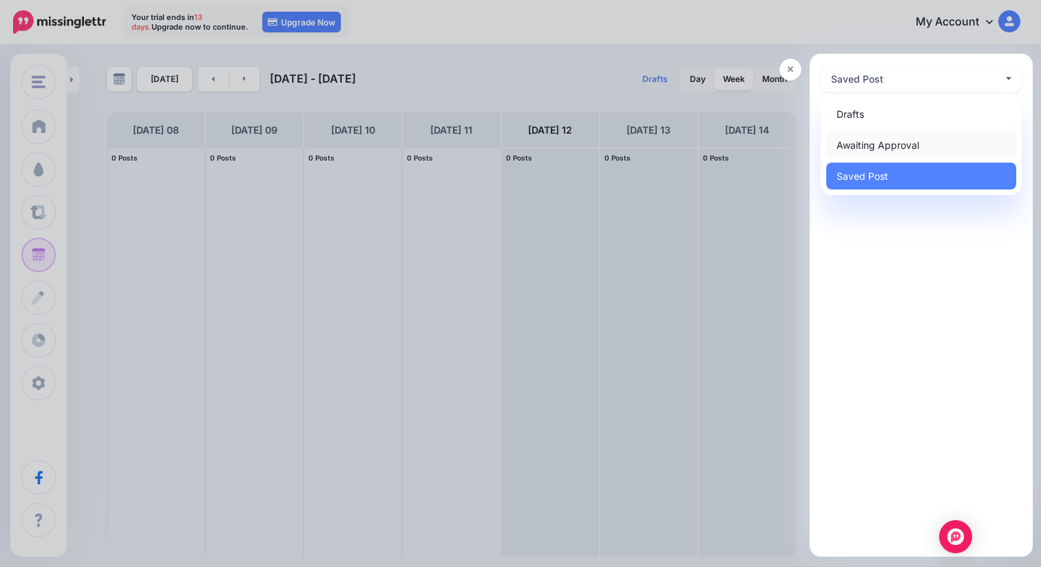
click at [900, 139] on span "Awaiting Approval 0" at bounding box center [878, 145] width 83 height 17
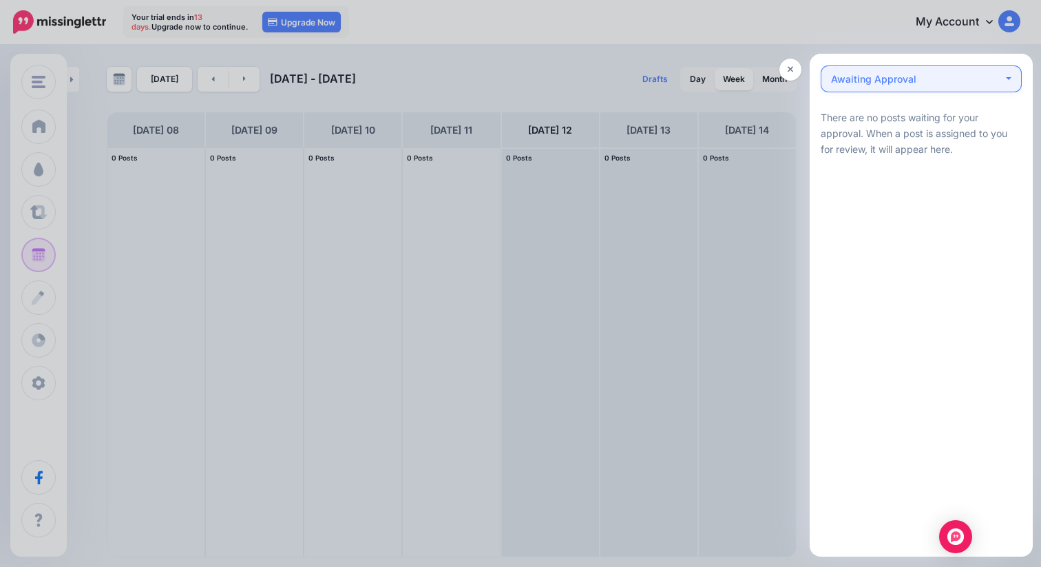
click at [906, 81] on div "Awaiting Approval 0" at bounding box center [873, 79] width 85 height 17
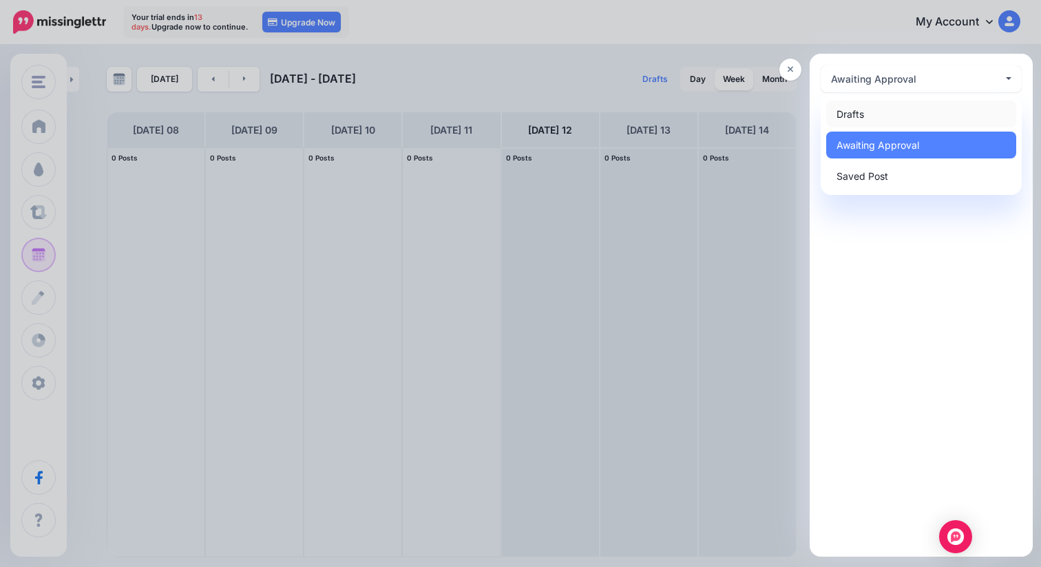
click at [882, 124] on link "Drafts 0" at bounding box center [921, 114] width 190 height 27
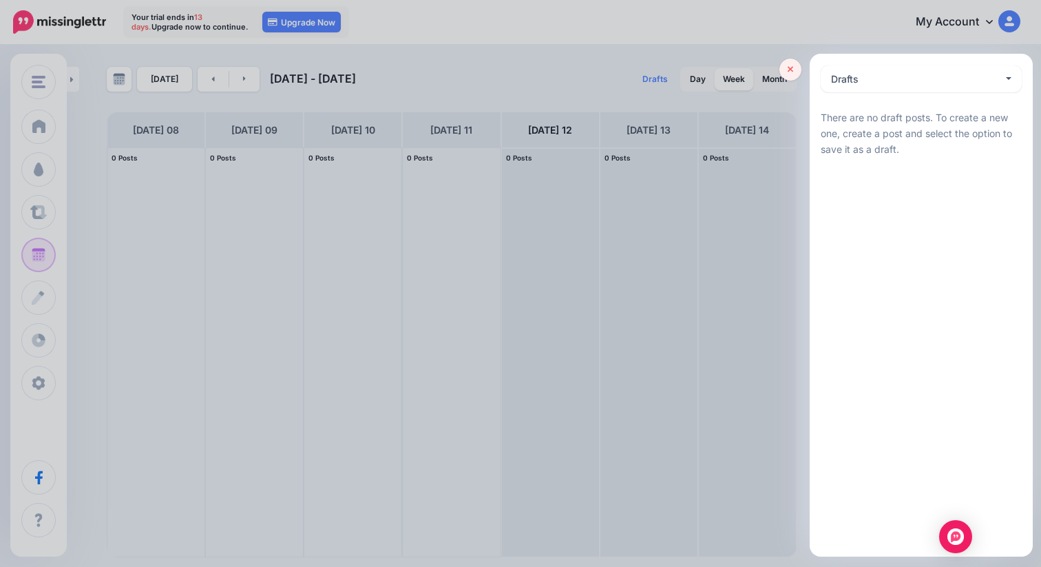
click at [792, 63] on link at bounding box center [790, 70] width 22 height 22
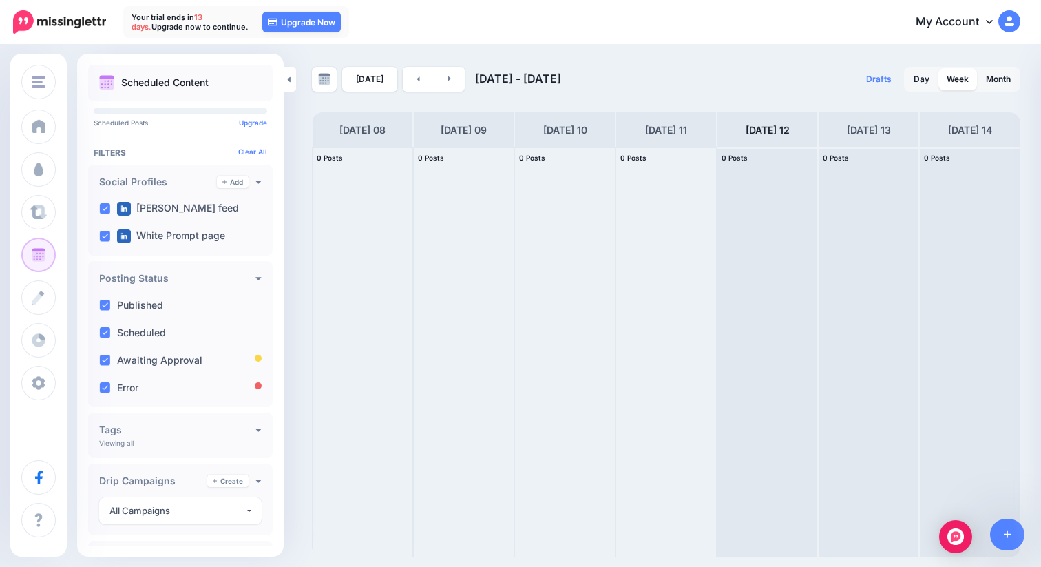
click at [300, 50] on div "Today Sep 08 - Sep 15, 2025 Drafts 0 Day Week Month PRO TIP" at bounding box center [520, 301] width 1041 height 511
click at [285, 74] on link at bounding box center [290, 79] width 12 height 25
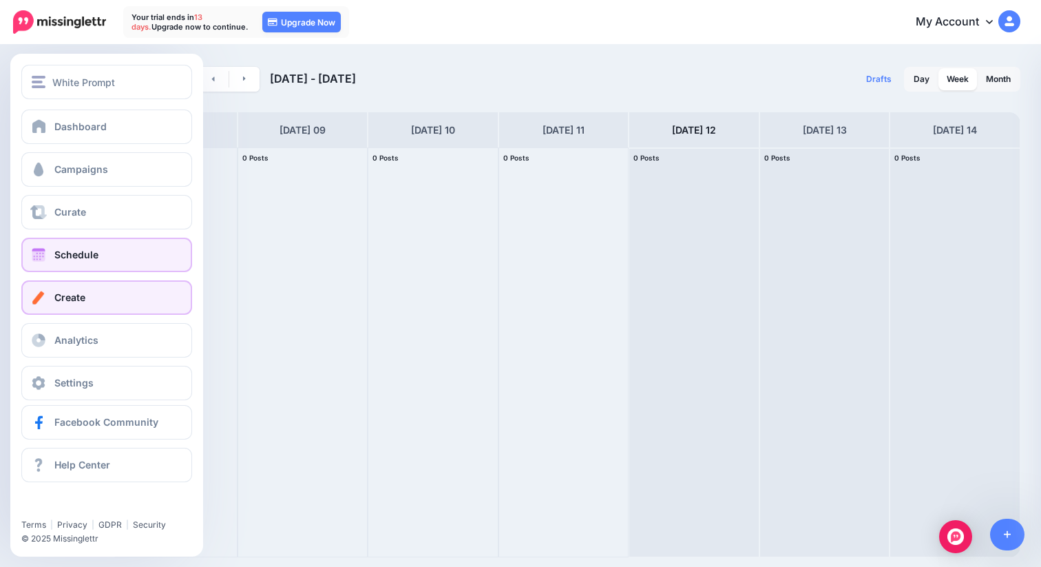
click at [114, 294] on link "Create" at bounding box center [106, 297] width 171 height 34
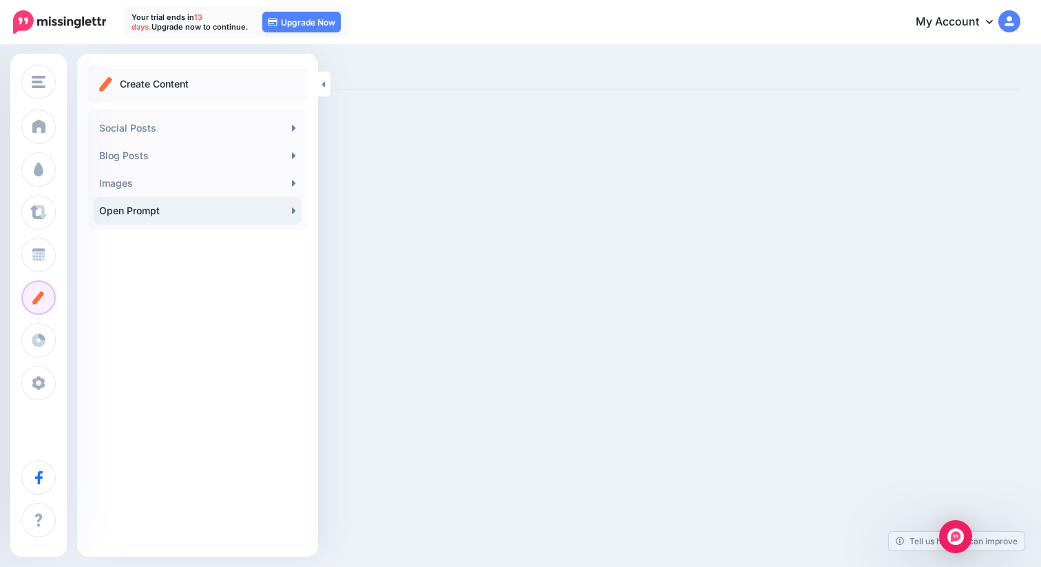
click at [268, 209] on link "Open Prompt" at bounding box center [198, 211] width 208 height 28
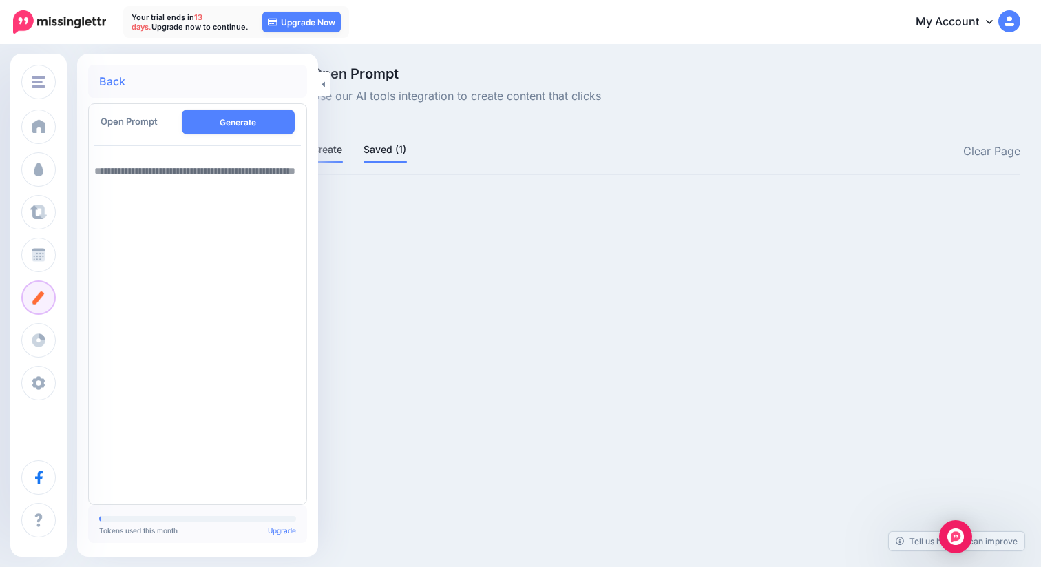
click at [392, 149] on link "Saved (1)" at bounding box center [385, 149] width 43 height 17
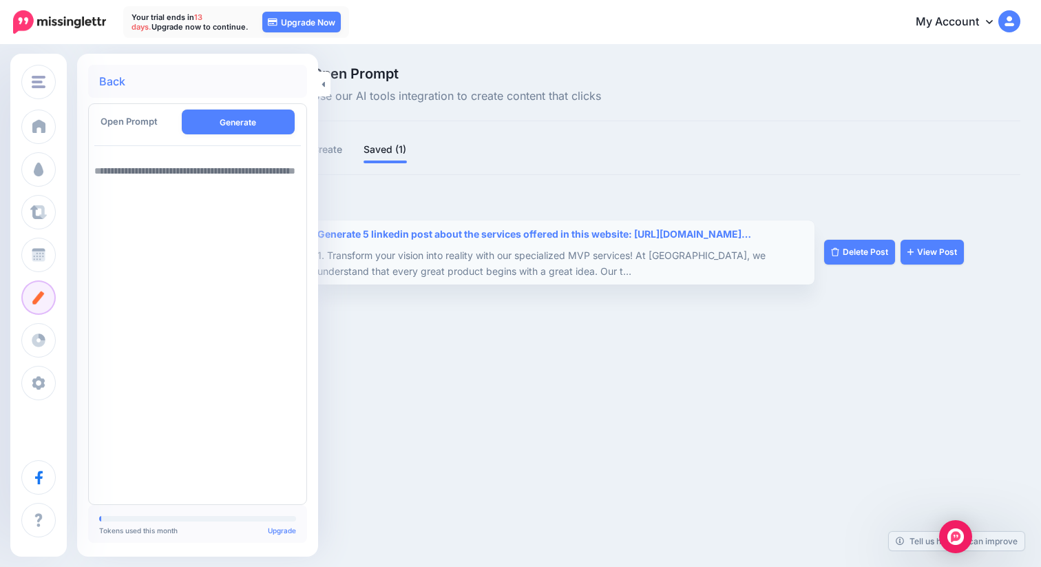
click at [543, 251] on div "1. Transform your vision into reality with our specialized MVP services! At Whi…" at bounding box center [561, 263] width 489 height 32
click at [943, 260] on link "View Post" at bounding box center [932, 252] width 63 height 25
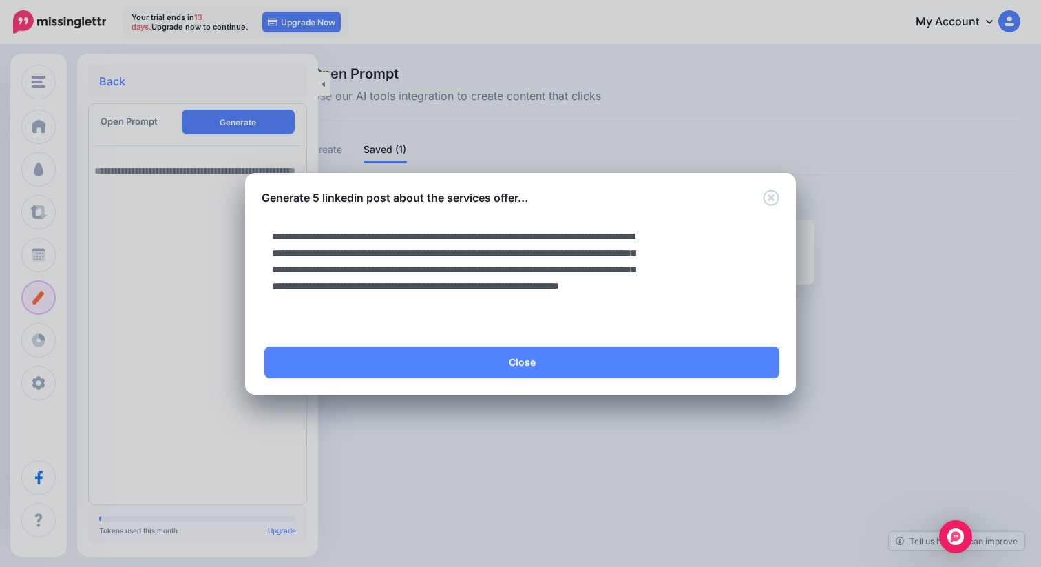
click at [578, 258] on textarea "**********" at bounding box center [454, 277] width 384 height 110
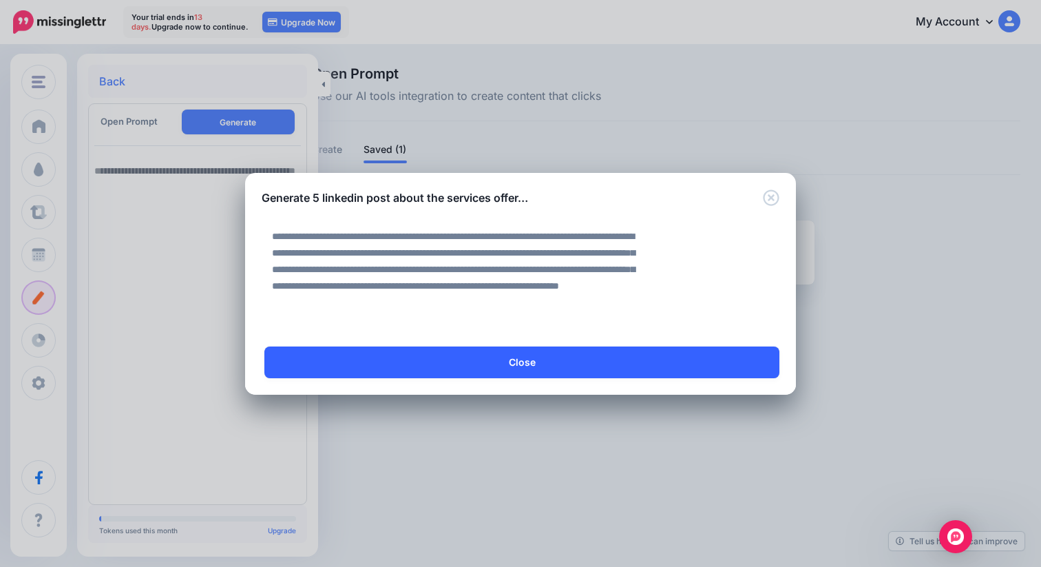
click at [527, 359] on link "Close" at bounding box center [521, 362] width 515 height 32
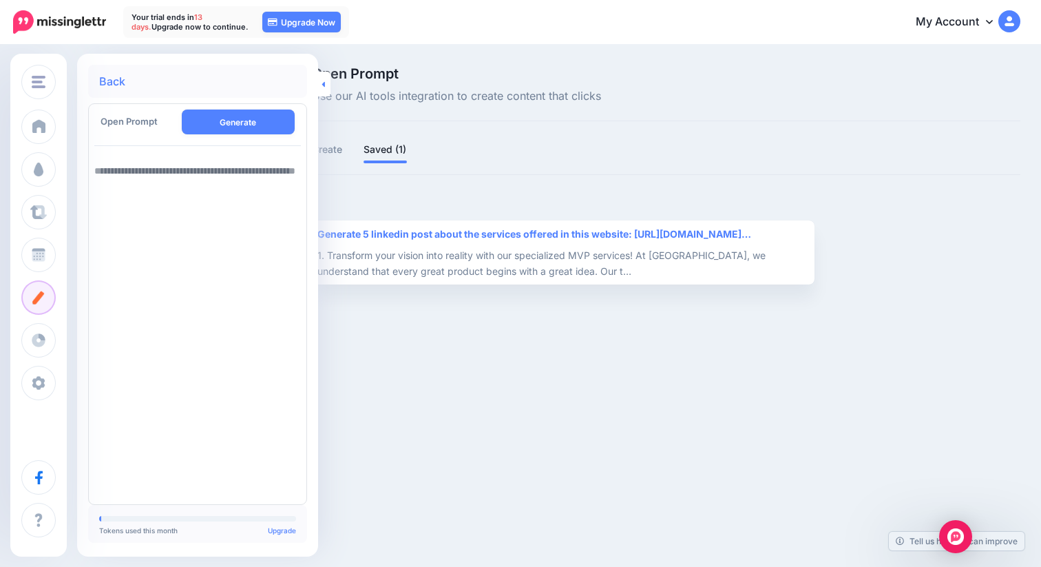
click at [320, 83] on link at bounding box center [324, 84] width 12 height 25
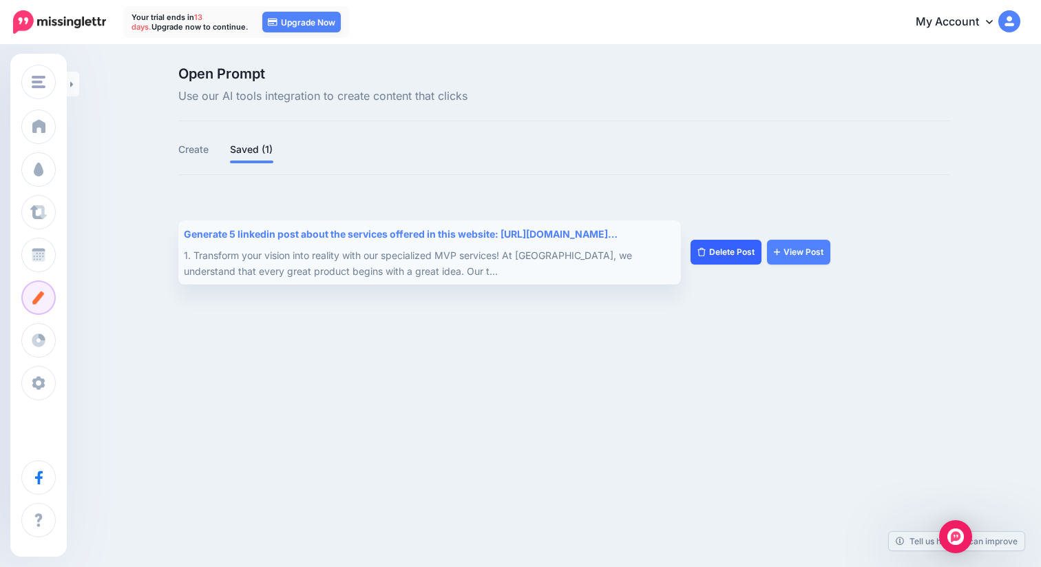
click at [732, 258] on link "Delete Post" at bounding box center [726, 252] width 71 height 25
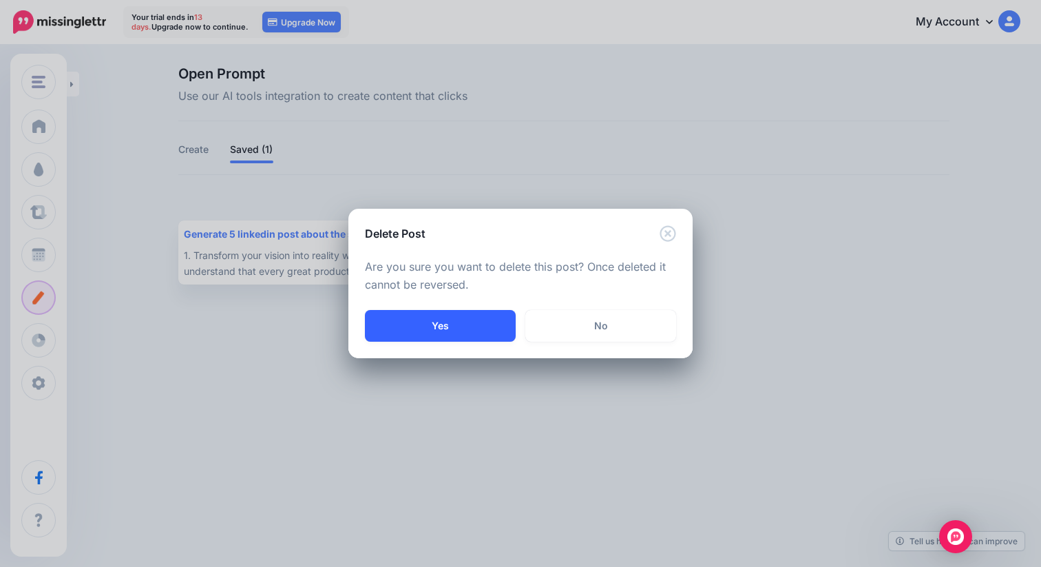
click at [452, 321] on button "Yes" at bounding box center [440, 326] width 151 height 32
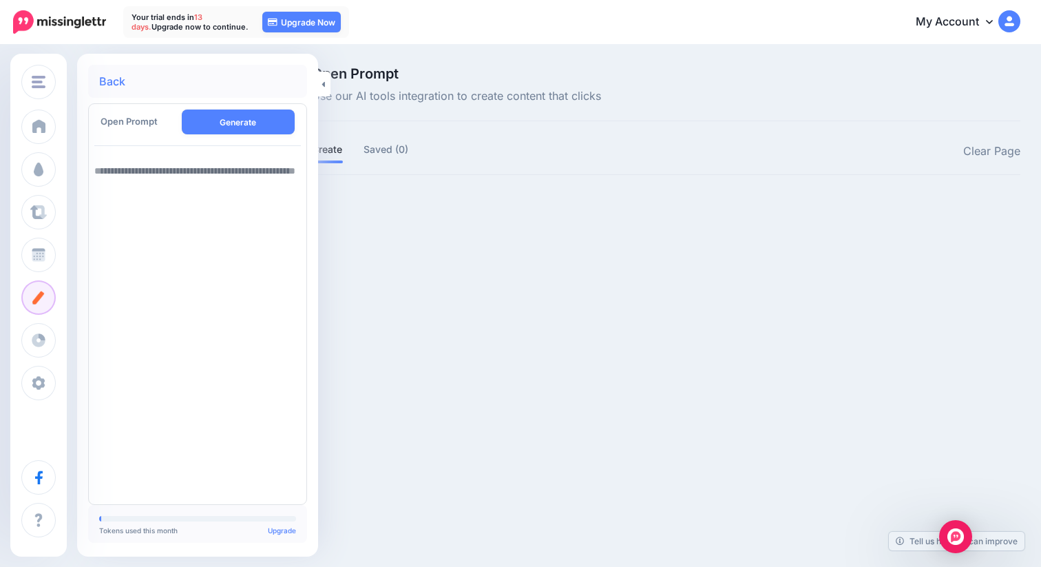
click at [129, 171] on textarea at bounding box center [197, 328] width 207 height 342
paste textarea "**********"
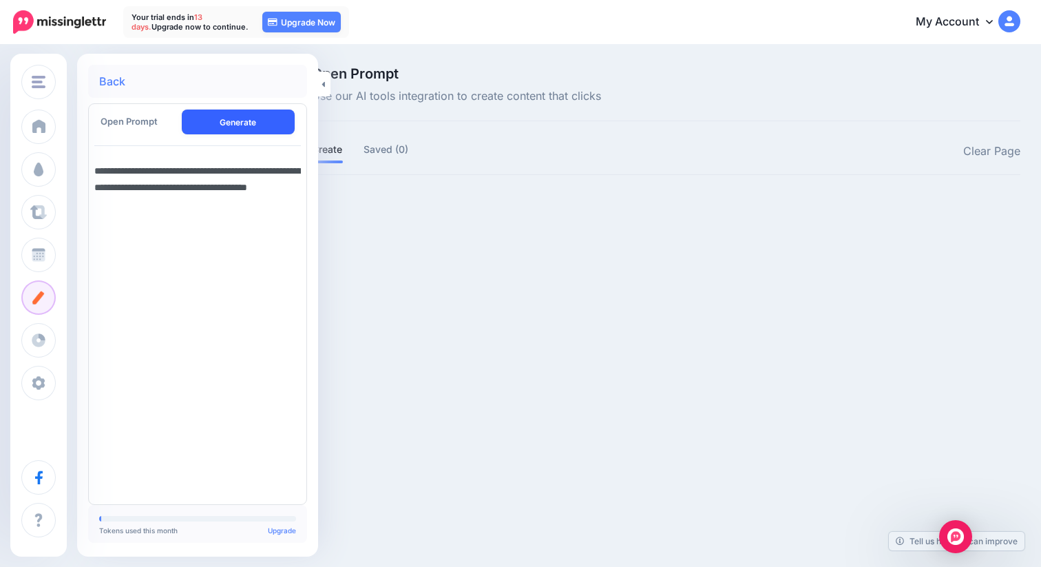
type textarea "**********"
click at [229, 127] on button "Generate" at bounding box center [239, 121] width 114 height 25
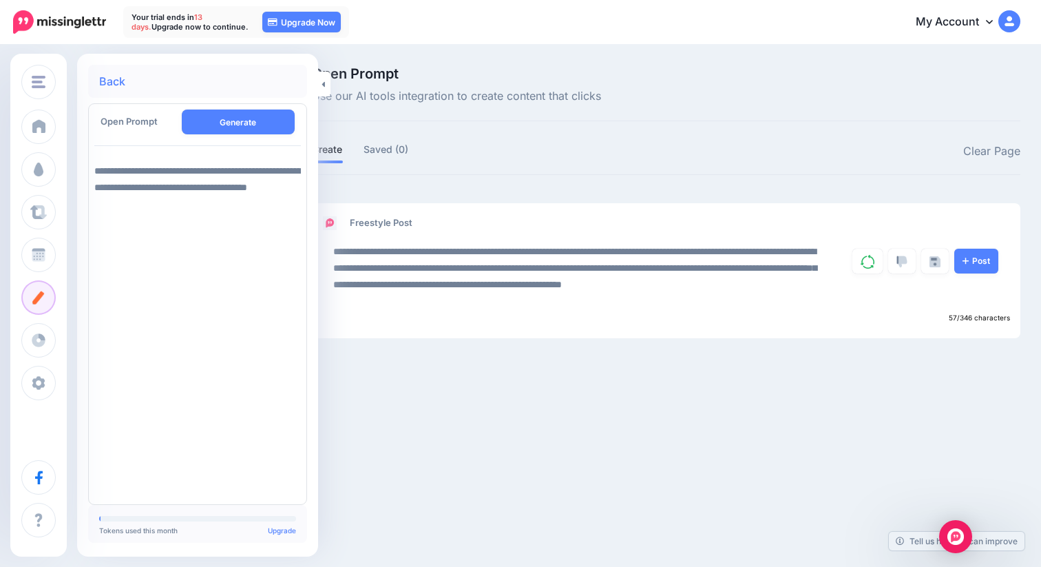
click at [601, 147] on ul "Create Saved (0)" at bounding box center [489, 151] width 355 height 23
click at [194, 186] on textarea "**********" at bounding box center [197, 328] width 207 height 342
click at [686, 176] on div "Open Prompt Use our AI tools integration to create content that clicks Create S…" at bounding box center [666, 217] width 729 height 300
click at [878, 260] on link at bounding box center [867, 261] width 30 height 25
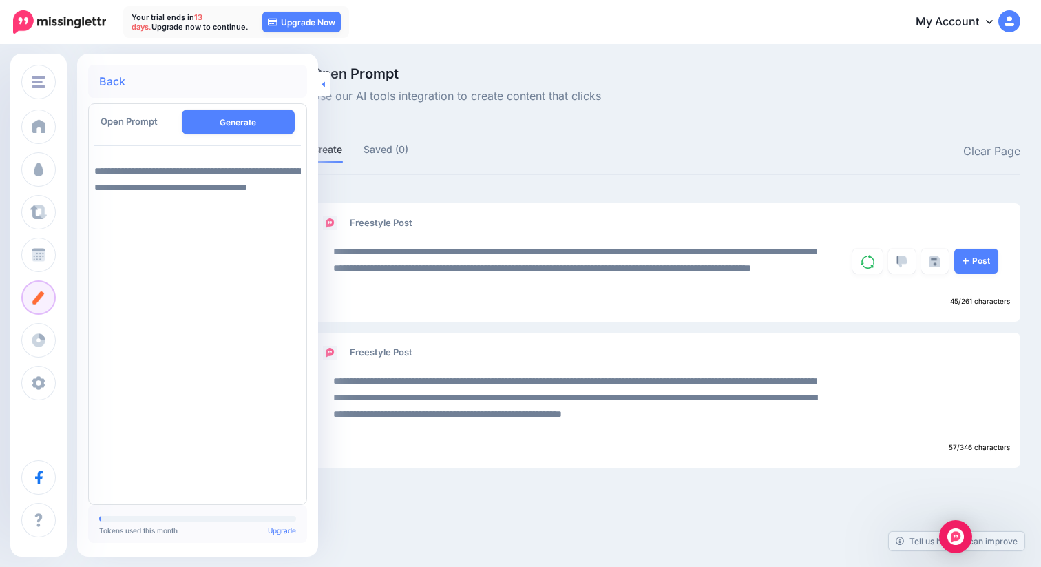
click at [326, 86] on link at bounding box center [324, 84] width 12 height 25
